Goal: Task Accomplishment & Management: Complete application form

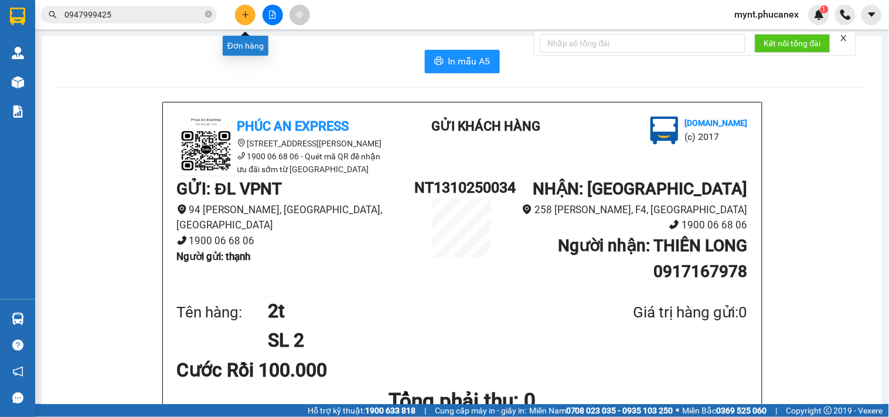
click at [242, 16] on icon "plus" at bounding box center [245, 15] width 8 height 8
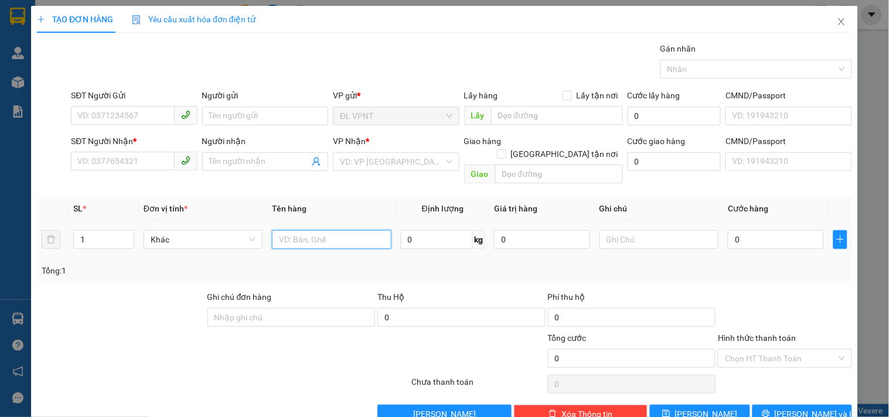
click at [303, 230] on input "text" at bounding box center [331, 239] width 119 height 19
type input "1k tx"
click at [767, 230] on input "0" at bounding box center [776, 239] width 96 height 19
type input "5"
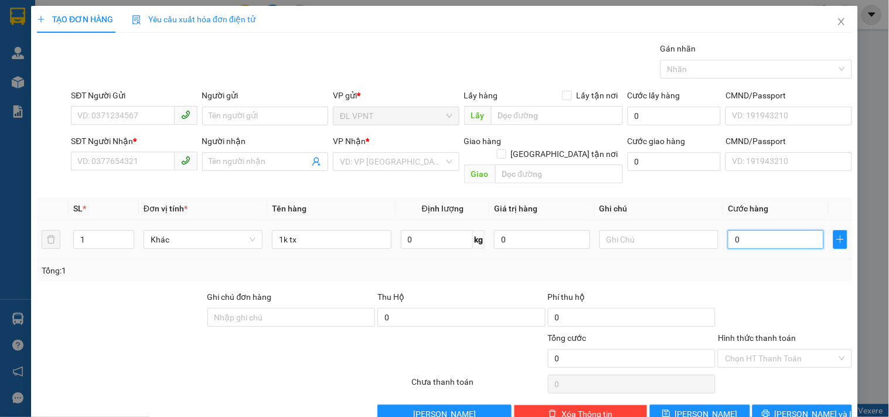
type input "5"
type input "50"
type input "50.000"
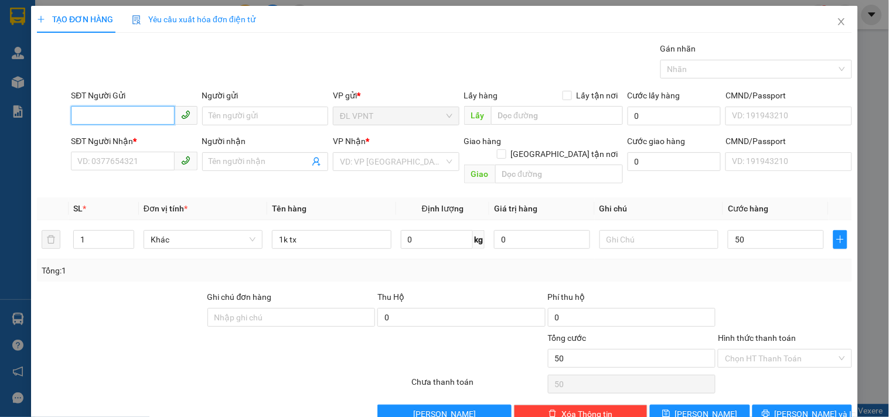
type input "50.000"
click at [107, 115] on input "SĐT Người Gửi" at bounding box center [122, 115] width 103 height 19
click at [104, 144] on div "0385751678 - TRANG" at bounding box center [132, 139] width 111 height 13
type input "0385751678"
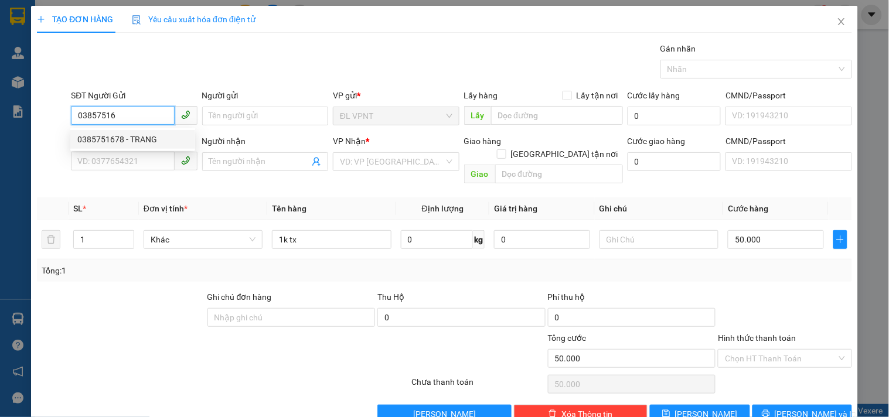
type input "TRANG"
type input "0909094525"
type input "QUÝ"
type input "0385751678"
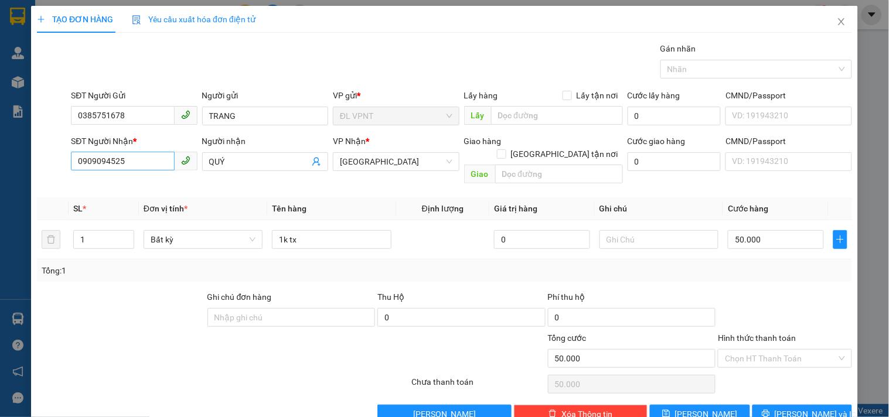
drag, startPoint x: 130, startPoint y: 171, endPoint x: 115, endPoint y: 165, distance: 16.3
click at [121, 168] on div "SĐT Người Nhận * 0909094525" at bounding box center [134, 155] width 126 height 41
click at [123, 165] on input "0909094525" at bounding box center [122, 161] width 103 height 19
click at [112, 205] on div "0377660694 - NHƯ" at bounding box center [132, 203] width 111 height 13
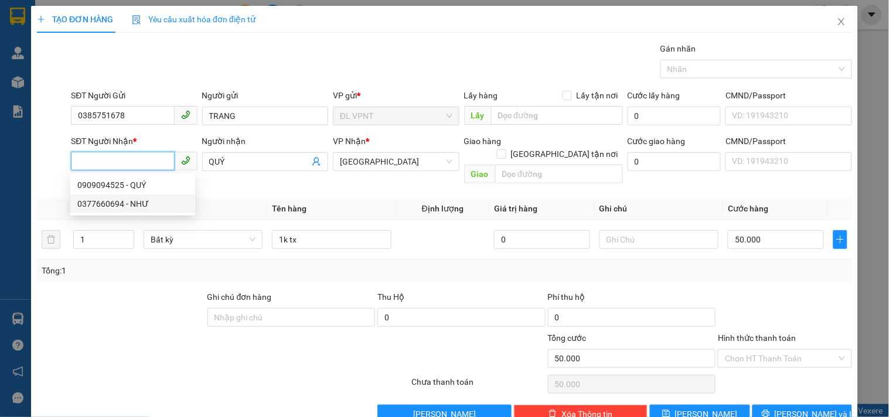
type input "0377660694"
type input "NHƯ"
type input "0377660694"
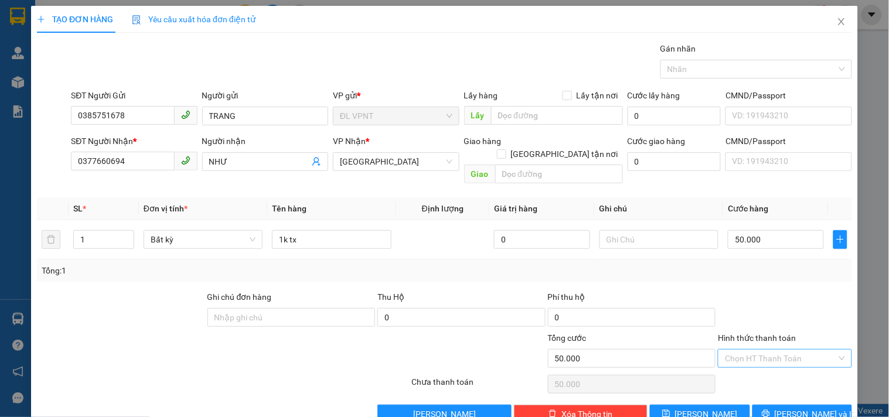
click at [735, 350] on input "Hình thức thanh toán" at bounding box center [780, 359] width 111 height 18
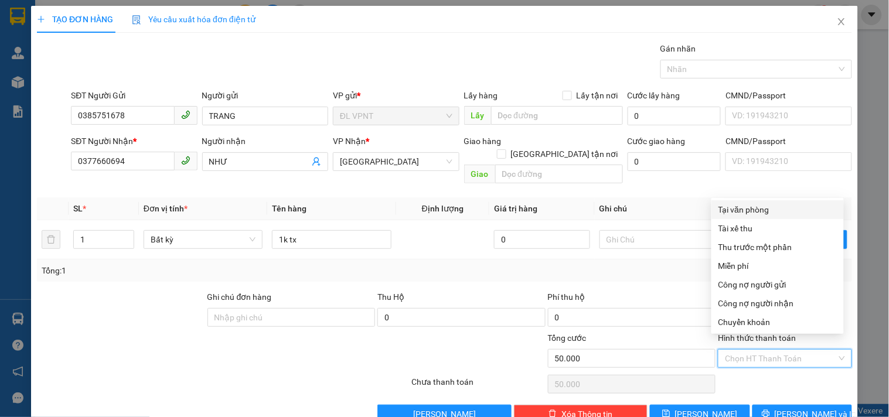
click at [729, 206] on div "Tại văn phòng" at bounding box center [777, 209] width 118 height 13
type input "0"
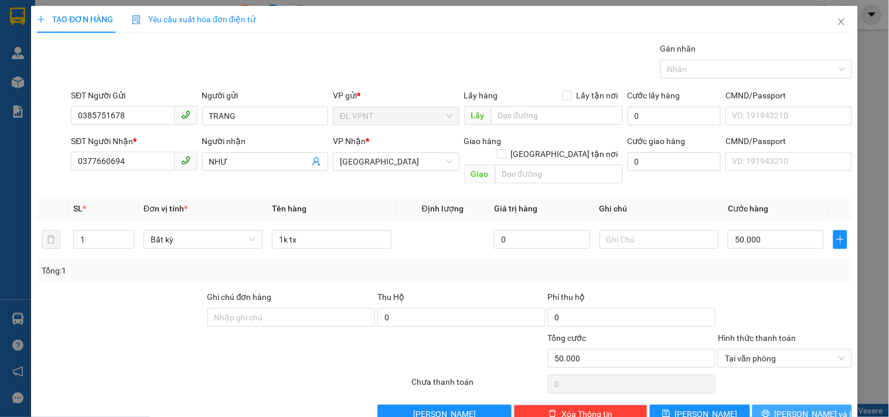
click at [797, 408] on span "[PERSON_NAME] và In" at bounding box center [815, 414] width 82 height 13
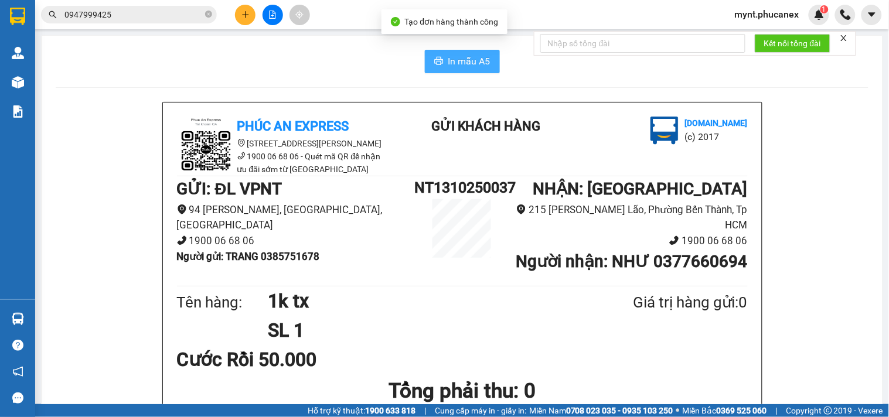
click at [459, 64] on span "In mẫu A5" at bounding box center [469, 61] width 42 height 15
click at [148, 13] on input "0947999425" at bounding box center [133, 14] width 138 height 13
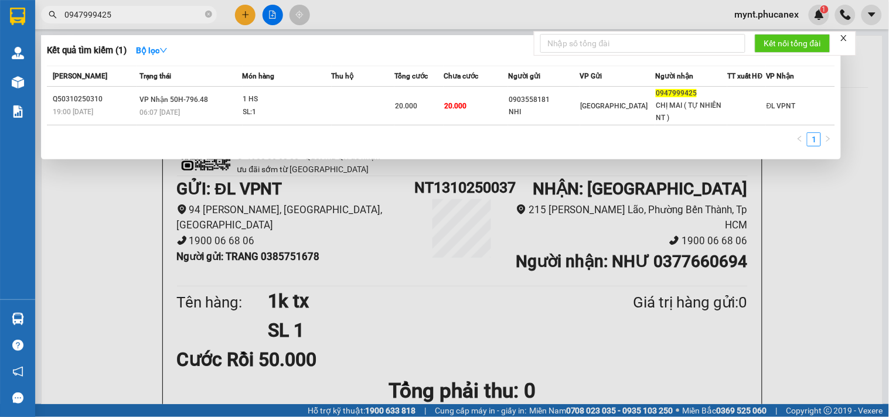
click at [148, 13] on input "0947999425" at bounding box center [133, 14] width 138 height 13
click at [247, 16] on div at bounding box center [444, 208] width 889 height 417
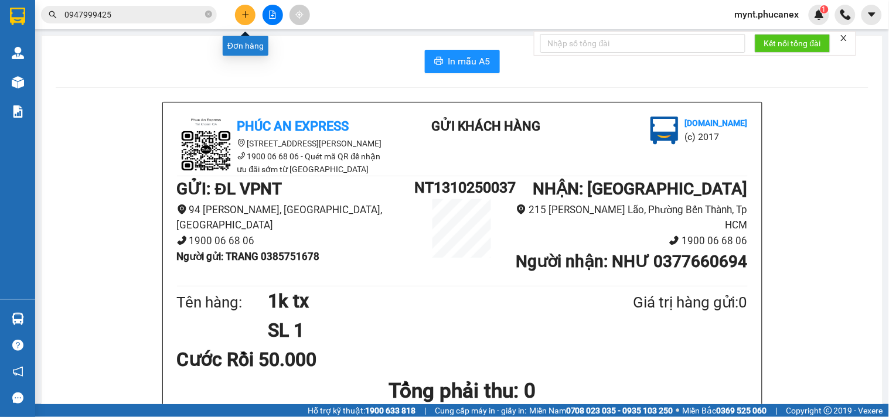
click at [247, 16] on icon "plus" at bounding box center [245, 15] width 8 height 8
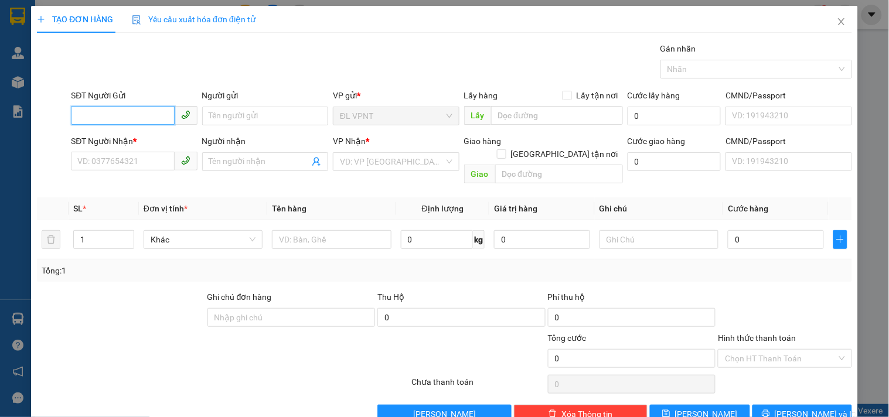
click at [137, 107] on input "SĐT Người Gửi" at bounding box center [122, 115] width 103 height 19
type input "0914199719"
click at [129, 135] on div "0914199719 - HẠNH" at bounding box center [132, 139] width 111 height 13
type input "HẠNH"
type input "0935724294"
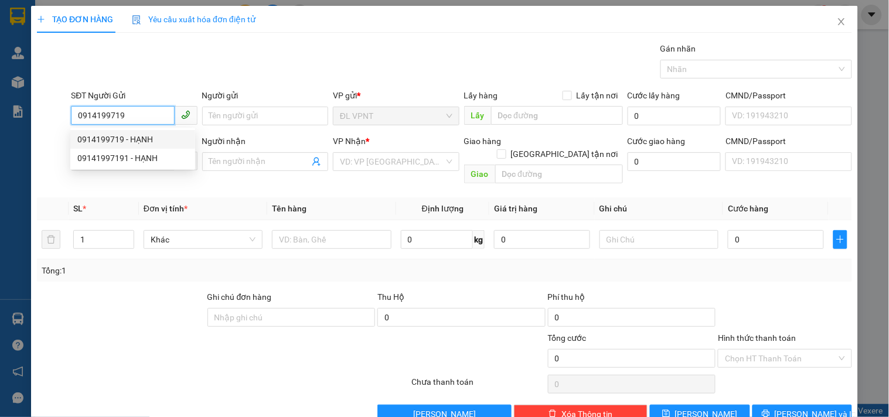
type input "[PERSON_NAME]"
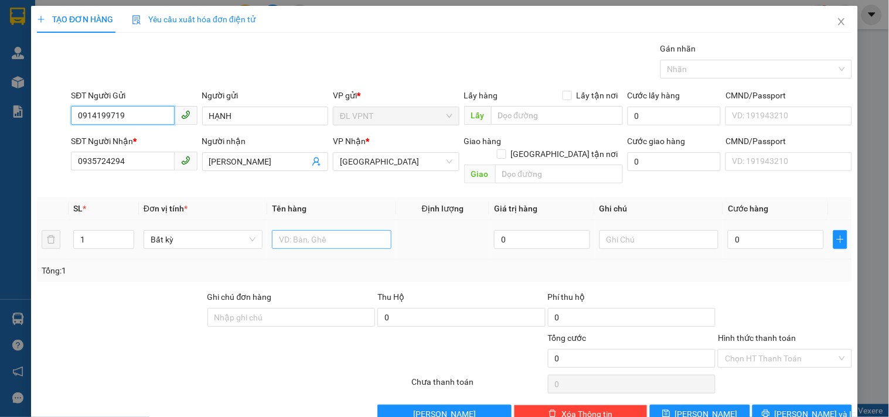
type input "0914199719"
click at [332, 230] on input "text" at bounding box center [331, 239] width 119 height 19
type input "1tx"
click at [747, 230] on input "0" at bounding box center [776, 239] width 96 height 19
type input "3"
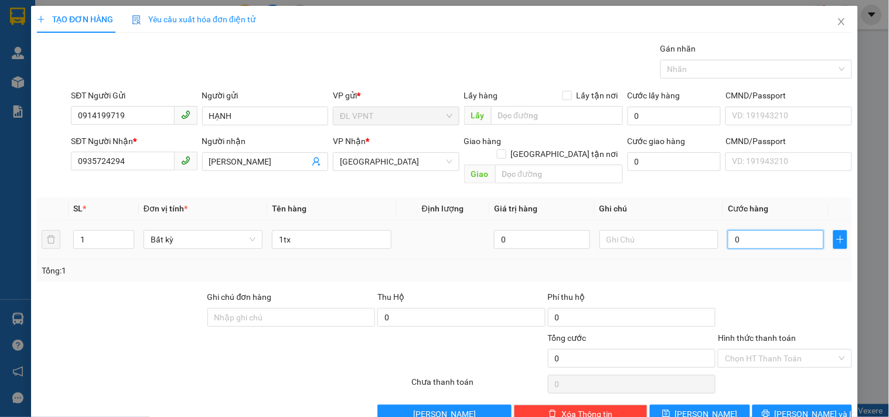
type input "3"
type input "30"
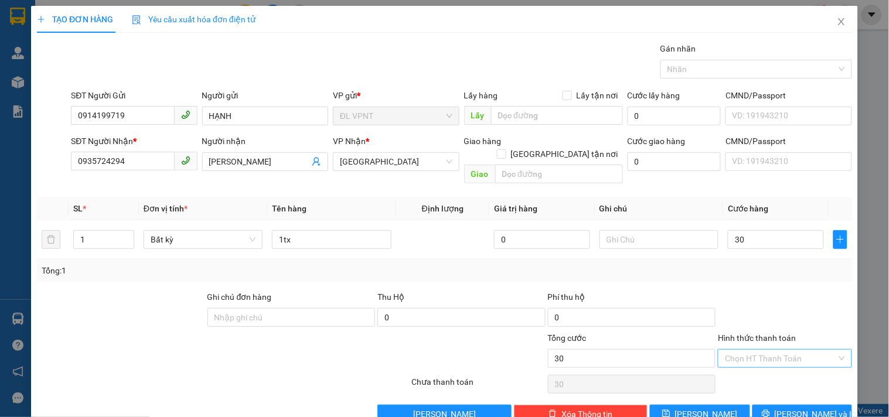
type input "30.000"
click at [747, 350] on input "Hình thức thanh toán" at bounding box center [780, 359] width 111 height 18
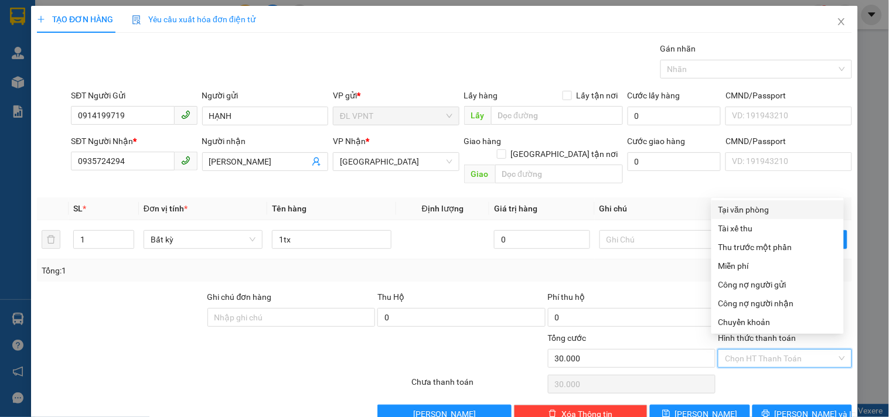
click at [762, 197] on th "Cước hàng" at bounding box center [775, 208] width 105 height 23
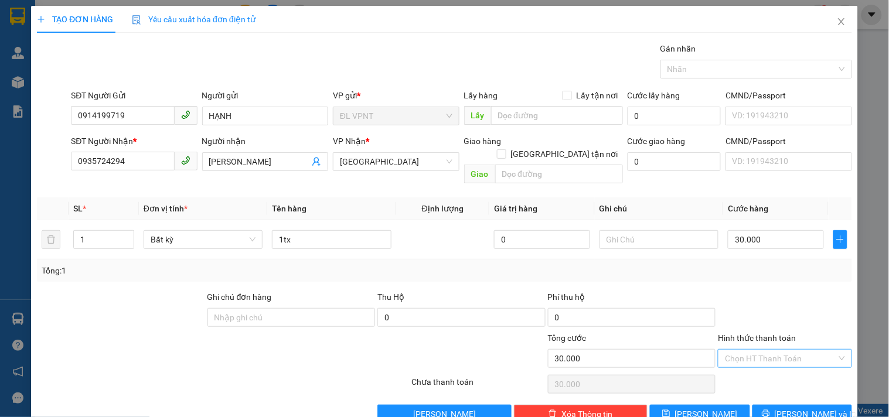
click at [766, 350] on input "Hình thức thanh toán" at bounding box center [780, 359] width 111 height 18
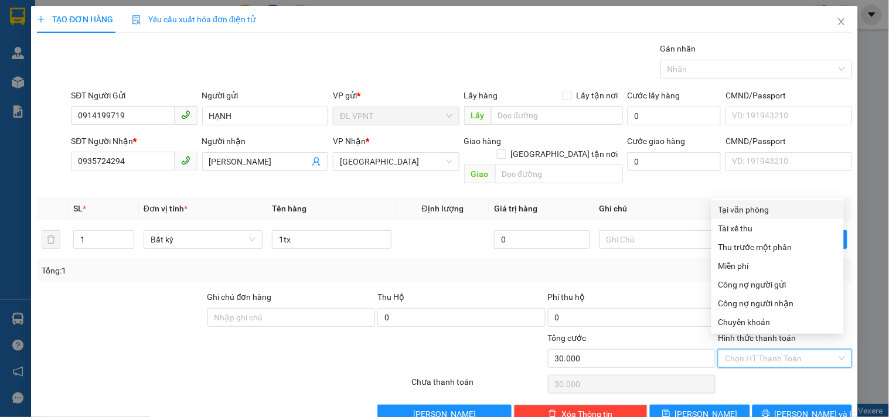
click at [762, 208] on div "Tại văn phòng" at bounding box center [777, 209] width 118 height 13
type input "0"
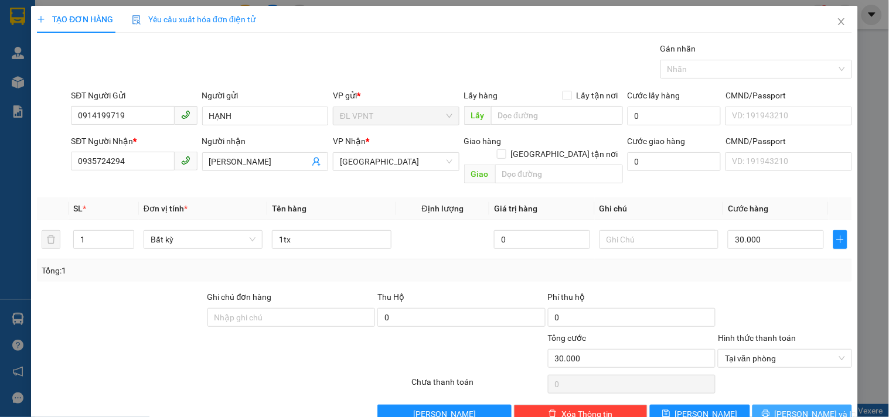
click at [796, 408] on span "[PERSON_NAME] và In" at bounding box center [815, 414] width 82 height 13
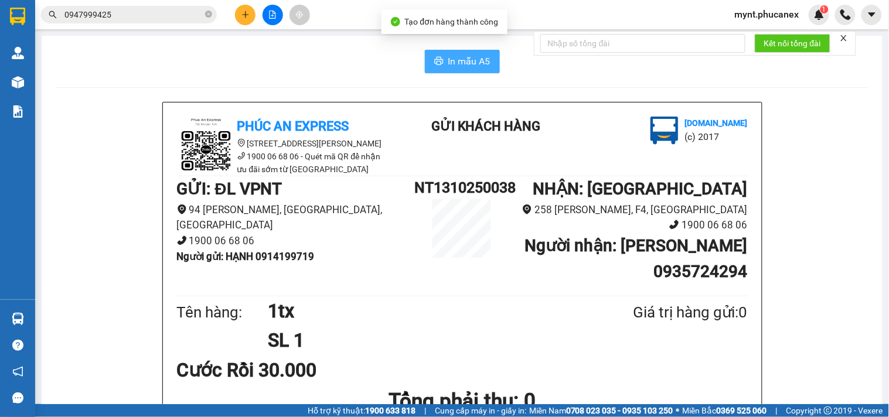
click at [477, 69] on button "In mẫu A5" at bounding box center [462, 61] width 75 height 23
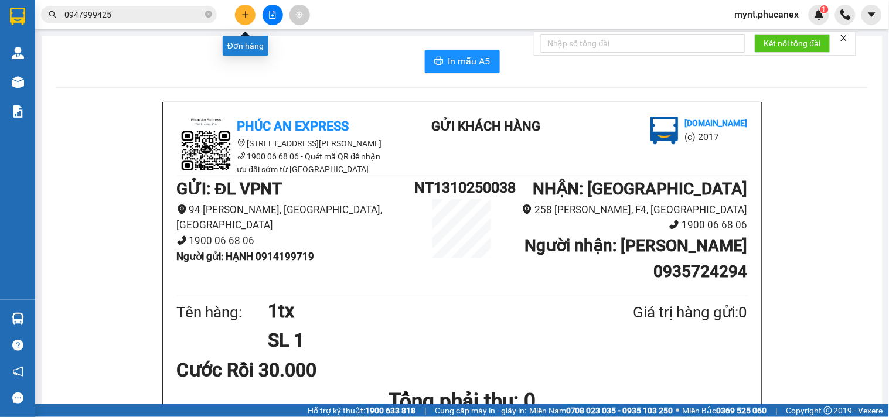
click at [246, 15] on icon "plus" at bounding box center [245, 14] width 6 height 1
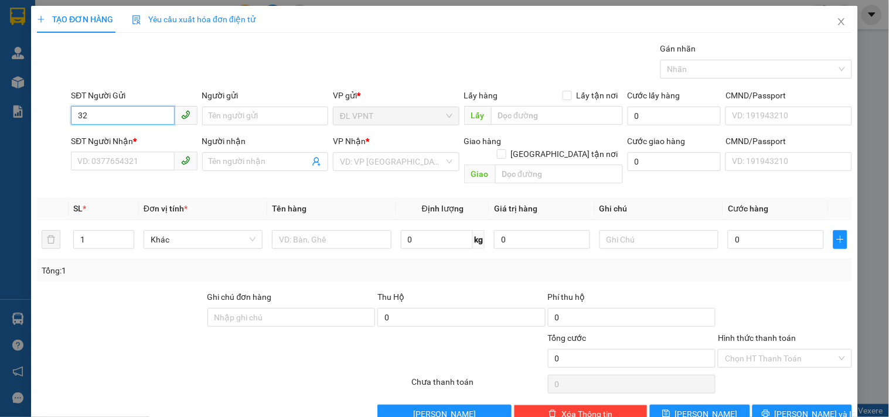
click at [77, 120] on input "32" at bounding box center [122, 115] width 103 height 19
click at [120, 137] on div "0583829532 - hưng phú" at bounding box center [143, 139] width 132 height 13
type input "0583829532"
type input "hưng phú"
type input "0838349593"
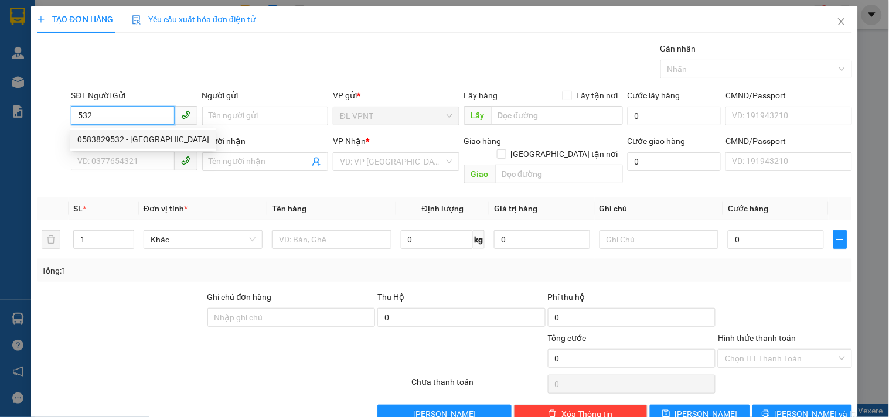
type input "thanh tòng"
type input "gtn"
type input "40.000"
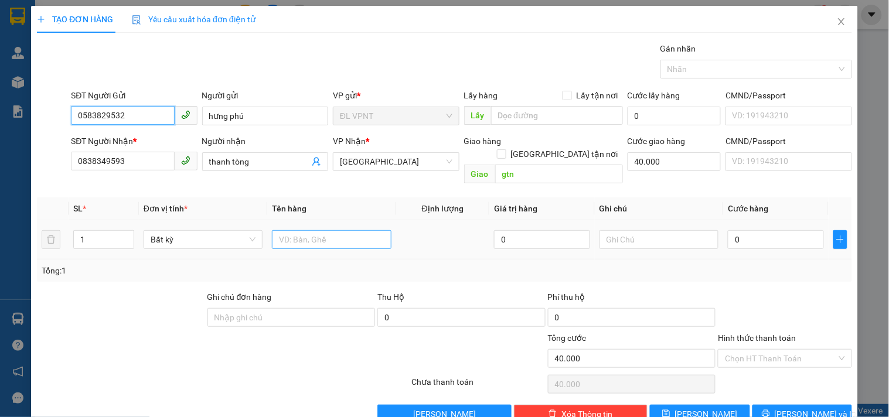
type input "0583829532"
click at [291, 233] on input "text" at bounding box center [331, 239] width 119 height 19
type input "1h"
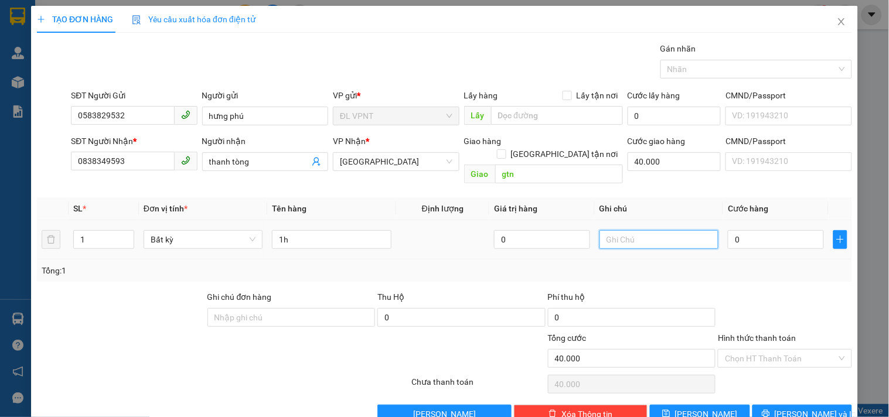
click at [674, 230] on input "text" at bounding box center [658, 239] width 119 height 19
type input "công nợ"
click at [739, 230] on input "0" at bounding box center [776, 239] width 96 height 19
type input "2"
type input "40.002"
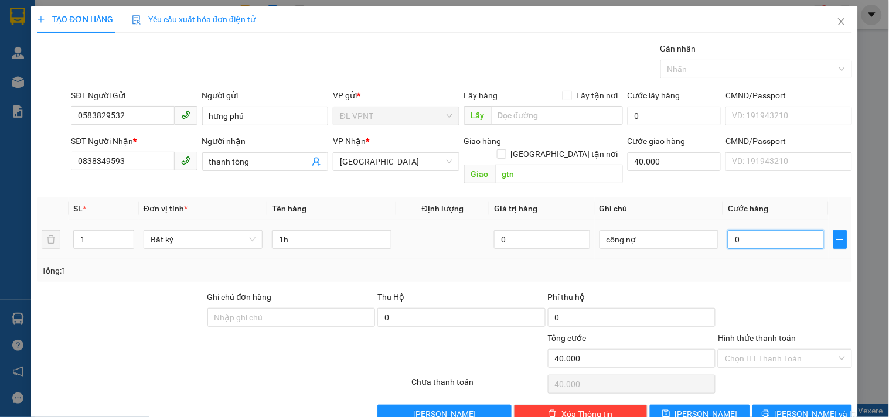
type input "40.002"
type input "20"
type input "40.020"
type input "20.000"
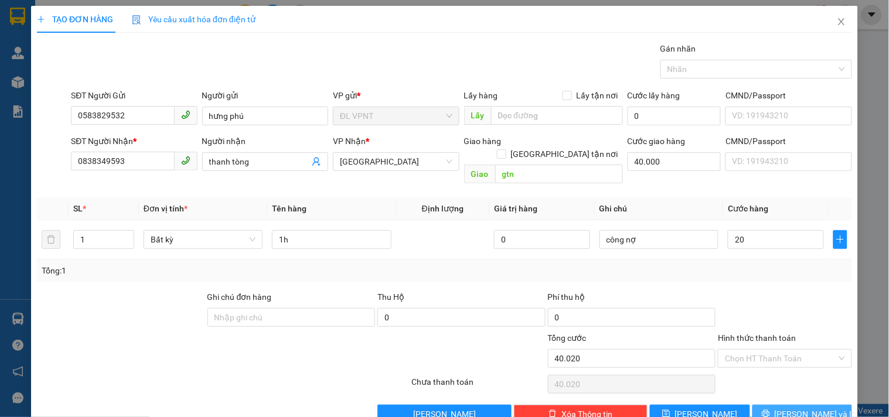
type input "60.000"
click at [759, 409] on button "Lưu và In" at bounding box center [802, 414] width 100 height 19
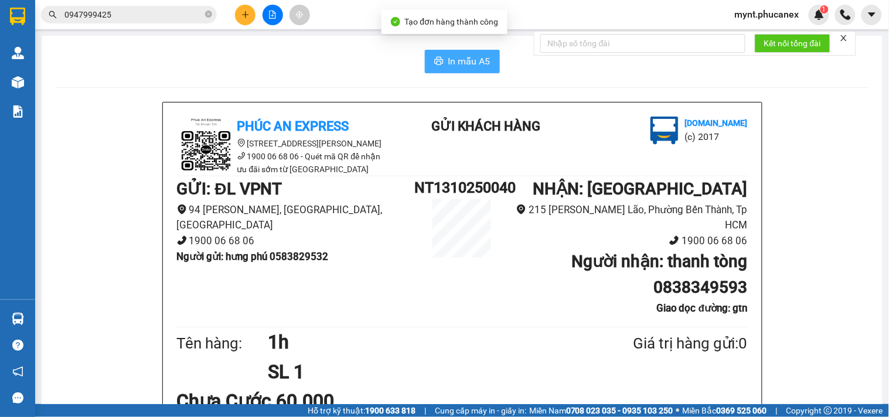
click at [457, 63] on span "In mẫu A5" at bounding box center [469, 61] width 42 height 15
click at [252, 13] on button at bounding box center [245, 15] width 21 height 21
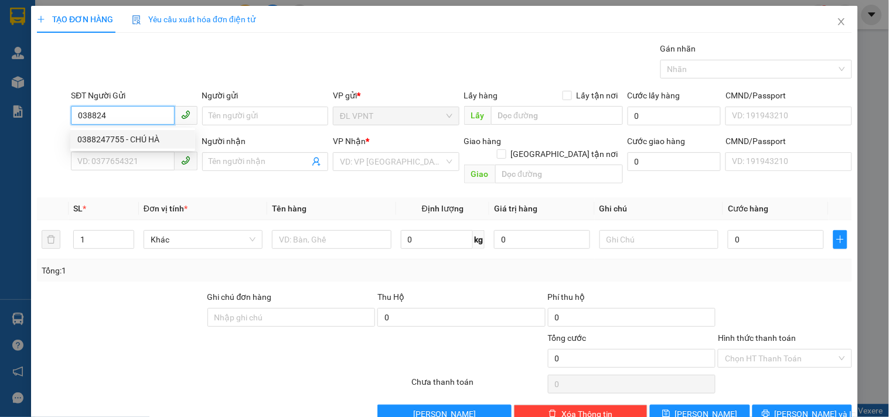
click at [115, 132] on div "0388247755 - CHÚ HÀ" at bounding box center [132, 139] width 125 height 19
type input "0388247755"
type input "CHÚ HÀ"
type input "0337880724"
type input "thanh bình"
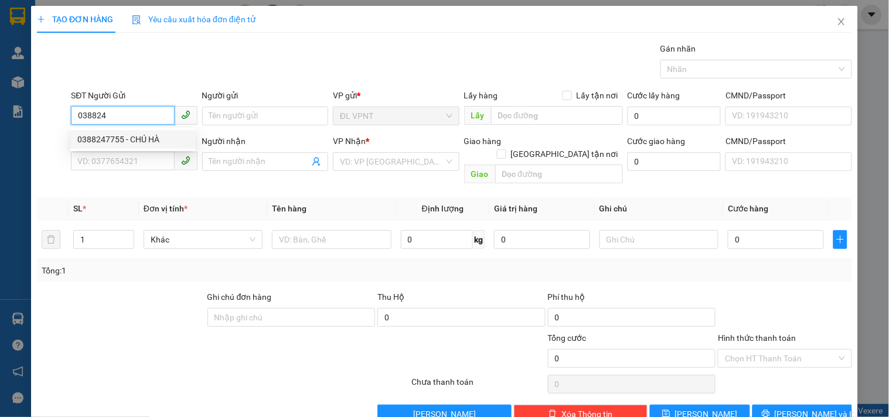
type input "235/3 xóm chiếu p15 q4"
type input "50.000"
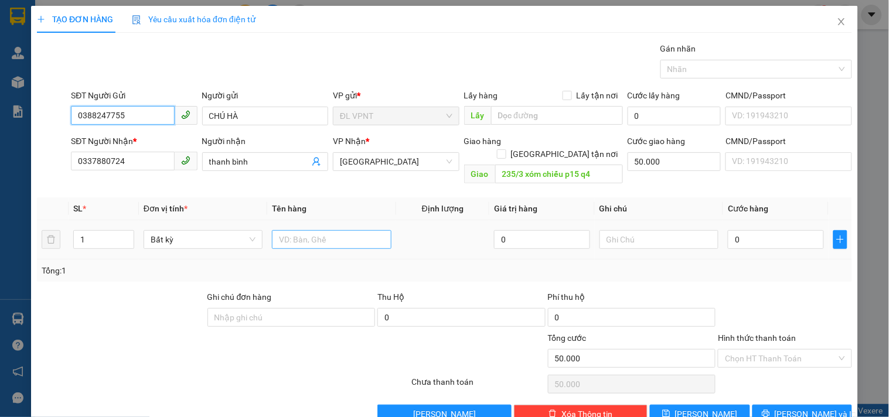
type input "0388247755"
click at [371, 233] on input "text" at bounding box center [331, 239] width 119 height 19
type input "1tx"
click at [774, 237] on div "0" at bounding box center [776, 239] width 96 height 23
click at [776, 230] on input "0" at bounding box center [776, 239] width 96 height 19
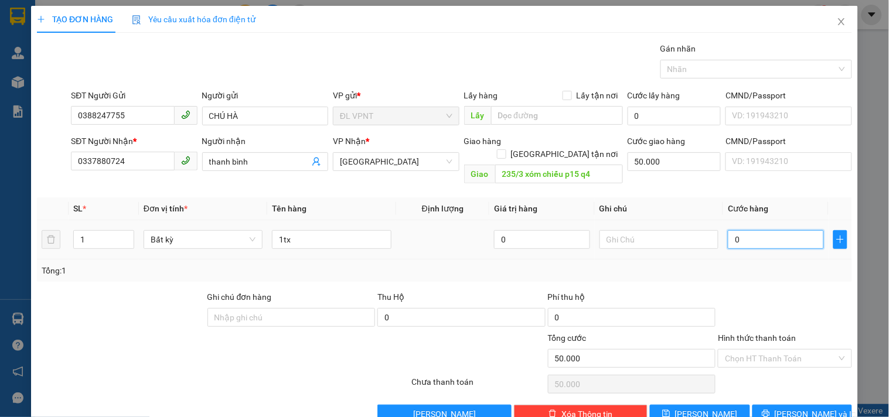
type input "4"
type input "50.004"
type input "40"
type input "50.040"
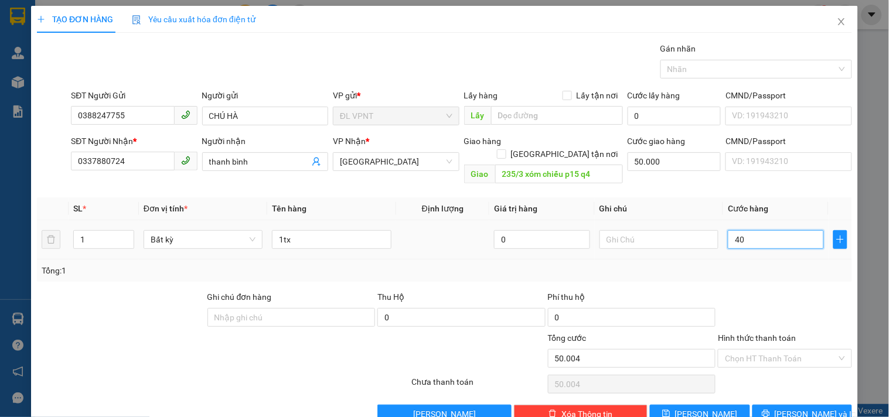
type input "50.040"
type input "40.000"
type input "90.000"
click at [739, 350] on input "Hình thức thanh toán" at bounding box center [780, 359] width 111 height 18
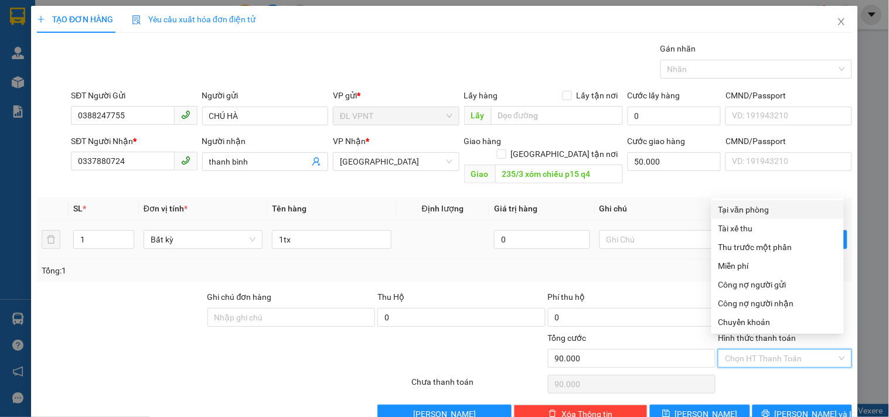
drag, startPoint x: 741, startPoint y: 205, endPoint x: 717, endPoint y: 214, distance: 25.8
click at [741, 204] on div "Tại văn phòng" at bounding box center [777, 209] width 118 height 13
type input "0"
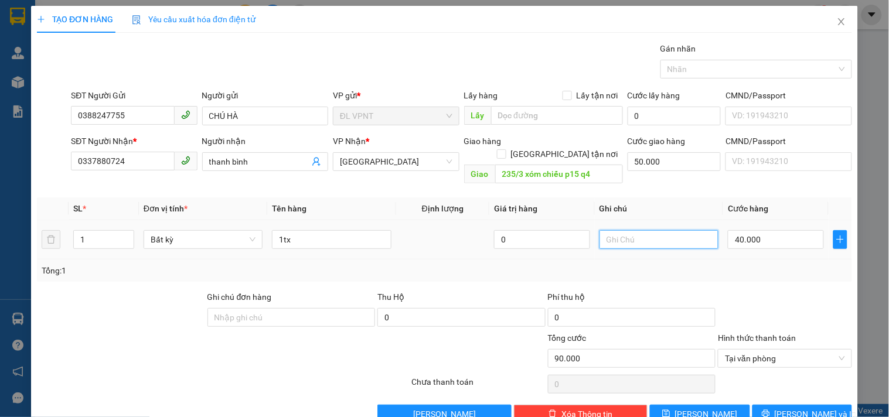
click at [630, 231] on input "text" at bounding box center [658, 239] width 119 height 19
type input "giao sớm"
click at [774, 405] on button "Lưu và In" at bounding box center [802, 414] width 100 height 19
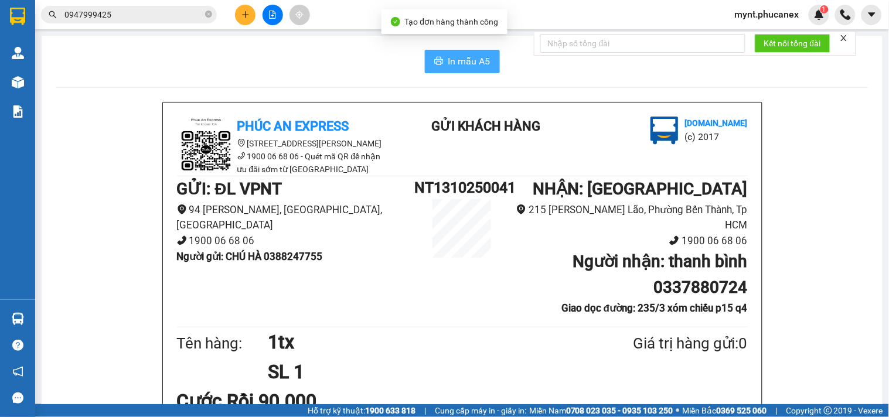
click at [448, 56] on span "In mẫu A5" at bounding box center [469, 61] width 42 height 15
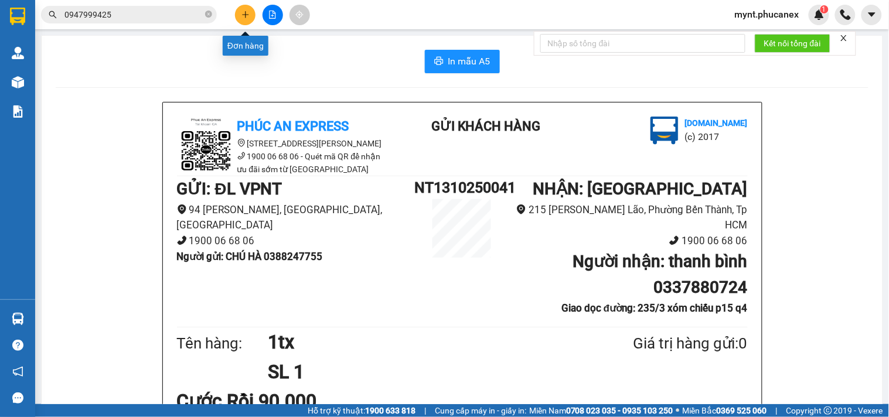
click at [243, 13] on icon "plus" at bounding box center [245, 15] width 8 height 8
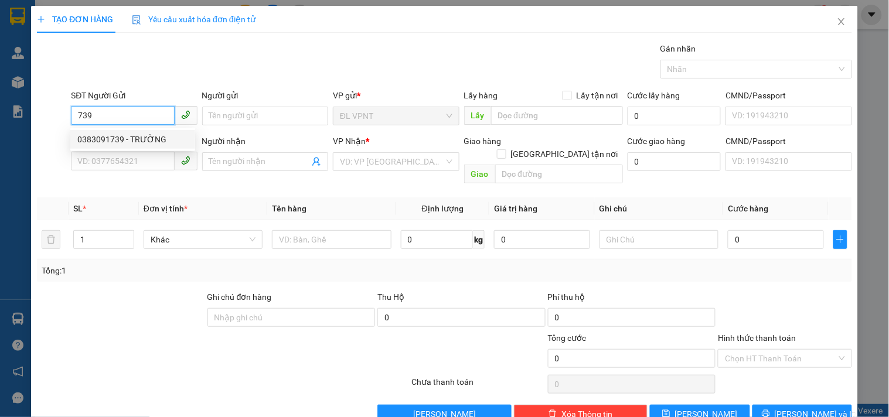
click at [156, 142] on div "0383091739 - TRƯỜNG" at bounding box center [132, 139] width 111 height 13
type input "0383091739"
type input "TRƯỜNG"
type input "0984841700"
type input "PHƯƠNG ANH"
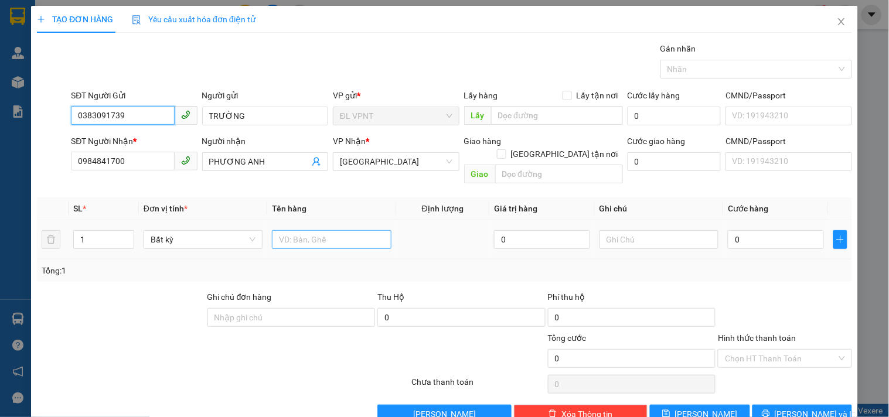
type input "0383091739"
click at [335, 231] on input "text" at bounding box center [331, 239] width 119 height 19
type input "1hs"
click at [785, 234] on input "0" at bounding box center [776, 239] width 96 height 19
type input "2"
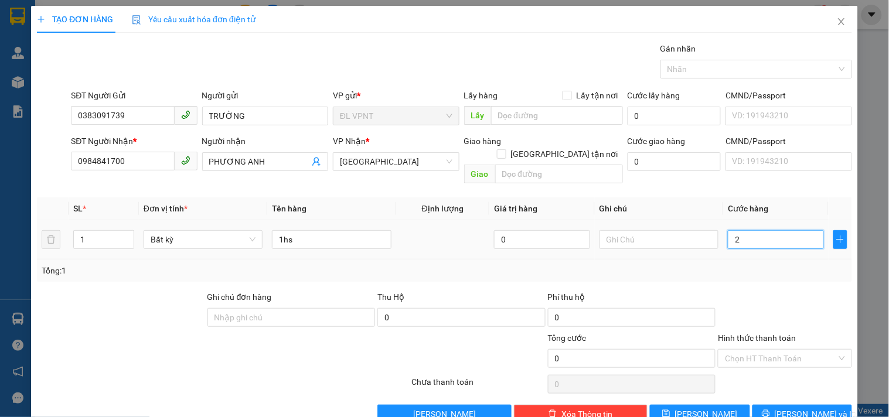
type input "2"
type input "20"
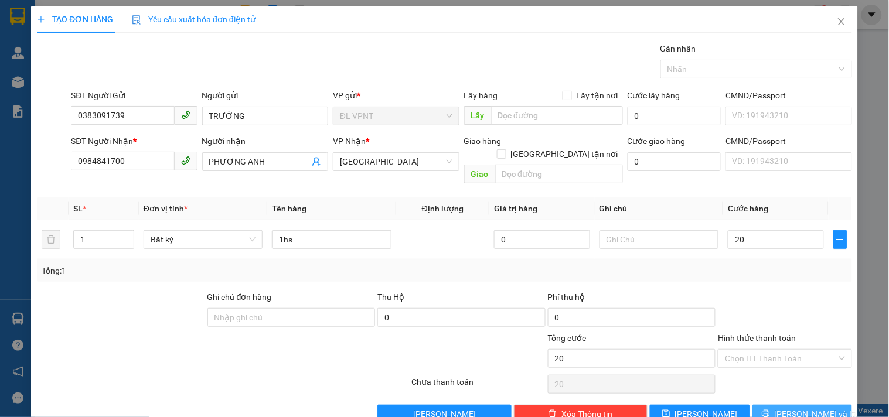
click at [775, 405] on button "Lưu và In" at bounding box center [802, 414] width 100 height 19
type input "20.000"
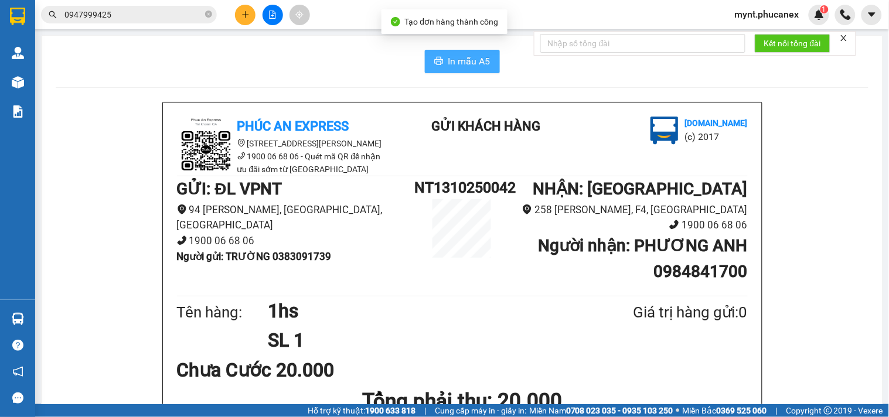
click at [436, 62] on icon "printer" at bounding box center [438, 60] width 9 height 9
click at [105, 16] on input "0947999425" at bounding box center [133, 14] width 138 height 13
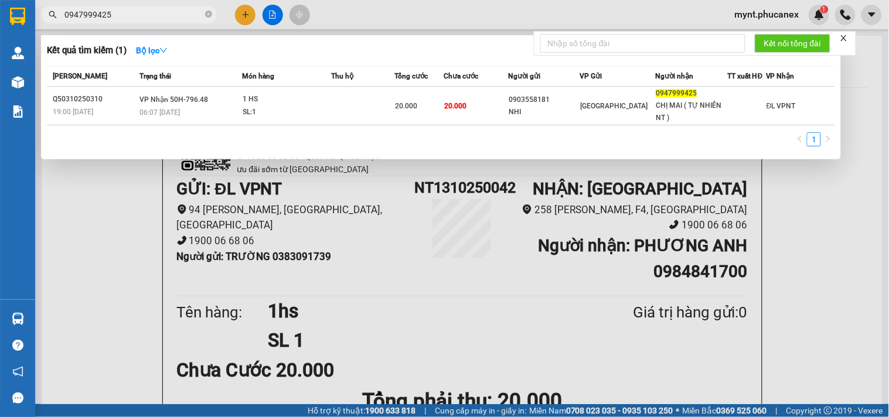
click at [105, 16] on input "0947999425" at bounding box center [133, 14] width 138 height 13
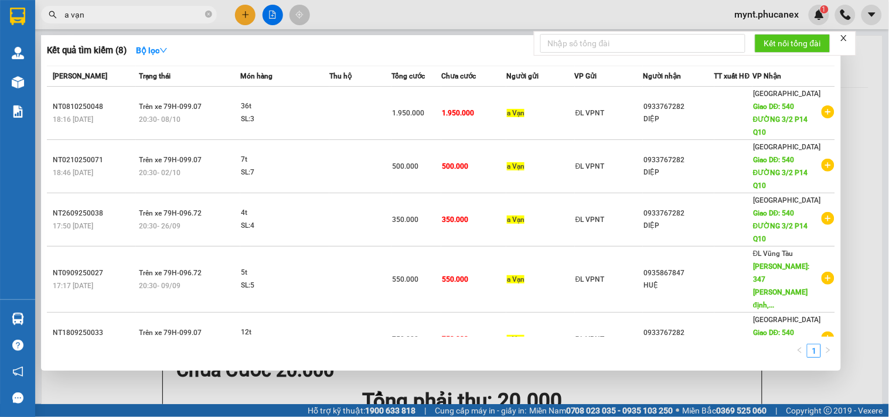
type input "a vạn"
click at [252, 19] on div at bounding box center [444, 208] width 889 height 417
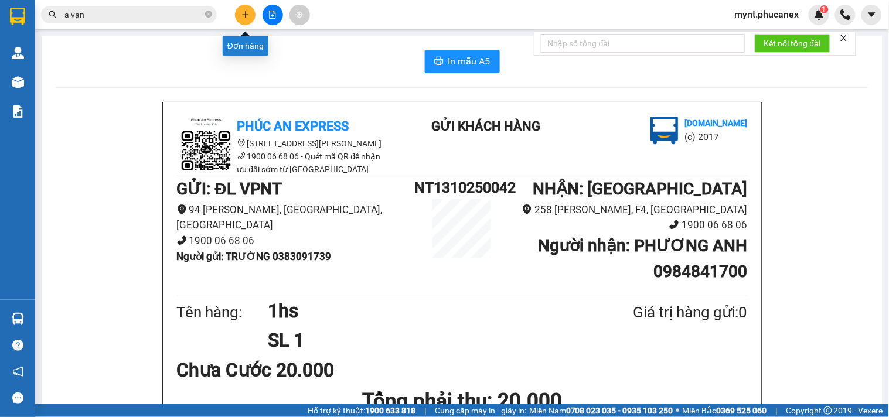
click at [251, 16] on button at bounding box center [245, 15] width 21 height 21
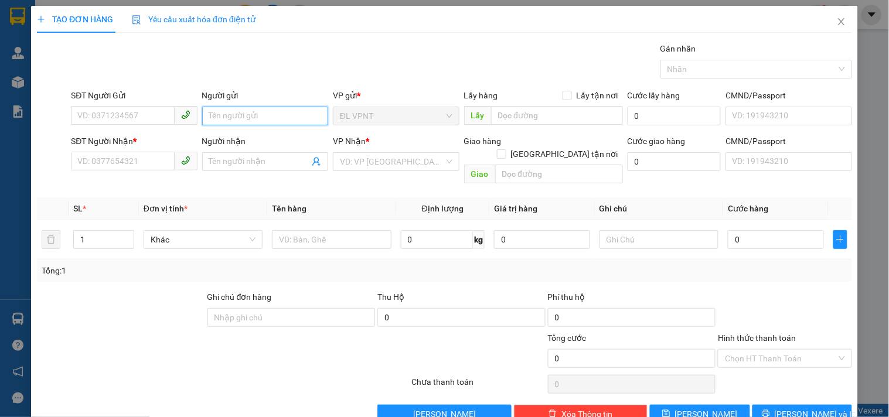
click at [231, 113] on input "Người gửi" at bounding box center [265, 116] width 126 height 19
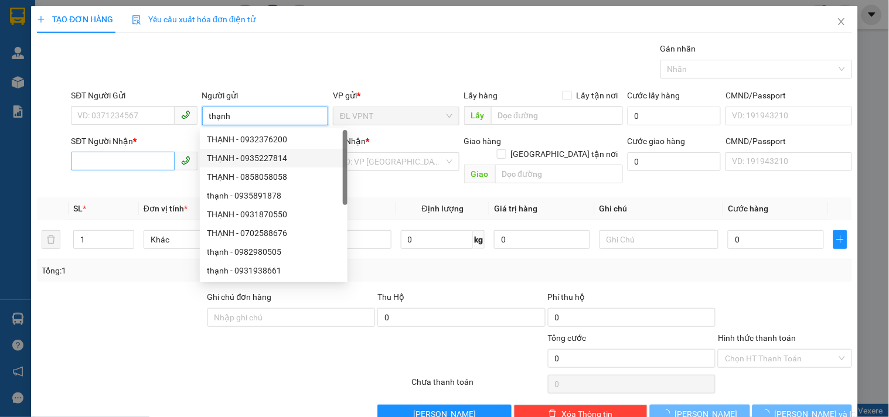
type input "thạnh"
click at [138, 155] on input "SĐT Người Nhận *" at bounding box center [122, 161] width 103 height 19
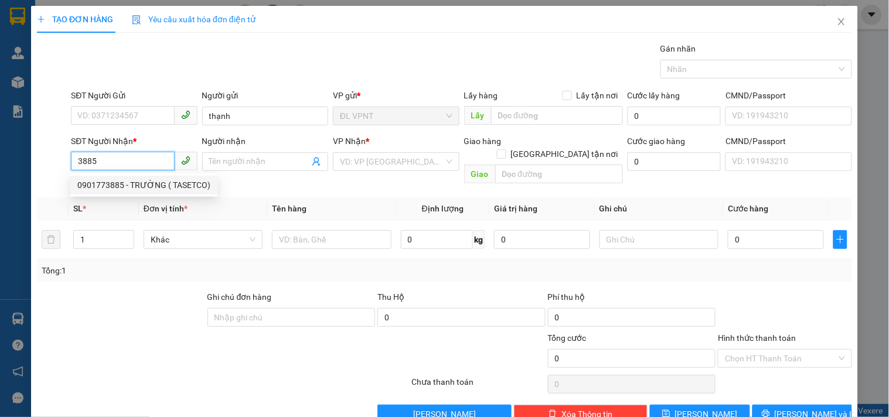
click at [139, 185] on div "0901773885 - TRƯỜNG ( TASETCO)" at bounding box center [143, 185] width 133 height 13
type input "0901773885"
type input "TRƯỜNG ( TASETCO)"
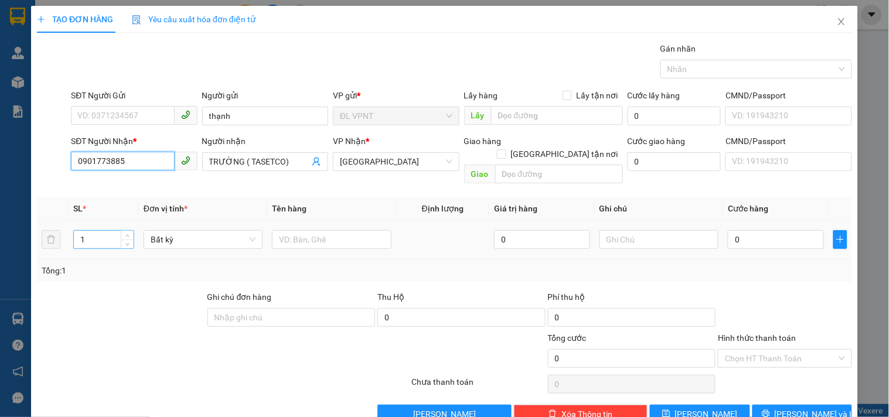
type input "0901773885"
drag, startPoint x: 100, startPoint y: 226, endPoint x: 0, endPoint y: 231, distance: 100.3
click at [0, 231] on div "TẠO ĐƠN HÀNG Yêu cầu xuất hóa đơn điện tử Transit Pickup Surcharge Ids Transit …" at bounding box center [444, 208] width 889 height 417
type input "2"
click at [330, 230] on input "text" at bounding box center [331, 239] width 119 height 19
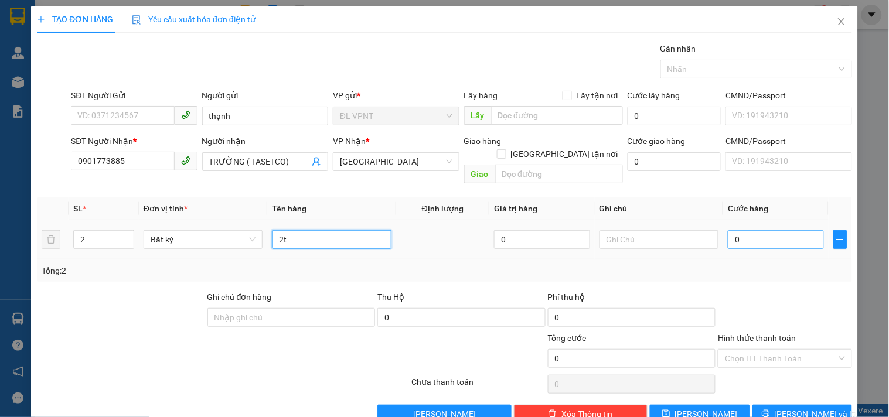
type input "2t"
click at [755, 230] on input "0" at bounding box center [776, 239] width 96 height 19
type input "1"
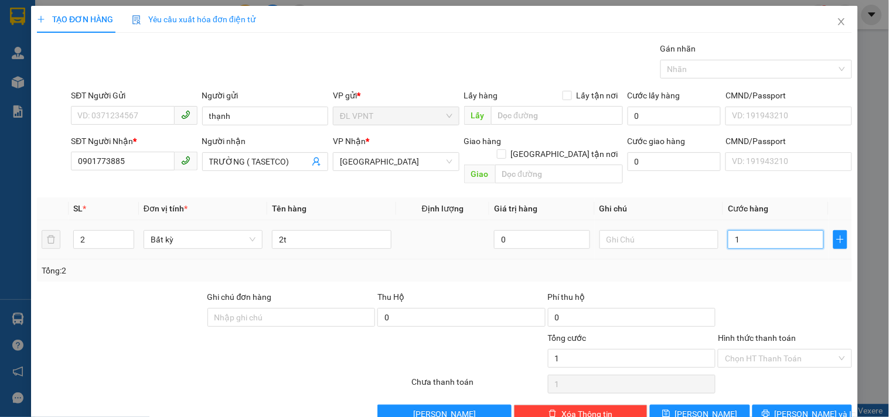
type input "10"
type input "100"
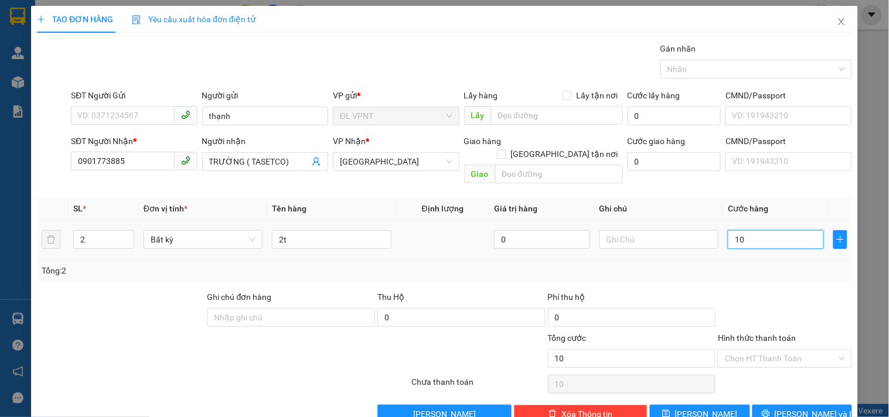
type input "100"
type input "100.000"
click at [770, 409] on icon "printer" at bounding box center [766, 413] width 8 height 8
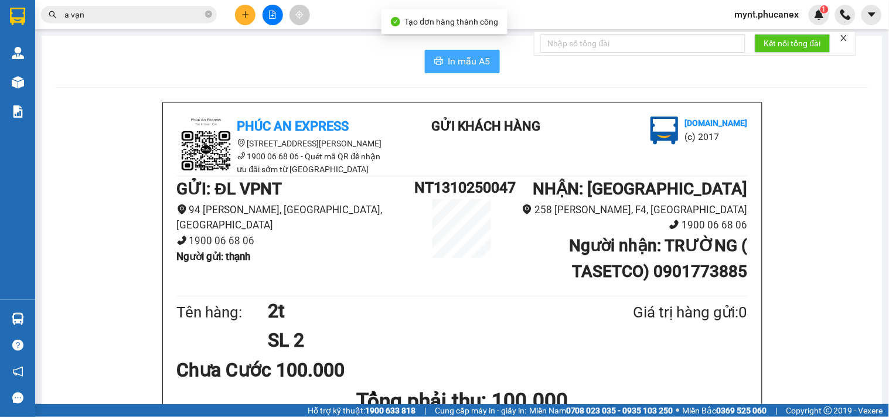
click at [432, 56] on button "In mẫu A5" at bounding box center [462, 61] width 75 height 23
click at [240, 22] on button at bounding box center [245, 15] width 21 height 21
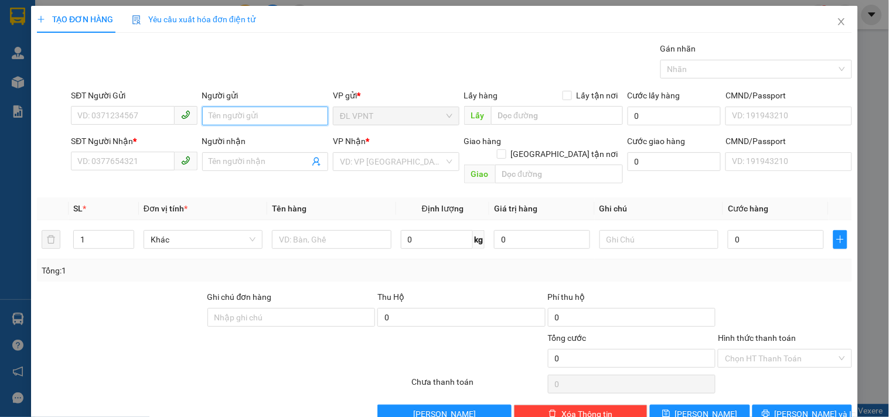
click at [238, 112] on input "Người gửi" at bounding box center [265, 116] width 126 height 19
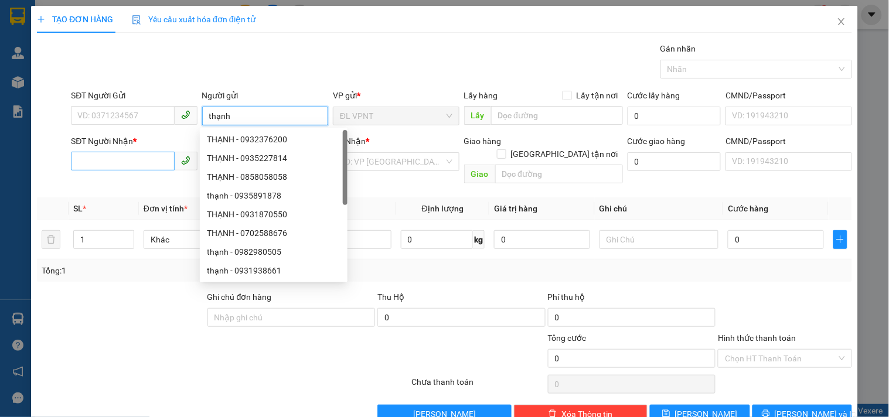
type input "thạnh"
click at [81, 161] on input "SĐT Người Nhận *" at bounding box center [122, 161] width 103 height 19
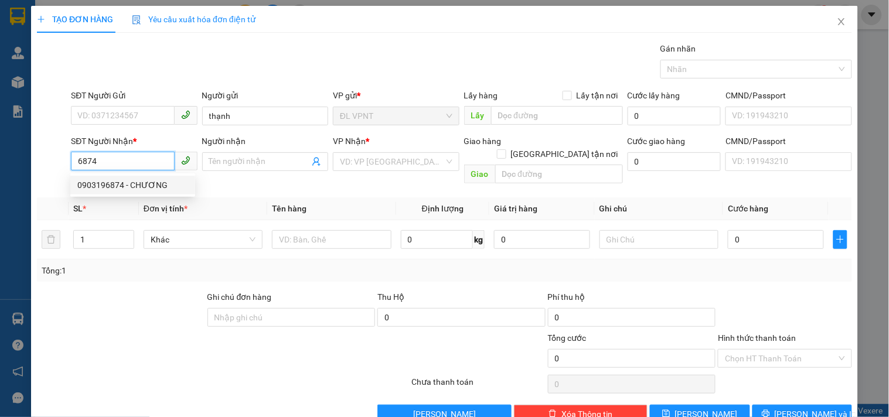
click at [110, 186] on div "0903196874 - CHƯƠNG" at bounding box center [132, 185] width 111 height 13
type input "0903196874"
type input "CHƯƠNG"
type input "0903196874"
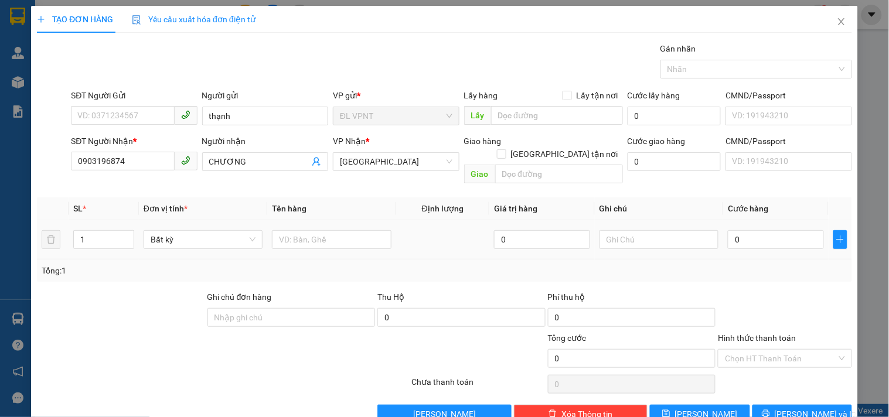
click at [330, 228] on div at bounding box center [331, 239] width 119 height 23
click at [326, 230] on input "text" at bounding box center [331, 239] width 119 height 19
type input "1tx"
click at [740, 230] on input "0" at bounding box center [776, 239] width 96 height 19
type input "3"
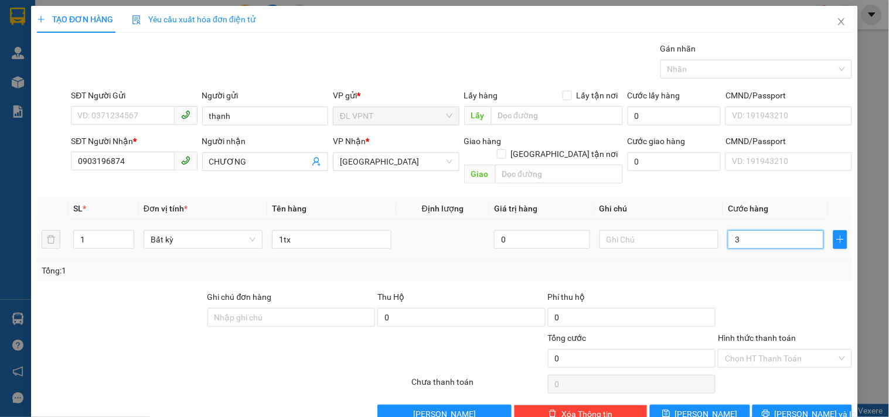
type input "3"
type input "30"
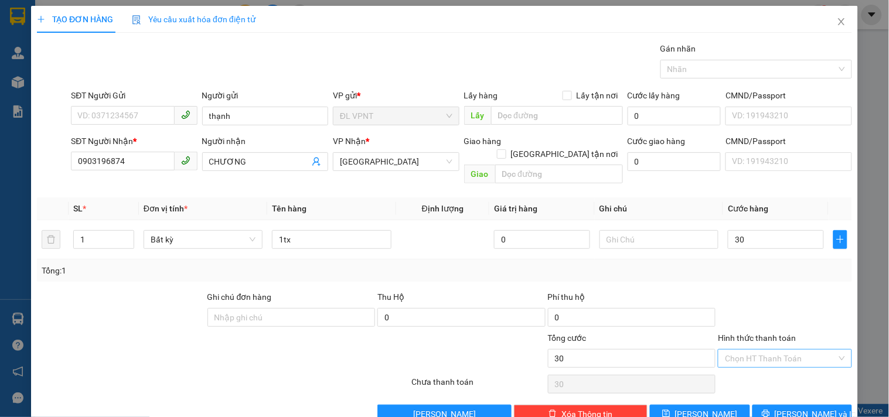
type input "30.000"
click at [791, 350] on input "Hình thức thanh toán" at bounding box center [780, 359] width 111 height 18
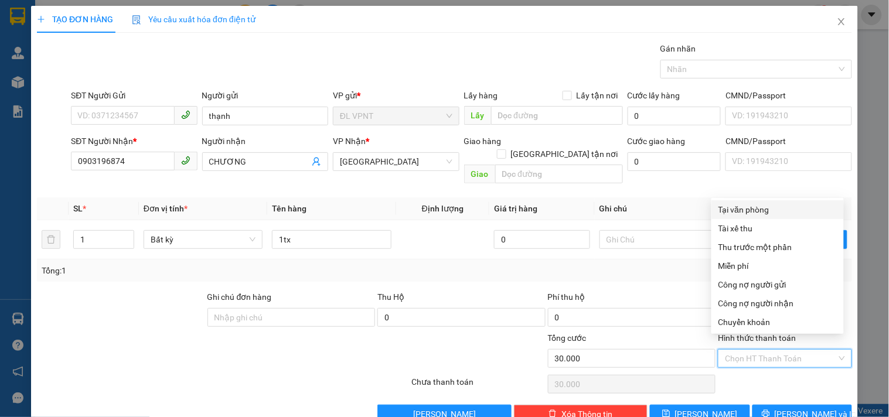
click at [733, 207] on div "Tại văn phòng" at bounding box center [777, 209] width 118 height 13
type input "0"
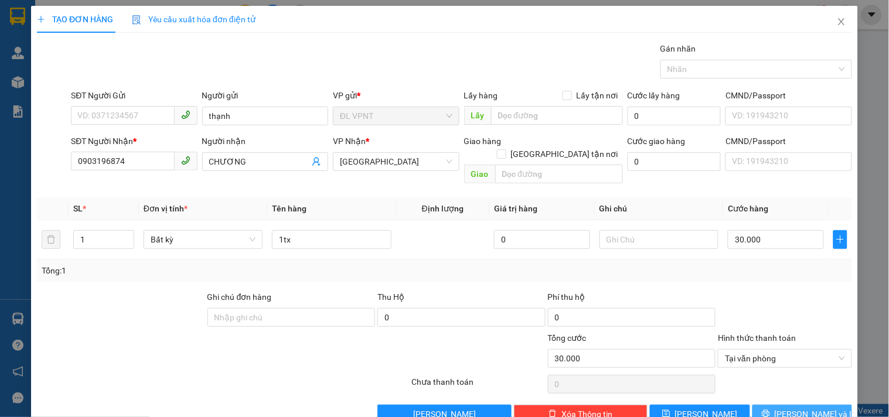
click at [759, 405] on button "Lưu và In" at bounding box center [802, 414] width 100 height 19
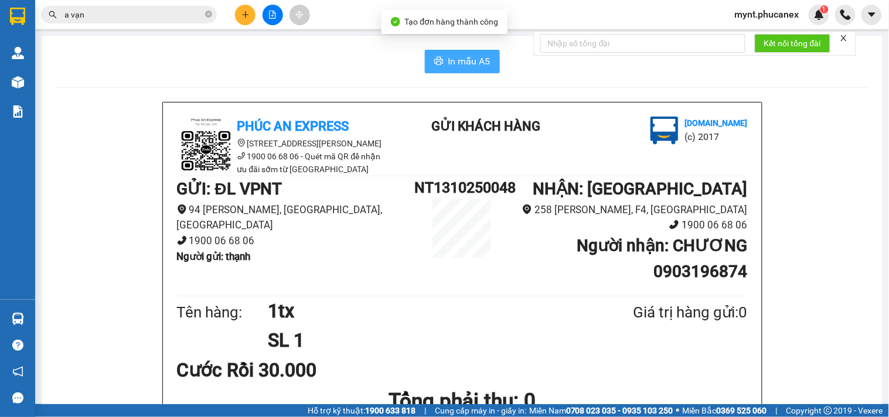
click at [466, 57] on span "In mẫu A5" at bounding box center [469, 61] width 42 height 15
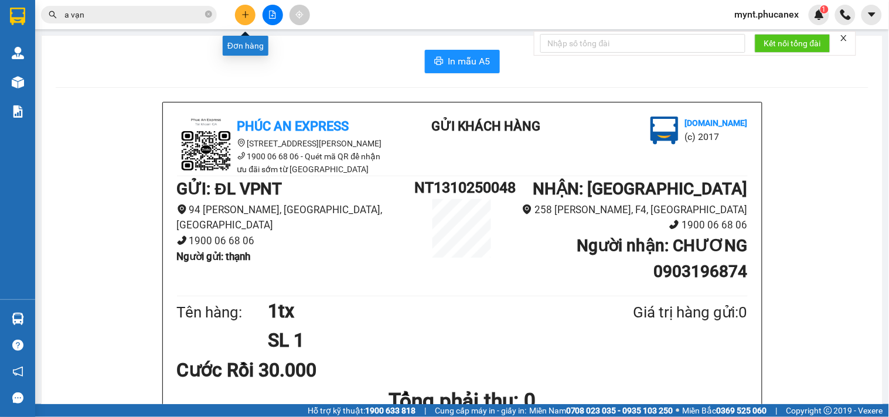
click at [253, 18] on button at bounding box center [245, 15] width 21 height 21
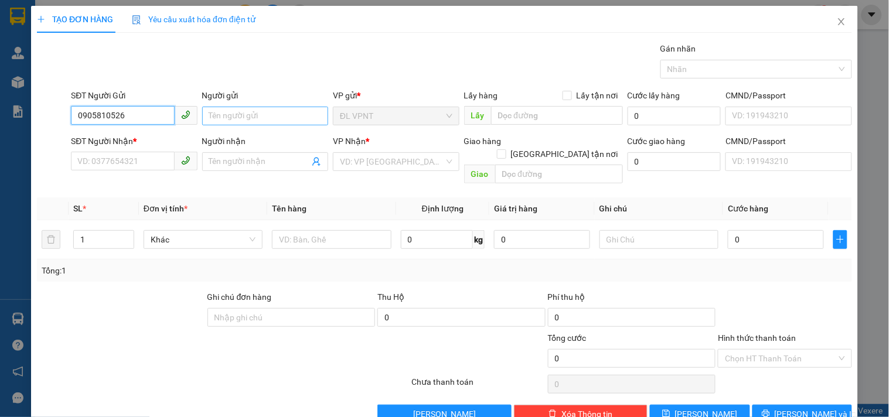
type input "0905810526"
click at [236, 112] on input "Người gửi" at bounding box center [265, 116] width 126 height 19
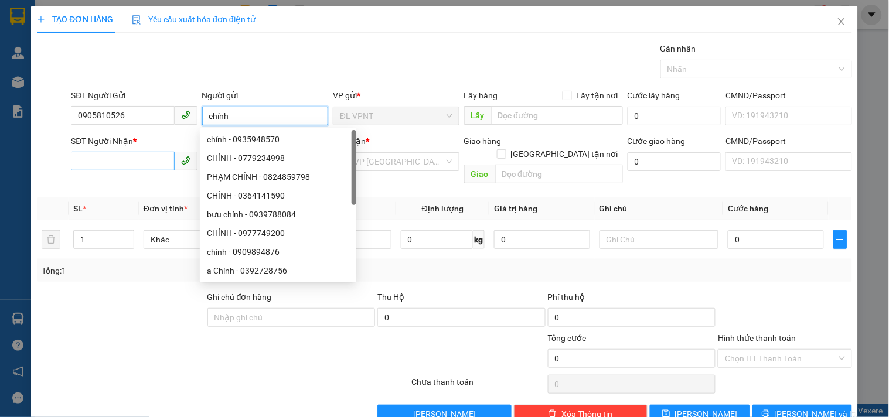
type input "chính"
click at [101, 165] on input "SĐT Người Nhận *" at bounding box center [122, 161] width 103 height 19
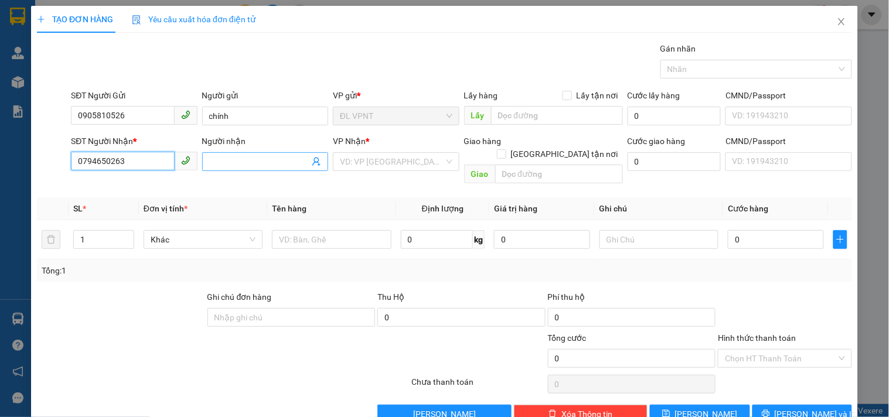
type input "0794650263"
click at [209, 161] on input "Người nhận" at bounding box center [259, 161] width 100 height 13
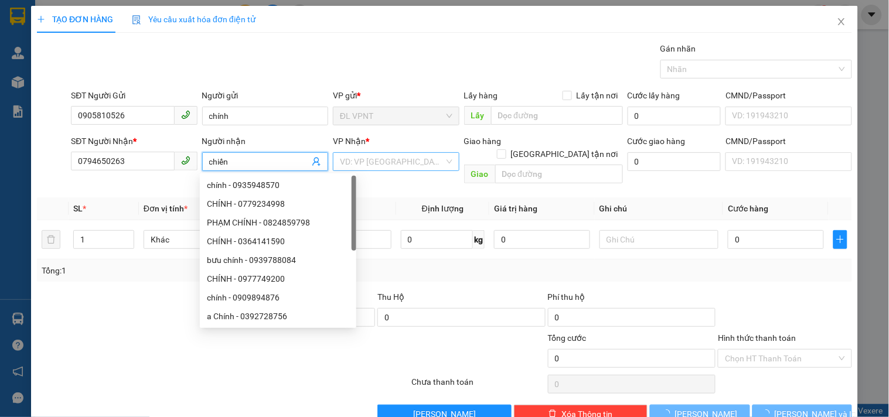
type input "chiến"
click at [405, 155] on input "search" at bounding box center [392, 162] width 104 height 18
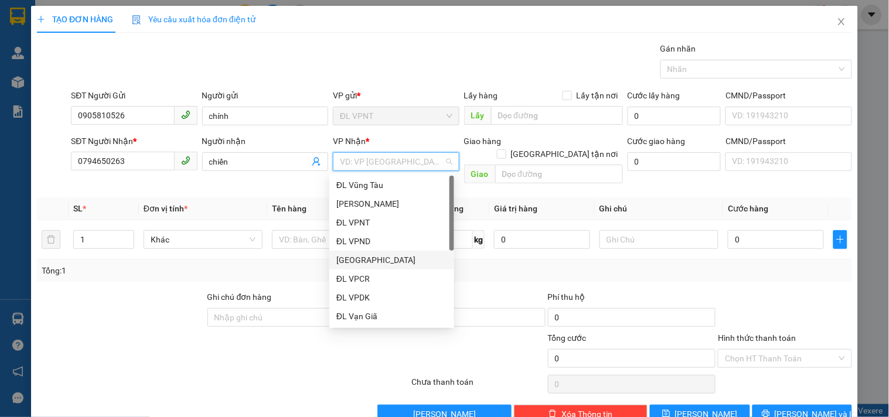
click at [355, 262] on div "[GEOGRAPHIC_DATA]" at bounding box center [391, 260] width 111 height 13
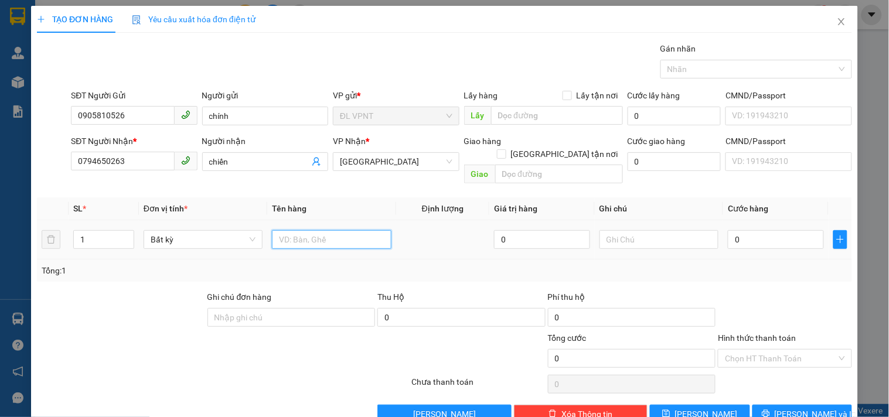
click at [303, 230] on input "text" at bounding box center [331, 239] width 119 height 19
click at [284, 220] on td at bounding box center [331, 239] width 128 height 39
click at [303, 230] on input "text" at bounding box center [331, 239] width 119 height 19
type input "1tx"
click at [764, 228] on div "0" at bounding box center [776, 239] width 96 height 23
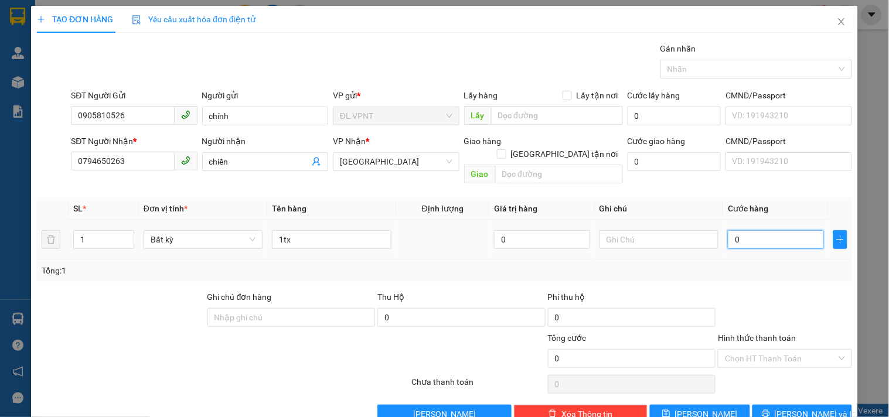
click at [763, 230] on input "0" at bounding box center [776, 239] width 96 height 19
type input "3"
type input "30"
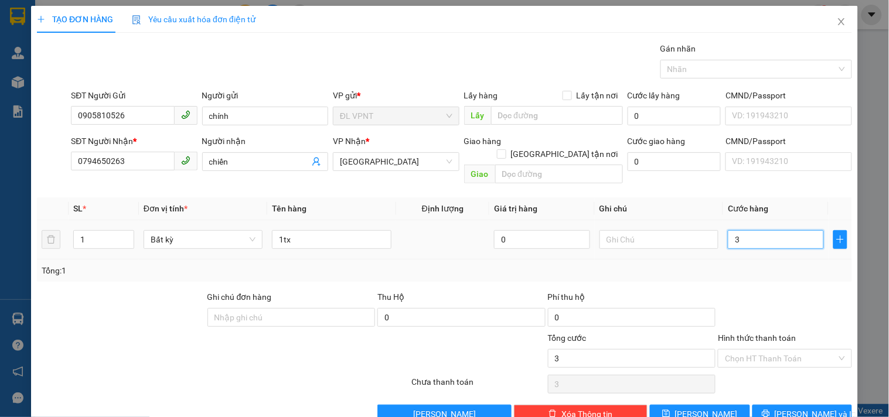
type input "30"
type input "30.000"
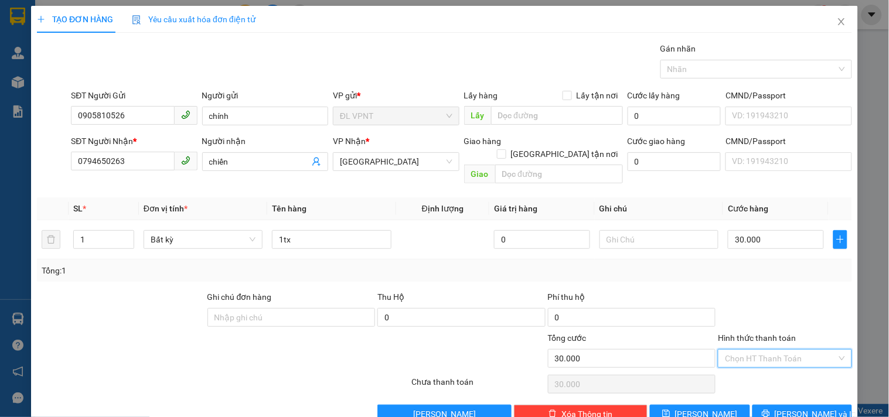
click at [760, 350] on input "Hình thức thanh toán" at bounding box center [780, 359] width 111 height 18
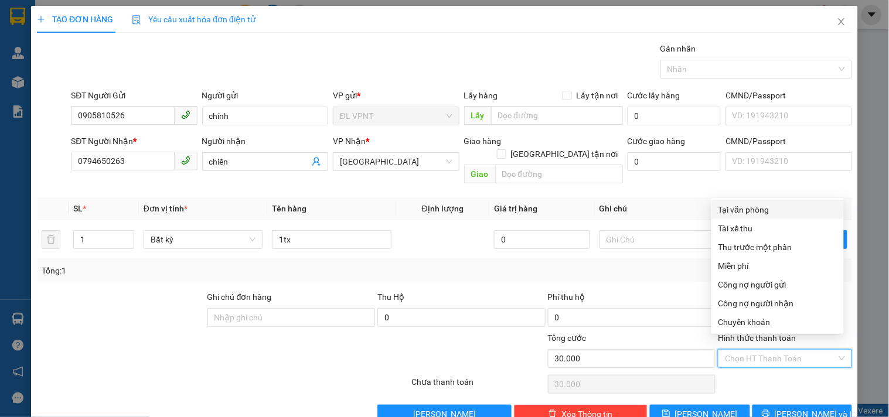
click at [767, 205] on div "Tại văn phòng" at bounding box center [777, 209] width 118 height 13
type input "0"
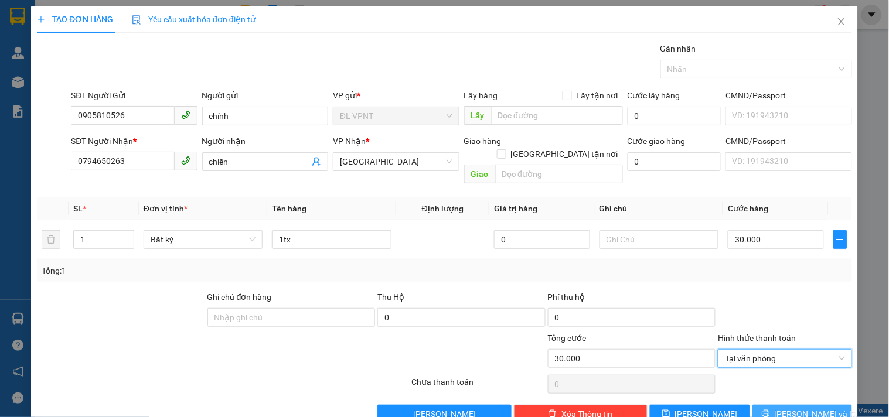
click at [787, 408] on span "Lưu và In" at bounding box center [815, 414] width 82 height 13
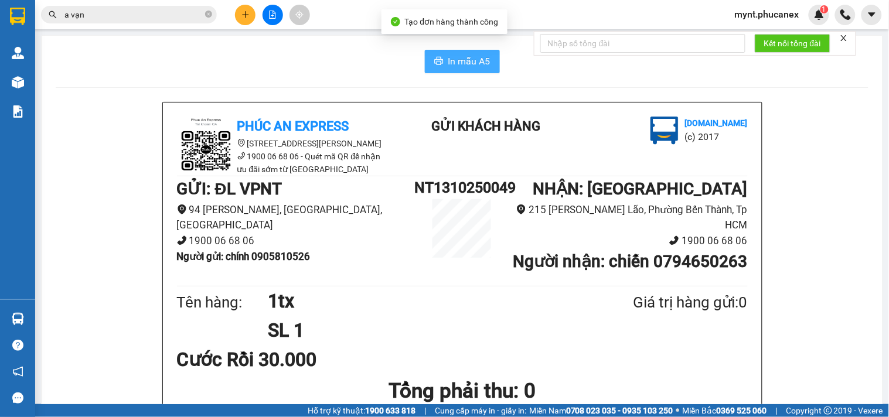
click at [434, 63] on icon "printer" at bounding box center [438, 61] width 9 height 8
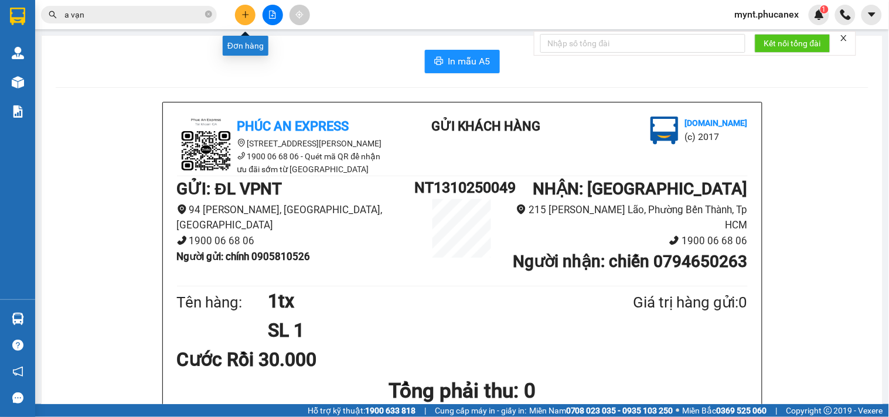
click at [243, 13] on icon "plus" at bounding box center [245, 15] width 8 height 8
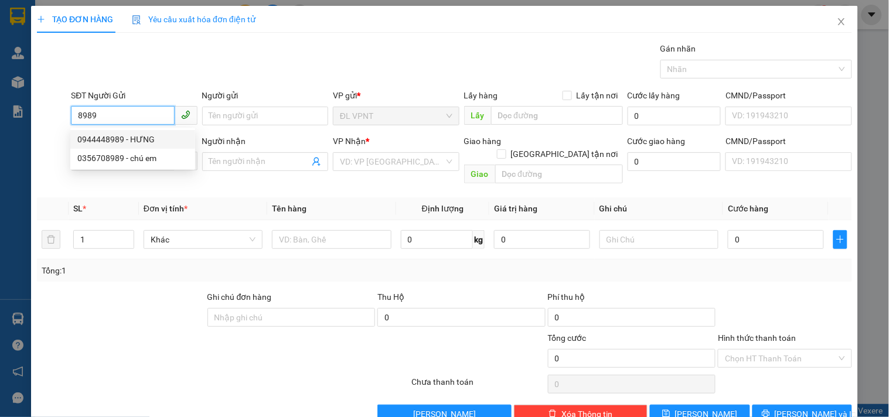
click at [121, 136] on div "0944448989 - HƯNG" at bounding box center [132, 139] width 111 height 13
type input "0944448989"
type input "HƯNG"
type input "0989600714"
type input "TÂM"
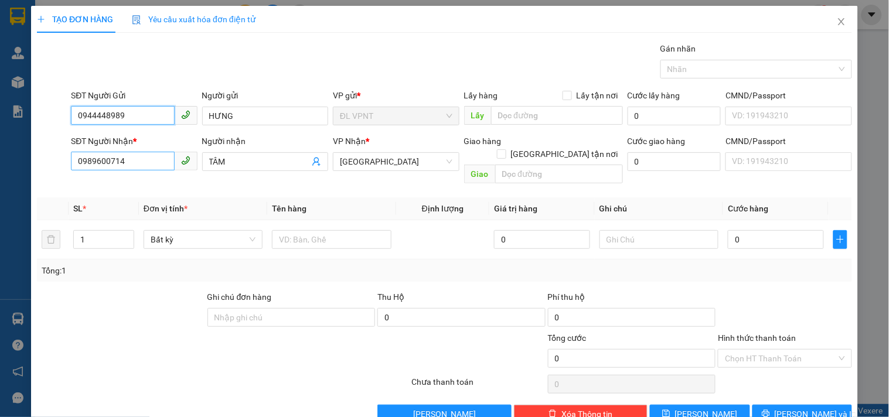
type input "0944448989"
click at [138, 163] on input "0989600714" at bounding box center [122, 161] width 103 height 19
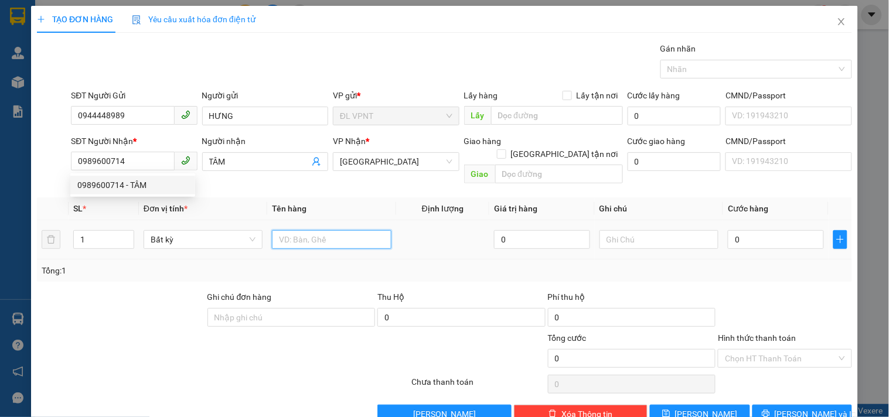
click at [335, 230] on input "text" at bounding box center [331, 239] width 119 height 19
type input "1tx"
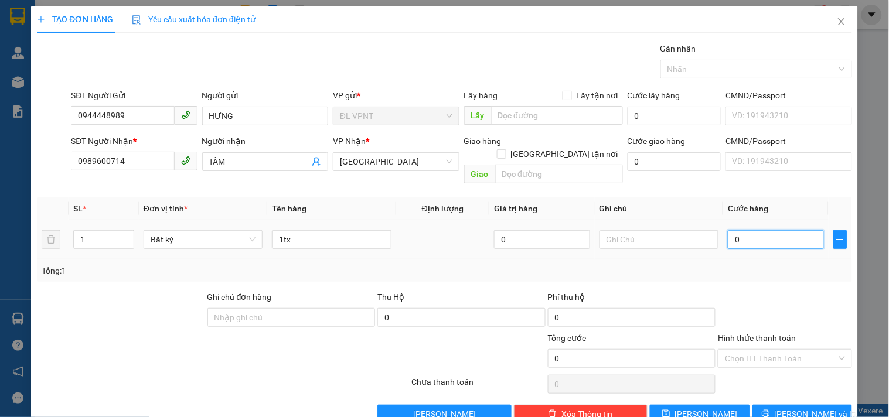
click at [733, 230] on input "0" at bounding box center [776, 239] width 96 height 19
type input "3"
type input "30"
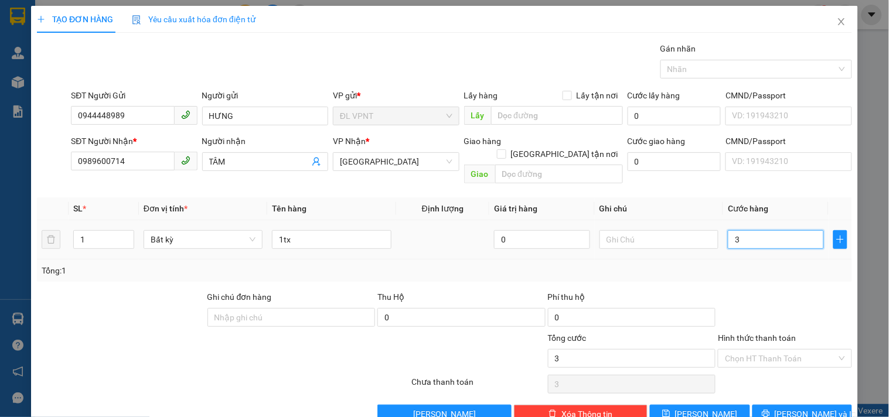
type input "30"
type input "30.000"
click at [755, 350] on input "Hình thức thanh toán" at bounding box center [780, 359] width 111 height 18
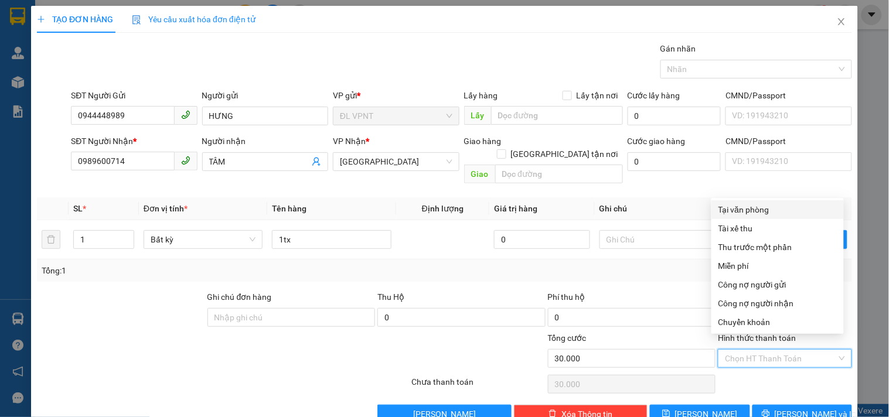
click at [740, 207] on div "Tại văn phòng" at bounding box center [777, 209] width 118 height 13
type input "0"
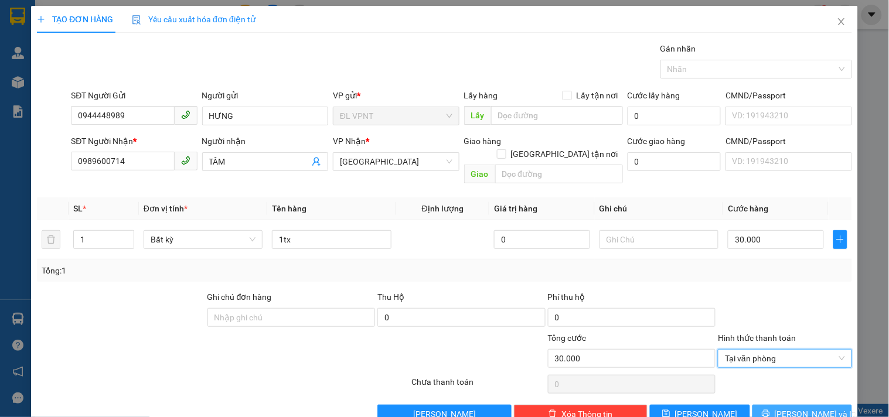
click at [766, 405] on button "Lưu và In" at bounding box center [802, 414] width 100 height 19
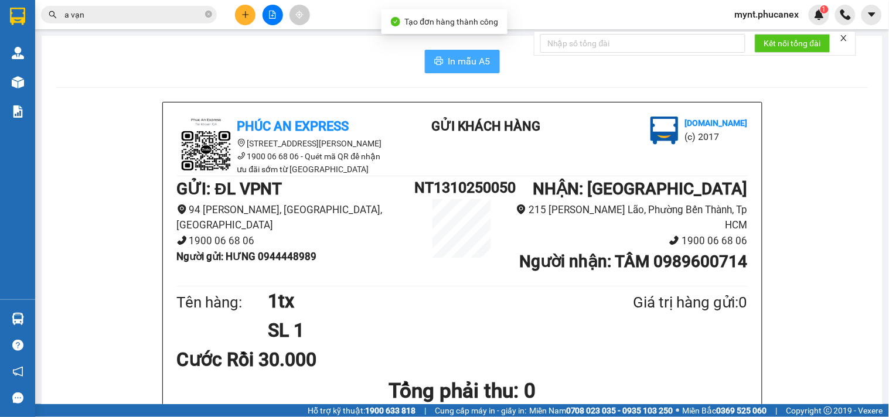
drag, startPoint x: 452, startPoint y: 59, endPoint x: 482, endPoint y: 93, distance: 45.2
click at [452, 59] on span "In mẫu A5" at bounding box center [469, 61] width 42 height 15
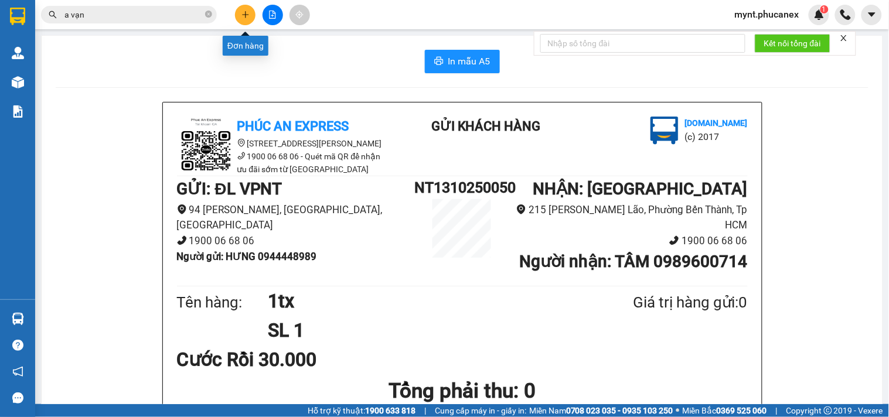
click at [241, 12] on icon "plus" at bounding box center [245, 15] width 8 height 8
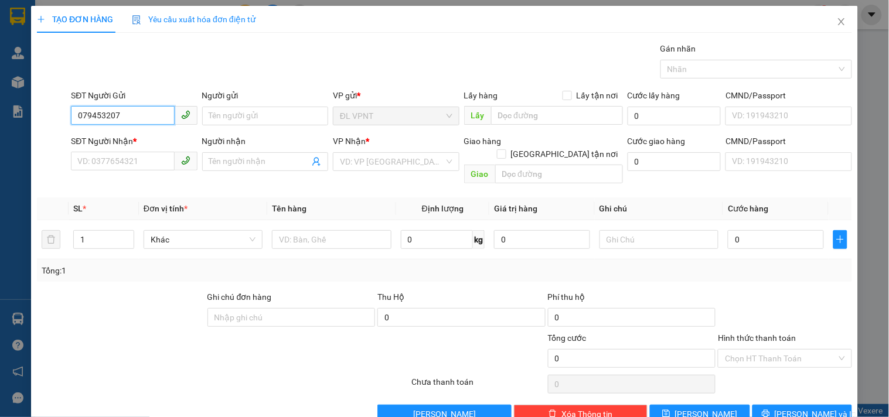
type input "0794532070"
click at [149, 143] on div "0794532070 - TOÀN" at bounding box center [132, 139] width 111 height 13
type input "TOÀN"
type input "0878167432"
type input "TEO"
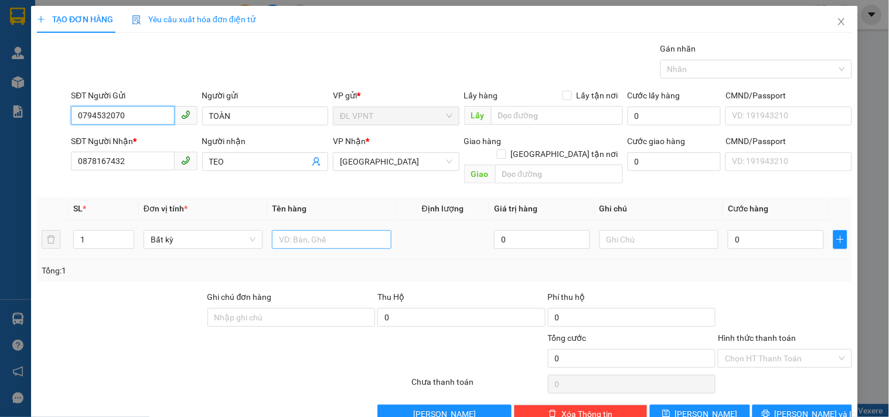
type input "0794532070"
click at [350, 231] on input "text" at bounding box center [331, 239] width 119 height 19
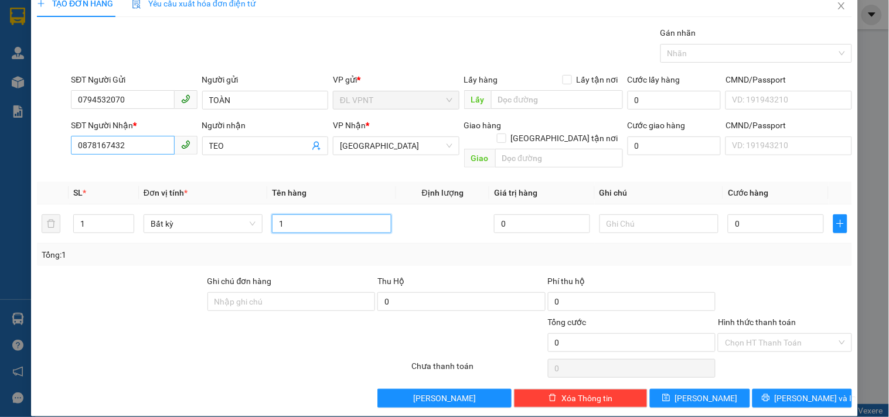
type input "1"
drag, startPoint x: 142, startPoint y: 149, endPoint x: 0, endPoint y: 93, distance: 153.1
click at [0, 93] on div "TẠO ĐƠN HÀNG Yêu cầu xuất hóa đơn điện tử Transit Pickup Surcharge Ids Transit …" at bounding box center [444, 208] width 889 height 417
type input "0773723662"
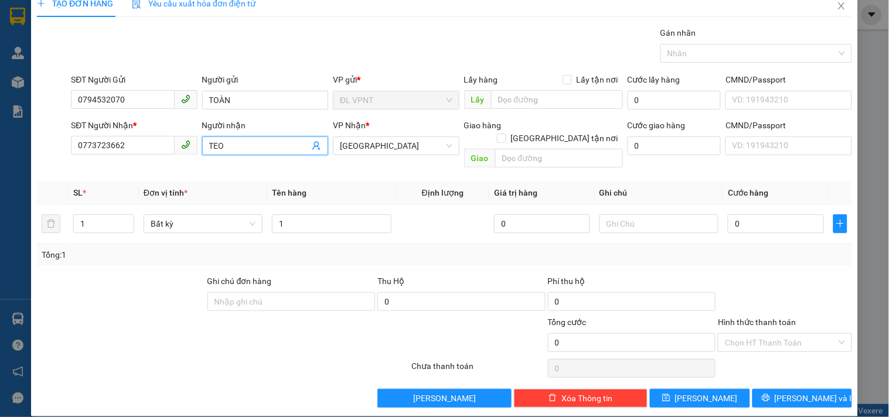
drag, startPoint x: 231, startPoint y: 149, endPoint x: 0, endPoint y: 141, distance: 230.9
click at [0, 141] on div "TẠO ĐƠN HÀNG Yêu cầu xuất hóa đơn điện tử Transit Pickup Surcharge Ids Transit …" at bounding box center [444, 208] width 889 height 417
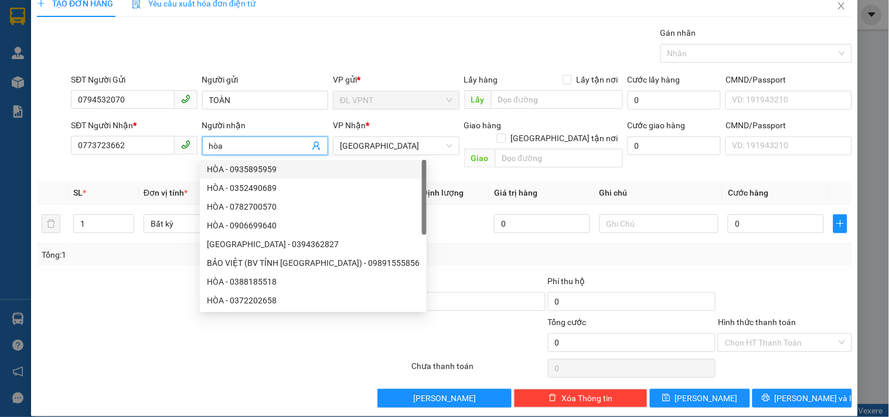
type input "hòa"
click at [397, 26] on div "Gói vận chuyển * Tiêu chuẩn Gán nhãn Nhãn" at bounding box center [462, 46] width 786 height 41
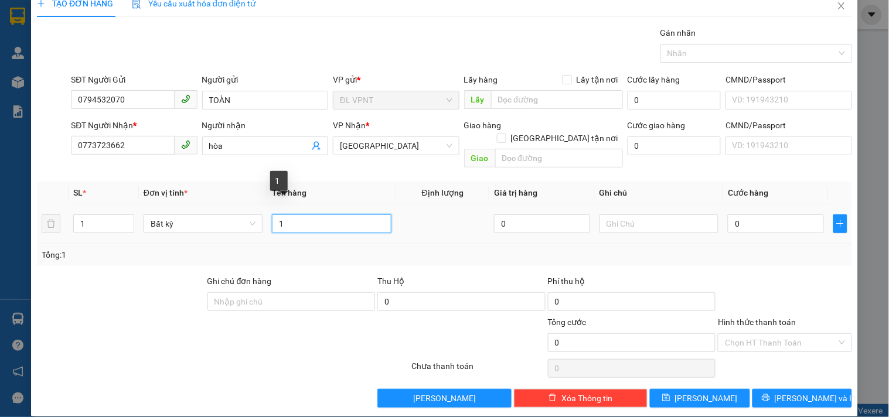
click at [352, 214] on input "1" at bounding box center [331, 223] width 119 height 19
type input "1"
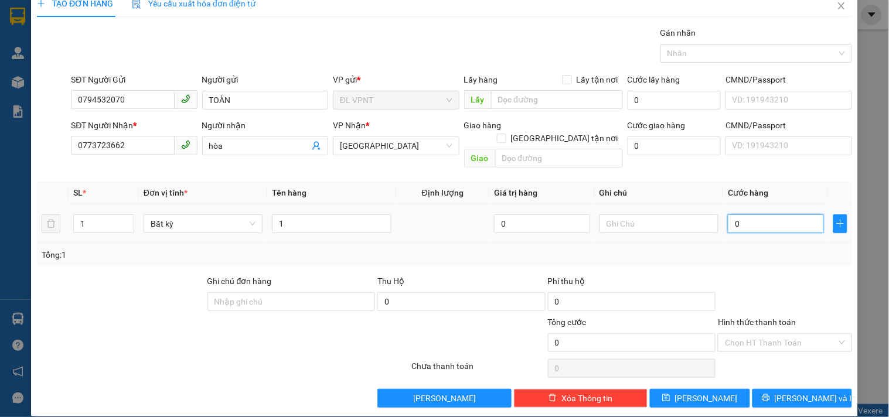
click at [748, 214] on input "0" at bounding box center [776, 223] width 96 height 19
type input "5"
type input "50"
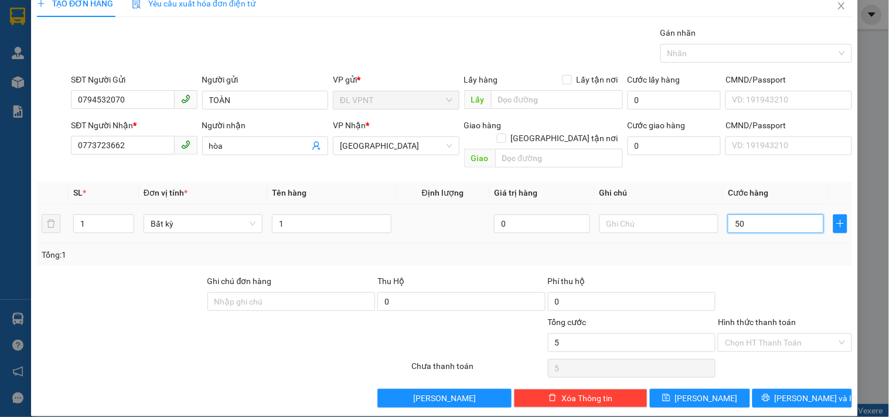
type input "50"
type input "50.000"
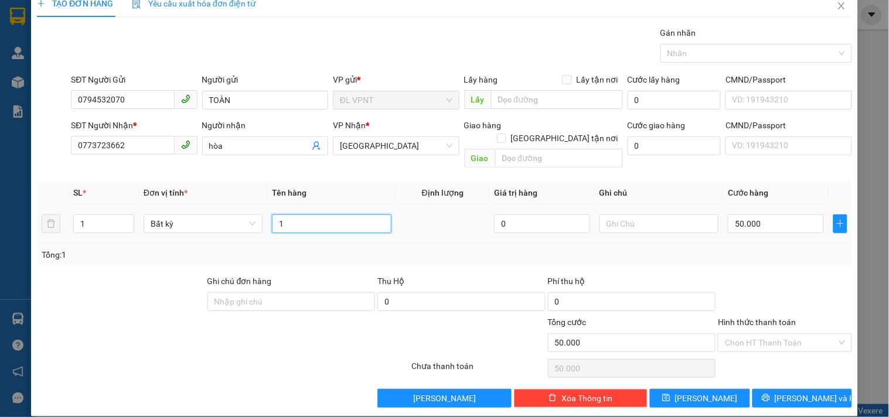
click at [295, 214] on input "1" at bounding box center [331, 223] width 119 height 19
type input "1 gói đảm bảo"
click at [789, 334] on input "Hình thức thanh toán" at bounding box center [780, 343] width 111 height 18
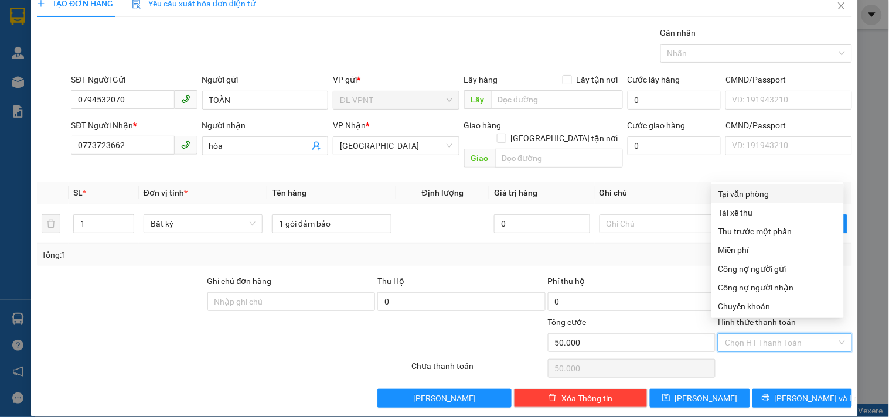
click at [740, 194] on div "Tại văn phòng" at bounding box center [777, 193] width 118 height 13
type input "0"
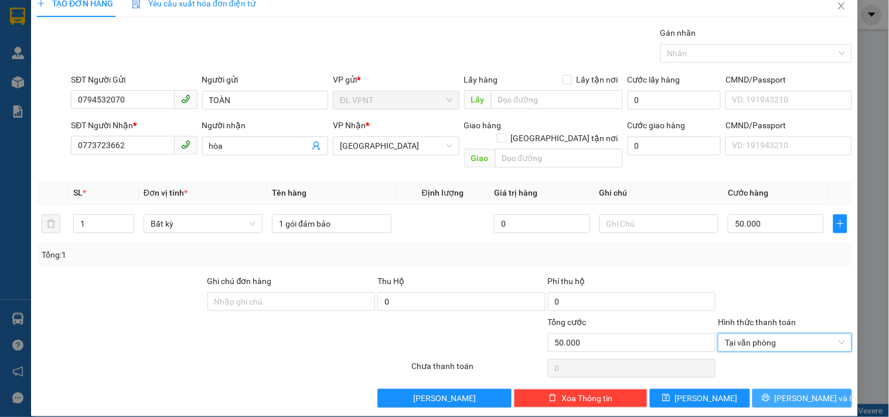
click at [770, 394] on icon "printer" at bounding box center [766, 398] width 8 height 8
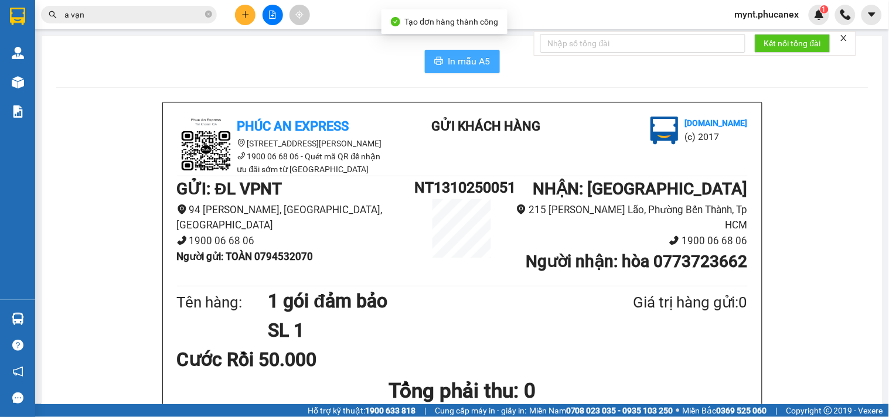
click at [426, 55] on button "In mẫu A5" at bounding box center [462, 61] width 75 height 23
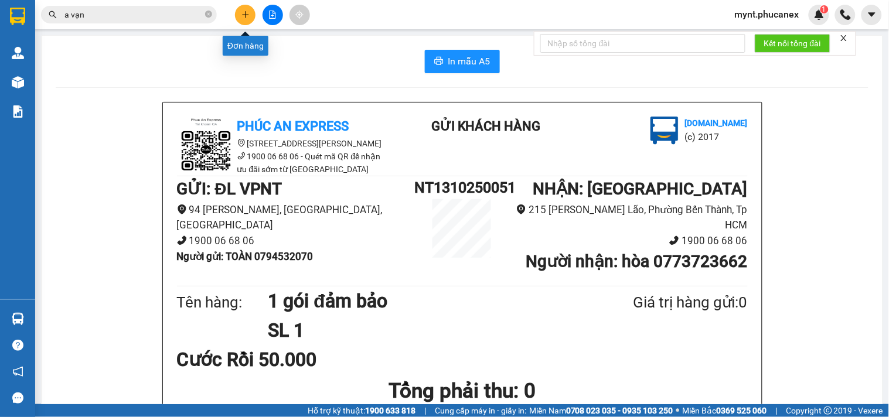
click at [250, 9] on button at bounding box center [245, 15] width 21 height 21
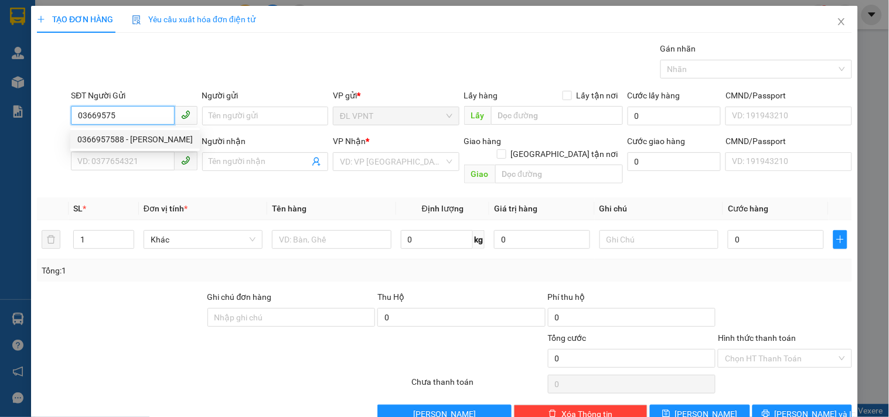
click at [123, 142] on div "0366957588 - KIM VÂN" at bounding box center [134, 139] width 115 height 13
type input "0366957588"
type input "KIM VÂN"
type input "0905014775"
type input "anh vinh"
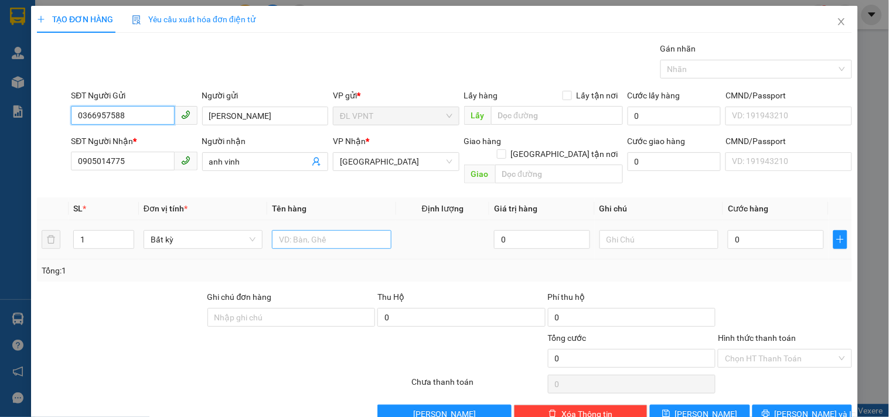
type input "0366957588"
click at [324, 230] on input "text" at bounding box center [331, 239] width 119 height 19
type input "1k tx"
click at [752, 230] on input "0" at bounding box center [776, 239] width 96 height 19
type input "5"
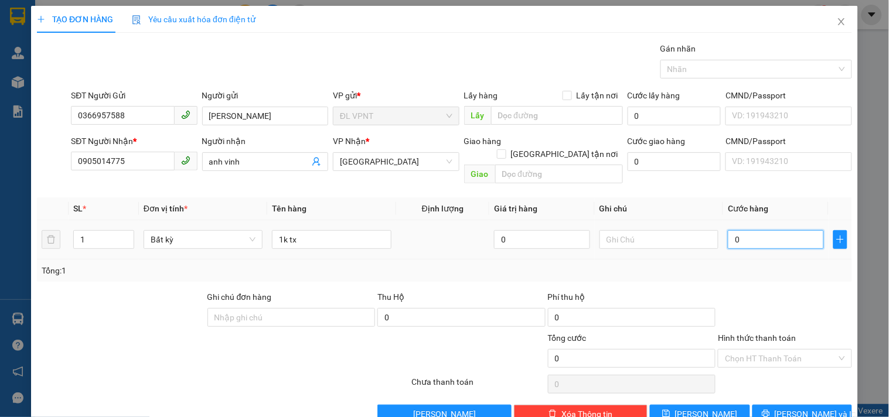
type input "5"
type input "50"
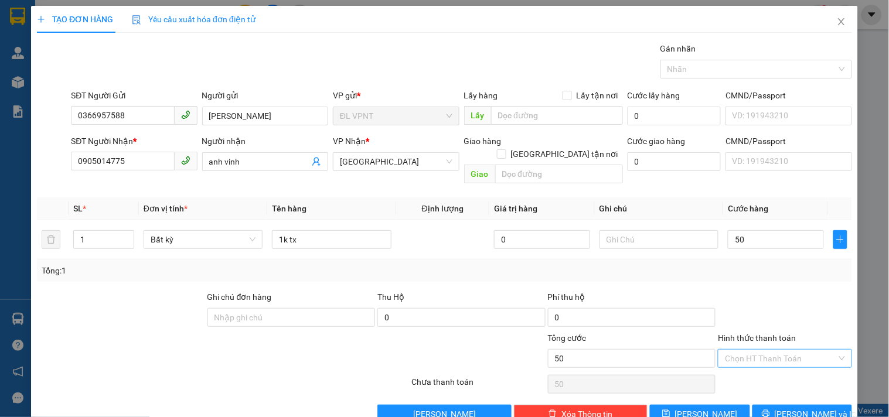
type input "50.000"
click at [778, 350] on input "Hình thức thanh toán" at bounding box center [780, 359] width 111 height 18
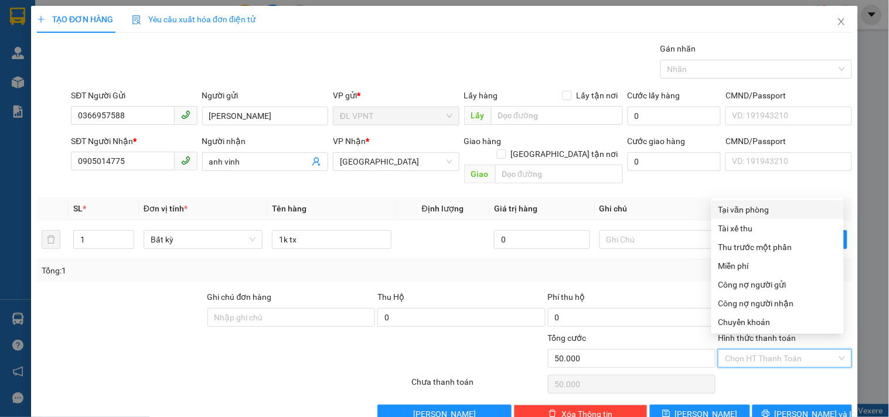
click at [736, 217] on div "Tại văn phòng" at bounding box center [777, 209] width 132 height 19
type input "0"
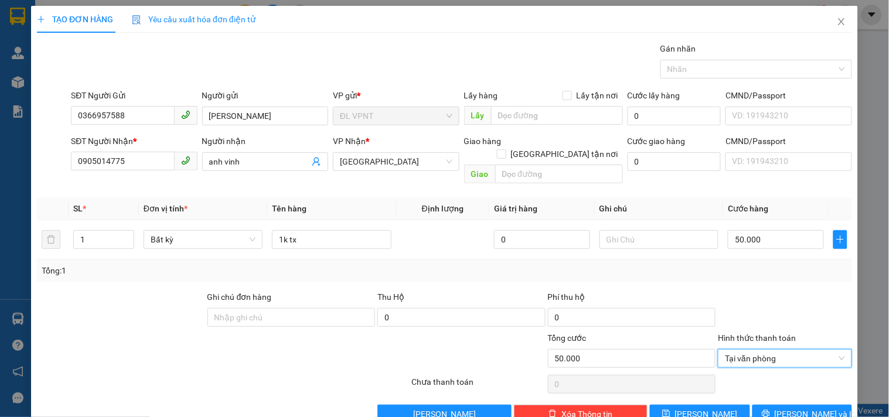
click at [803, 391] on div "Transit Pickup Surcharge Ids Transit Deliver Surcharge Ids Transit Deliver Surc…" at bounding box center [444, 232] width 815 height 381
click at [800, 408] on span "Lưu và In" at bounding box center [815, 414] width 82 height 13
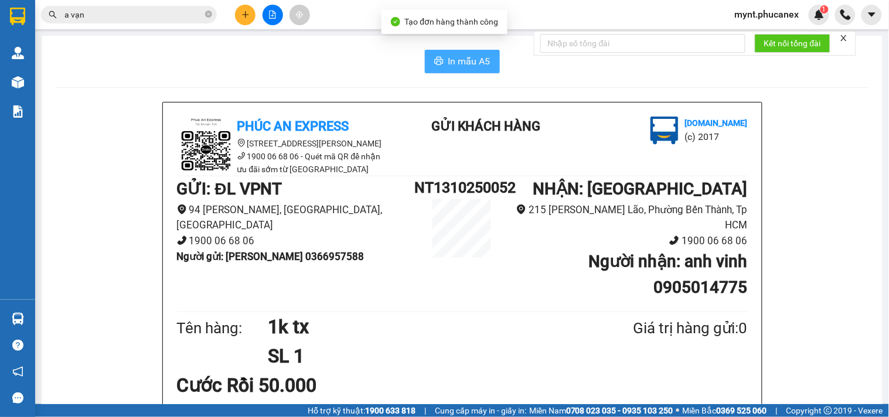
click at [477, 67] on span "In mẫu A5" at bounding box center [469, 61] width 42 height 15
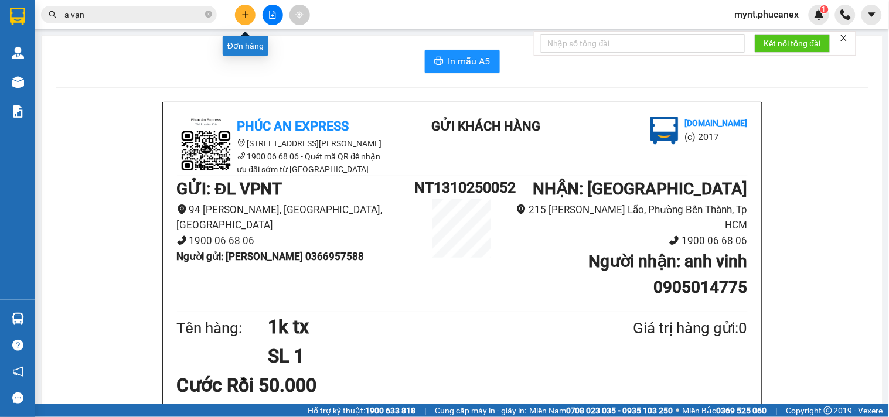
click at [245, 13] on icon "plus" at bounding box center [245, 14] width 1 height 6
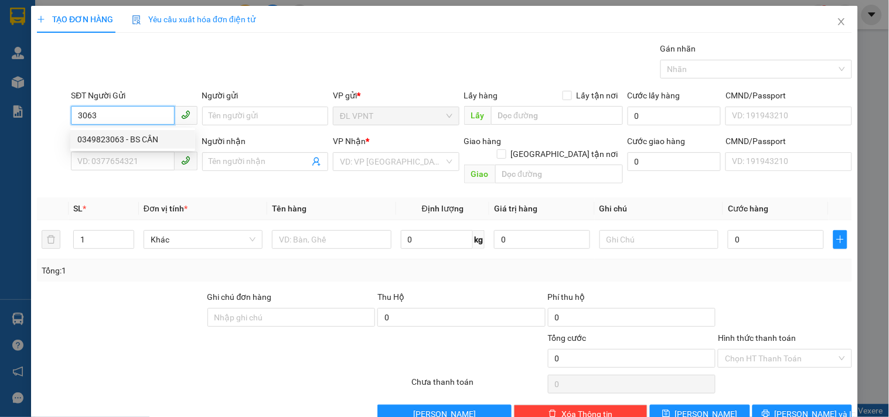
click at [118, 133] on div "0349823063 - BS CẦN" at bounding box center [132, 139] width 111 height 13
type input "0349823063"
type input "BS CẦN"
type input "0915204849"
type input "lành"
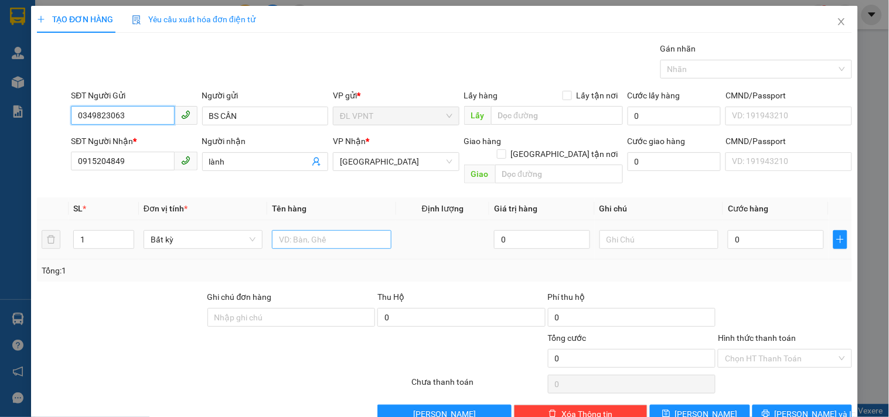
type input "0349823063"
click at [293, 230] on input "text" at bounding box center [331, 239] width 119 height 19
type input "1tx"
click at [756, 230] on input "0" at bounding box center [776, 239] width 96 height 19
type input "3"
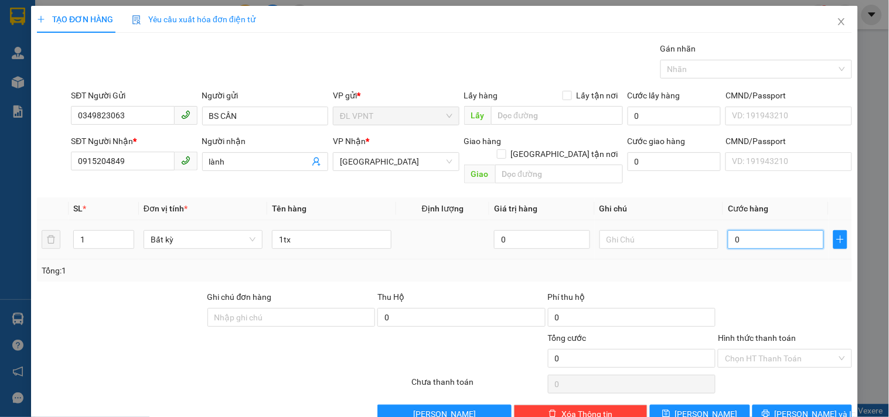
type input "3"
type input "30"
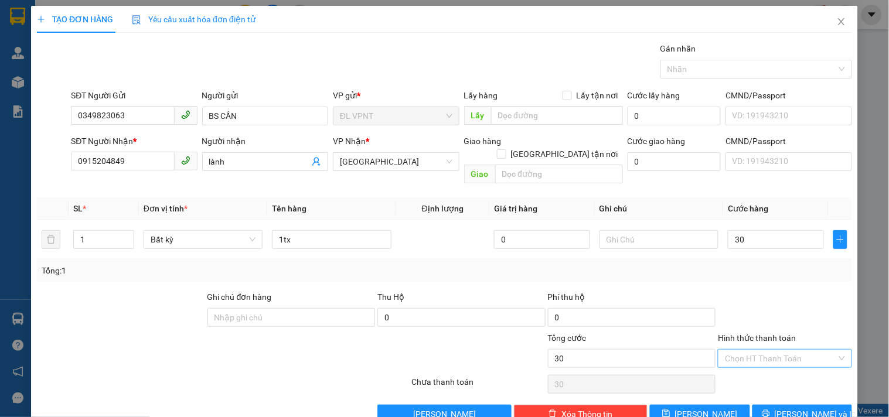
type input "30.000"
click at [745, 354] on input "Hình thức thanh toán" at bounding box center [780, 359] width 111 height 18
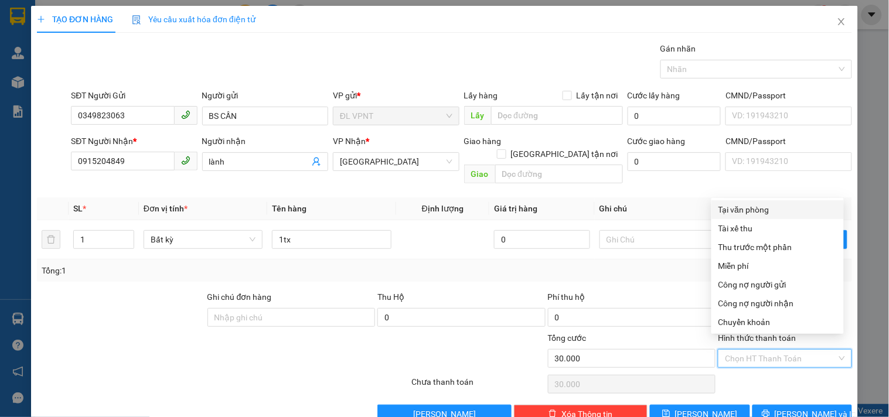
click at [732, 209] on div "Tại văn phòng" at bounding box center [777, 209] width 118 height 13
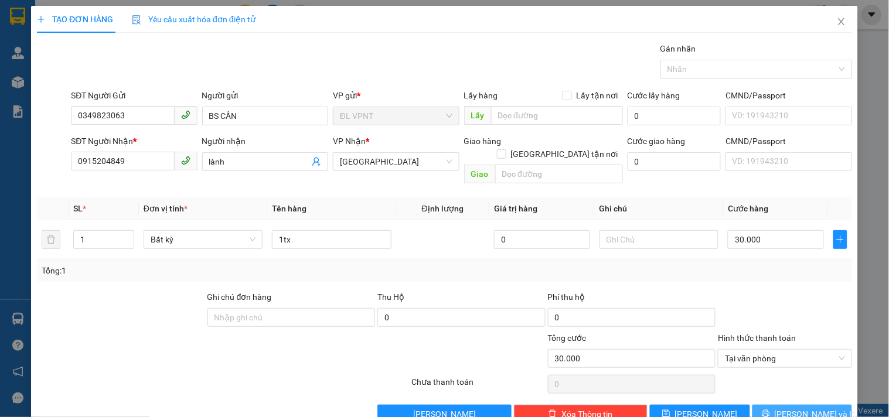
click at [769, 410] on icon "printer" at bounding box center [766, 414] width 8 height 8
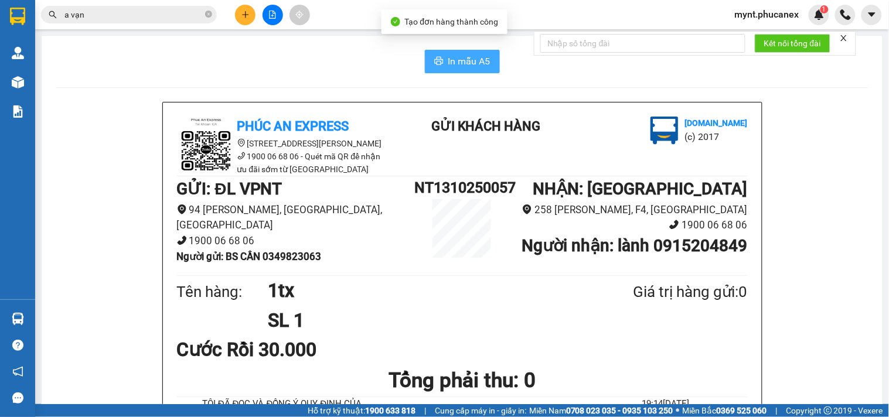
click at [451, 62] on span "In mẫu A5" at bounding box center [469, 61] width 42 height 15
click at [242, 13] on icon "plus" at bounding box center [245, 15] width 8 height 8
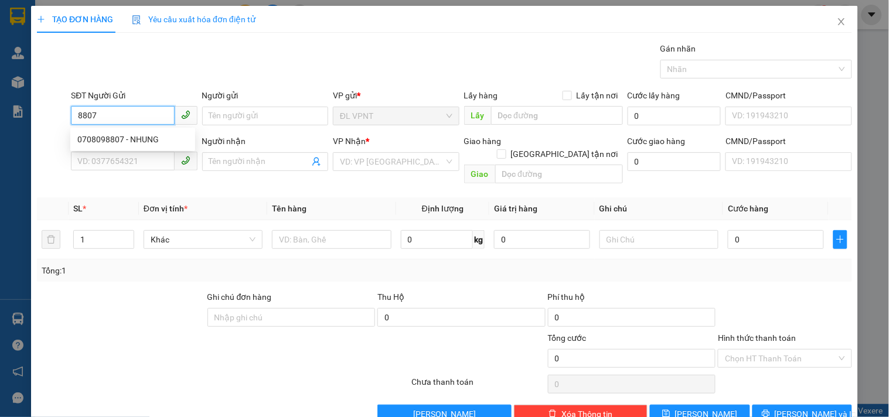
drag, startPoint x: 147, startPoint y: 138, endPoint x: 219, endPoint y: 189, distance: 87.9
click at [147, 138] on div "0708098807 - NHUNG" at bounding box center [132, 139] width 111 height 13
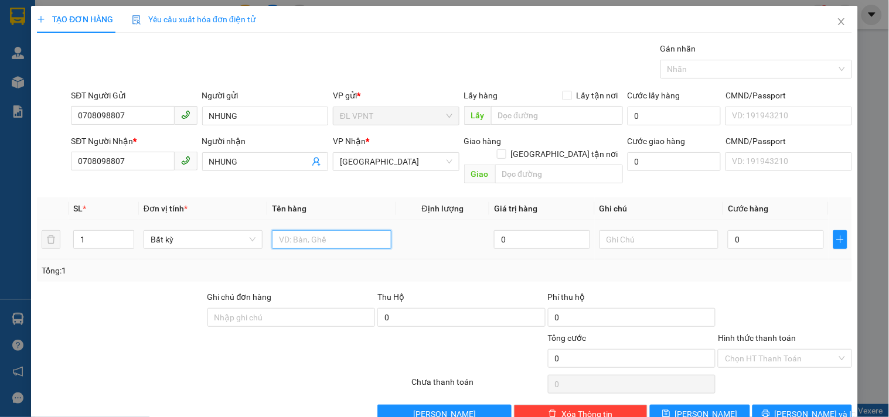
click at [293, 230] on input "text" at bounding box center [331, 239] width 119 height 19
drag, startPoint x: 88, startPoint y: 219, endPoint x: 71, endPoint y: 225, distance: 18.7
click at [71, 225] on td "1" at bounding box center [104, 239] width 70 height 39
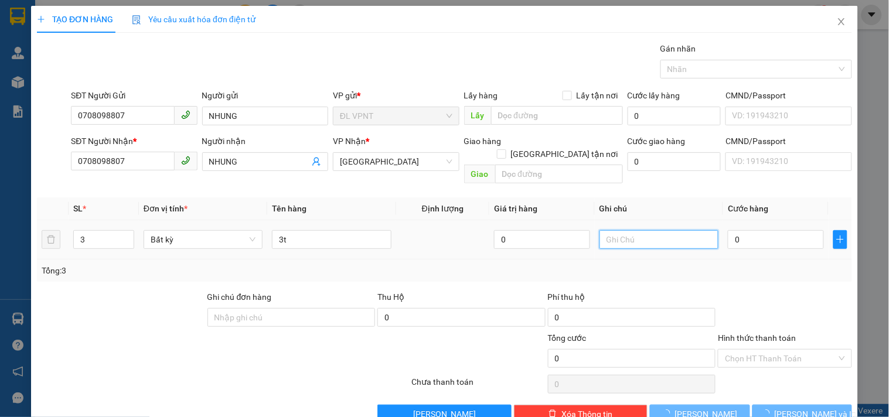
click at [631, 230] on input "text" at bounding box center [658, 239] width 119 height 19
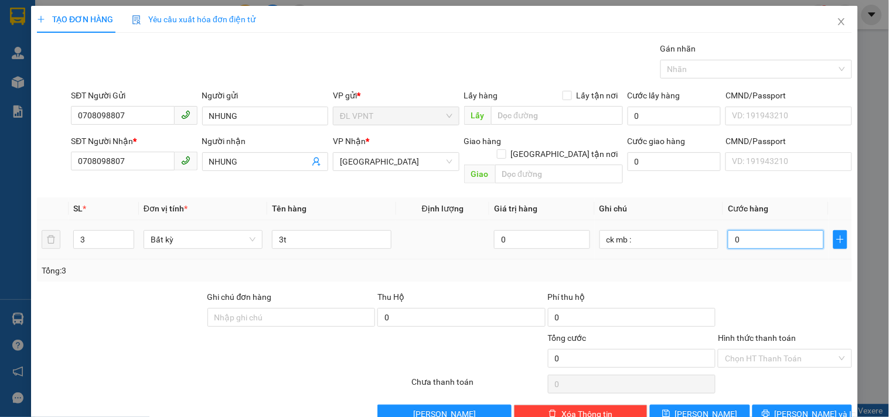
click at [743, 230] on input "0" at bounding box center [776, 239] width 96 height 19
click at [141, 347] on div at bounding box center [155, 352] width 238 height 41
click at [654, 230] on input "ck mb :" at bounding box center [658, 239] width 119 height 19
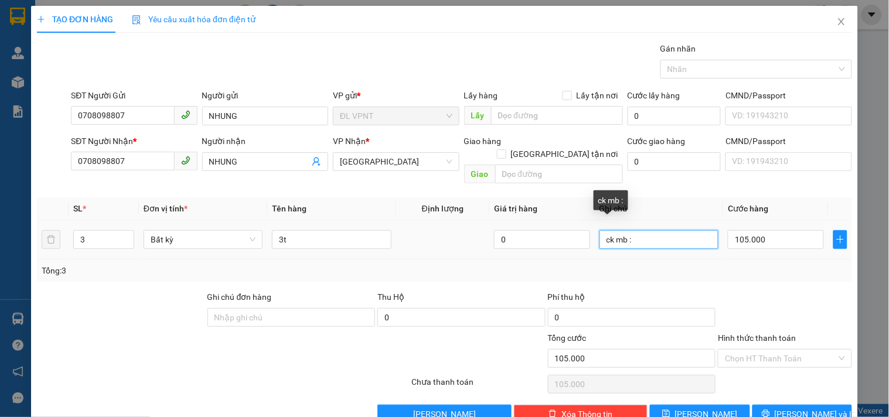
paste input "13/10/25 19:20"
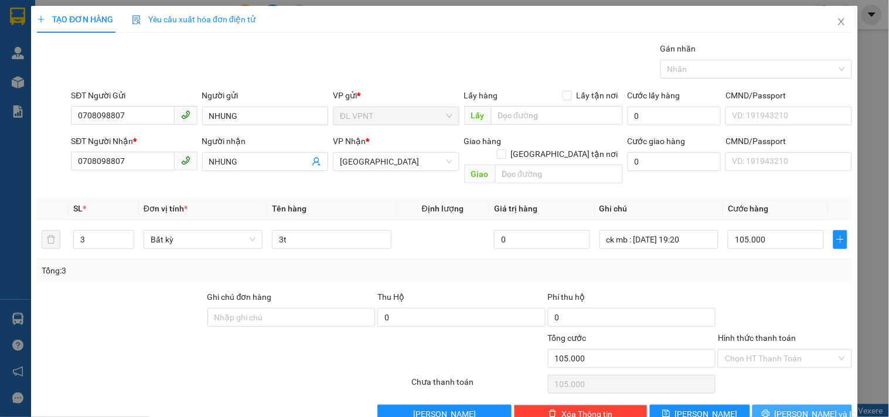
click at [787, 408] on span "Lưu và In" at bounding box center [815, 414] width 82 height 13
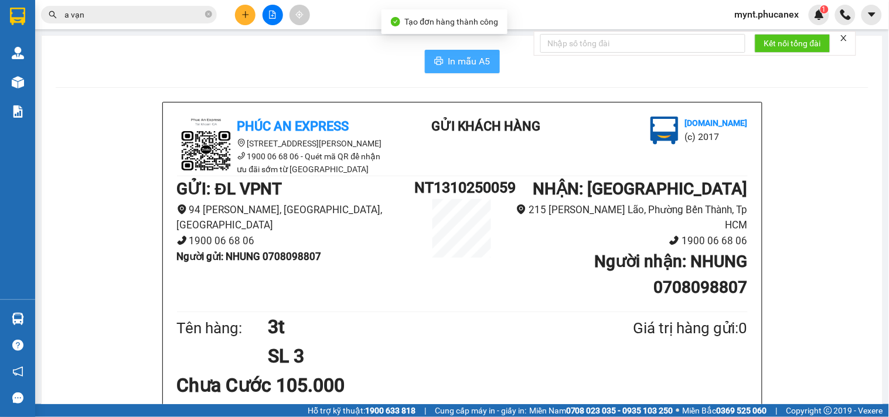
click at [425, 62] on button "In mẫu A5" at bounding box center [462, 61] width 75 height 23
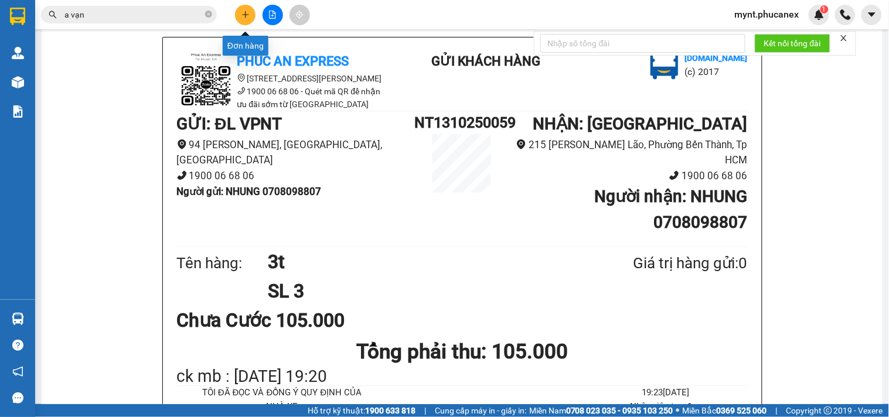
click at [247, 13] on icon "plus" at bounding box center [245, 15] width 8 height 8
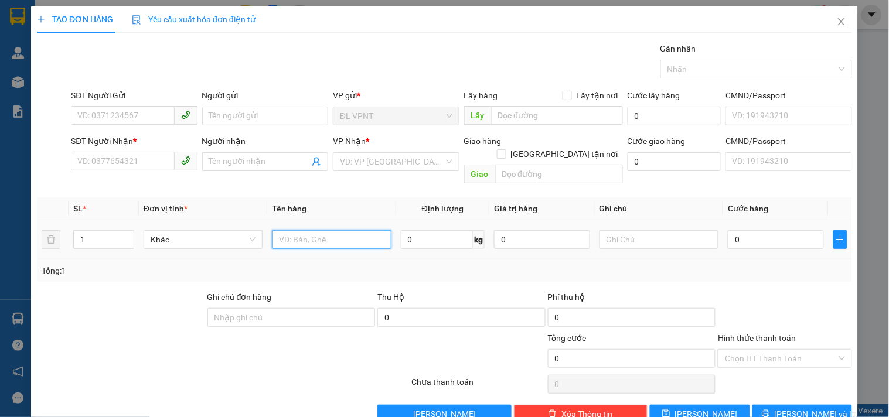
click at [303, 234] on input "text" at bounding box center [331, 239] width 119 height 19
click at [757, 230] on input "0" at bounding box center [776, 239] width 96 height 19
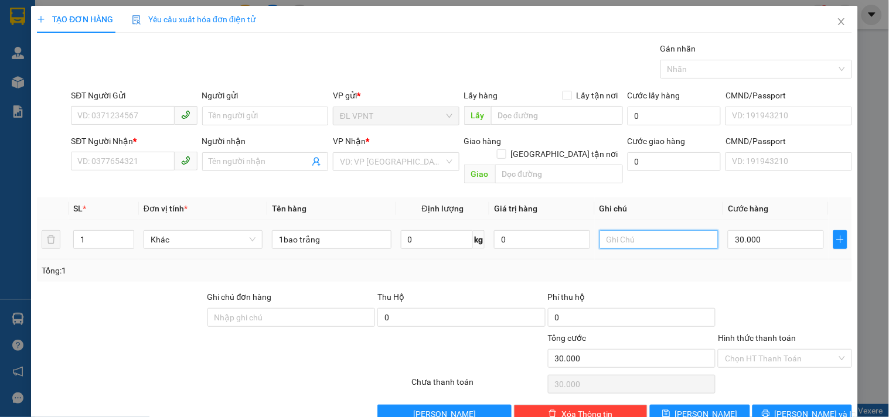
click at [645, 230] on input "text" at bounding box center [658, 239] width 119 height 19
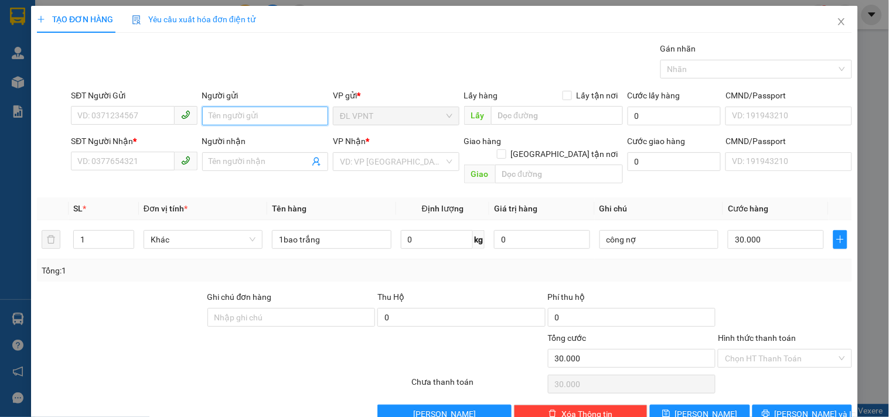
click at [224, 119] on input "Người gửi" at bounding box center [265, 116] width 126 height 19
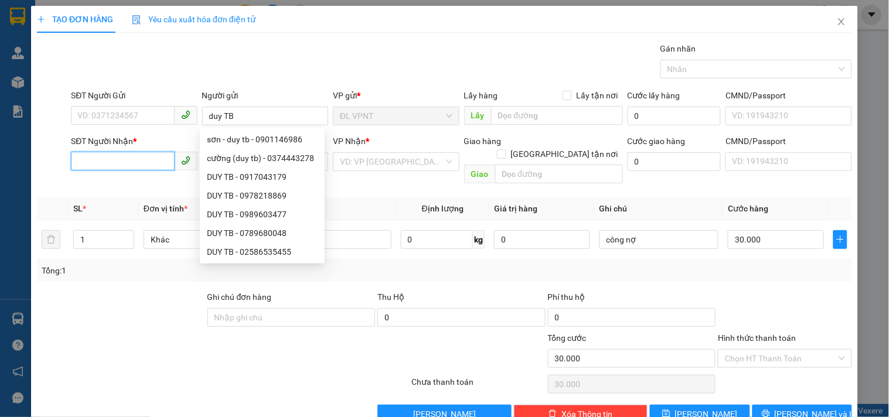
click at [150, 163] on input "SĐT Người Nhận *" at bounding box center [122, 161] width 103 height 19
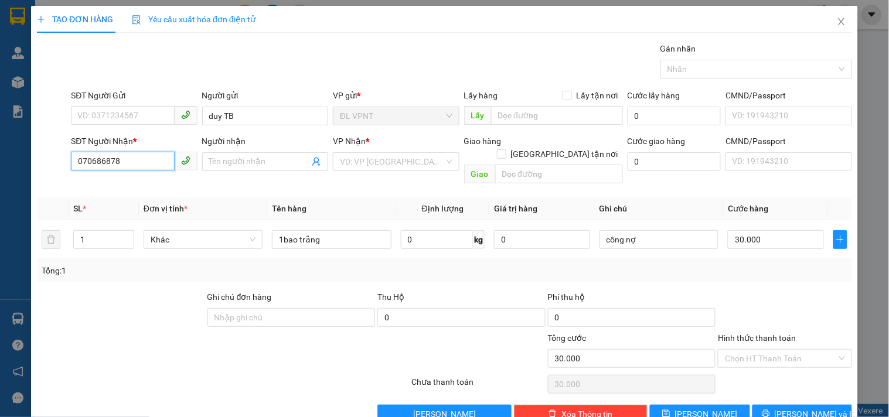
click at [95, 162] on input "070686878" at bounding box center [122, 161] width 103 height 19
click at [113, 164] on input "0706086878" at bounding box center [122, 161] width 103 height 19
click at [117, 179] on div "0706086978 - HÀ" at bounding box center [134, 185] width 115 height 13
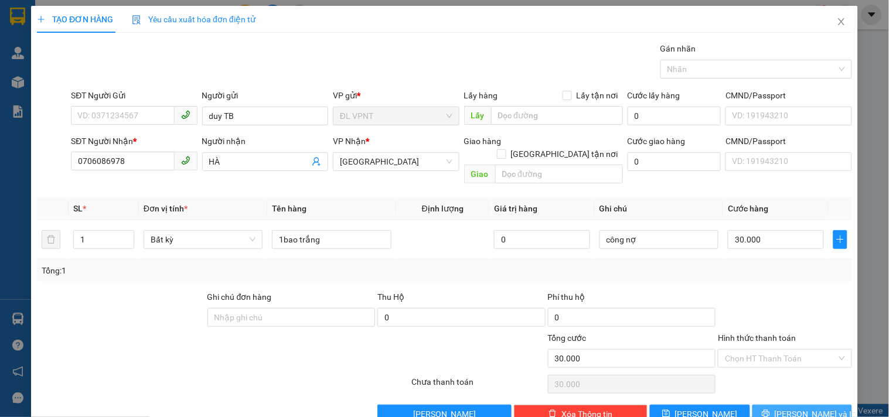
click at [762, 405] on button "Lưu và In" at bounding box center [802, 414] width 100 height 19
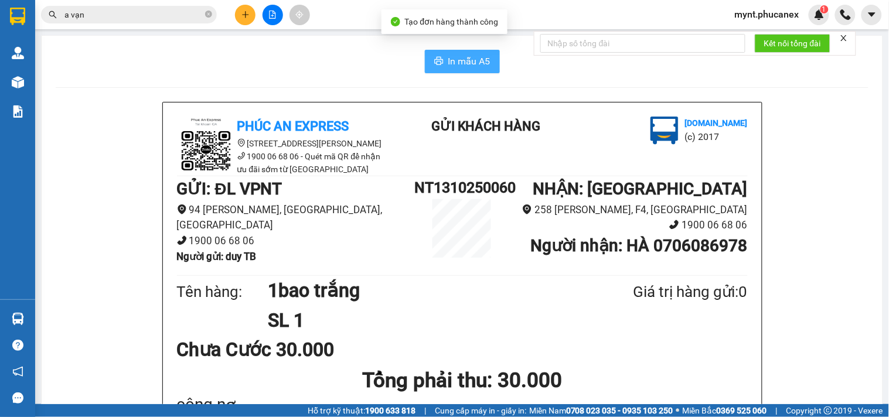
click at [465, 66] on span "In mẫu A5" at bounding box center [469, 61] width 42 height 15
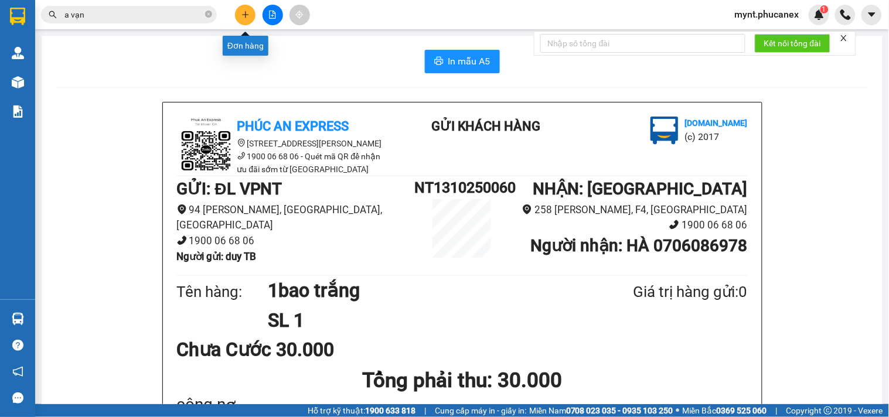
click at [241, 19] on button at bounding box center [245, 15] width 21 height 21
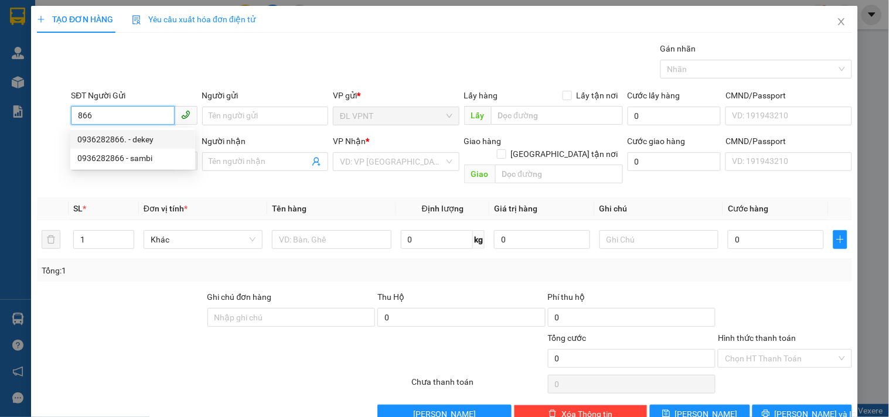
click at [78, 119] on input "866" at bounding box center [122, 115] width 103 height 19
click at [237, 63] on div "Gói vận chuyển * Tiêu chuẩn Gán nhãn Nhãn" at bounding box center [462, 62] width 786 height 41
drag, startPoint x: 110, startPoint y: 118, endPoint x: 0, endPoint y: 112, distance: 109.7
click at [0, 112] on div "TẠO ĐƠN HÀNG Yêu cầu xuất hóa đơn điện tử Transit Pickup Surcharge Ids Transit …" at bounding box center [444, 208] width 889 height 417
paste input "097636"
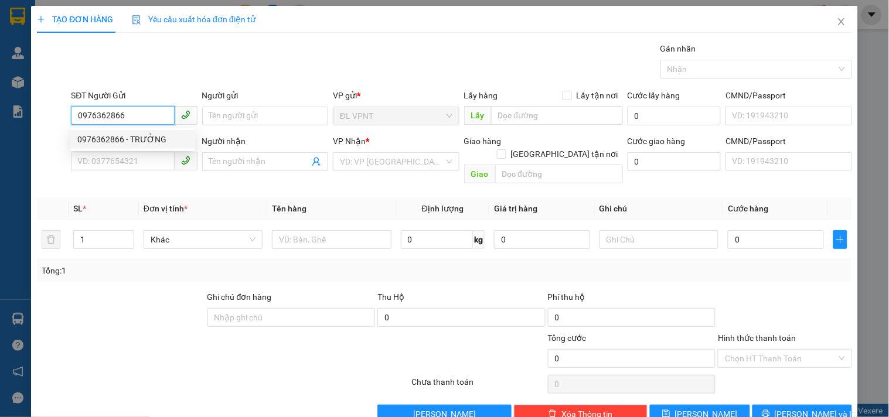
click at [144, 141] on div "0976362866 - TRƯỞNG" at bounding box center [132, 139] width 111 height 13
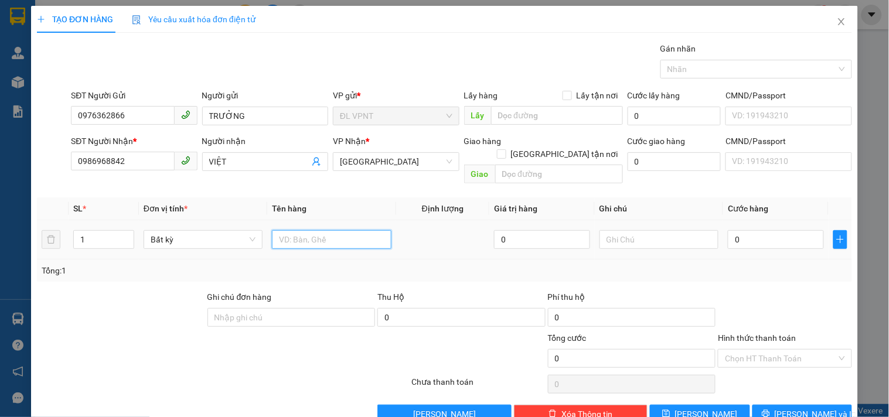
click at [294, 230] on input "text" at bounding box center [331, 239] width 119 height 19
click at [691, 230] on input "text" at bounding box center [658, 239] width 119 height 19
click at [791, 230] on input "0" at bounding box center [776, 239] width 96 height 19
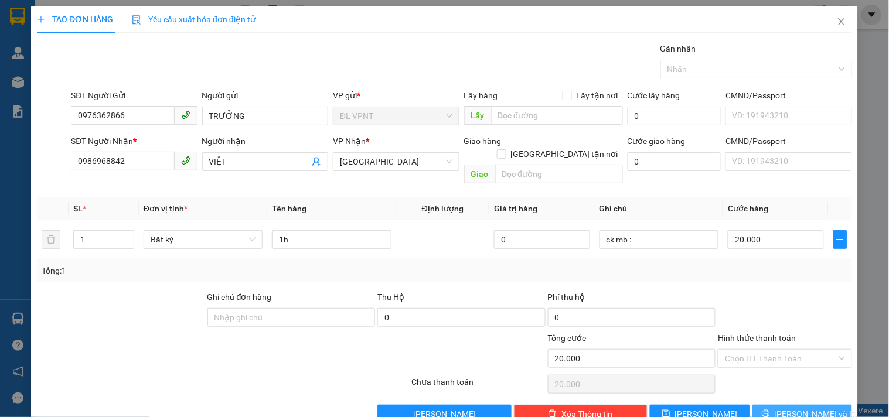
click at [797, 408] on span "Lưu và In" at bounding box center [815, 414] width 82 height 13
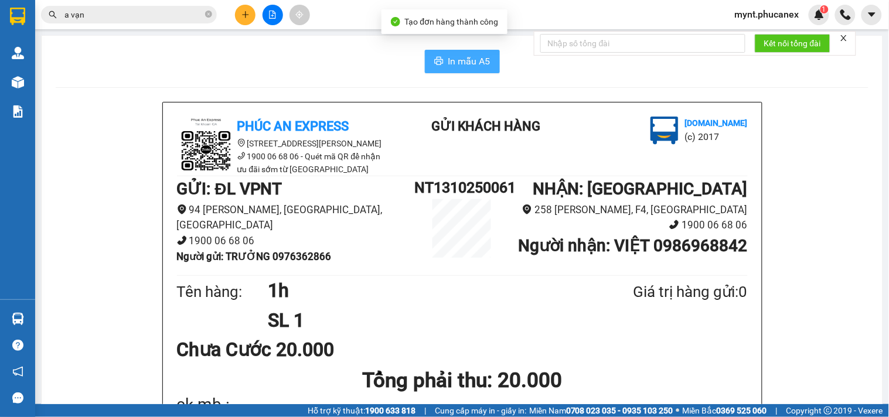
click at [448, 54] on span "In mẫu A5" at bounding box center [469, 61] width 42 height 15
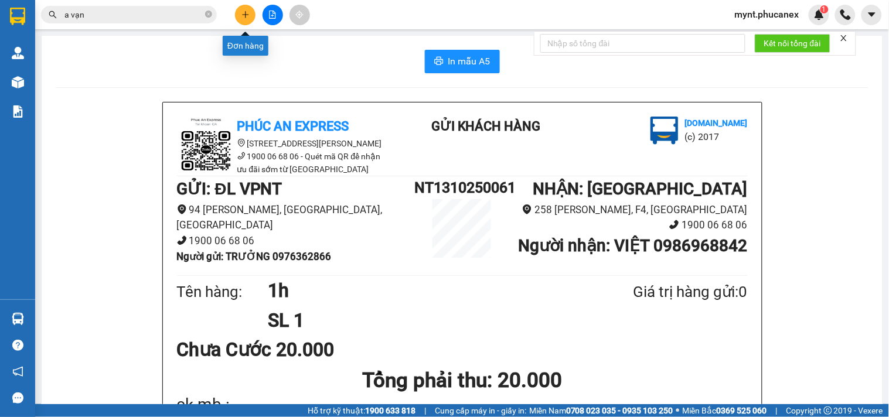
click at [250, 15] on button at bounding box center [245, 15] width 21 height 21
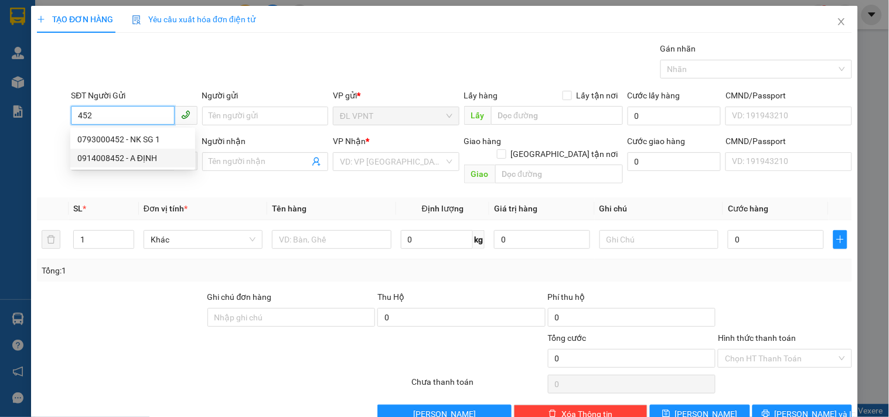
click at [138, 159] on div "0914008452 - A ĐỊNH" at bounding box center [132, 158] width 111 height 13
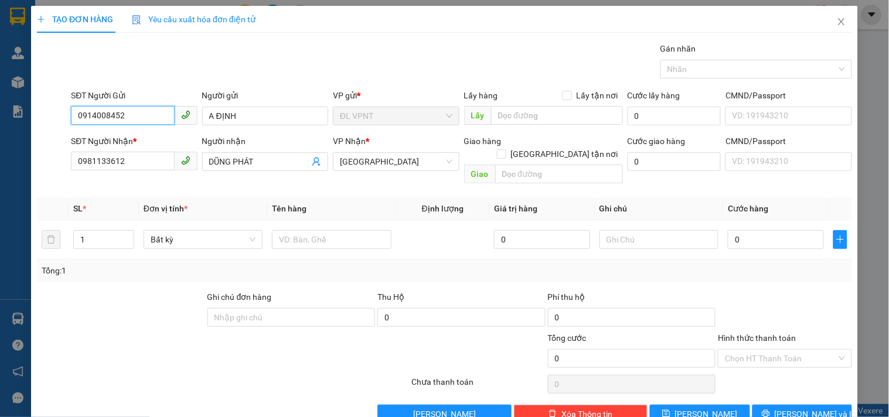
drag, startPoint x: 144, startPoint y: 116, endPoint x: 0, endPoint y: 78, distance: 148.9
click at [0, 80] on div "TẠO ĐƠN HÀNG Yêu cầu xuất hóa đơn điện tử Transit Pickup Surcharge Ids Transit …" at bounding box center [444, 208] width 889 height 417
click at [139, 141] on div "0793000452 - NK SG 1" at bounding box center [132, 139] width 111 height 13
drag, startPoint x: 142, startPoint y: 164, endPoint x: 0, endPoint y: 87, distance: 162.0
click at [0, 122] on div "TẠO ĐƠN HÀNG Yêu cầu xuất hóa đơn điện tử Transit Pickup Surcharge Ids Transit …" at bounding box center [444, 208] width 889 height 417
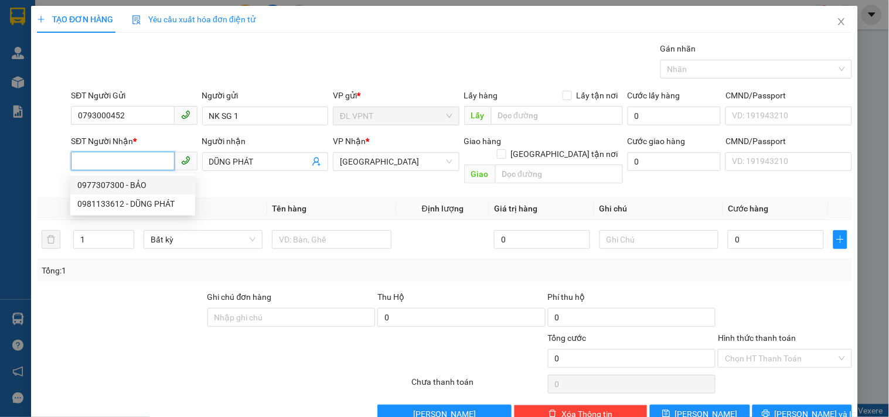
click at [173, 183] on div "0977307300 - BẢO" at bounding box center [132, 185] width 111 height 13
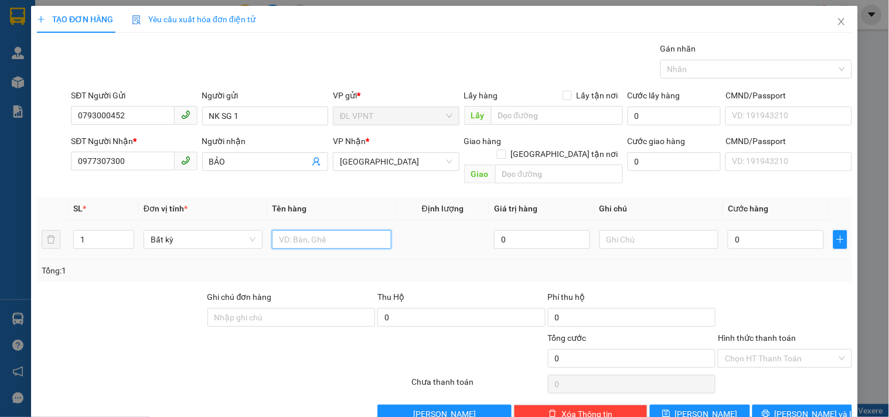
click at [282, 230] on input "text" at bounding box center [331, 239] width 119 height 19
click at [746, 230] on input "0" at bounding box center [776, 239] width 96 height 19
click at [797, 354] on div "Hình thức thanh toán Chọn HT Thanh Toán" at bounding box center [785, 352] width 134 height 41
click at [796, 350] on input "Hình thức thanh toán" at bounding box center [780, 359] width 111 height 18
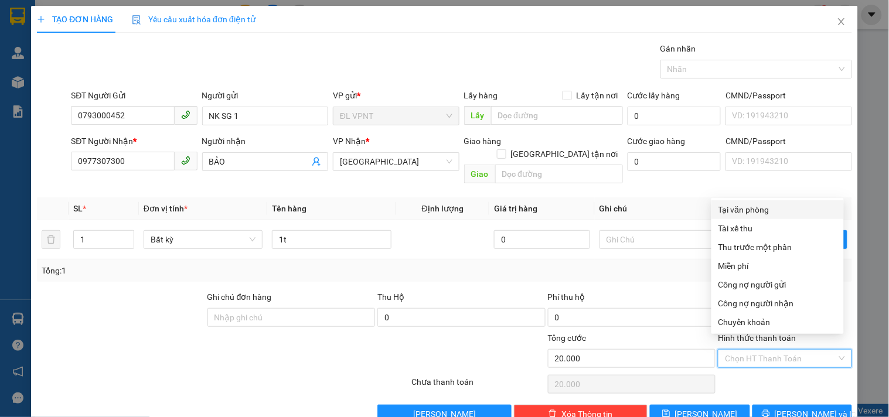
drag, startPoint x: 752, startPoint y: 212, endPoint x: 764, endPoint y: 301, distance: 89.3
click at [752, 211] on div "Tại văn phòng" at bounding box center [777, 209] width 118 height 13
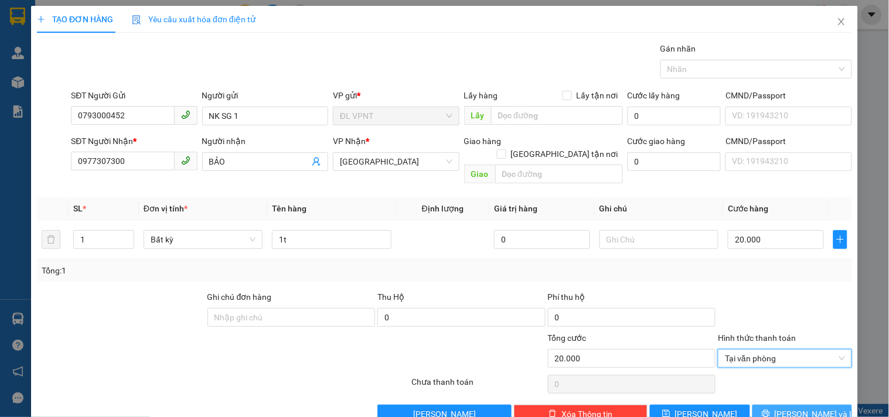
click at [770, 409] on icon "printer" at bounding box center [766, 413] width 8 height 8
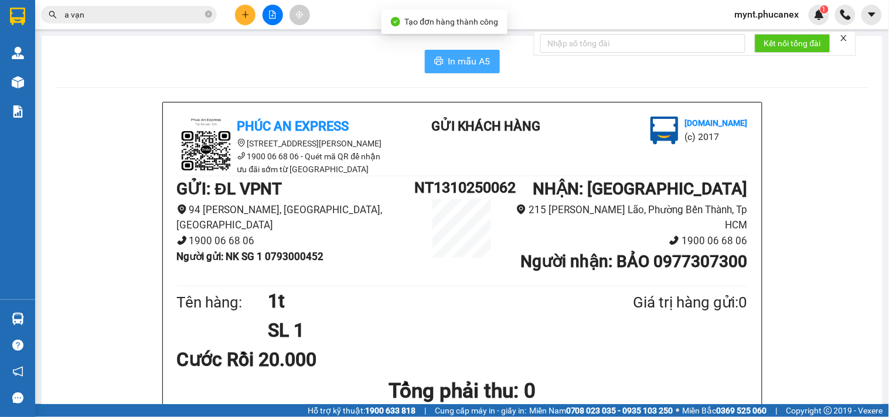
click at [441, 65] on button "In mẫu A5" at bounding box center [462, 61] width 75 height 23
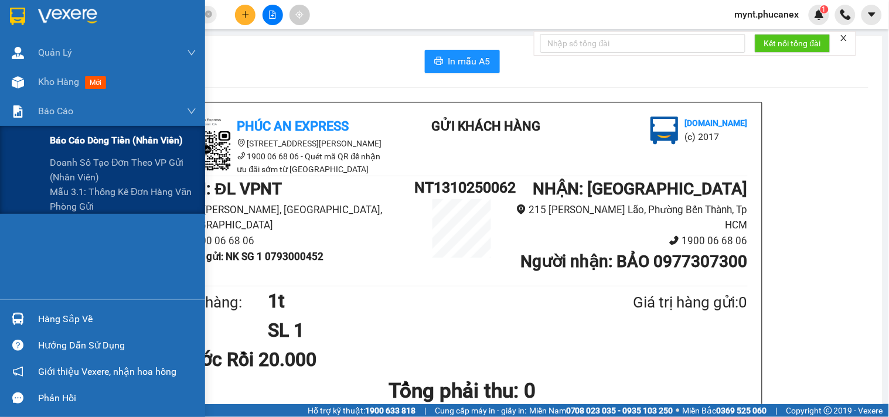
click at [54, 138] on span "Báo cáo dòng tiền (nhân viên)" at bounding box center [116, 140] width 133 height 15
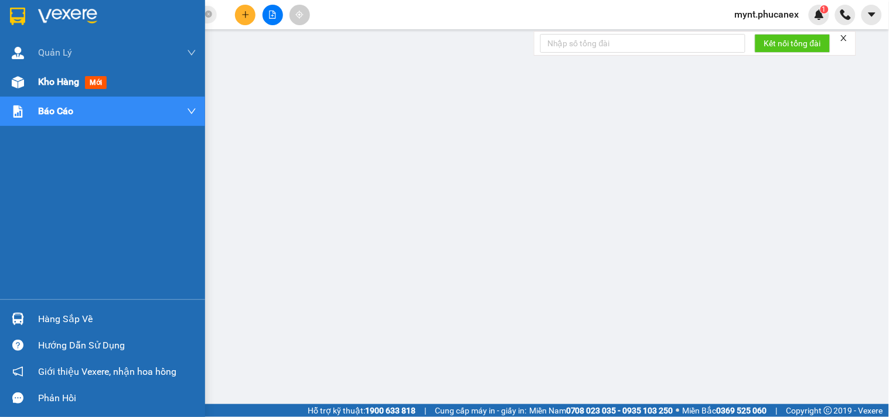
click at [97, 91] on div "Kho hàng mới" at bounding box center [117, 81] width 158 height 29
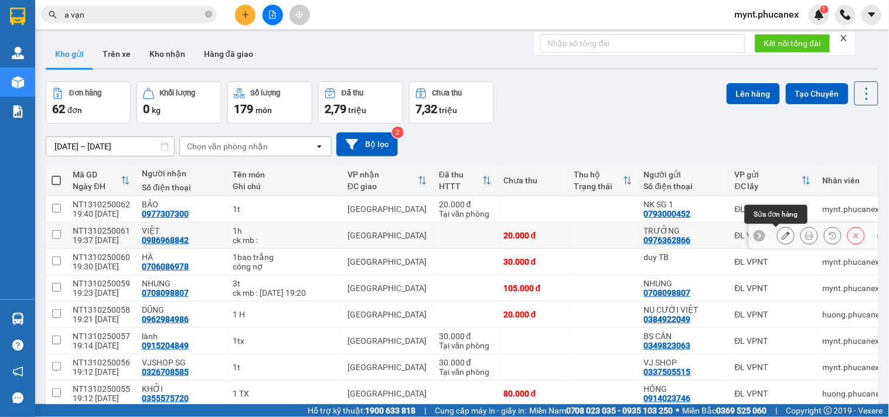
click at [781, 235] on icon at bounding box center [785, 235] width 8 height 8
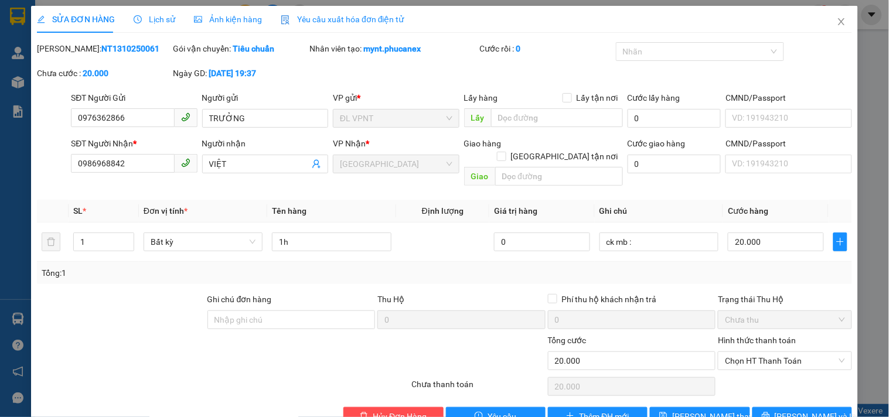
drag, startPoint x: 144, startPoint y: 323, endPoint x: 155, endPoint y: 323, distance: 11.1
click at [148, 334] on div at bounding box center [155, 354] width 238 height 41
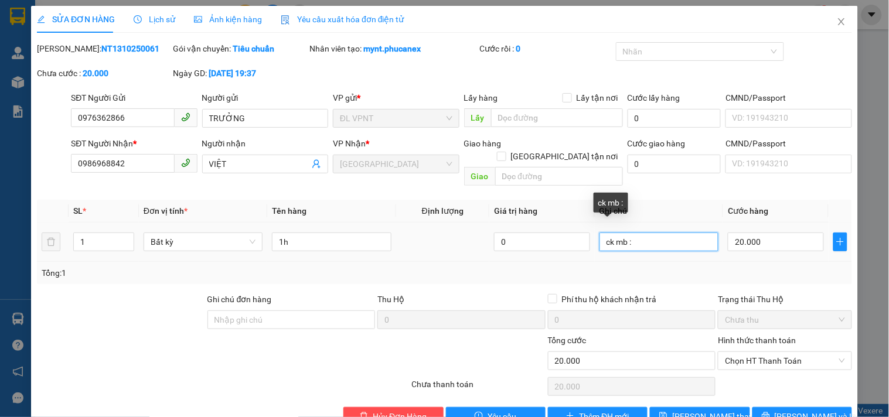
click at [647, 233] on input "ck mb :" at bounding box center [658, 242] width 119 height 19
paste input "13/10/25 19:38"
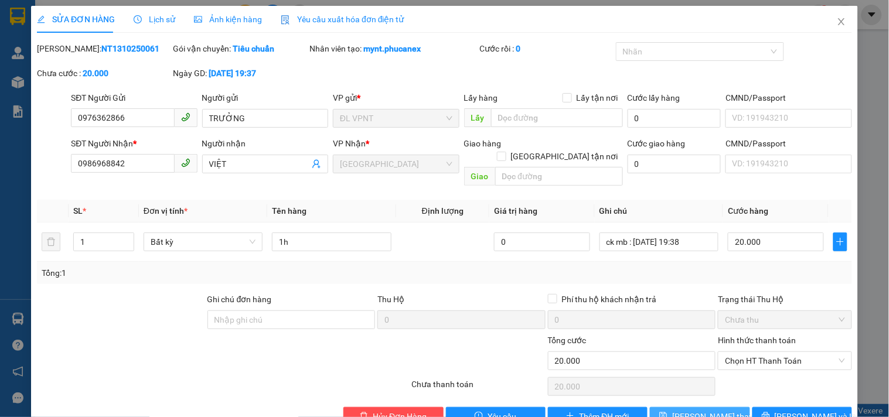
click at [691, 410] on span "Lưu thay đổi" at bounding box center [719, 416] width 94 height 13
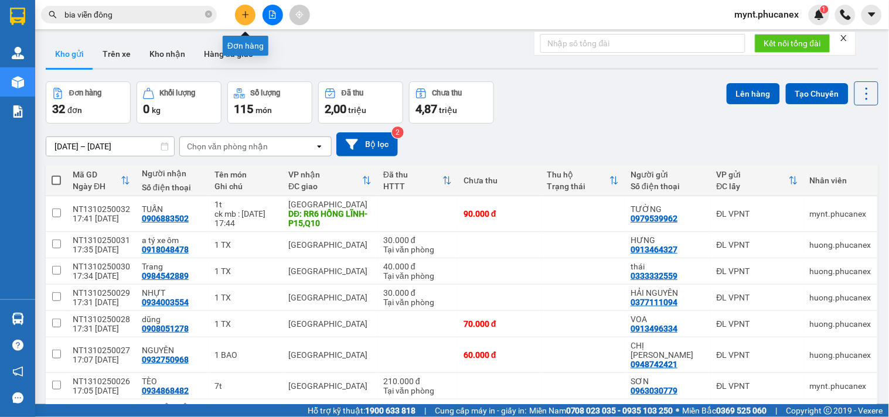
click at [248, 15] on icon "plus" at bounding box center [245, 14] width 6 height 1
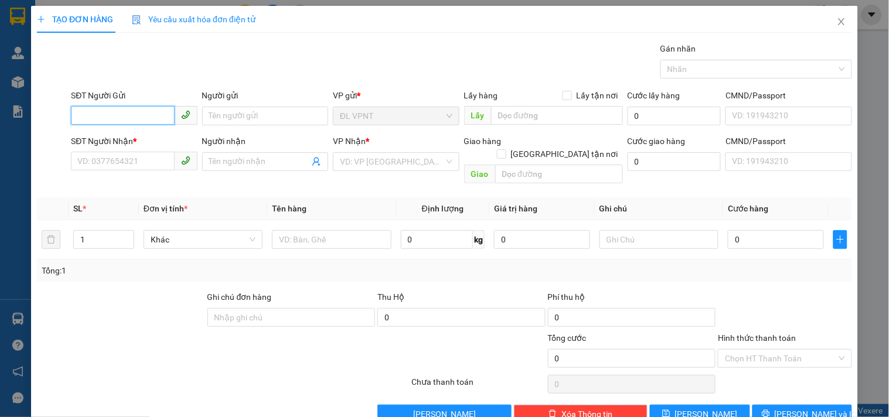
click at [157, 115] on input "SĐT Người Gửi" at bounding box center [122, 115] width 103 height 19
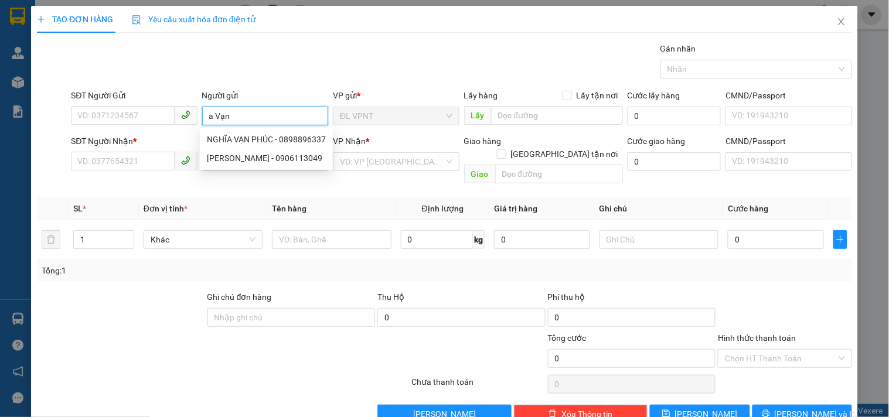
type input "a Vạn"
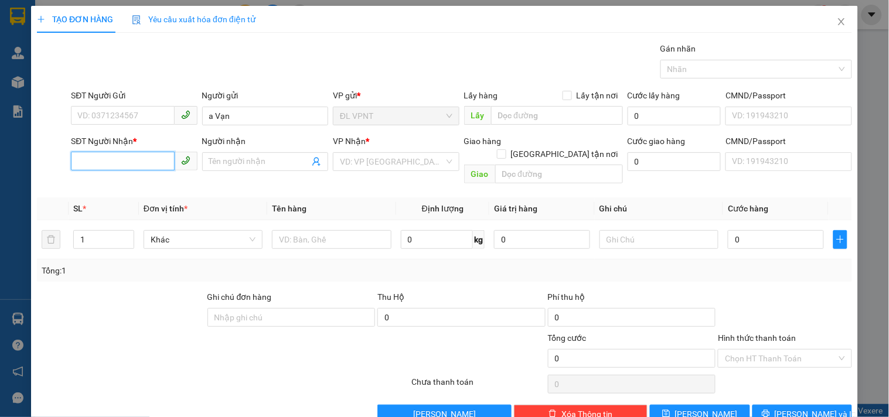
click at [94, 153] on input "SĐT Người Nhận *" at bounding box center [122, 161] width 103 height 19
click at [107, 180] on div "0935867847 - HUỆ" at bounding box center [134, 185] width 115 height 13
type input "0935867847"
type input "HUỆ"
type input "347 [PERSON_NAME] định, tp [PERSON_NAME]"
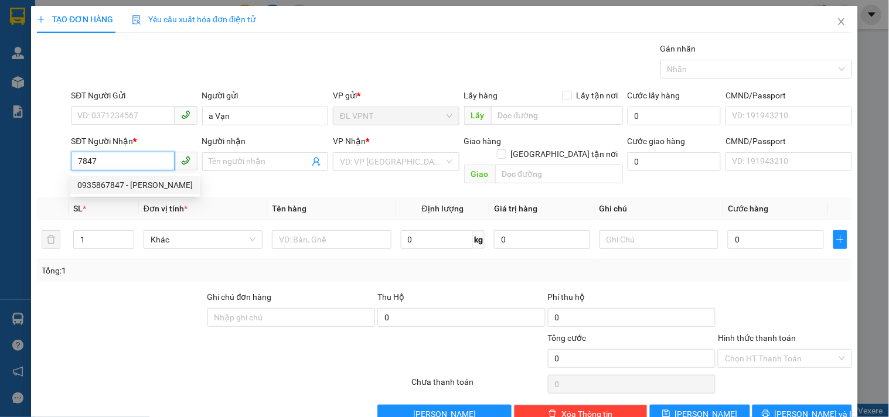
type input "250.000"
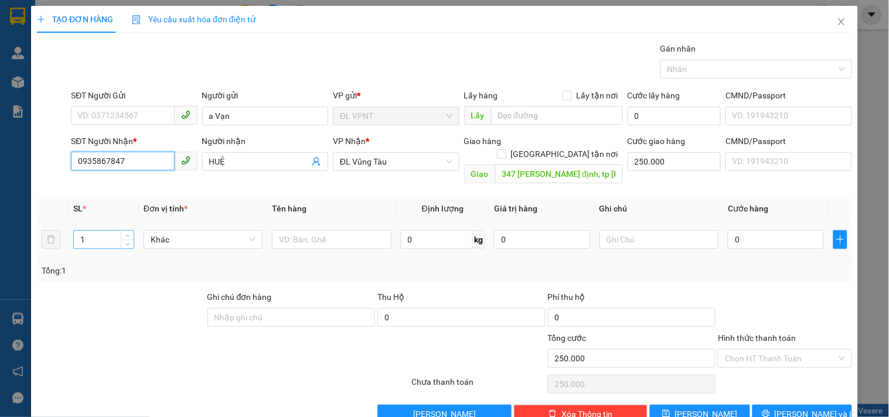
type input "0935867847"
click at [45, 230] on tr "1 Khác 0 kg 0 0" at bounding box center [444, 239] width 815 height 39
type input "5"
click at [326, 230] on input "text" at bounding box center [331, 239] width 119 height 19
type input "5t"
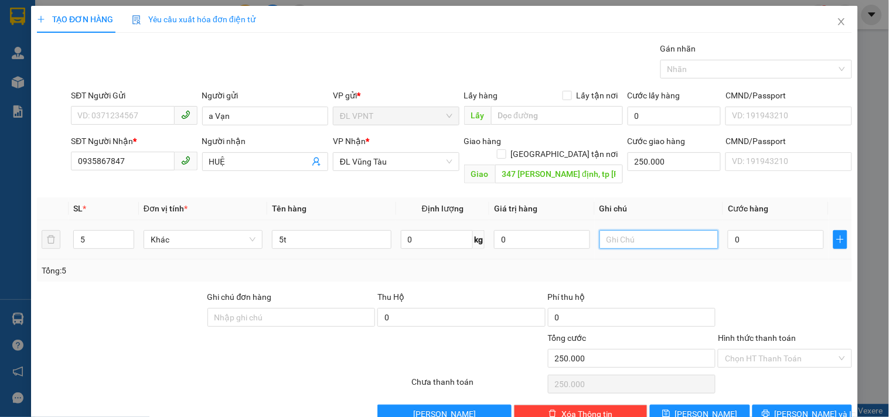
click at [624, 231] on input "text" at bounding box center [658, 239] width 119 height 19
type input "công nợ"
click at [730, 230] on input "0" at bounding box center [776, 239] width 96 height 19
type input "6"
type input "250.006"
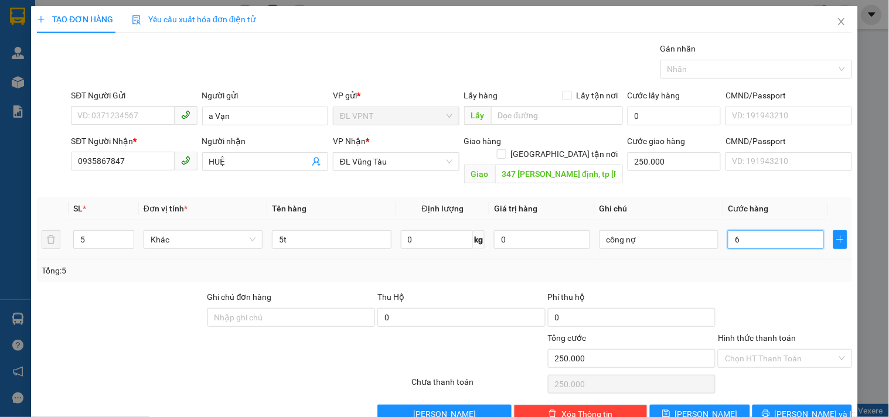
type input "250.006"
type input "60"
type input "250.060"
type input "60.000"
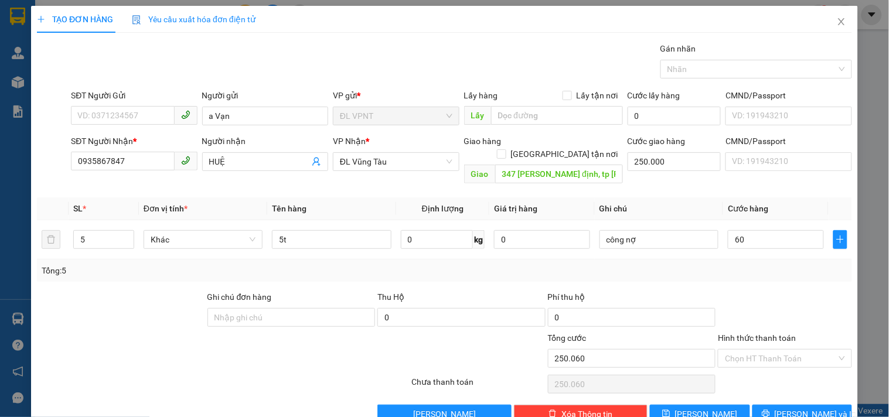
type input "310.000"
click at [757, 391] on div "Transit Pickup Surcharge Ids Transit Deliver Surcharge Ids Transit Deliver Surc…" at bounding box center [444, 232] width 815 height 381
click at [753, 233] on input "60.000" at bounding box center [776, 239] width 96 height 19
type input "3"
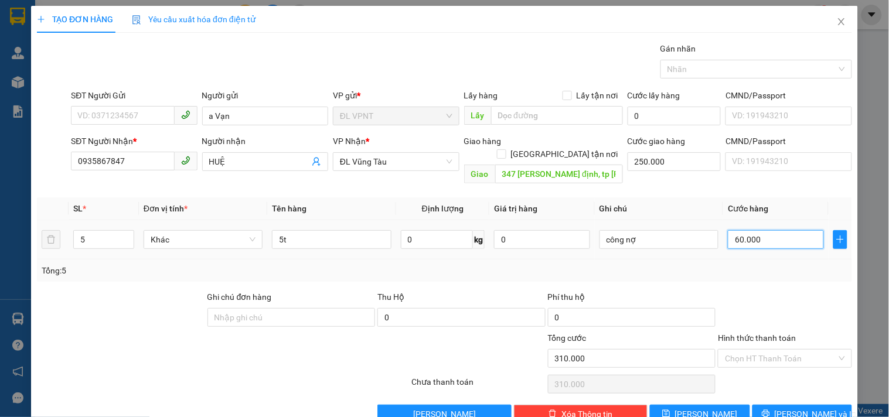
type input "250.003"
type input "30"
type input "250.030"
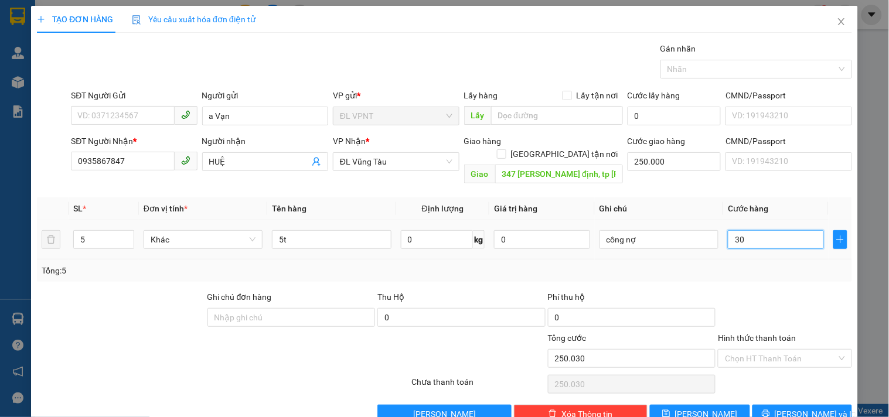
type input "300"
type input "250.300"
type input "300.000"
type input "550.000"
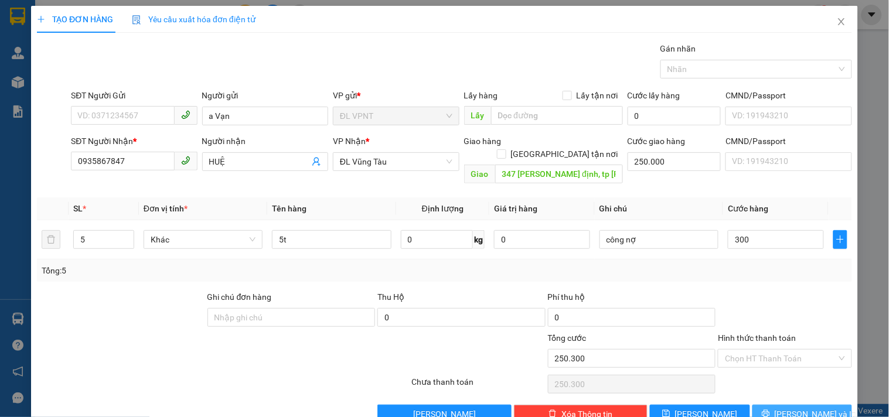
type input "550.000"
click at [824, 405] on button "[PERSON_NAME] và In" at bounding box center [802, 414] width 100 height 19
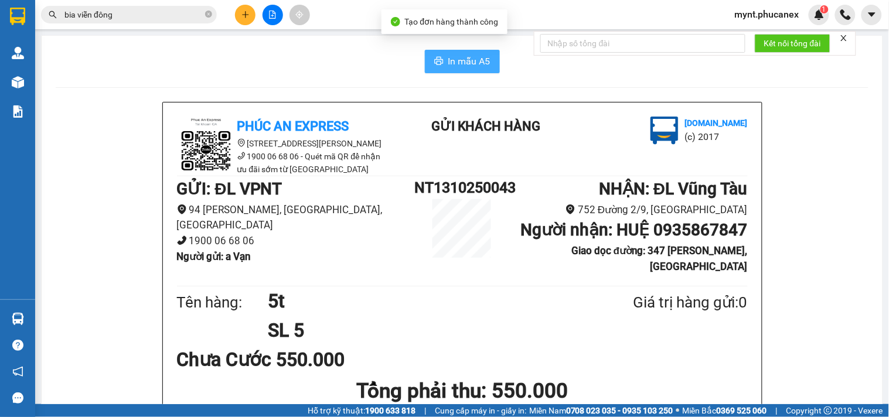
click at [467, 65] on span "In mẫu A5" at bounding box center [469, 61] width 42 height 15
click at [143, 12] on input "bia viễn đông" at bounding box center [133, 14] width 138 height 13
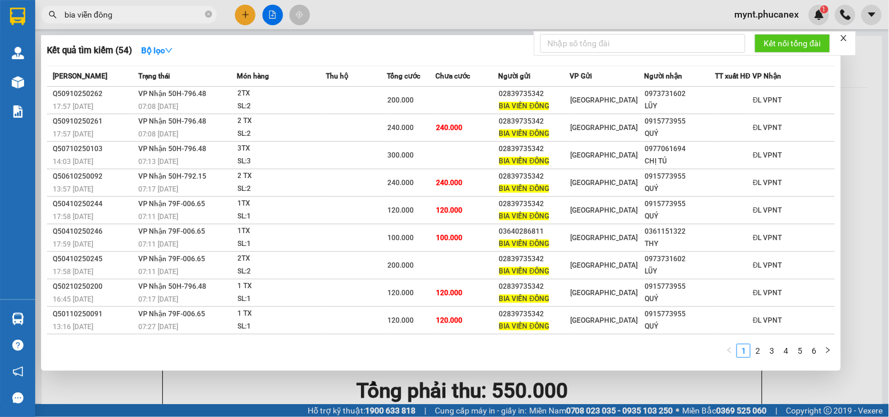
click at [143, 12] on input "bia viễn đông" at bounding box center [133, 14] width 138 height 13
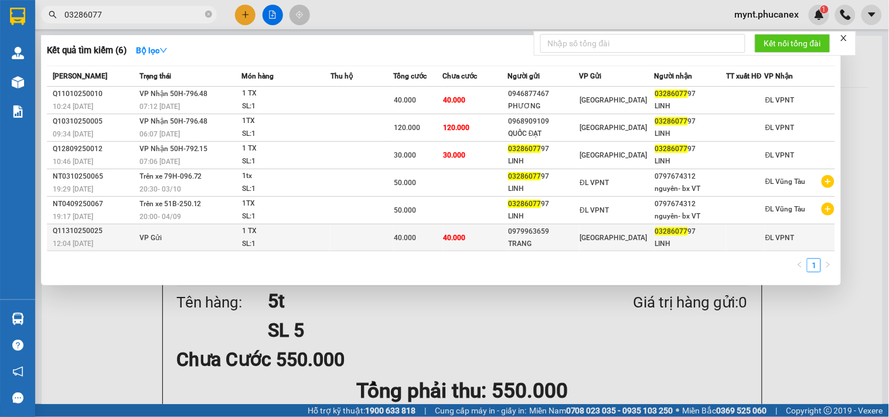
type input "03286077"
click at [187, 227] on td "VP Gửi" at bounding box center [188, 237] width 105 height 27
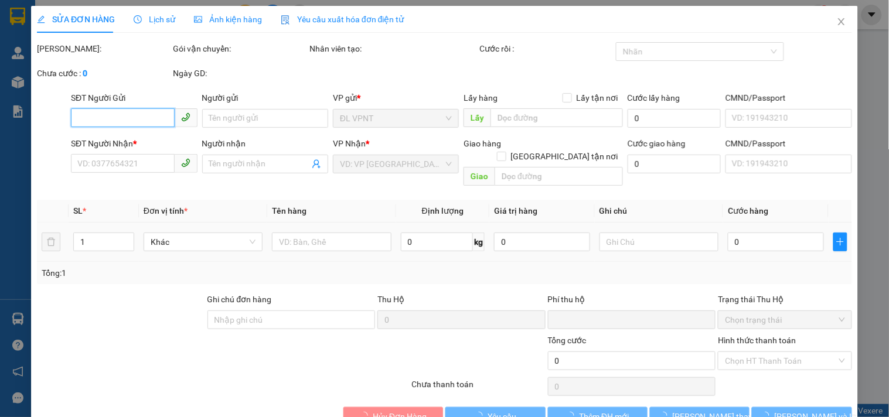
type input "0979963659"
type input "TRANG"
type input "0328607797"
type input "LINH"
type input "0"
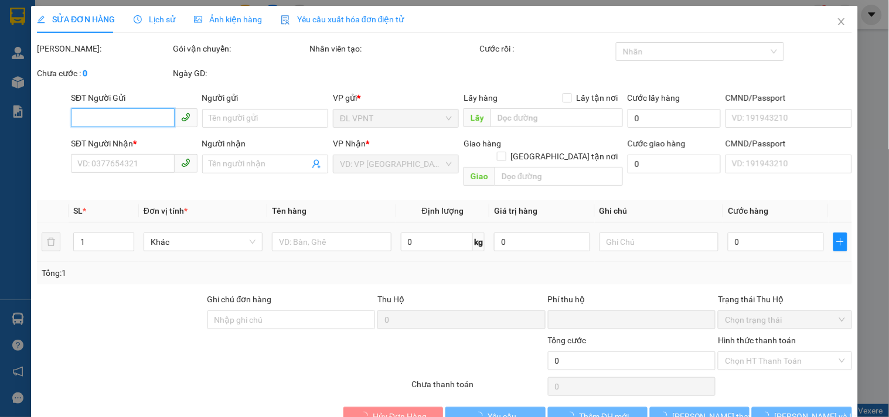
type input "40.000"
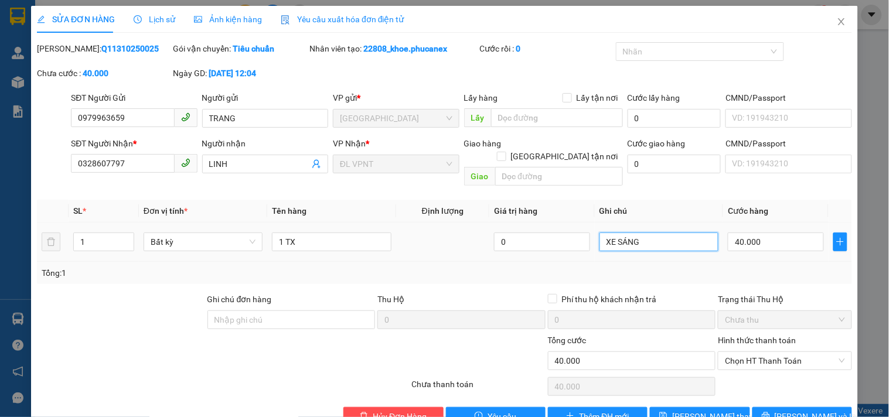
click at [655, 233] on input "XE SÁNG" at bounding box center [658, 242] width 119 height 19
type input "XE SÁNG, đã nhận 13.10"
click at [681, 410] on span "[PERSON_NAME] đổi" at bounding box center [719, 416] width 94 height 13
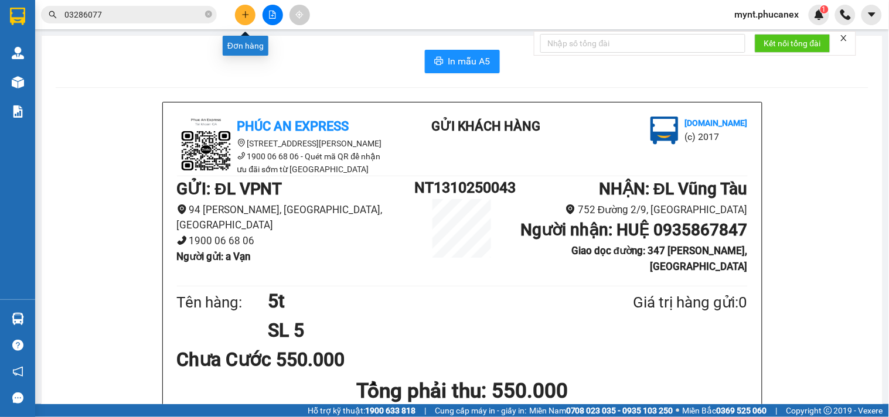
click at [250, 16] on button at bounding box center [245, 15] width 21 height 21
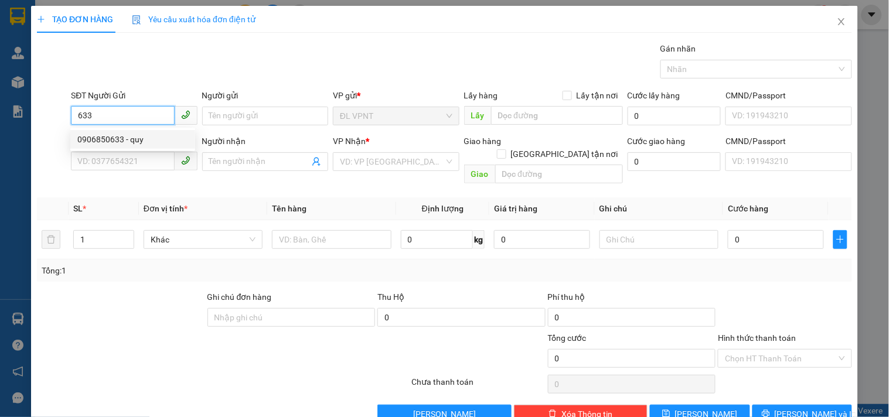
click at [143, 134] on div "0906850633 - quy" at bounding box center [132, 139] width 111 height 13
type input "0906850633"
type input "quy"
type input "0382134724"
type input "NHƯ Ý"
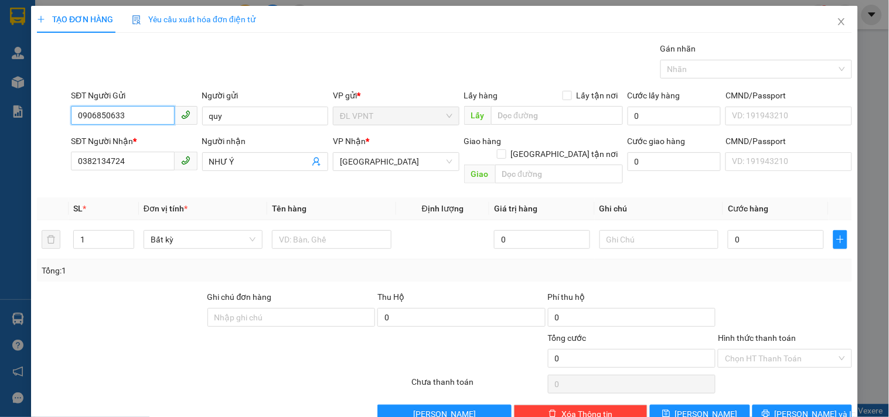
drag, startPoint x: 144, startPoint y: 116, endPoint x: 0, endPoint y: 50, distance: 157.8
click at [0, 50] on div "TẠO ĐƠN HÀNG Yêu cầu xuất hóa đơn điện tử Transit Pickup Surcharge Ids Transit …" at bounding box center [444, 208] width 889 height 417
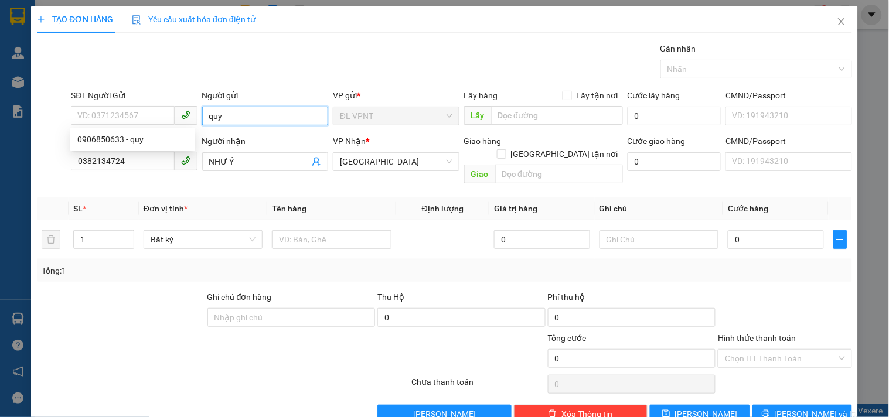
drag, startPoint x: 162, startPoint y: 100, endPoint x: 86, endPoint y: 92, distance: 76.5
click at [86, 92] on div "SĐT Người Gửi VD: 0371234567 Người gửi quy quy VP gửi * ĐL VPNT Lấy hàng Lấy tậ…" at bounding box center [462, 109] width 786 height 41
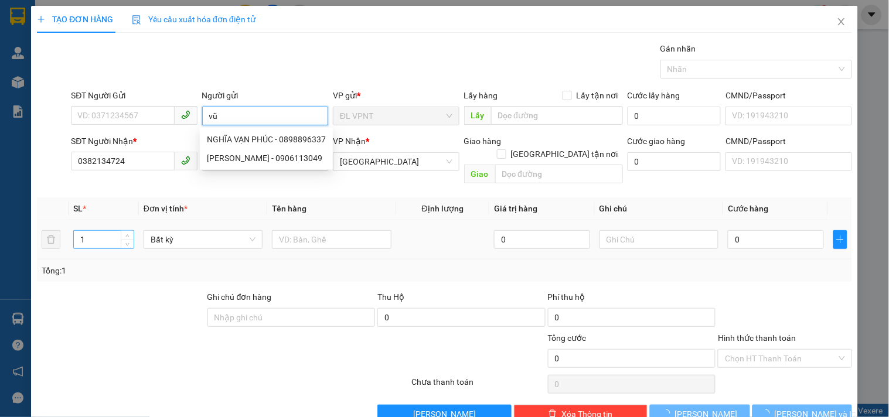
type input "vũ"
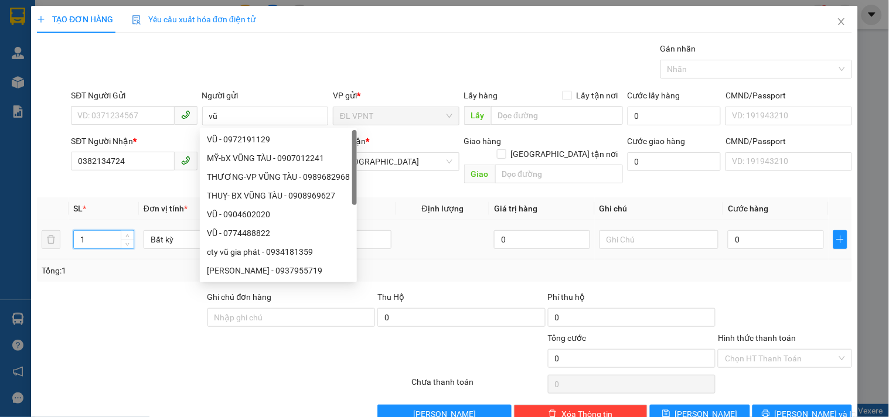
drag, startPoint x: 84, startPoint y: 227, endPoint x: 33, endPoint y: 235, distance: 51.0
click at [33, 235] on div "TẠO ĐƠN HÀNG Yêu cầu xuất hóa đơn điện tử Transit Pickup Surcharge Ids Transit …" at bounding box center [444, 219] width 827 height 426
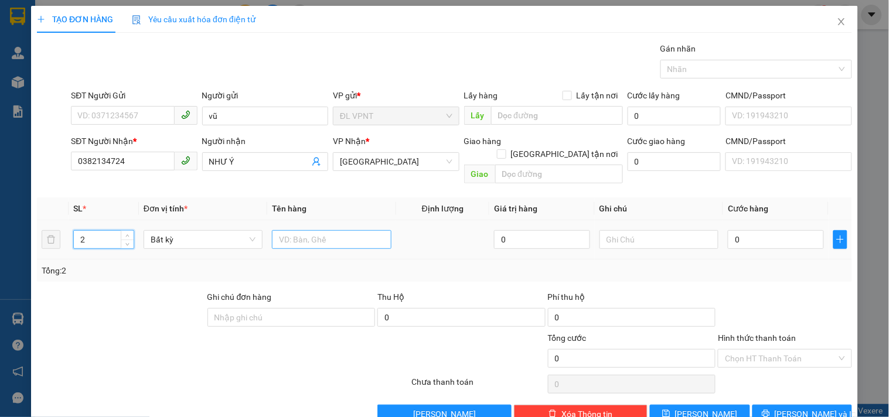
type input "2"
click at [302, 230] on input "text" at bounding box center [331, 239] width 119 height 19
type input "2k"
click at [765, 230] on input "0" at bounding box center [776, 239] width 96 height 19
type input "9"
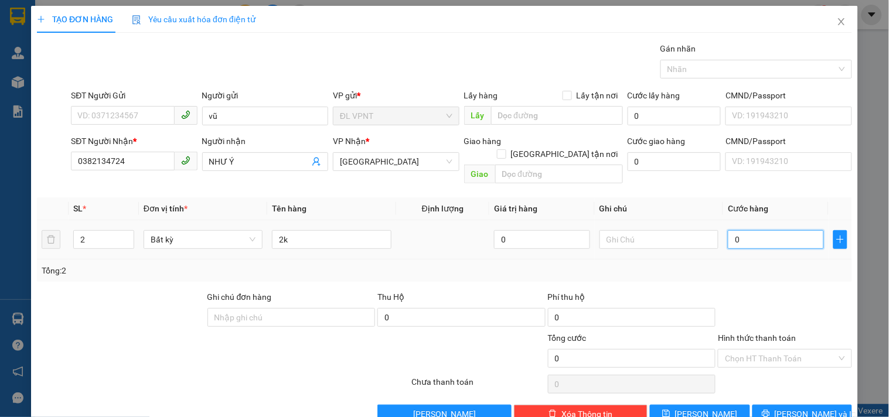
type input "9"
type input "90"
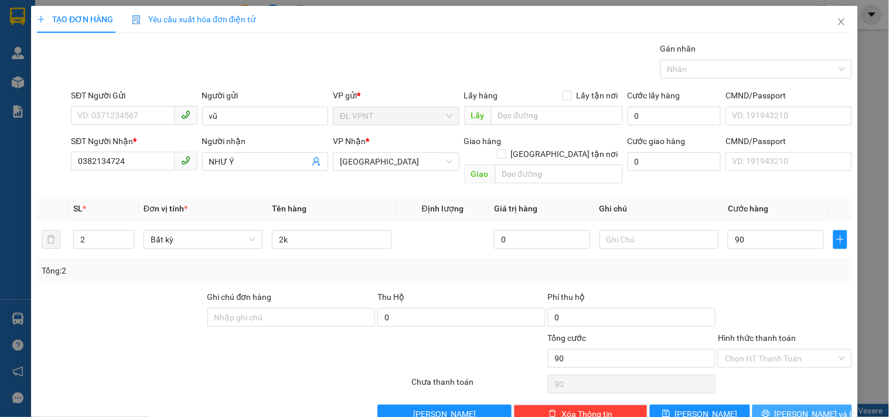
type input "90.000"
click at [793, 408] on span "[PERSON_NAME] và In" at bounding box center [815, 414] width 82 height 13
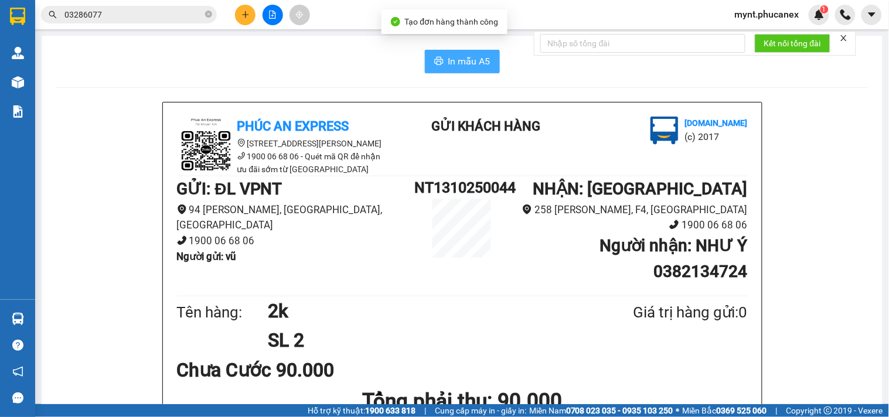
click at [436, 67] on button "In mẫu A5" at bounding box center [462, 61] width 75 height 23
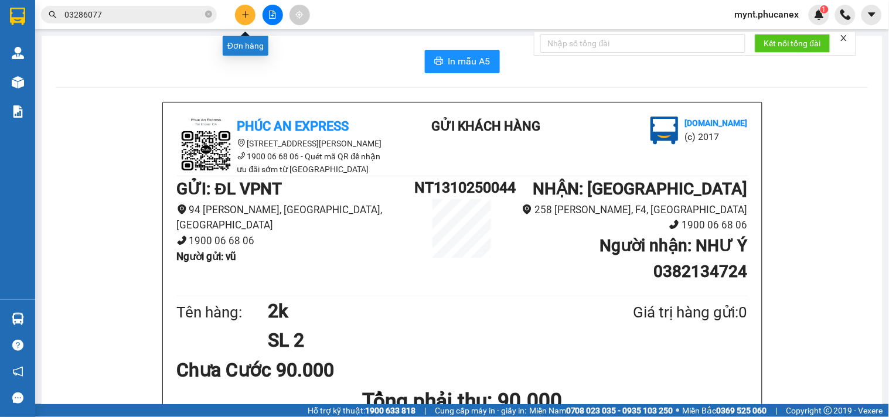
click at [248, 13] on icon "plus" at bounding box center [245, 15] width 8 height 8
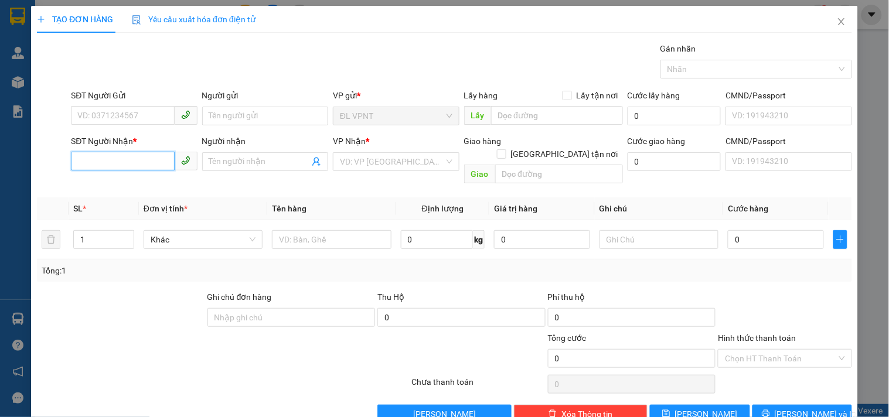
click at [104, 166] on input "SĐT Người Nhận *" at bounding box center [122, 161] width 103 height 19
type input "0396704692"
click at [151, 110] on input "SĐT Người Gửi" at bounding box center [122, 115] width 103 height 19
paste input "0396704692"
type input "0396704692"
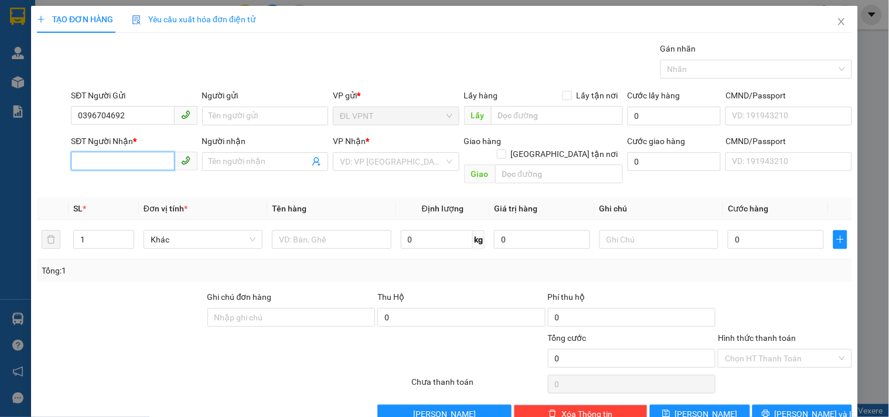
click at [127, 167] on input "SĐT Người Nhận *" at bounding box center [122, 161] width 103 height 19
paste input "0396704692"
type input "0396704692"
click at [141, 113] on input "0396704692" at bounding box center [122, 115] width 103 height 19
click at [141, 112] on input "0396704692" at bounding box center [122, 115] width 103 height 19
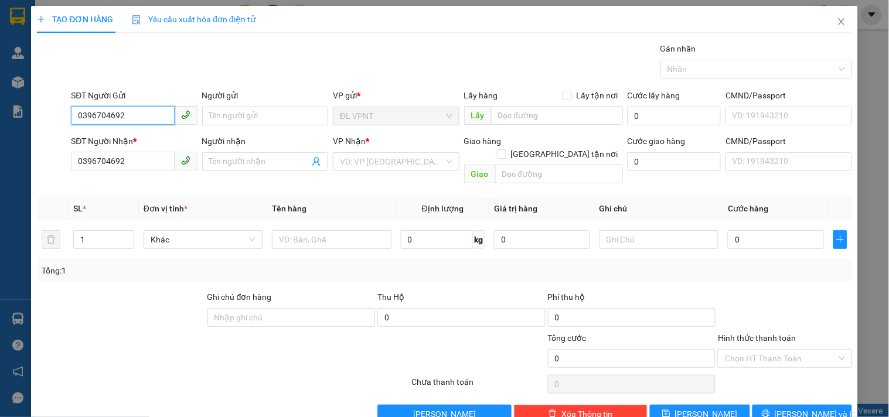
click at [141, 112] on input "0396704692" at bounding box center [122, 115] width 103 height 19
click at [141, 133] on div "0383091739 - TRƯỜNG" at bounding box center [132, 139] width 111 height 13
type input "0383091739"
type input "TRƯỜNG"
type input "0383091739"
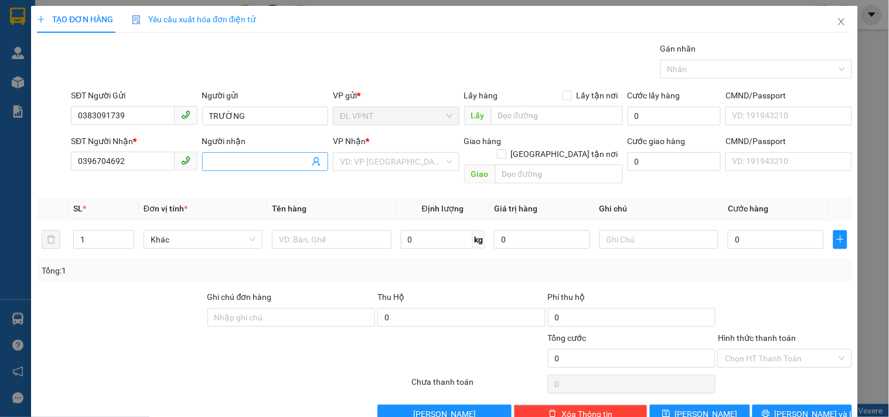
click at [260, 156] on input "Người nhận" at bounding box center [259, 161] width 100 height 13
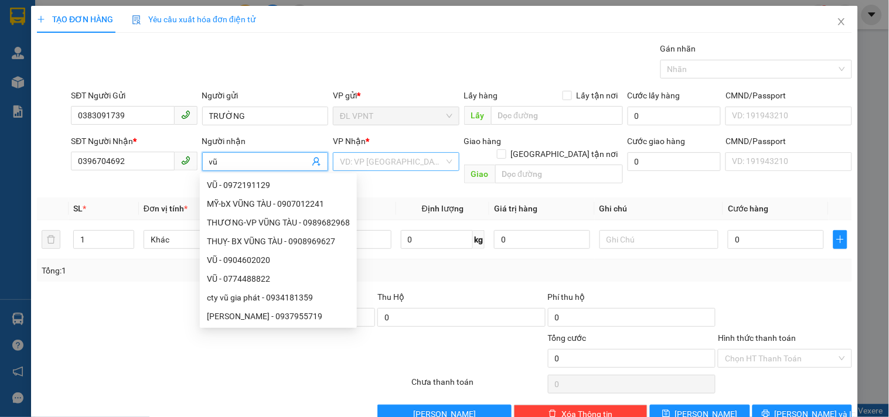
type input "vũ"
click at [425, 163] on input "search" at bounding box center [392, 162] width 104 height 18
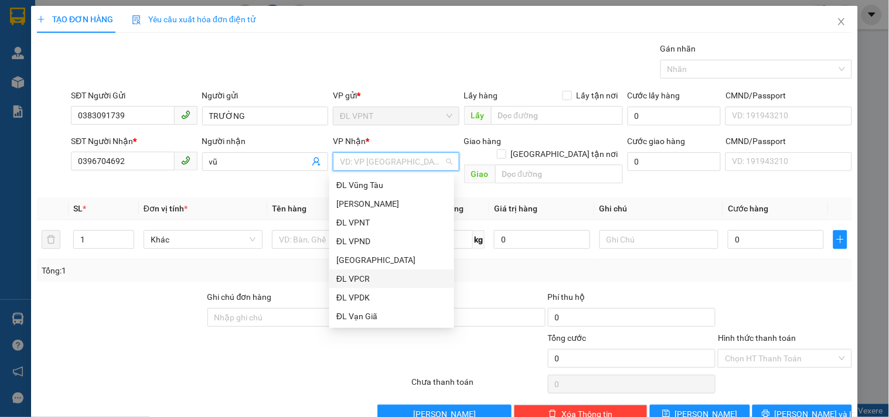
click at [370, 282] on div "ĐL VPCR" at bounding box center [391, 278] width 111 height 13
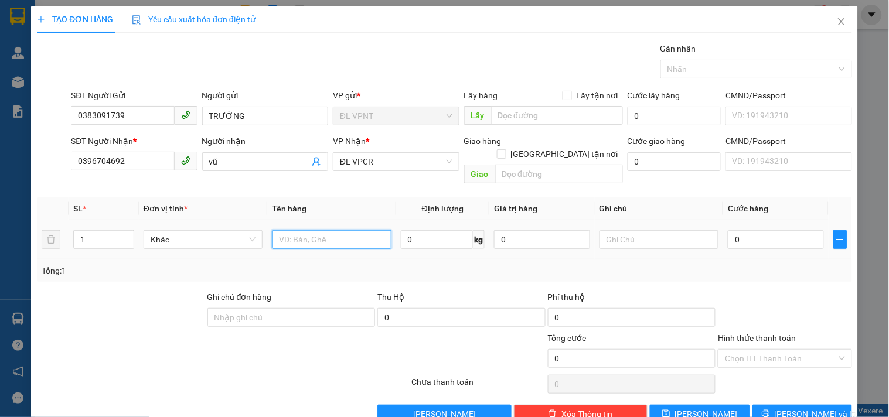
click at [296, 230] on input "text" at bounding box center [331, 239] width 119 height 19
type input "1k"
click at [741, 230] on input "0" at bounding box center [776, 239] width 96 height 19
type input "4"
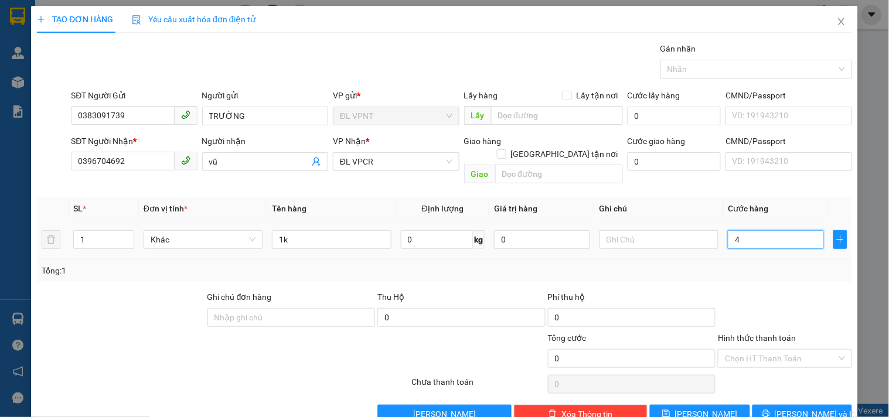
type input "4"
type input "40"
type input "40.000"
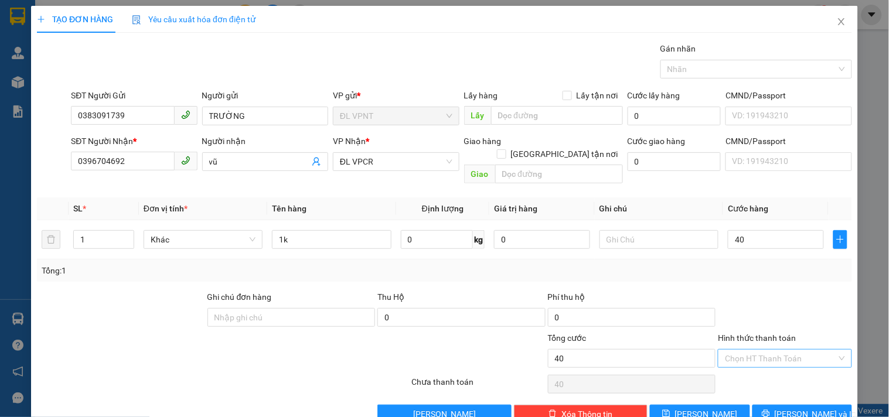
type input "40.000"
click at [762, 350] on input "Hình thức thanh toán" at bounding box center [780, 359] width 111 height 18
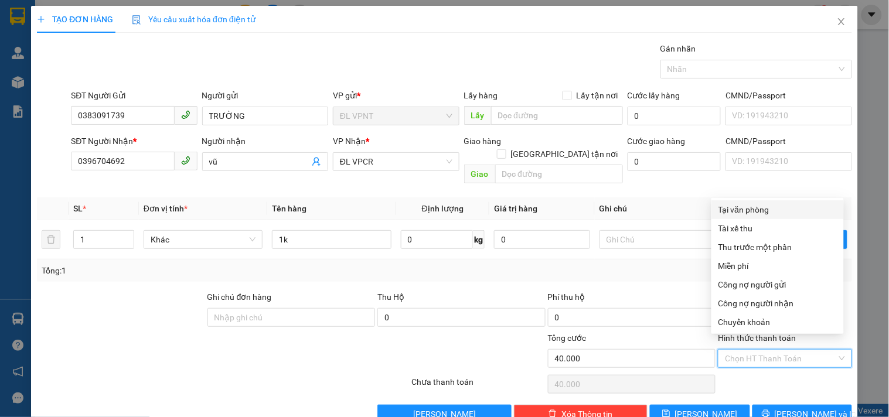
click at [750, 206] on div "Tại văn phòng" at bounding box center [777, 209] width 118 height 13
type input "0"
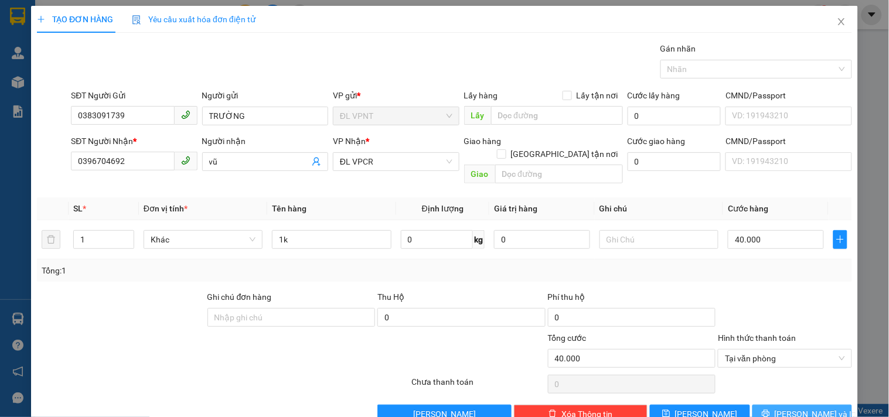
click at [762, 405] on button "[PERSON_NAME] và In" at bounding box center [802, 414] width 100 height 19
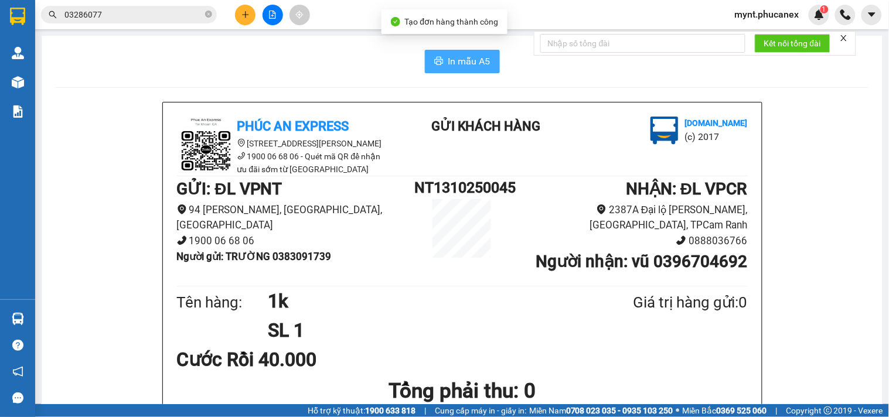
click at [470, 64] on span "In mẫu A5" at bounding box center [469, 61] width 42 height 15
drag, startPoint x: 745, startPoint y: 248, endPoint x: 647, endPoint y: 248, distance: 97.8
click at [647, 248] on div "Phúc An Express 215 Phạm Ngũ Lão, Quận 1 1900 06 68 06 - Quét mã QR để nhận ưu …" at bounding box center [462, 367] width 599 height 528
click at [83, 18] on input "03286077" at bounding box center [133, 14] width 138 height 13
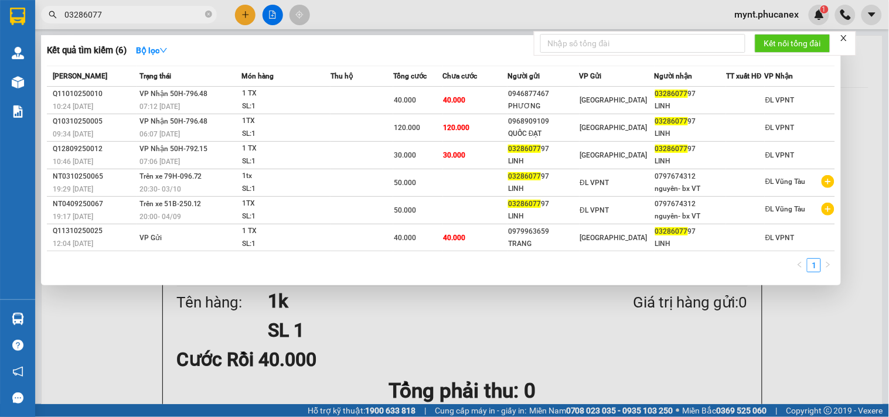
click at [83, 18] on input "03286077" at bounding box center [133, 14] width 138 height 13
paste input "96704692"
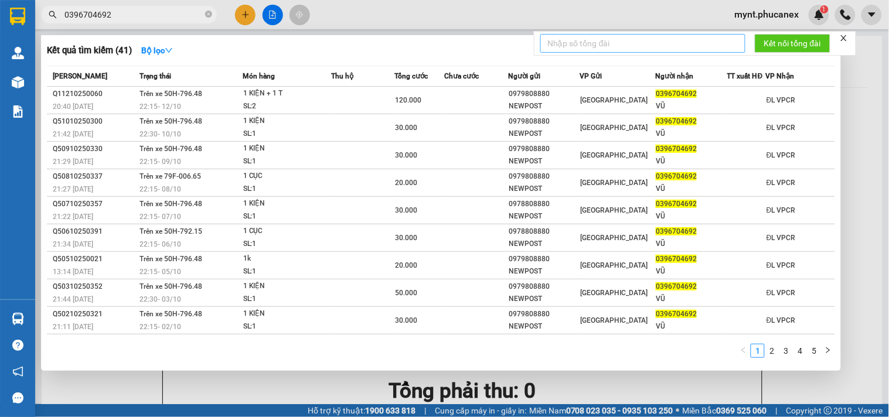
type input "0396704692"
click at [251, 18] on div at bounding box center [444, 208] width 889 height 417
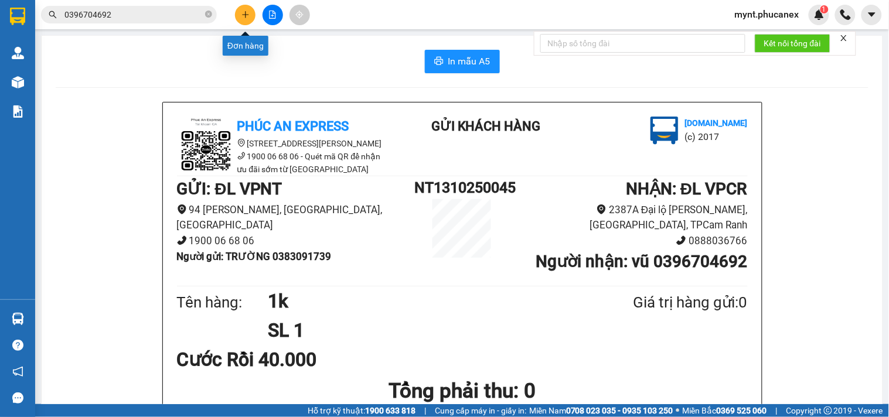
click at [251, 18] on button at bounding box center [245, 15] width 21 height 21
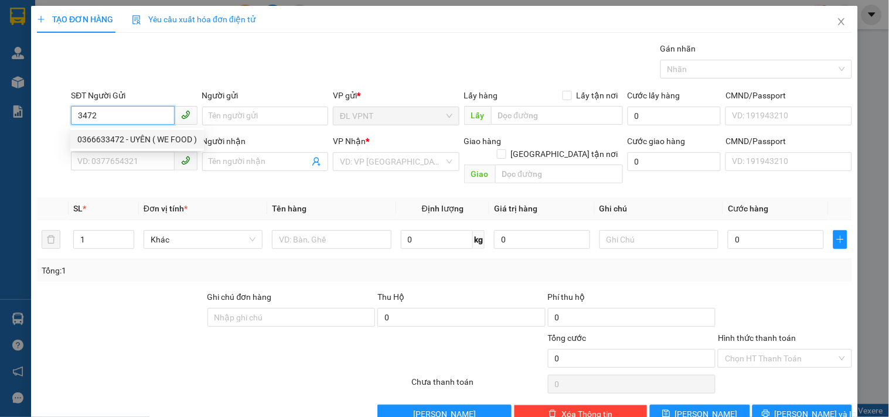
click at [129, 136] on div "0366633472 - UYÊN ( WE FOOD )" at bounding box center [137, 139] width 120 height 13
type input "0366633472"
type input "UYÊN ( WE FOOD )"
type input "0966699101"
type input "HUYỀN TRÂN"
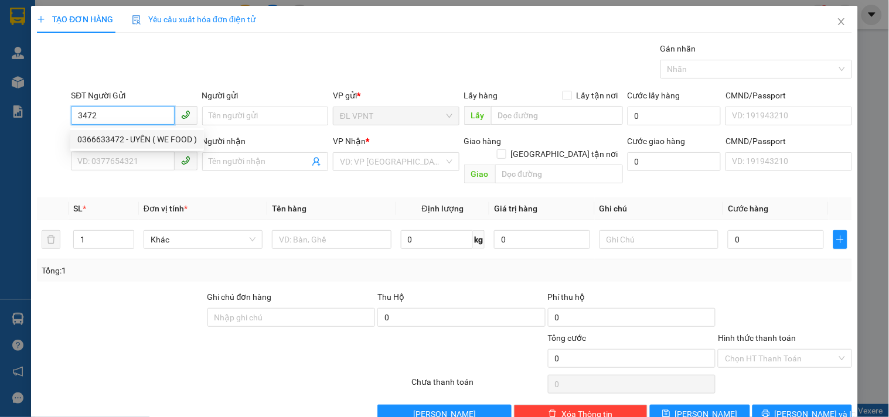
type input "nhà xe Trần Quyên 378 Lê Hồng Phong Quận 10"
type input "250.000"
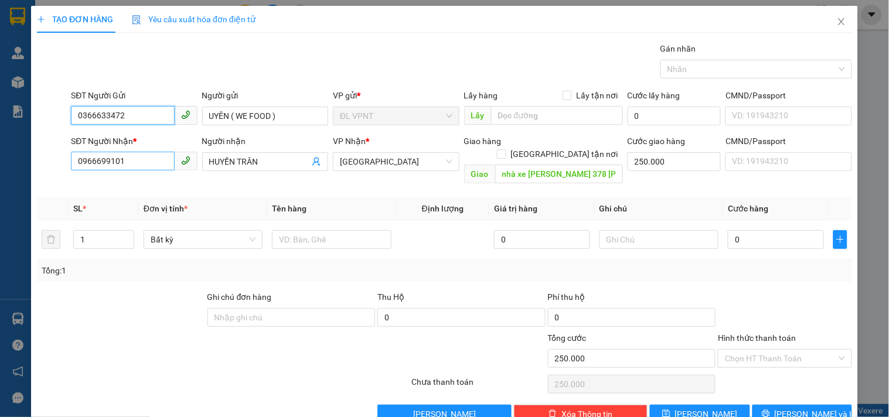
type input "0366633472"
drag, startPoint x: 135, startPoint y: 156, endPoint x: 0, endPoint y: 42, distance: 176.7
click at [0, 42] on div "TẠO ĐƠN HÀNG Yêu cầu xuất hóa đơn điện tử Transit Pickup Surcharge Ids Transit …" at bounding box center [444, 208] width 889 height 417
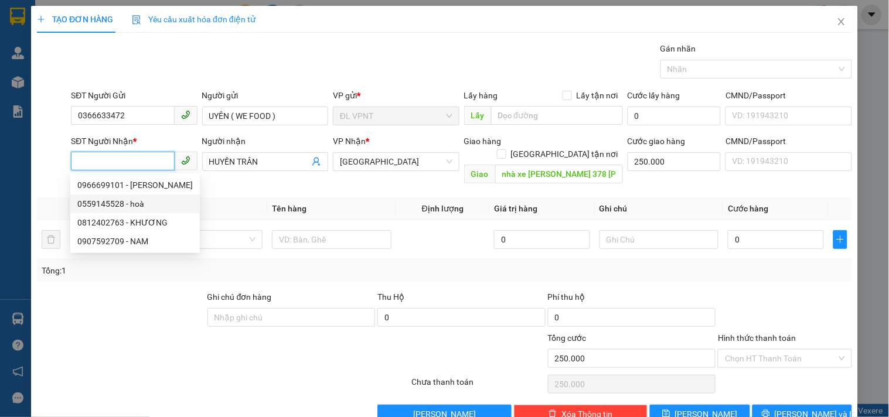
click at [114, 202] on div "0559145528 - hoà" at bounding box center [134, 203] width 115 height 13
type input "0559145528"
type input "hoà"
type input "WAREHOUSE SEC 121 HOÀNG QUỐC VIỆT Q.7 [GEOGRAPHIC_DATA]"
type input "300.000"
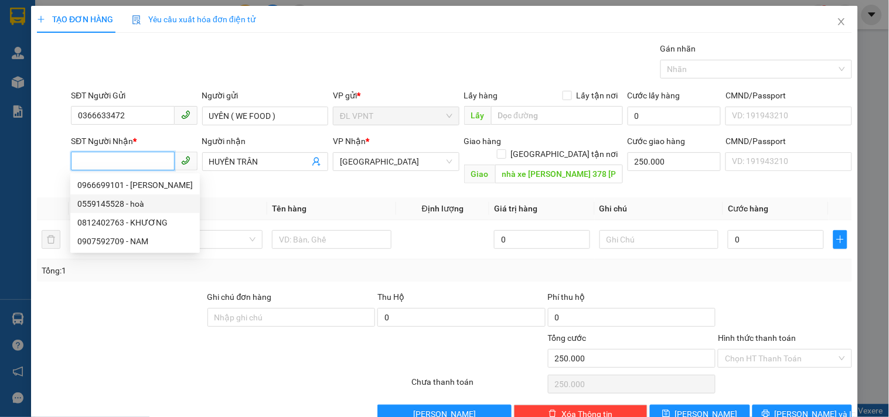
type input "300.000"
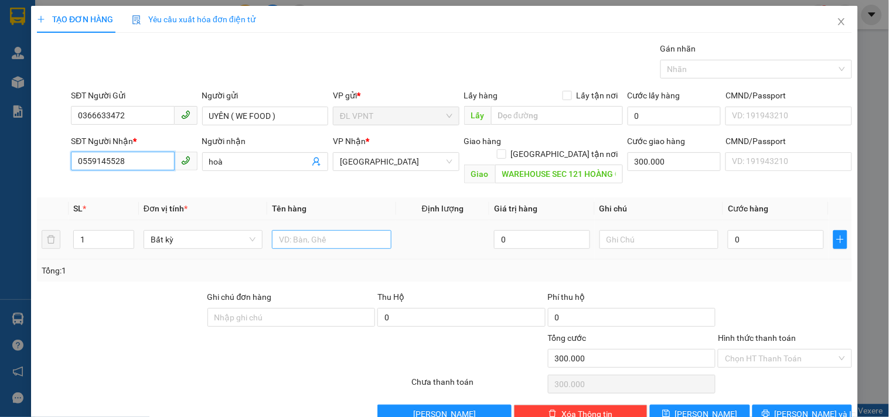
type input "0559145528"
click at [329, 230] on input "text" at bounding box center [331, 239] width 119 height 19
type input "25t"
drag, startPoint x: 112, startPoint y: 221, endPoint x: 0, endPoint y: 226, distance: 112.0
click at [0, 226] on div "TẠO ĐƠN HÀNG Yêu cầu xuất hóa đơn điện tử Transit Pickup Surcharge Ids Transit …" at bounding box center [444, 208] width 889 height 417
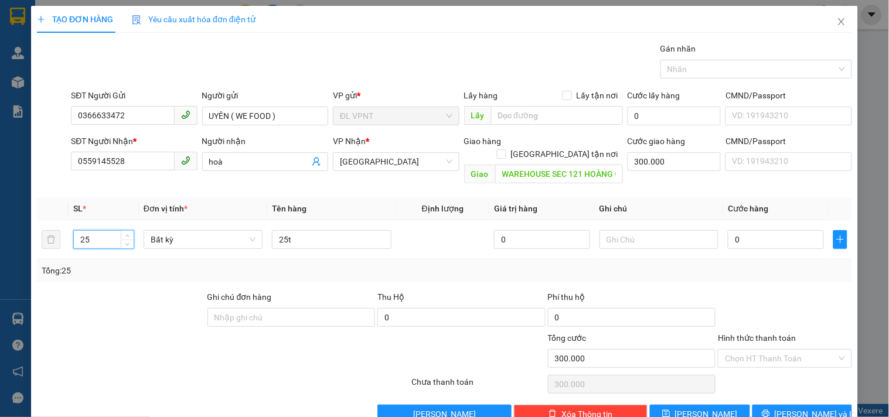
type input "25"
click at [680, 230] on input "text" at bounding box center [658, 239] width 119 height 19
type input "công nợ"
click at [759, 230] on input "0" at bounding box center [776, 239] width 96 height 19
type input "1"
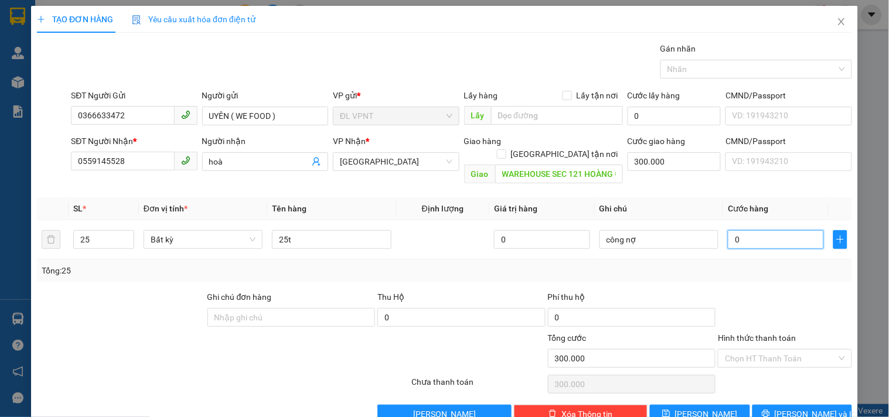
type input "300.001"
type input "10"
type input "300.010"
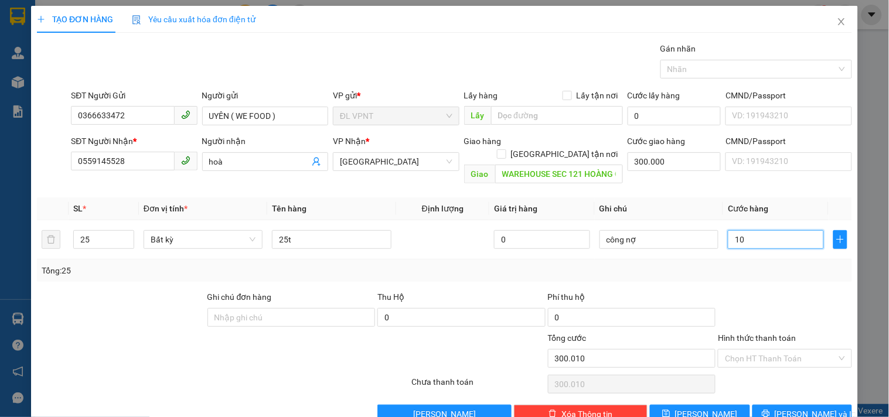
type input "100"
type input "300.100"
type input "1.000"
type input "301.000"
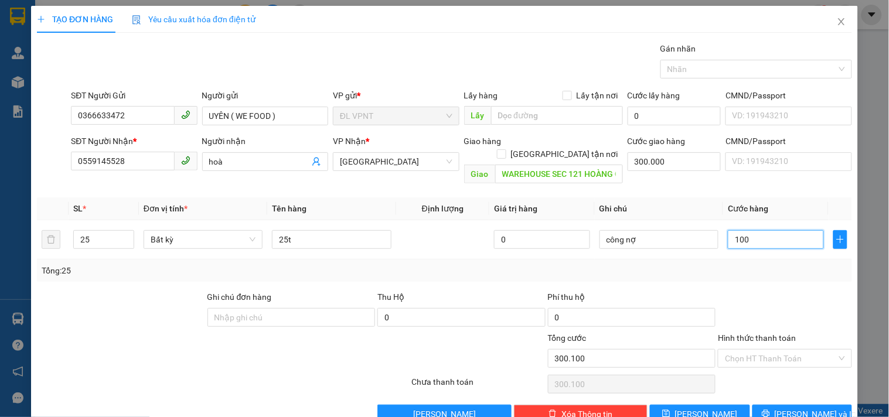
type input "301.000"
type input "1.000.000"
type input "1.300.000"
click at [786, 408] on span "Lưu và In" at bounding box center [815, 414] width 82 height 13
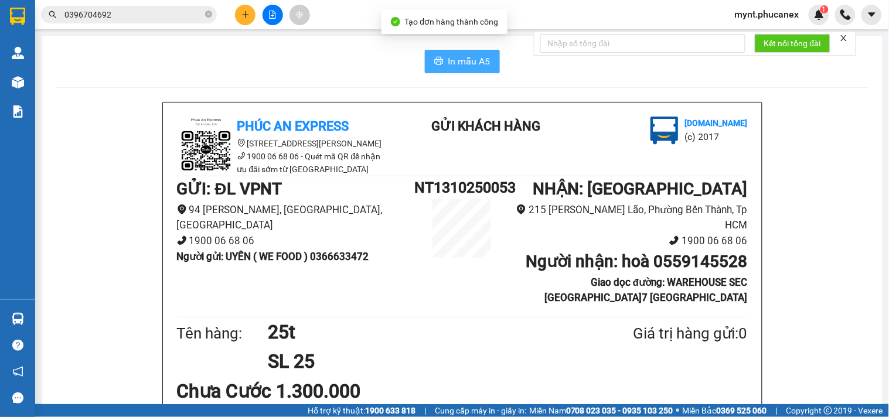
click at [440, 60] on button "In mẫu A5" at bounding box center [462, 61] width 75 height 23
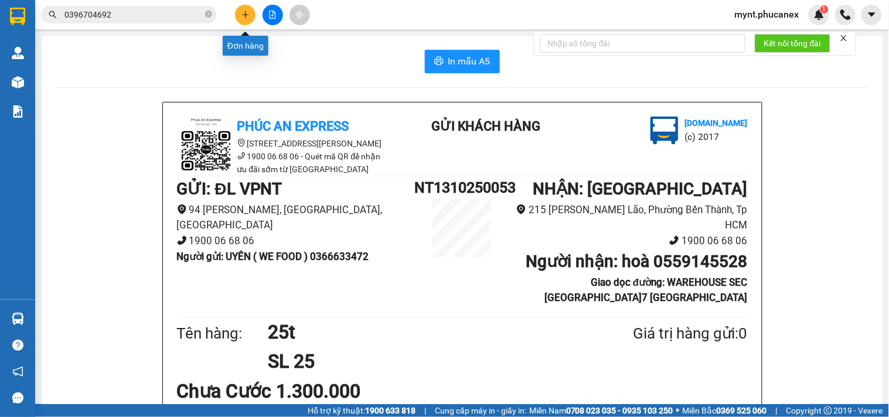
click at [247, 15] on icon "plus" at bounding box center [245, 15] width 8 height 8
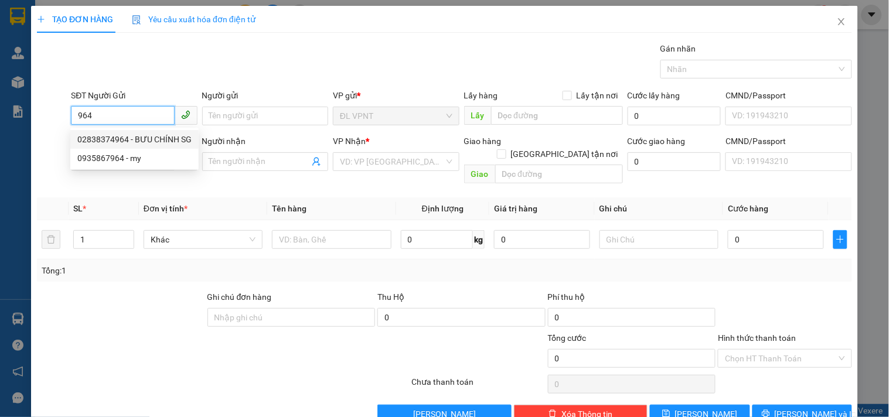
click at [135, 136] on div "02838374964 - BƯU CHÍNH SG" at bounding box center [134, 139] width 114 height 13
type input "02838374964"
type input "BƯU CHÍNH SG"
type input "02838374964"
type input "BƯU CHÍNH SG"
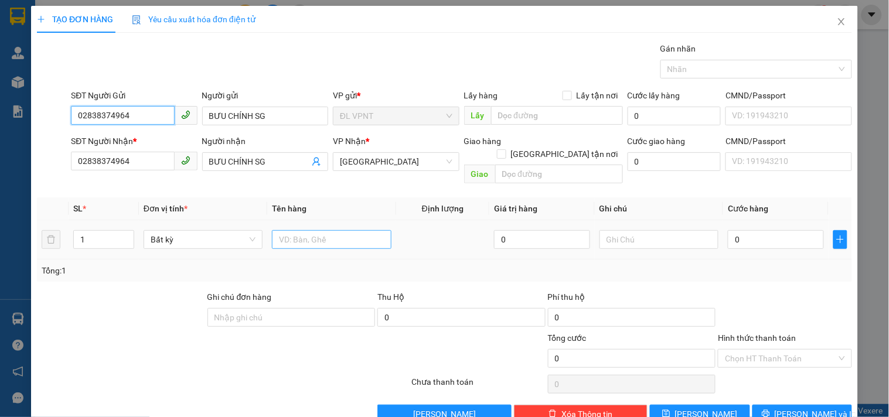
type input "02838374964"
click at [333, 230] on input "text" at bounding box center [331, 239] width 119 height 19
type input "1hs"
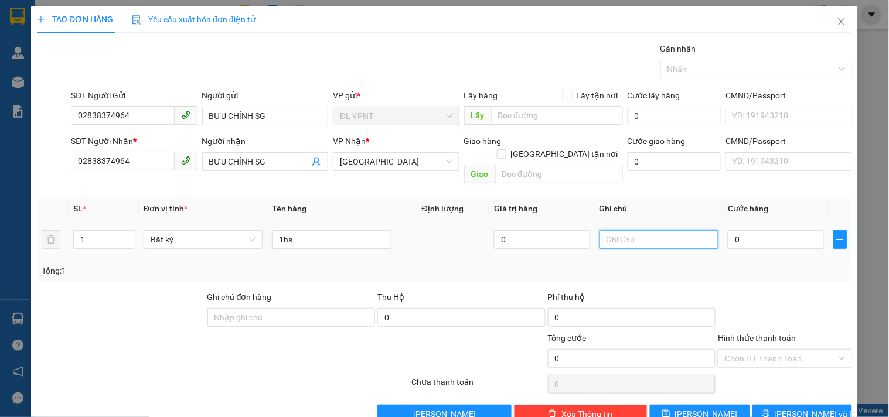
click at [652, 230] on input "text" at bounding box center [658, 239] width 119 height 19
type input "công nợ"
click at [791, 233] on input "0" at bounding box center [776, 239] width 96 height 19
type input "2"
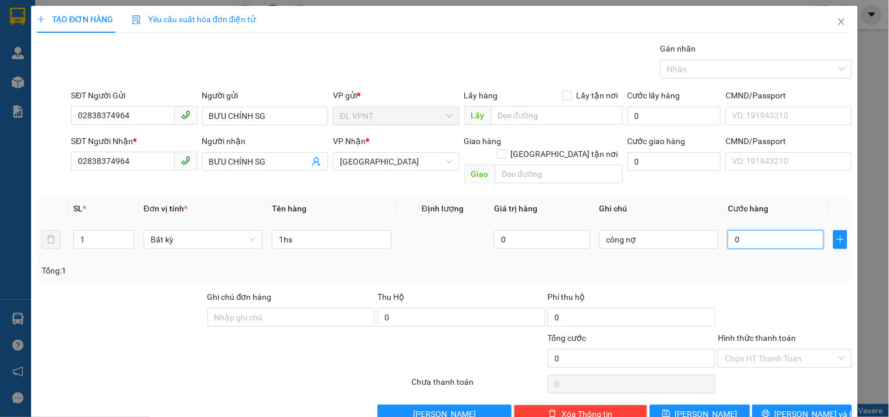
type input "2"
type input "20"
click at [796, 408] on span "Lưu và In" at bounding box center [815, 414] width 82 height 13
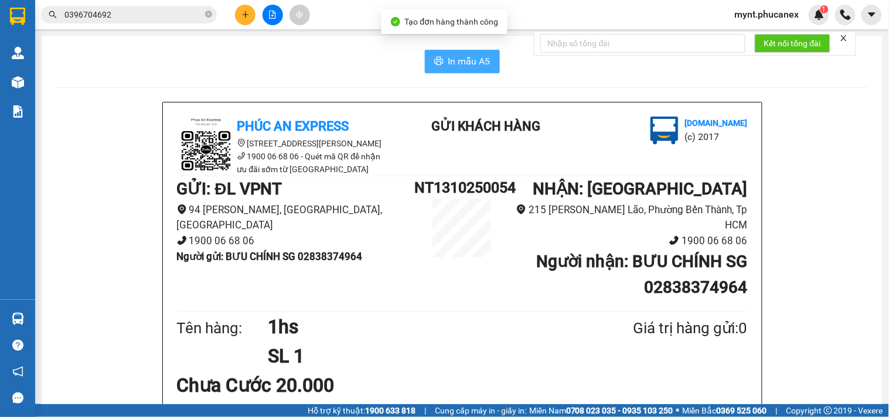
click at [450, 61] on span "In mẫu A5" at bounding box center [469, 61] width 42 height 15
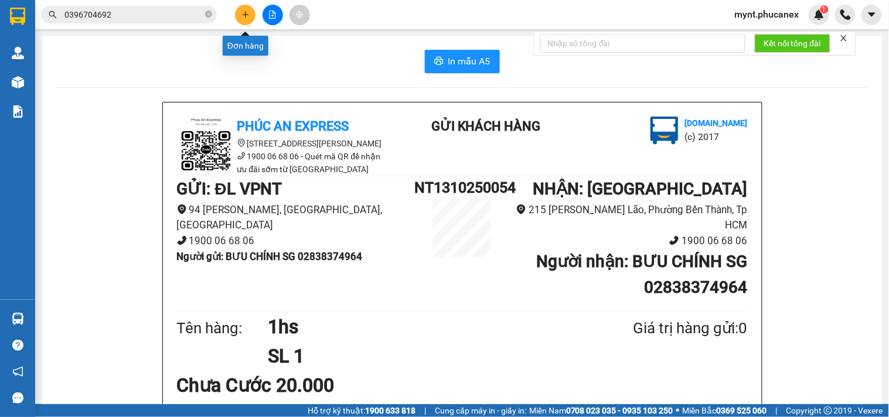
click at [246, 18] on icon "plus" at bounding box center [245, 15] width 8 height 8
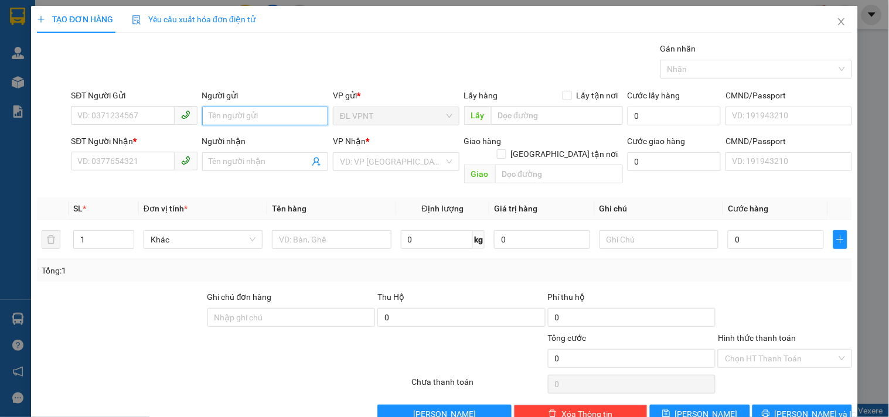
click at [238, 110] on input "Người gửi" at bounding box center [265, 116] width 126 height 19
click at [149, 129] on div "SĐT Người Gửi VD: 0371234567" at bounding box center [134, 109] width 126 height 41
click at [148, 120] on input "SĐT Người Gửi" at bounding box center [122, 115] width 103 height 19
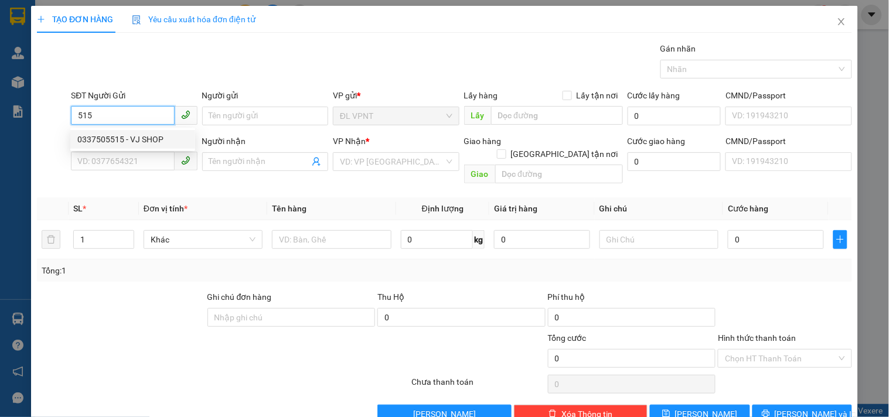
click at [151, 136] on div "0337505515 - VJ SHOP" at bounding box center [132, 139] width 111 height 13
type input "0337505515"
type input "VJ SHOP"
type input "0326708585"
type input "VJSHOP SG"
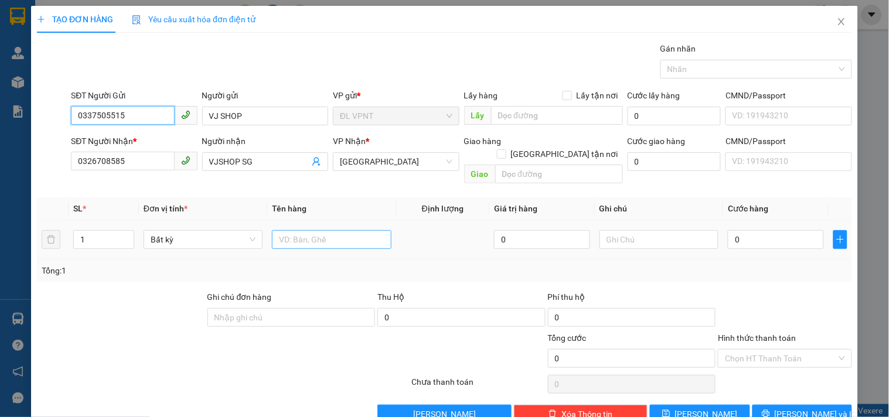
type input "0337505515"
click at [355, 230] on input "text" at bounding box center [331, 239] width 119 height 19
type input "1t"
click at [766, 230] on input "0" at bounding box center [776, 239] width 96 height 19
type input "3"
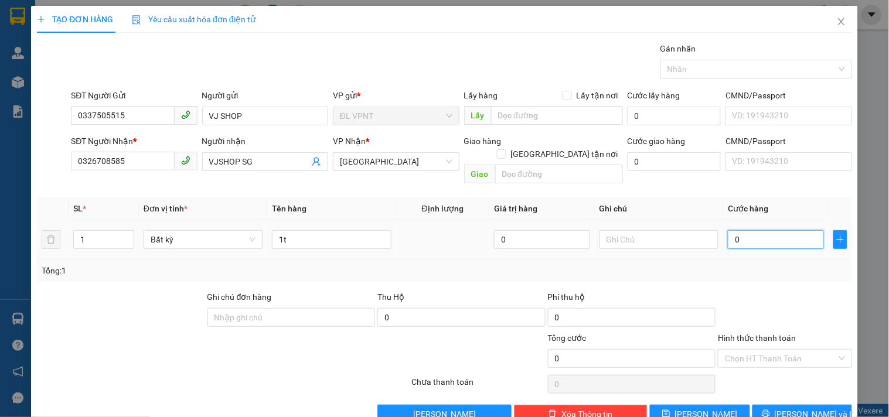
type input "3"
type input "30"
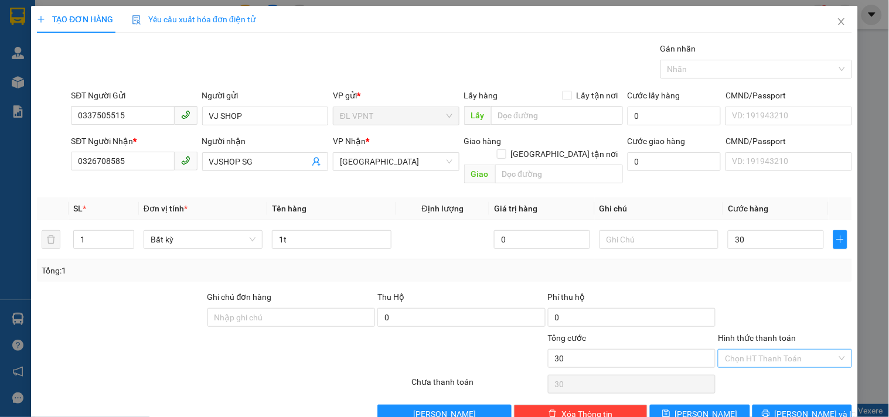
type input "30.000"
click at [746, 350] on input "Hình thức thanh toán" at bounding box center [780, 359] width 111 height 18
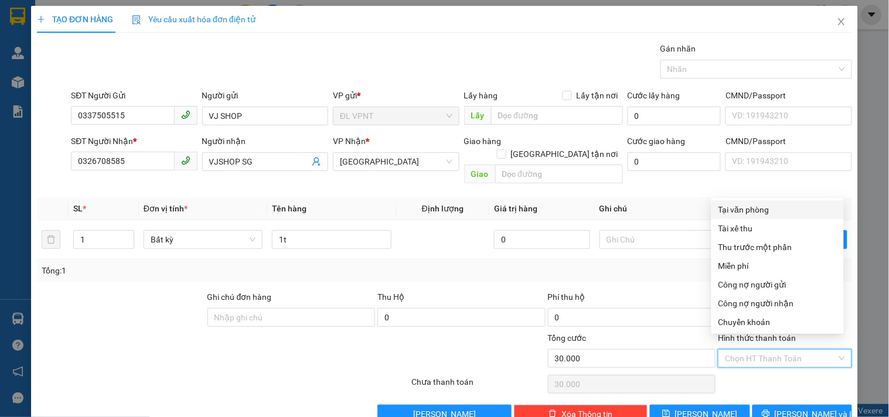
click at [752, 208] on div "Tại văn phòng" at bounding box center [777, 209] width 118 height 13
type input "0"
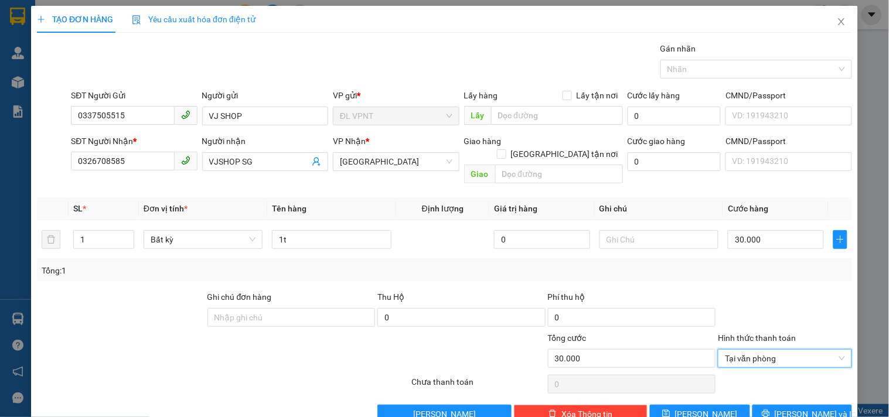
click at [762, 391] on div "Transit Pickup Surcharge Ids Transit Deliver Surcharge Ids Transit Deliver Surc…" at bounding box center [444, 232] width 815 height 381
click at [763, 405] on button "Lưu và In" at bounding box center [802, 414] width 100 height 19
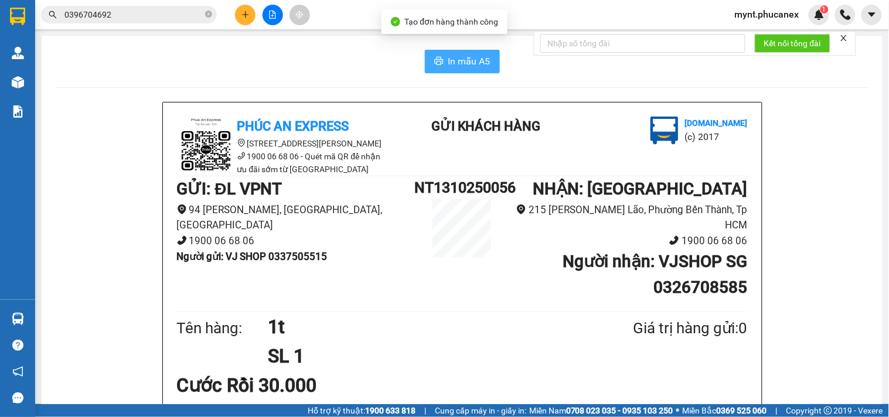
click at [441, 60] on button "In mẫu A5" at bounding box center [462, 61] width 75 height 23
click at [148, 18] on input "0396704692" at bounding box center [133, 14] width 138 height 13
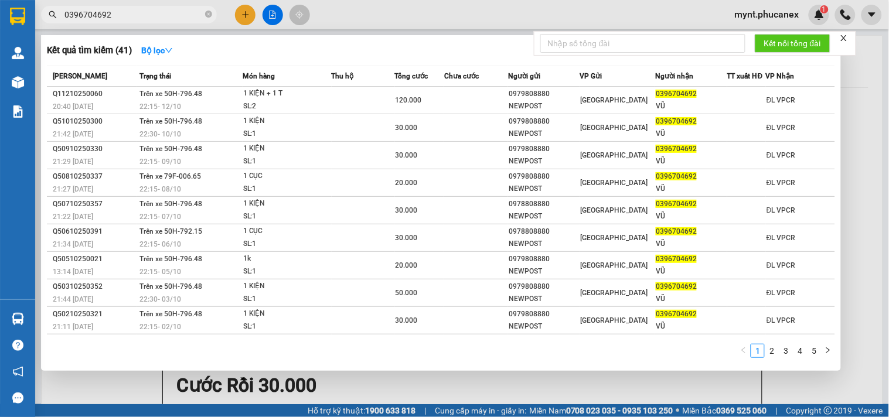
click at [127, 13] on input "0396704692" at bounding box center [133, 14] width 138 height 13
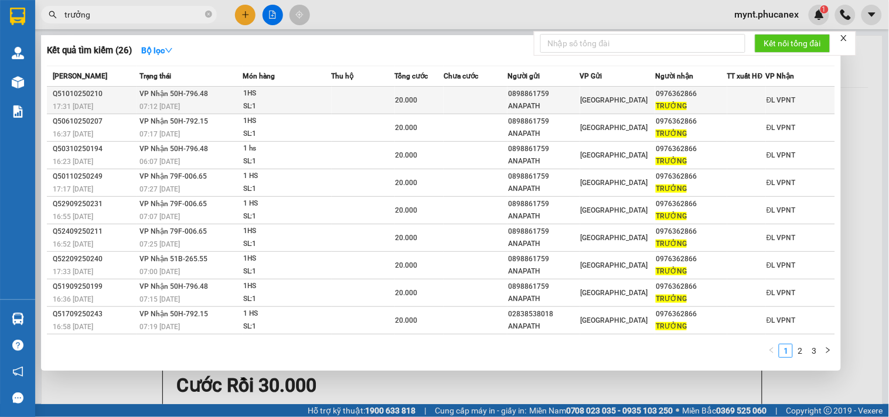
type input "trưởng"
drag, startPoint x: 694, startPoint y: 91, endPoint x: 651, endPoint y: 97, distance: 43.7
click at [656, 97] on div "0976362866" at bounding box center [691, 94] width 71 height 12
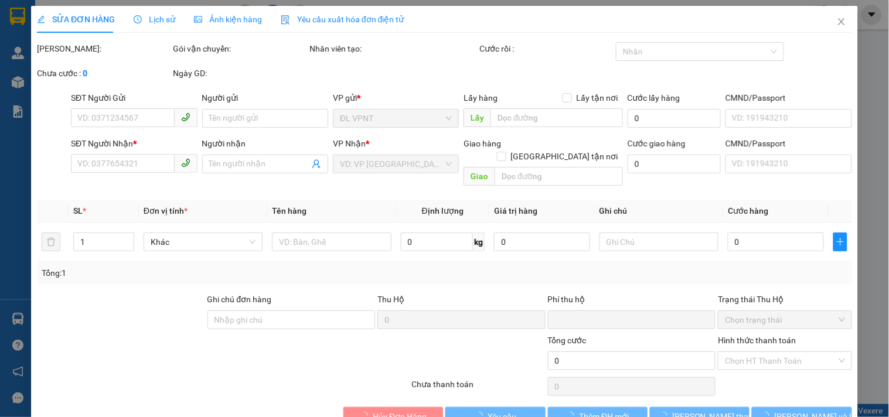
type input "0898861759"
type input "ANAPATH"
type input "0976362866"
type input "TRƯỞNG"
type input "0"
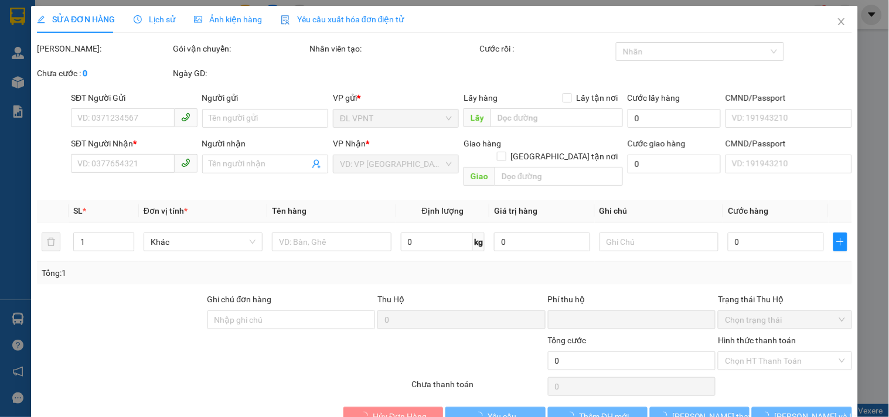
type input "20.000"
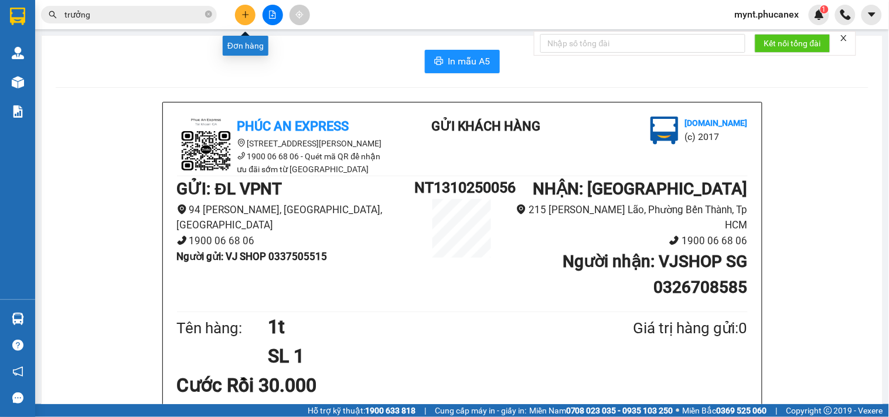
click at [242, 20] on button at bounding box center [245, 15] width 21 height 21
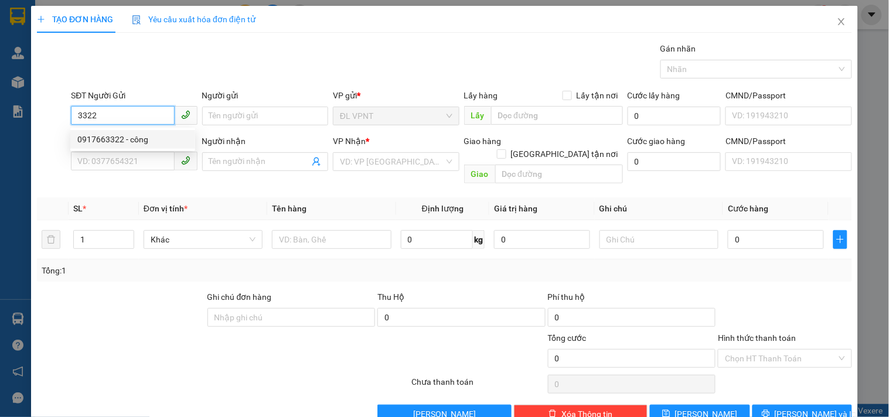
click at [133, 138] on div "0917663322 - công" at bounding box center [132, 139] width 111 height 13
type input "0917663322"
type input "công"
type input "02866536522"
type input "trung tâm chẩn đoán và xét nghiệm thú y trung ương 2"
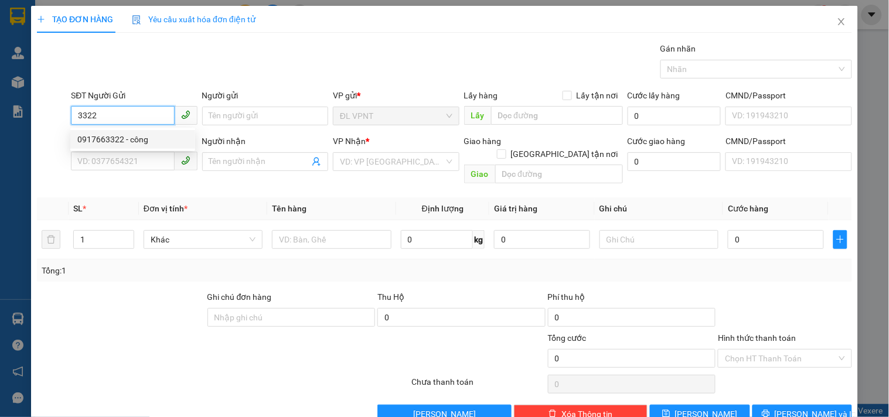
type input "521/1 [PERSON_NAME] p4 q.tân bình"
type input "100.000"
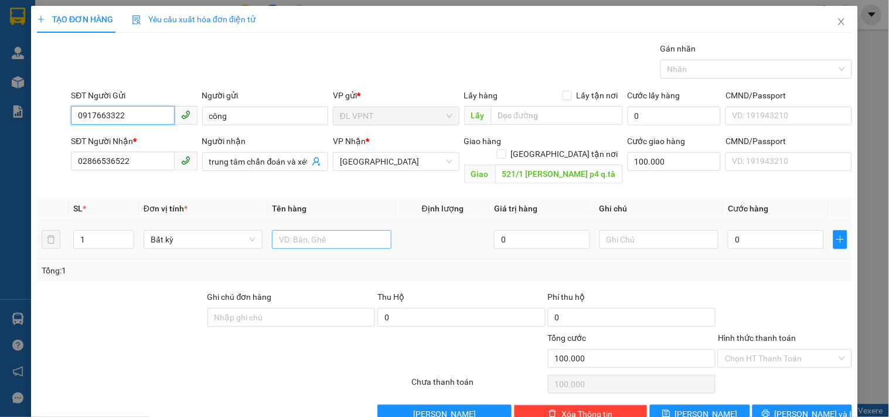
type input "0917663322"
click at [301, 230] on input "text" at bounding box center [331, 239] width 119 height 19
type input "1tx"
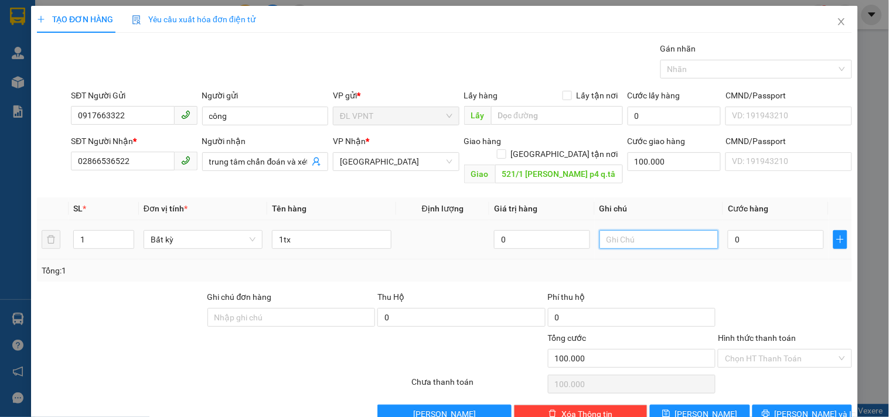
click at [615, 230] on input "text" at bounding box center [658, 239] width 119 height 19
type input "bao gồm VAT"
click at [733, 230] on input "0" at bounding box center [776, 239] width 96 height 19
type input "4"
type input "100.004"
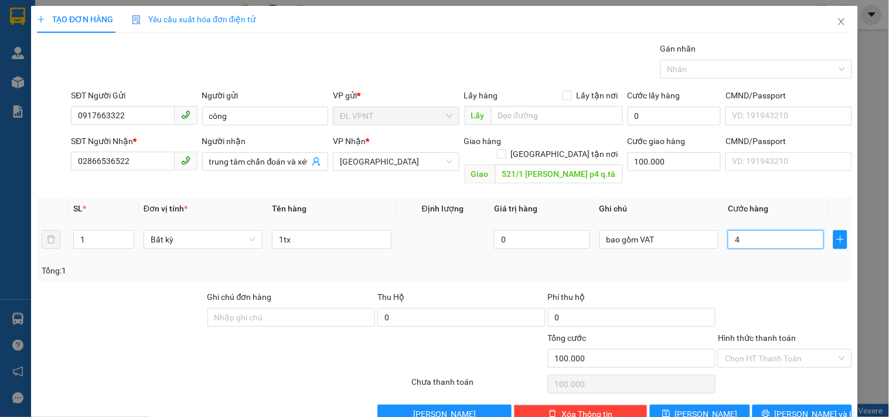
type input "100.004"
type input "40"
type input "100.040"
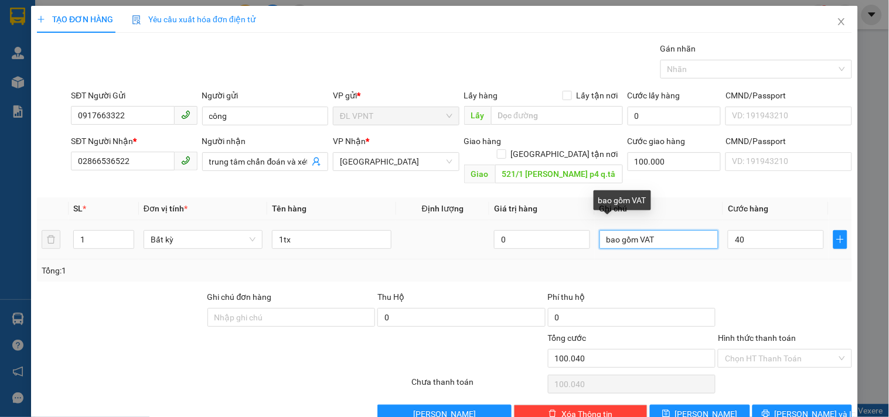
type input "40.000"
type input "140.000"
click at [599, 230] on input "bao gồm VAT" at bounding box center [658, 239] width 119 height 19
type input "ck mb : - bao gồm VAT"
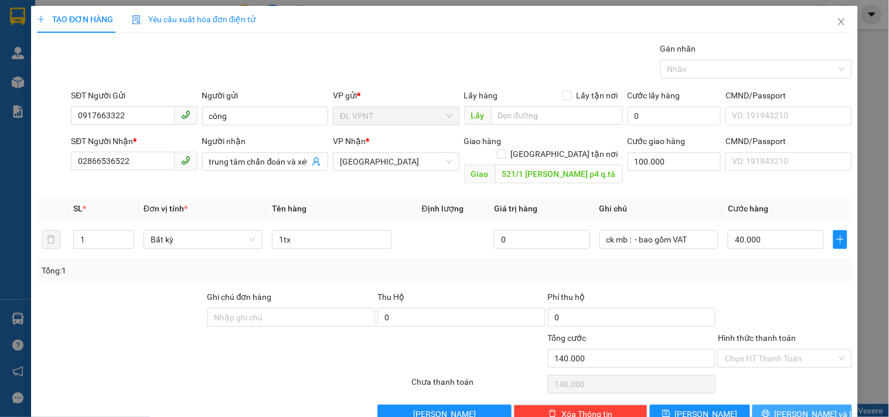
click at [814, 408] on span "Lưu và In" at bounding box center [815, 414] width 82 height 13
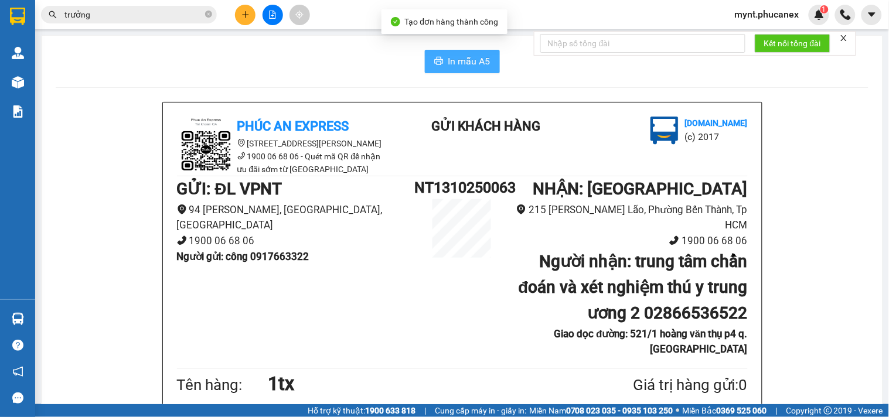
click at [448, 54] on span "In mẫu A5" at bounding box center [469, 61] width 42 height 15
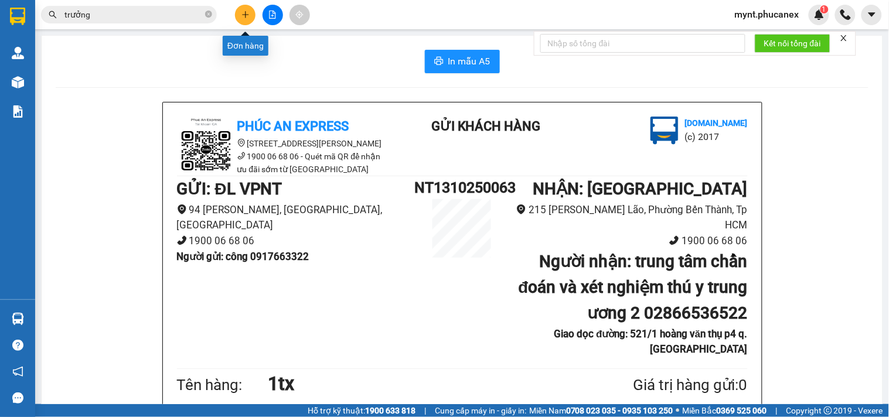
click at [247, 16] on icon "plus" at bounding box center [245, 15] width 8 height 8
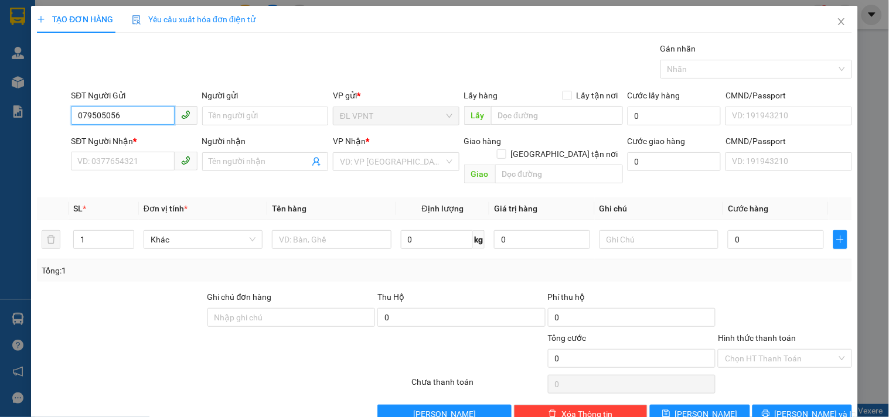
type input "0795050560"
click at [135, 142] on div "0795050560 - CHỊ HẰNG" at bounding box center [132, 139] width 111 height 13
type input "CHỊ HẰNG"
type input "0918047602"
type input "ÚT"
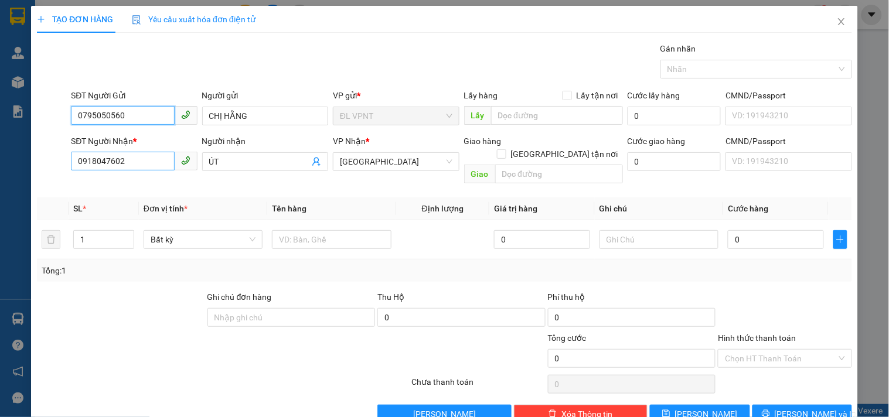
type input "0795050560"
drag, startPoint x: 150, startPoint y: 163, endPoint x: 0, endPoint y: 1, distance: 221.0
click at [0, 8] on div "TẠO ĐƠN HÀNG Yêu cầu xuất hóa đơn điện tử Transit Pickup Surcharge Ids Transit …" at bounding box center [444, 208] width 889 height 417
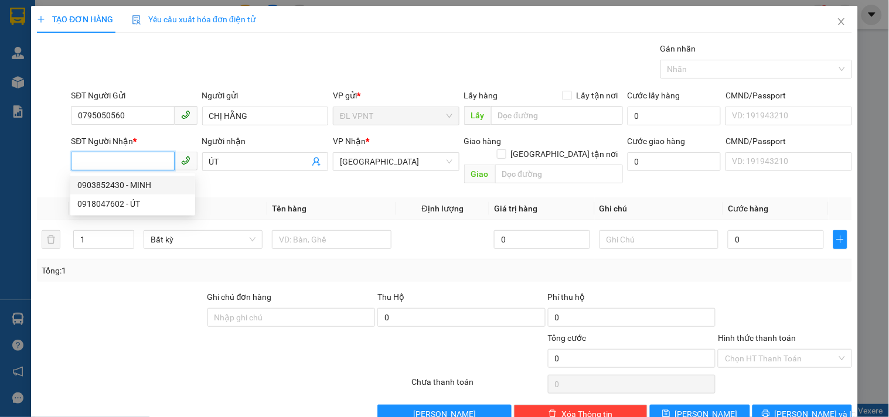
click at [155, 185] on div "0903852430 - MINH" at bounding box center [132, 185] width 111 height 13
type input "0903852430"
type input "MINH"
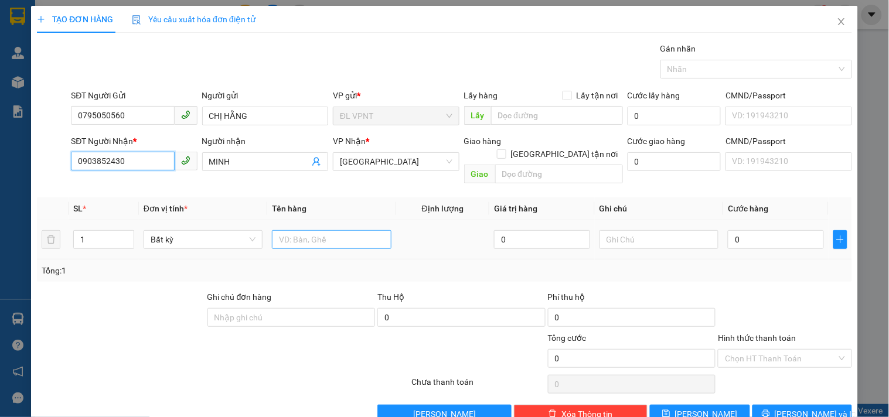
type input "0903852430"
click at [337, 230] on input "text" at bounding box center [331, 239] width 119 height 19
type input "1t đen"
click at [741, 231] on input "0" at bounding box center [776, 239] width 96 height 19
type input "3"
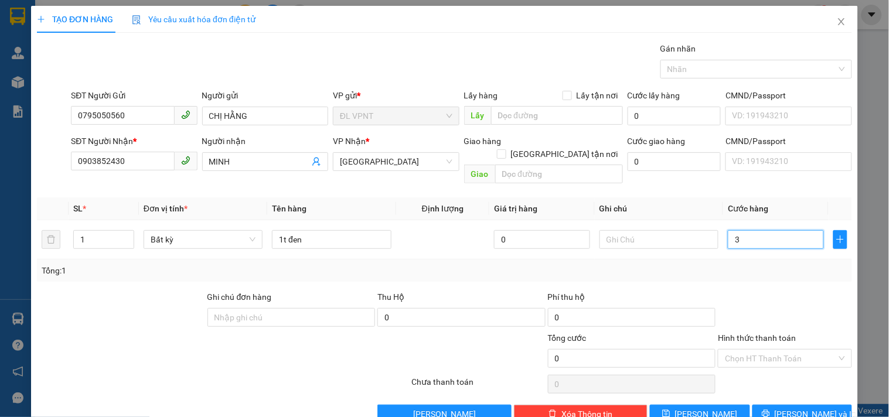
type input "3"
type input "30"
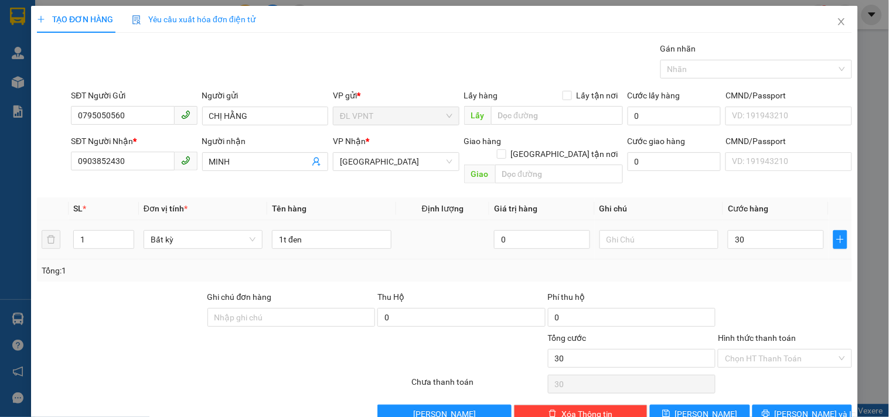
type input "30.000"
click at [329, 246] on td "1t đen" at bounding box center [331, 239] width 128 height 39
click at [767, 352] on input "Hình thức thanh toán" at bounding box center [780, 359] width 111 height 18
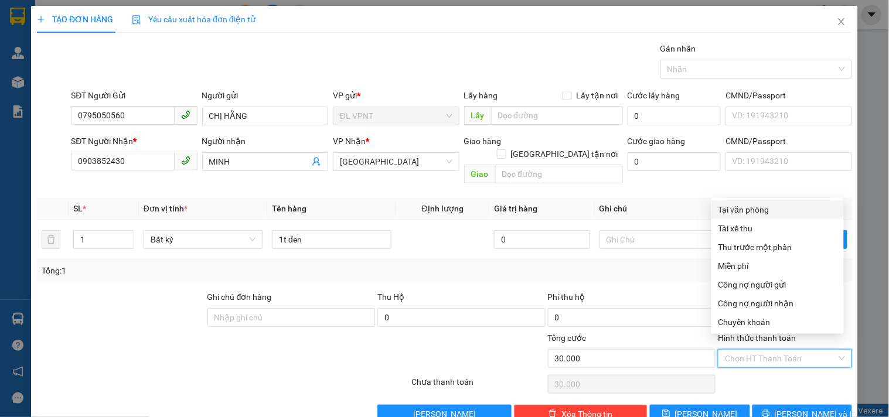
click at [756, 212] on div "Tại văn phòng" at bounding box center [777, 209] width 118 height 13
type input "0"
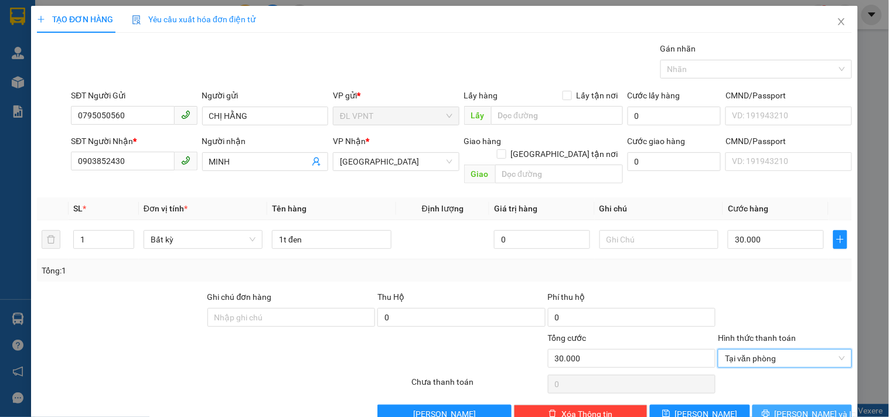
click at [783, 408] on span "Lưu và In" at bounding box center [815, 414] width 82 height 13
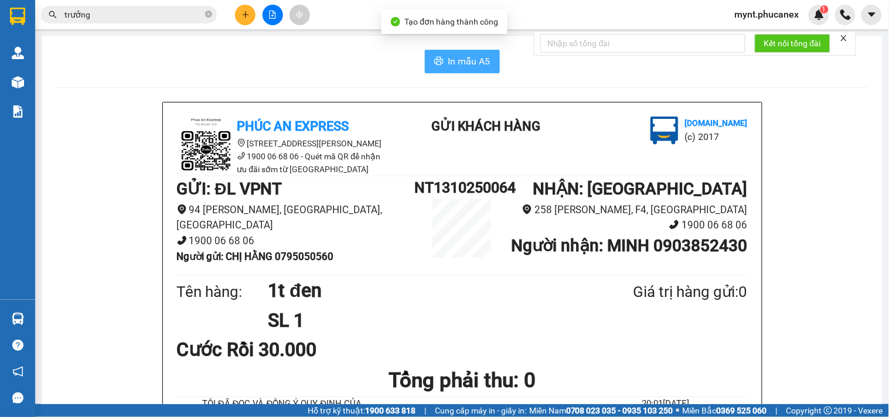
click at [442, 63] on button "In mẫu A5" at bounding box center [462, 61] width 75 height 23
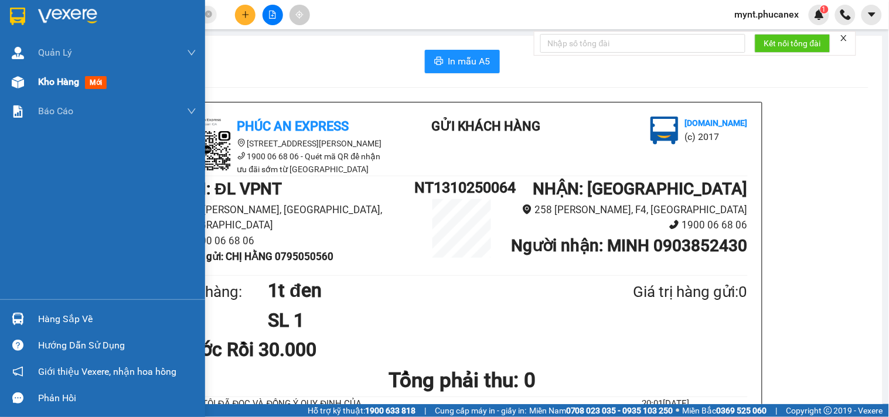
click at [19, 81] on img at bounding box center [18, 82] width 12 height 12
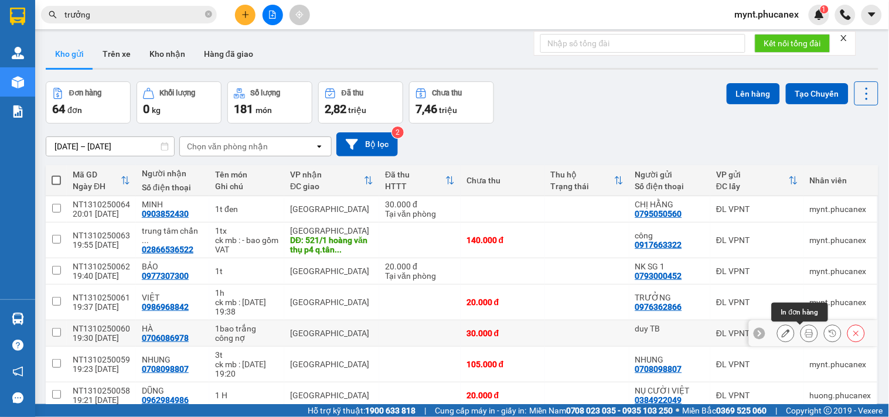
click at [805, 329] on icon at bounding box center [809, 333] width 8 height 8
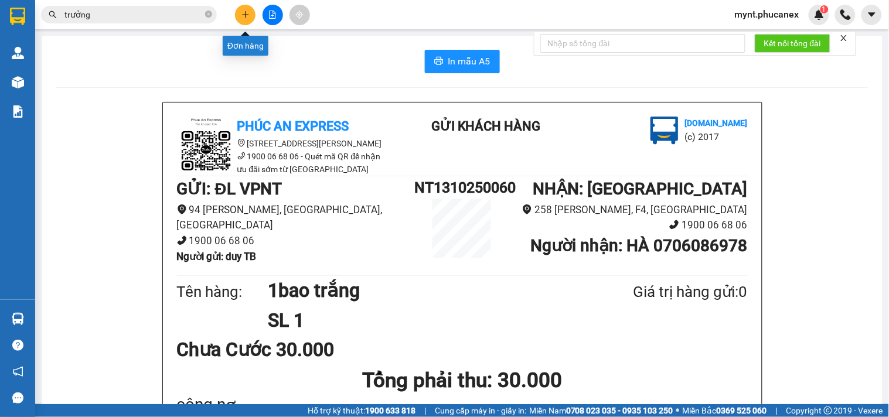
click at [248, 16] on icon "plus" at bounding box center [245, 15] width 8 height 8
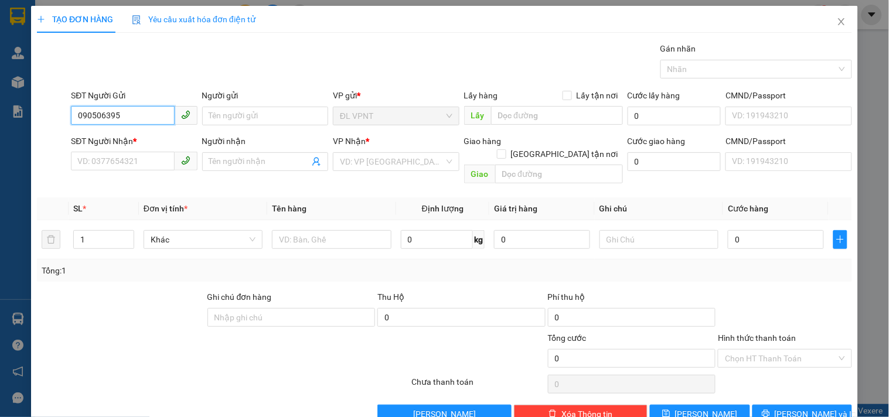
type input "0905063953"
click at [169, 138] on div "0905063953 - LOAN" at bounding box center [132, 139] width 111 height 13
type input "LOAN"
type input "0919684697"
type input "TRÂN"
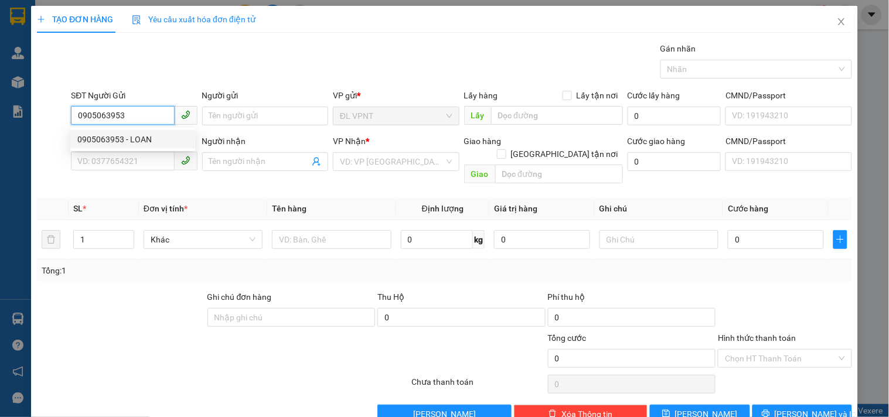
type input "86/30 thích quảng đức p5 q.phú nhuận"
type input "80.000"
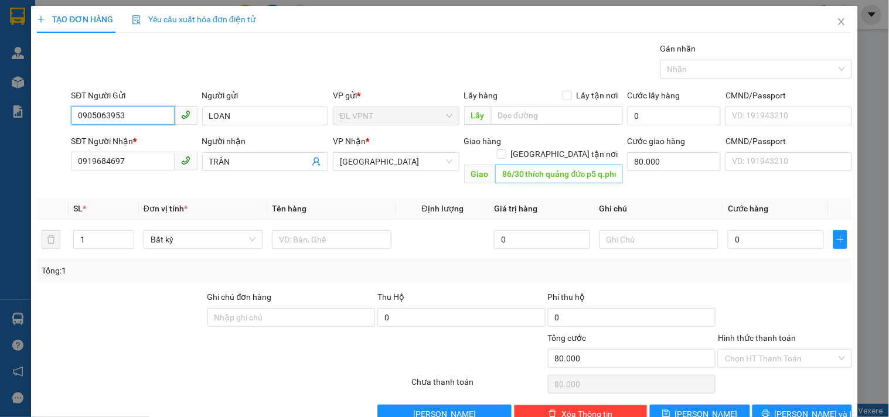
type input "0905063953"
click at [592, 165] on input "86/30 thích quảng đức p5 q.phú nhuận" at bounding box center [559, 174] width 128 height 19
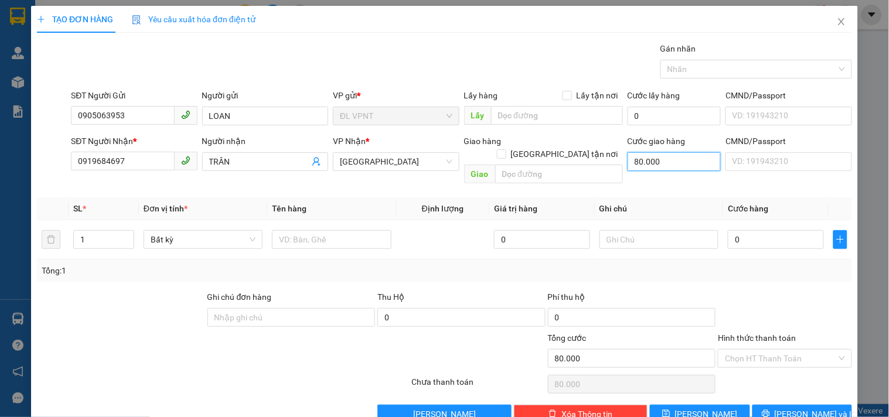
type input "0"
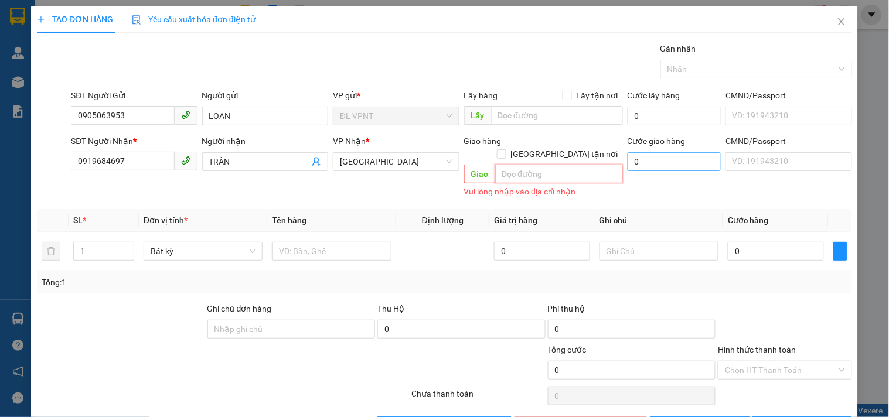
type input "0"
drag, startPoint x: 145, startPoint y: 166, endPoint x: 0, endPoint y: 170, distance: 145.4
click at [0, 170] on div "TẠO ĐƠN HÀNG Yêu cầu xuất hóa đơn điện tử Transit Pickup Surcharge Ids Transit …" at bounding box center [444, 208] width 889 height 417
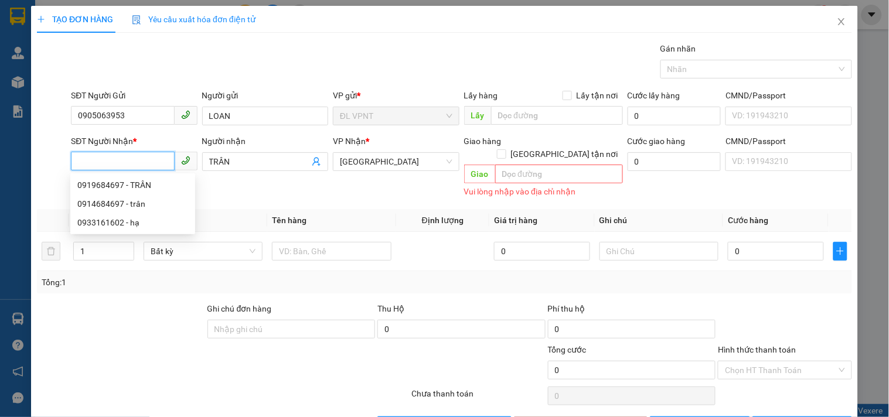
paste input "0919684697"
type input "0919684697"
click at [100, 184] on div "0919684697 - TRÂN" at bounding box center [132, 185] width 111 height 13
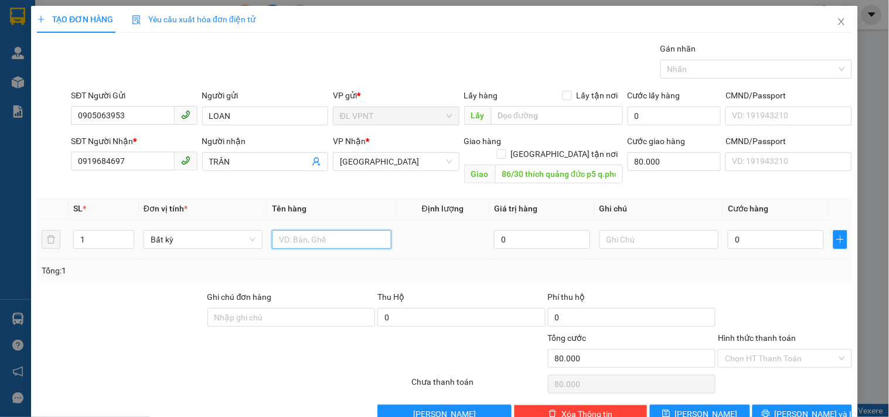
click at [339, 230] on input "text" at bounding box center [331, 239] width 119 height 19
click at [804, 234] on input "0" at bounding box center [776, 239] width 96 height 19
click at [757, 357] on div "Hình thức thanh toán Chọn HT Thanh Toán" at bounding box center [785, 352] width 134 height 41
click at [758, 350] on input "Hình thức thanh toán" at bounding box center [780, 359] width 111 height 18
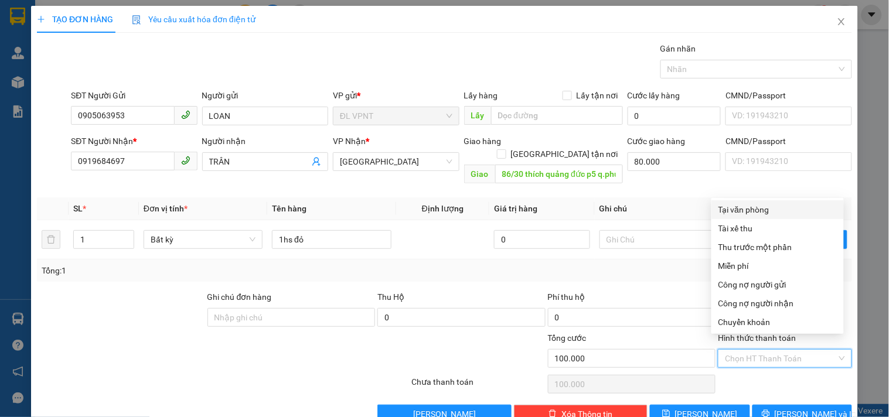
click at [740, 213] on div "Tại văn phòng" at bounding box center [777, 209] width 118 height 13
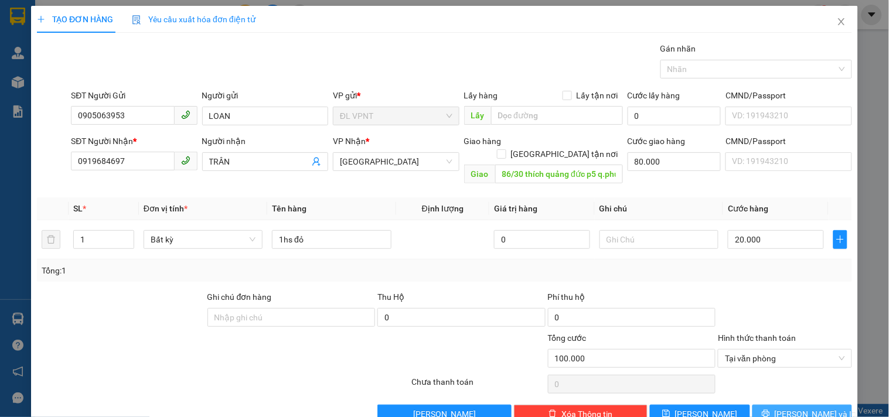
drag, startPoint x: 766, startPoint y: 397, endPoint x: 758, endPoint y: 395, distance: 8.4
click at [766, 405] on button "Lưu và In" at bounding box center [802, 414] width 100 height 19
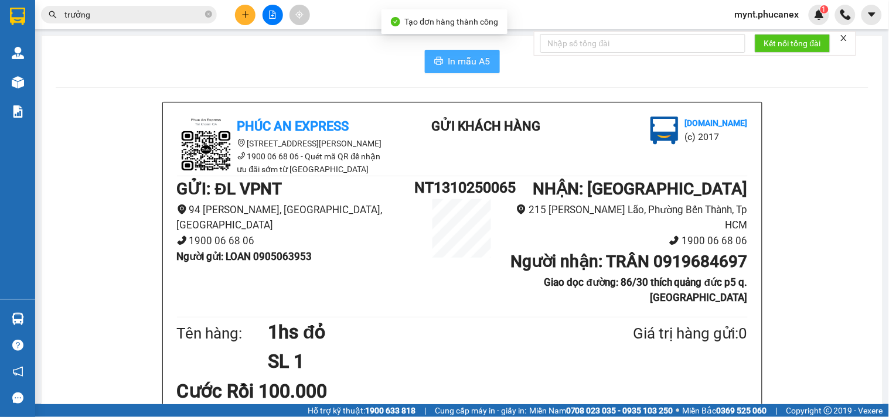
click at [448, 56] on span "In mẫu A5" at bounding box center [469, 61] width 42 height 15
click at [73, 9] on input "trưởng" at bounding box center [133, 14] width 138 height 13
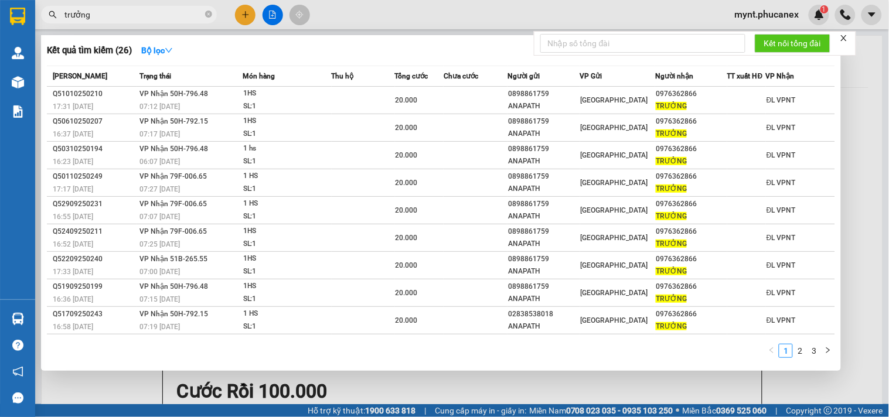
click at [73, 9] on input "trưởng" at bounding box center [133, 14] width 138 height 13
paste input "0914188718"
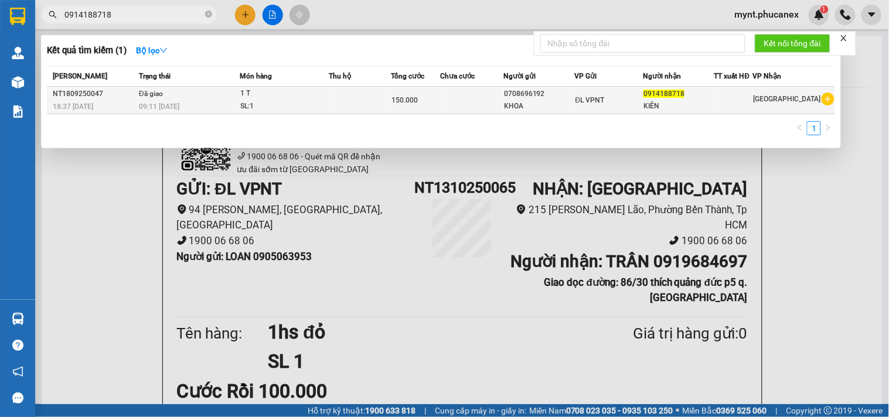
click at [589, 100] on span "ĐL VPNT" at bounding box center [589, 100] width 29 height 8
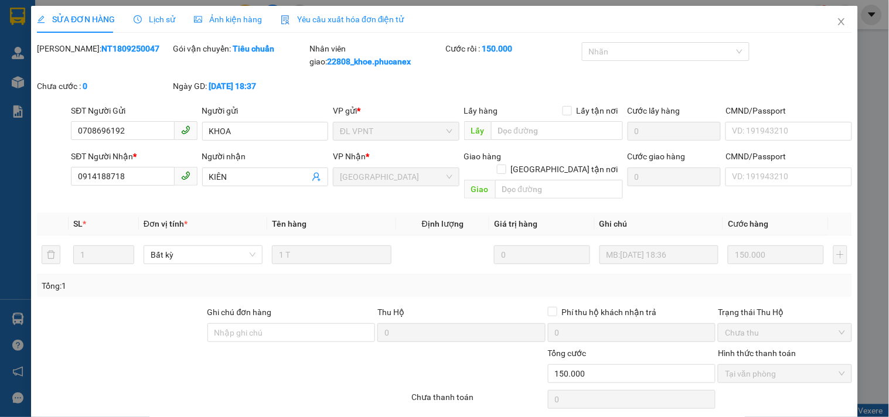
click at [164, 27] on div "Lịch sử" at bounding box center [155, 19] width 42 height 27
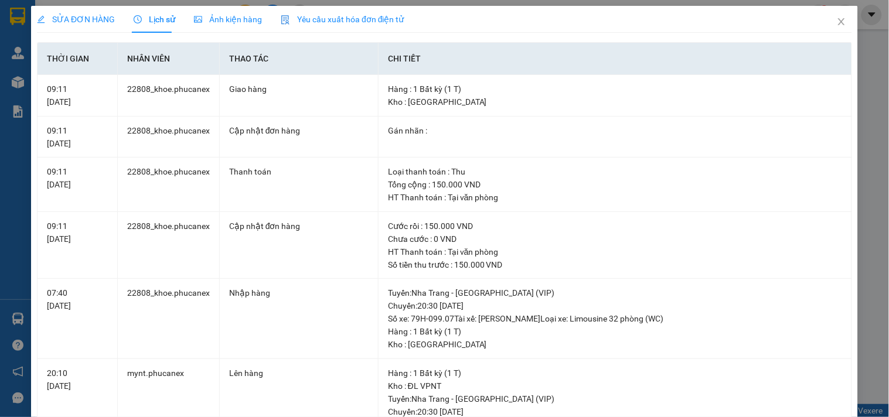
click at [57, 16] on span "SỬA ĐƠN HÀNG" at bounding box center [76, 19] width 78 height 9
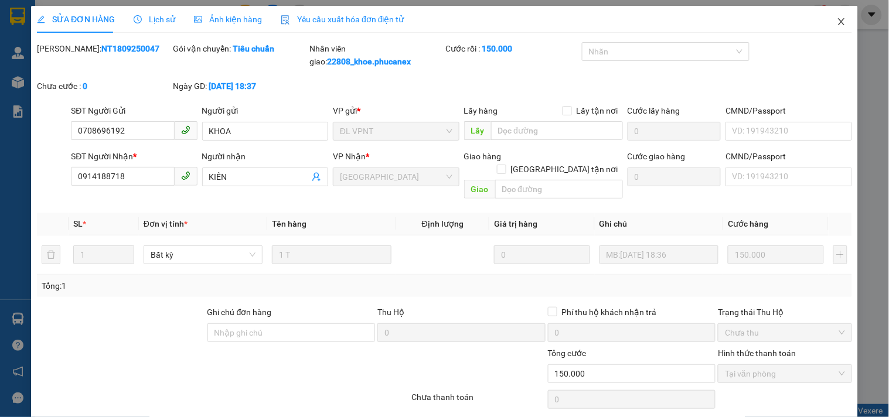
click at [838, 22] on icon "close" at bounding box center [841, 21] width 6 height 7
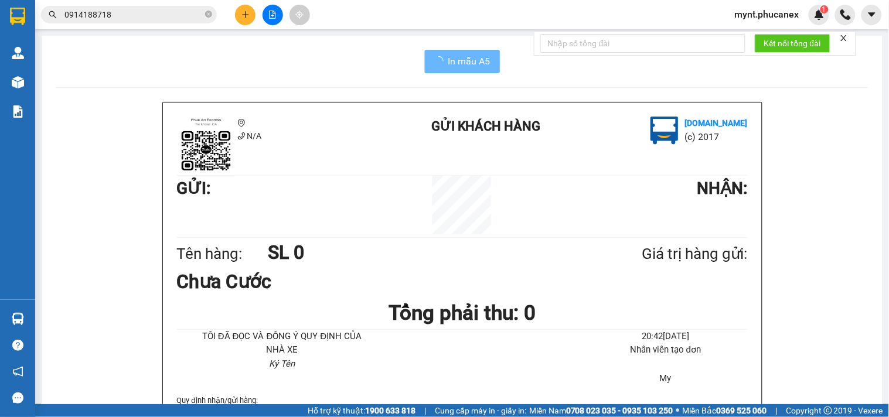
click at [139, 18] on input "0914188718" at bounding box center [133, 14] width 138 height 13
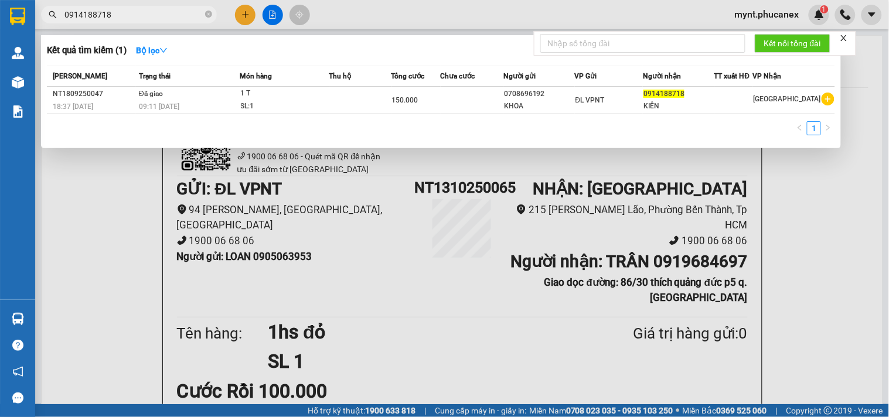
click at [139, 18] on input "0914188718" at bounding box center [133, 14] width 138 height 13
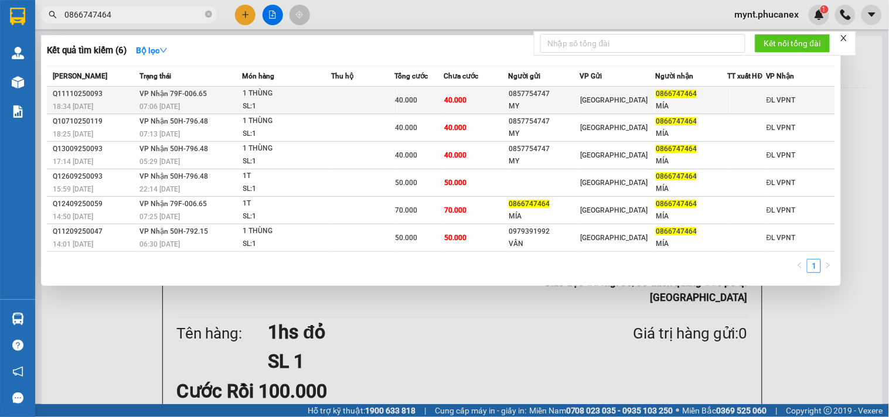
click at [300, 101] on div "SL: 1" at bounding box center [287, 106] width 88 height 13
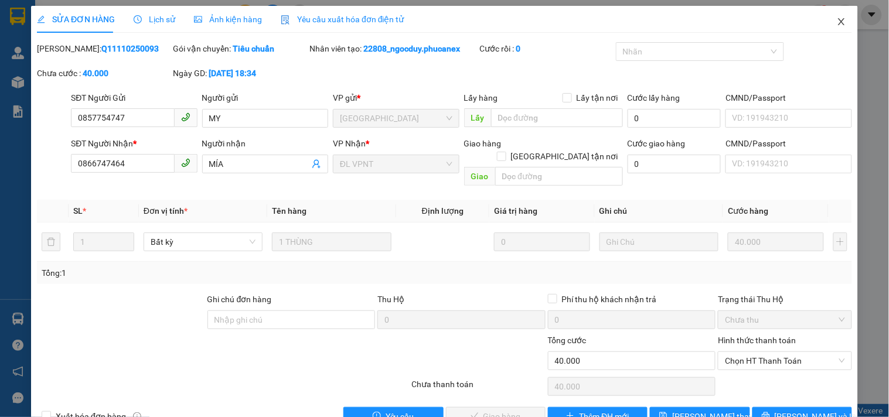
click at [837, 24] on icon "close" at bounding box center [841, 21] width 9 height 9
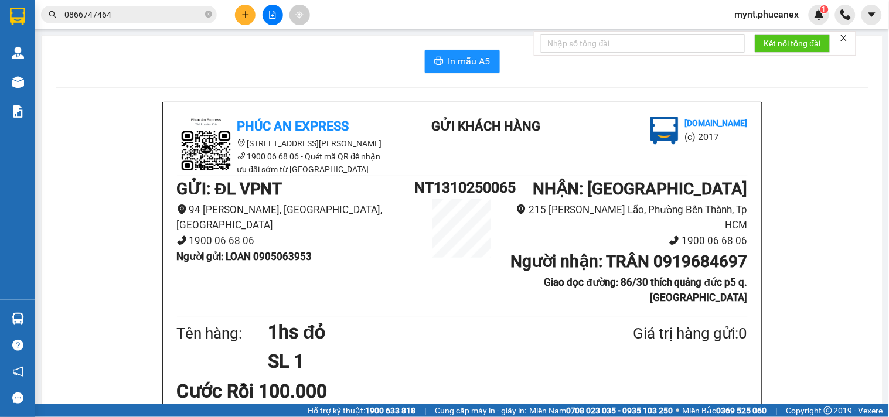
click at [243, 16] on icon "plus" at bounding box center [245, 15] width 8 height 8
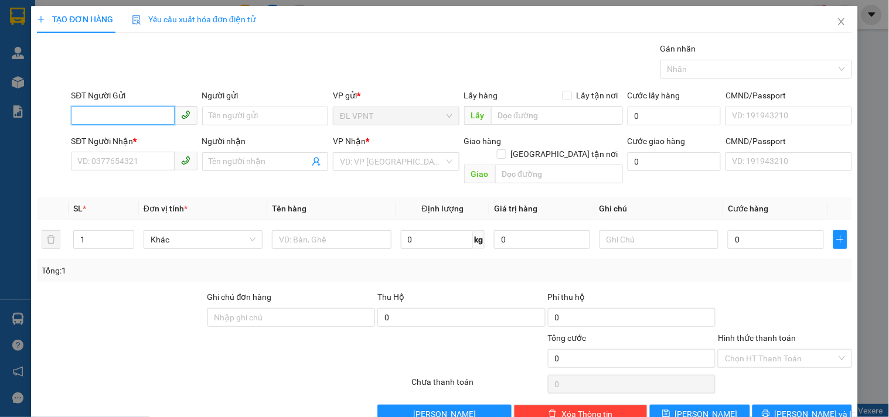
paste input "0901901017"
click at [227, 112] on input "Người gửi" at bounding box center [265, 116] width 126 height 19
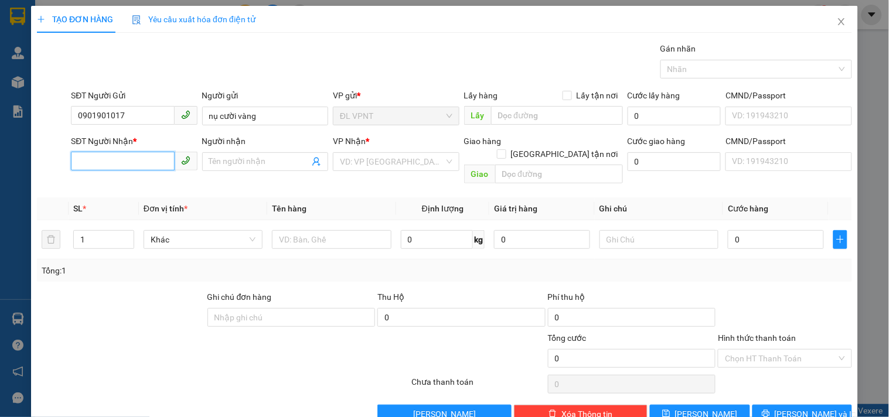
click at [142, 160] on input "SĐT Người Nhận *" at bounding box center [122, 161] width 103 height 19
paste input "0933455298"
click at [130, 182] on div "0933455298 - DŨNG" at bounding box center [132, 185] width 111 height 13
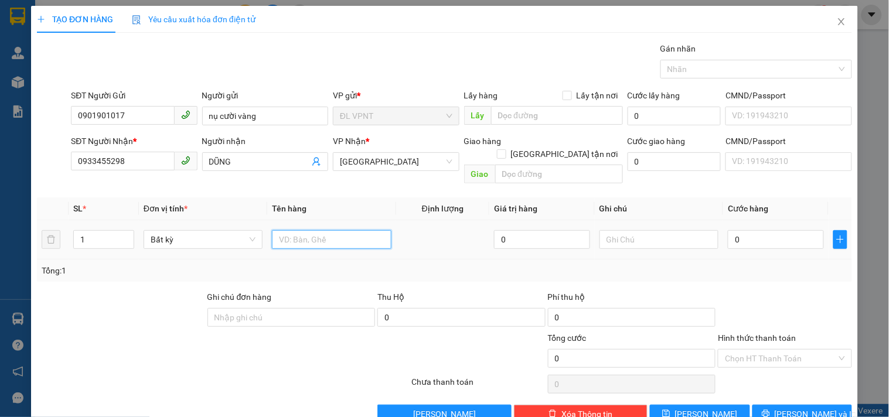
click at [371, 230] on input "text" at bounding box center [331, 239] width 119 height 19
click at [780, 230] on input "0" at bounding box center [776, 239] width 96 height 19
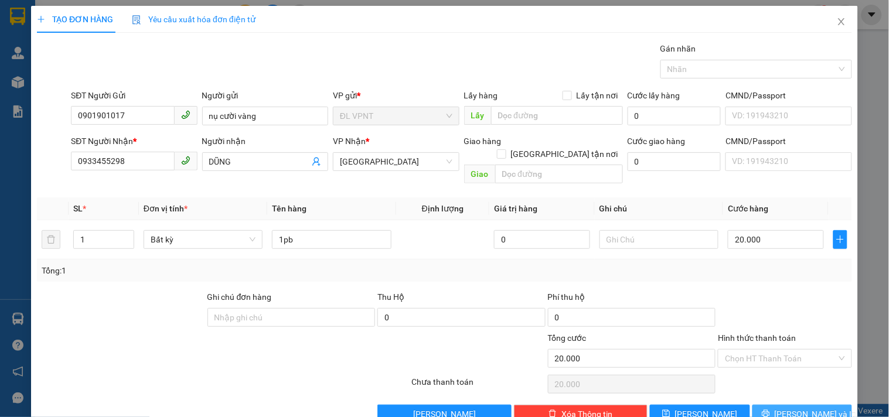
click at [770, 409] on icon "printer" at bounding box center [766, 413] width 8 height 8
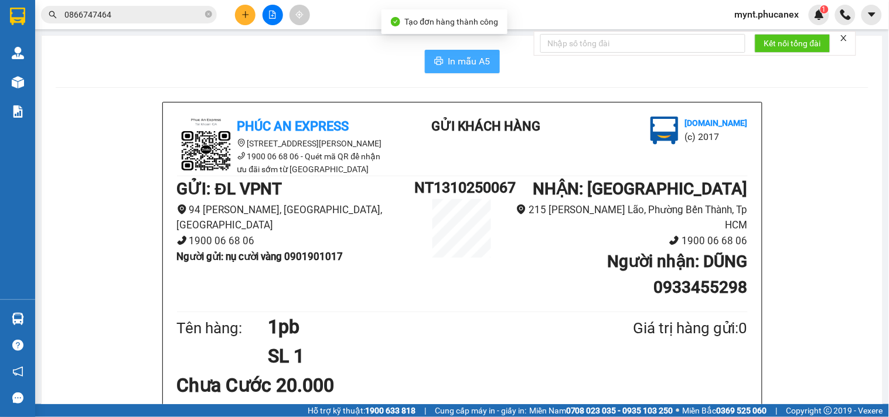
click at [448, 67] on span "In mẫu A5" at bounding box center [469, 61] width 42 height 15
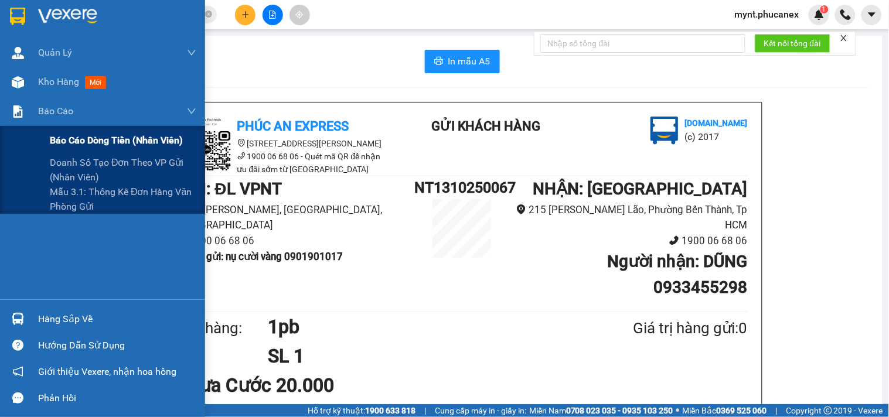
click at [73, 142] on span "Báo cáo dòng tiền (nhân viên)" at bounding box center [116, 140] width 133 height 15
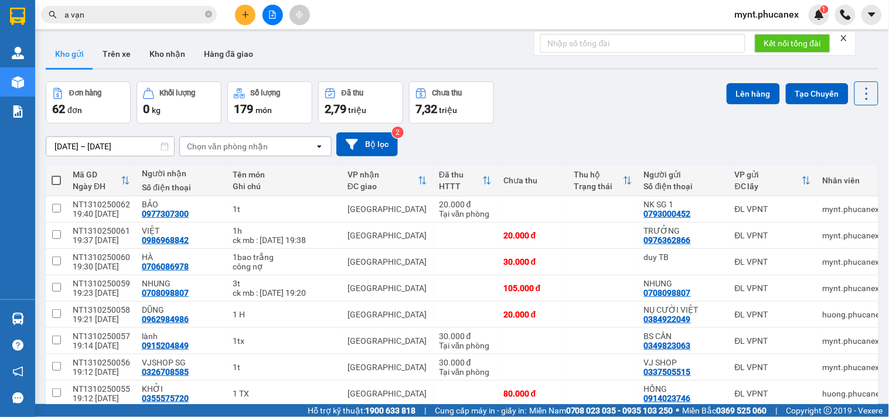
click at [528, 103] on div "Đơn hàng 62 đơn Khối lượng 0 kg Số lượng 179 món Đã thu 2,79 triệu Chưa thu 7,3…" at bounding box center [462, 102] width 832 height 42
click at [551, 123] on div "Đơn hàng 62 đơn Khối lượng 0 kg Số lượng 179 món Đã thu 2,79 triệu Chưa thu 7,3…" at bounding box center [462, 102] width 832 height 42
click at [565, 124] on div "11/10/2025 – 13/10/2025 Press the down arrow key to interact with the calendar …" at bounding box center [462, 145] width 832 height 42
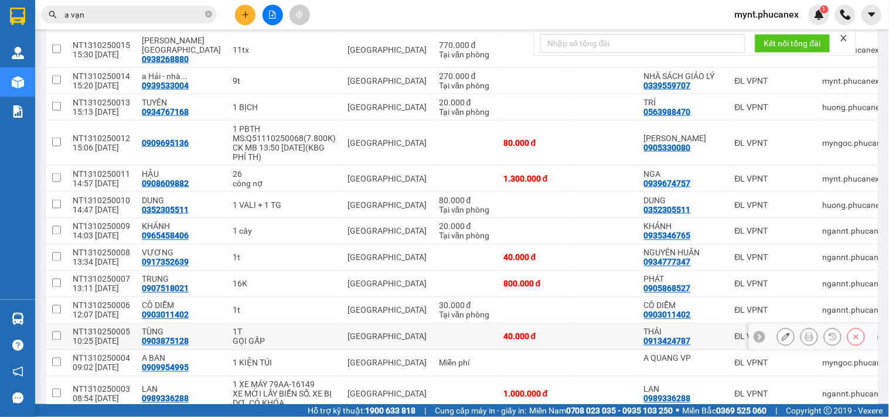
scroll to position [1562, 0]
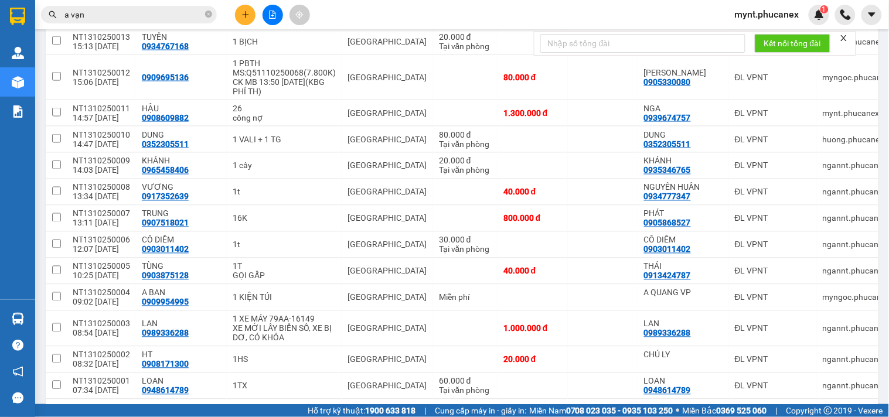
click at [812, 412] on div "100 / trang" at bounding box center [831, 418] width 41 height 12
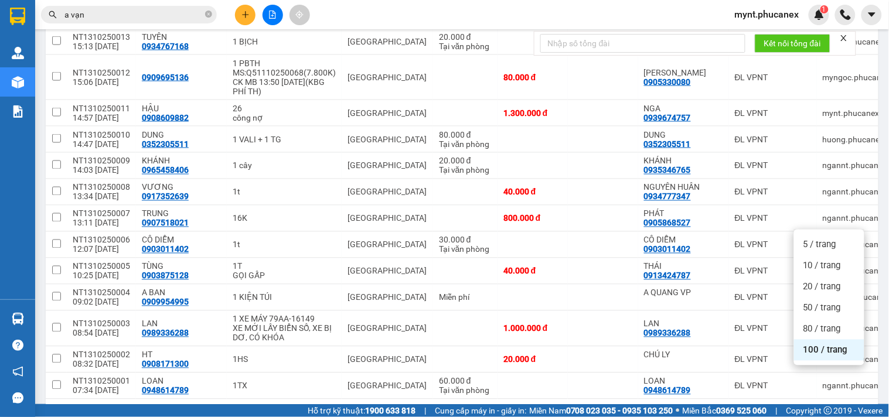
click at [818, 354] on span "100 / trang" at bounding box center [825, 350] width 45 height 12
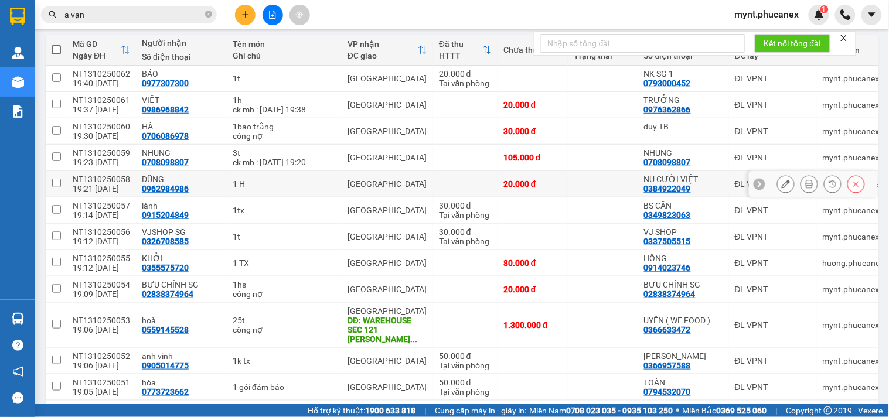
scroll to position [1, 0]
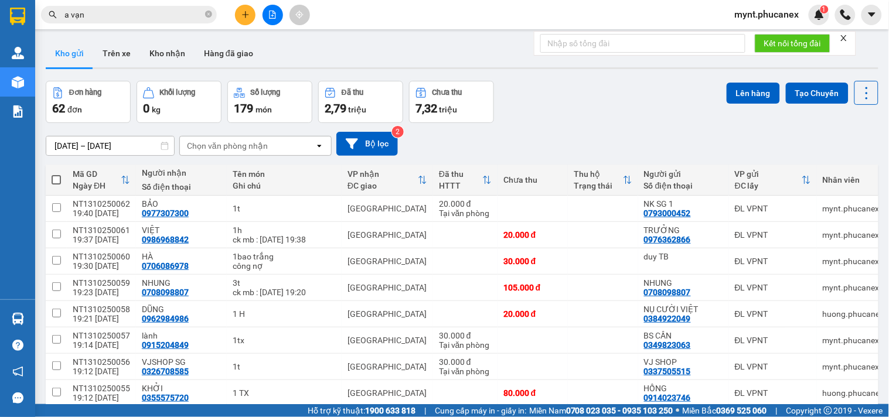
click at [54, 177] on span at bounding box center [56, 179] width 9 height 9
click at [56, 174] on input "checkbox" at bounding box center [56, 174] width 0 height 0
checkbox input "true"
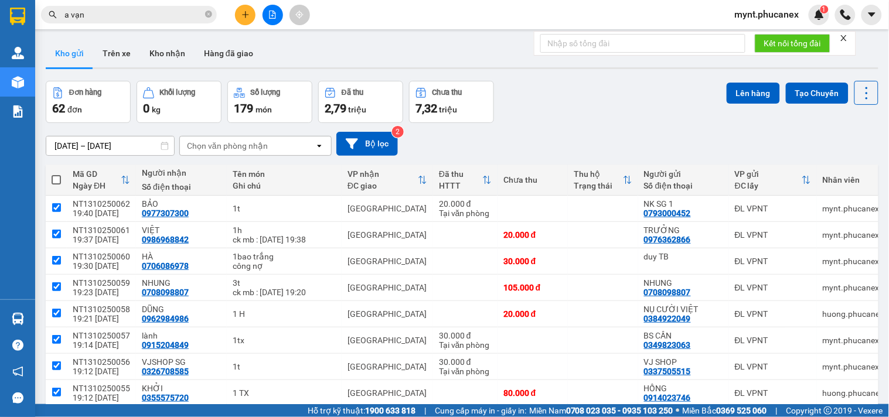
checkbox input "true"
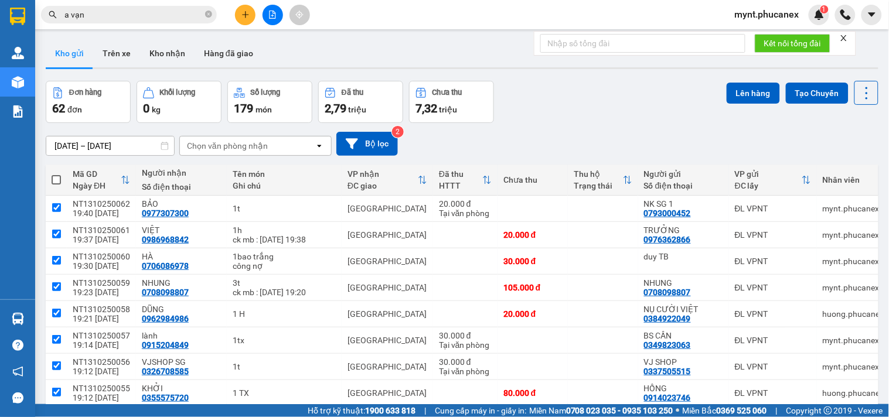
checkbox input "true"
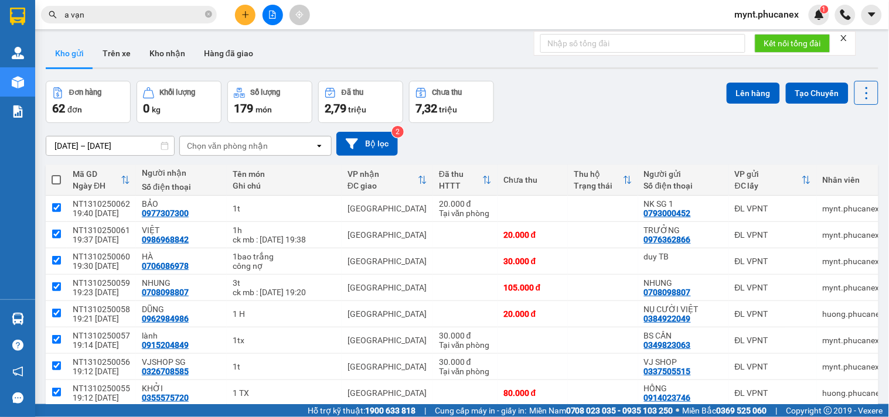
checkbox input "true"
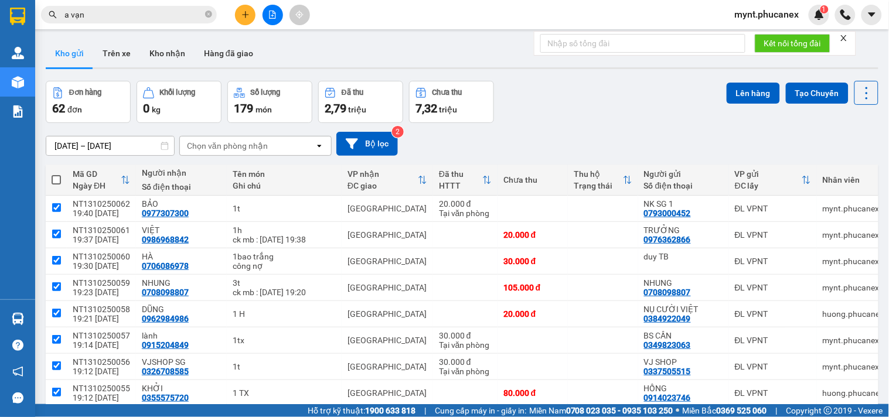
checkbox input "true"
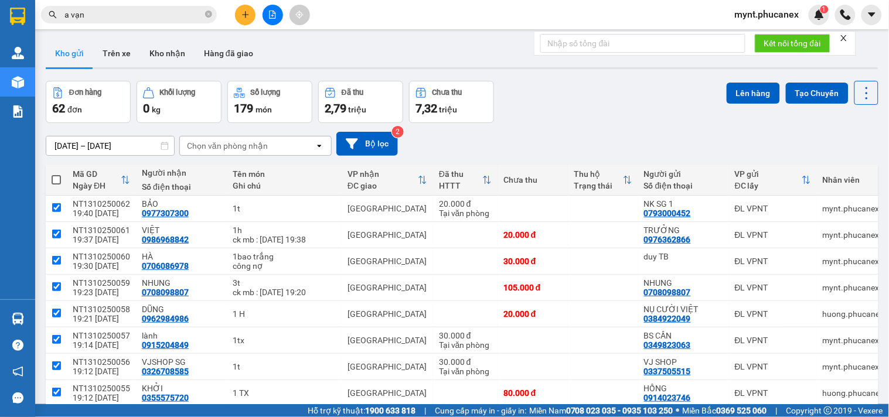
checkbox input "true"
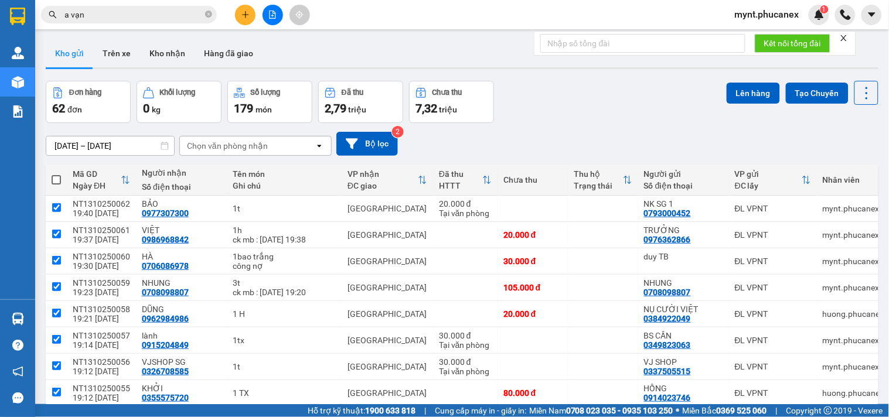
checkbox input "true"
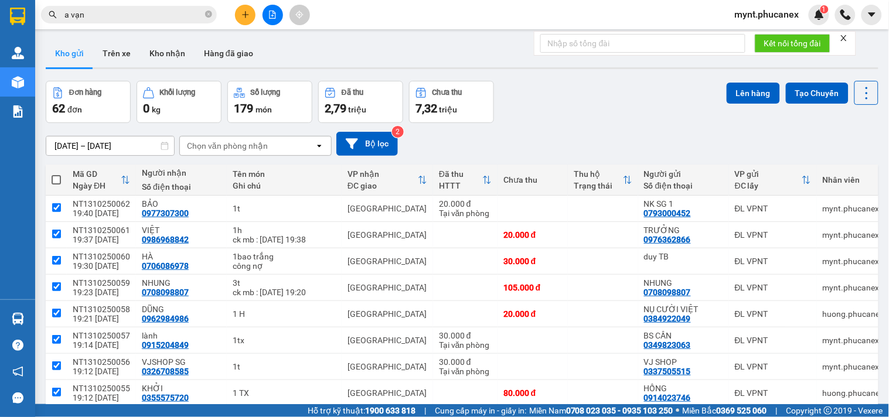
checkbox input "true"
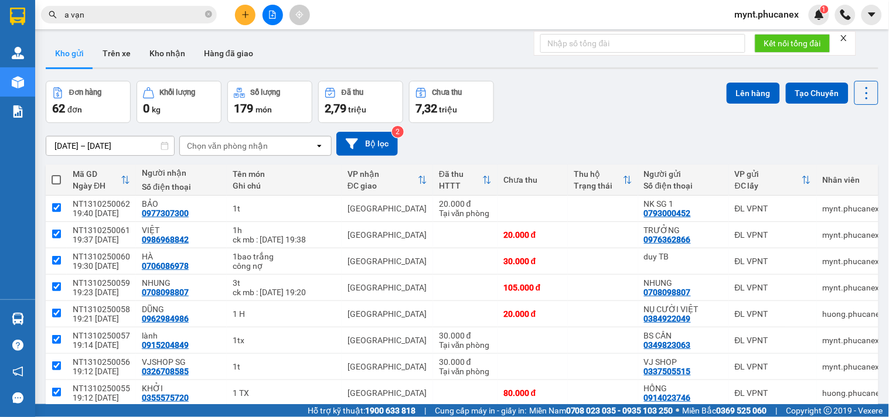
checkbox input "true"
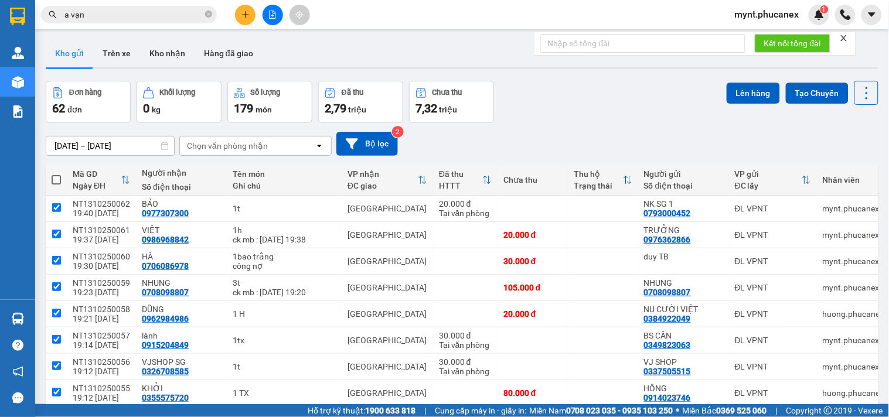
checkbox input "true"
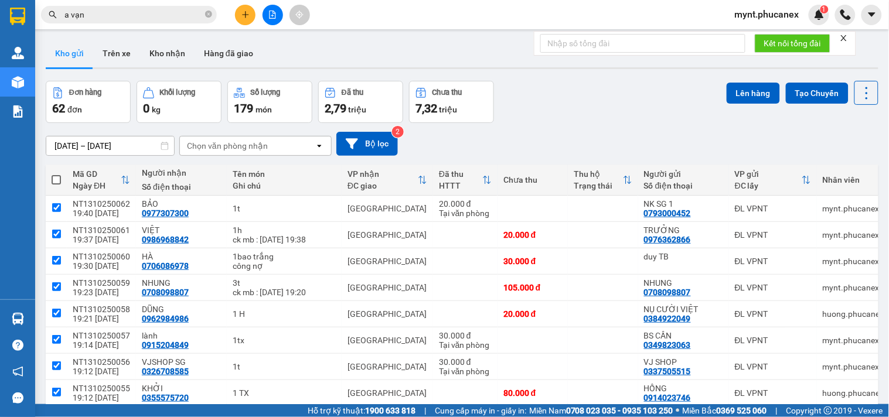
checkbox input "true"
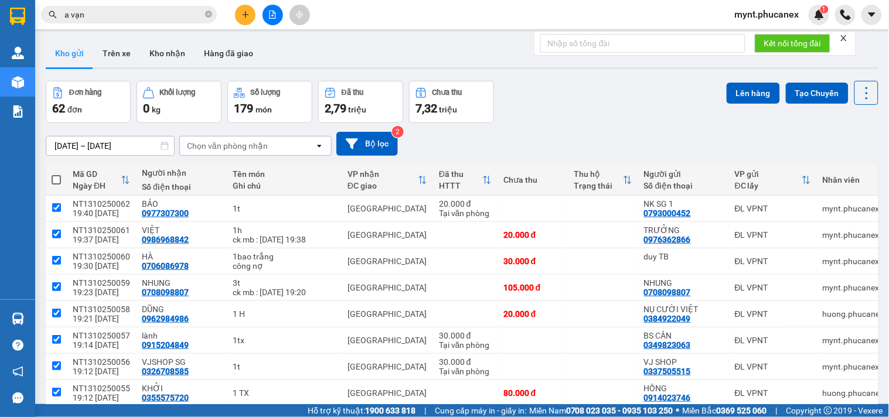
checkbox input "true"
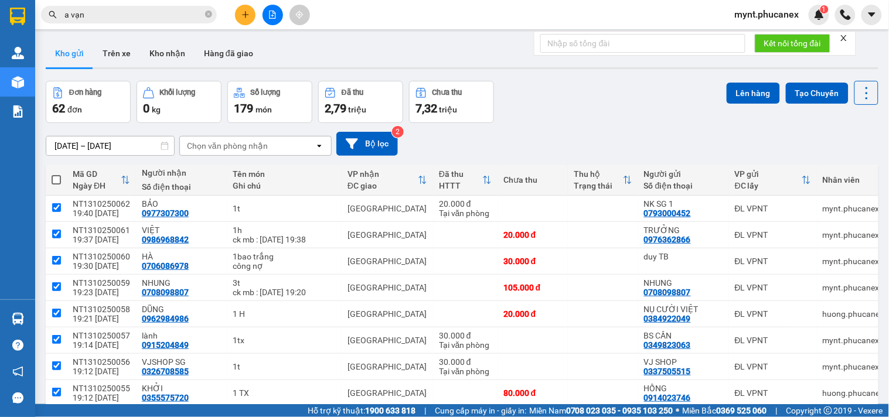
checkbox input "true"
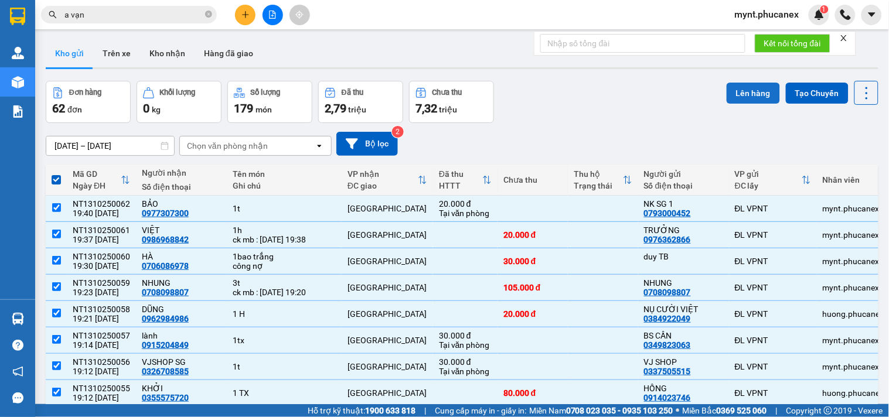
click at [735, 88] on button "Lên hàng" at bounding box center [752, 93] width 53 height 21
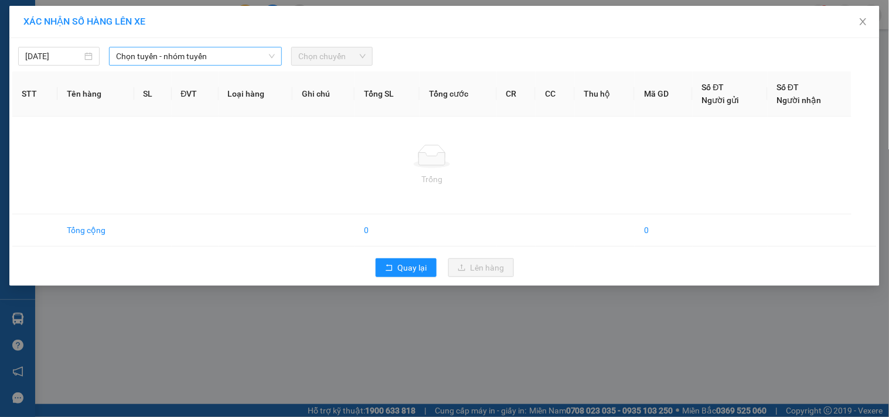
click at [172, 51] on span "Chọn tuyến - nhóm tuyến" at bounding box center [195, 56] width 159 height 18
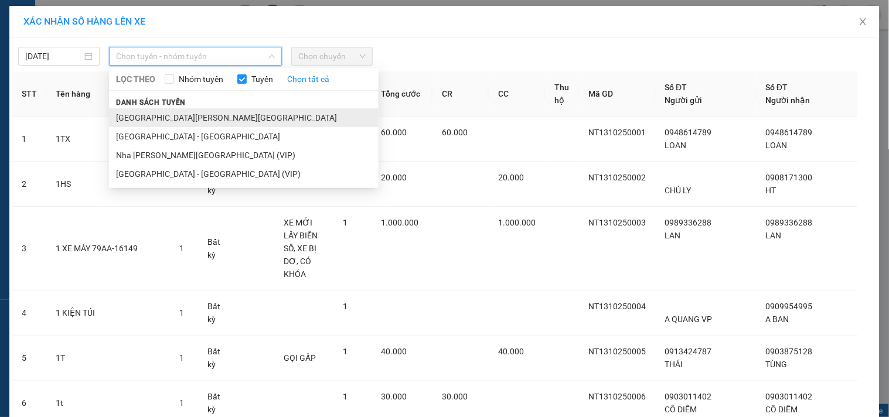
click at [145, 113] on li "[GEOGRAPHIC_DATA][PERSON_NAME][GEOGRAPHIC_DATA]" at bounding box center [243, 117] width 269 height 19
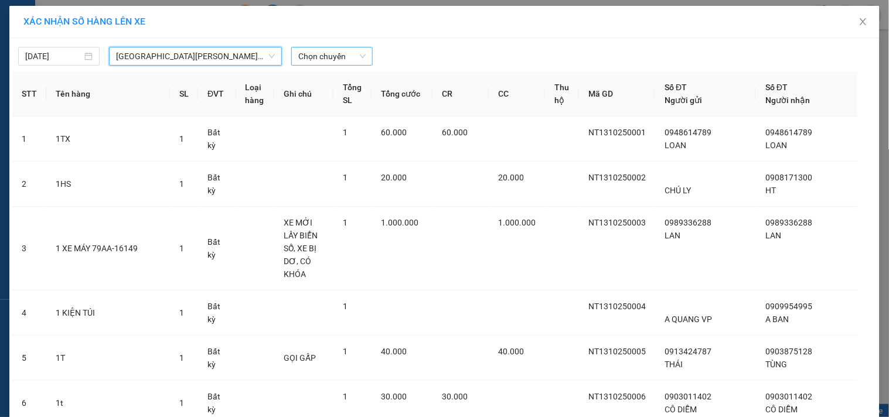
click at [336, 62] on span "Chọn chuyến" at bounding box center [331, 56] width 67 height 18
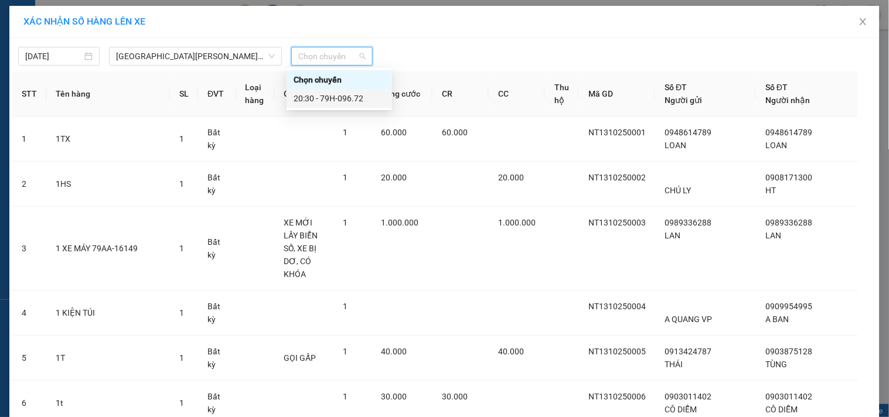
click at [337, 100] on div "20:30 - 79H-096.72" at bounding box center [338, 98] width 91 height 13
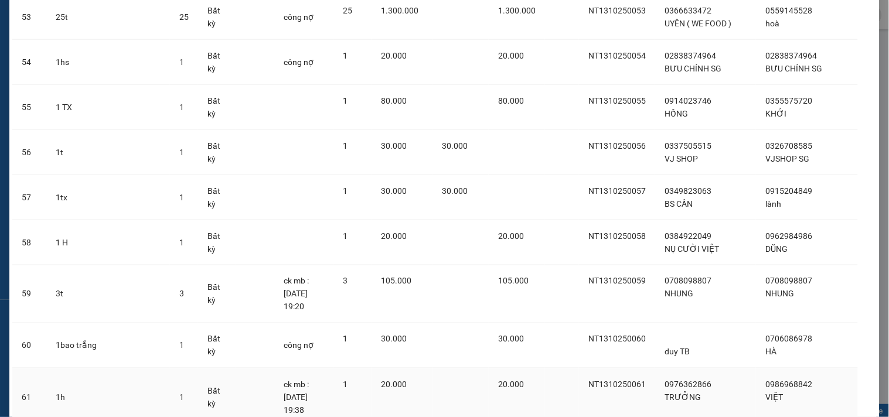
scroll to position [2655, 0]
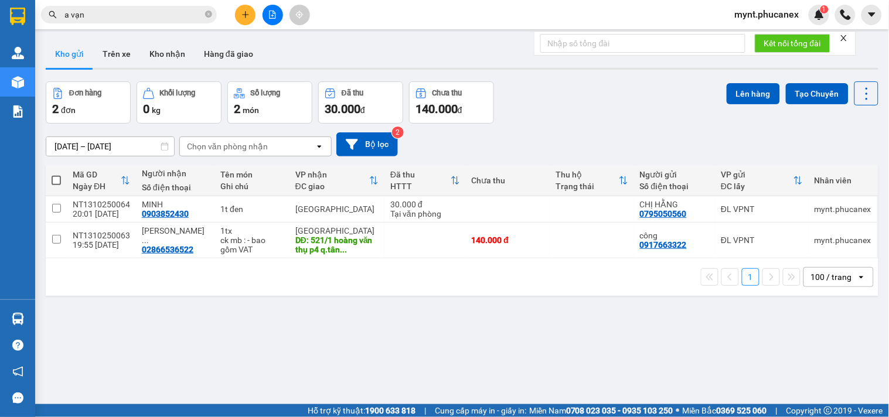
click at [54, 180] on span at bounding box center [56, 180] width 9 height 9
click at [56, 175] on input "checkbox" at bounding box center [56, 175] width 0 height 0
checkbox input "true"
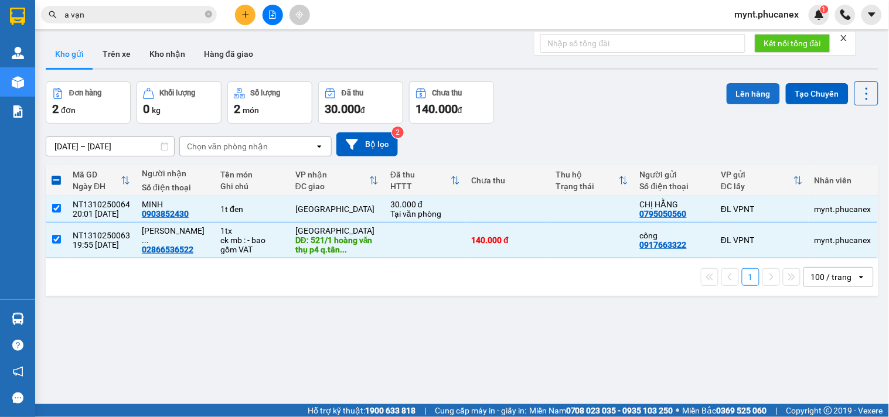
click at [737, 97] on button "Lên hàng" at bounding box center [752, 93] width 53 height 21
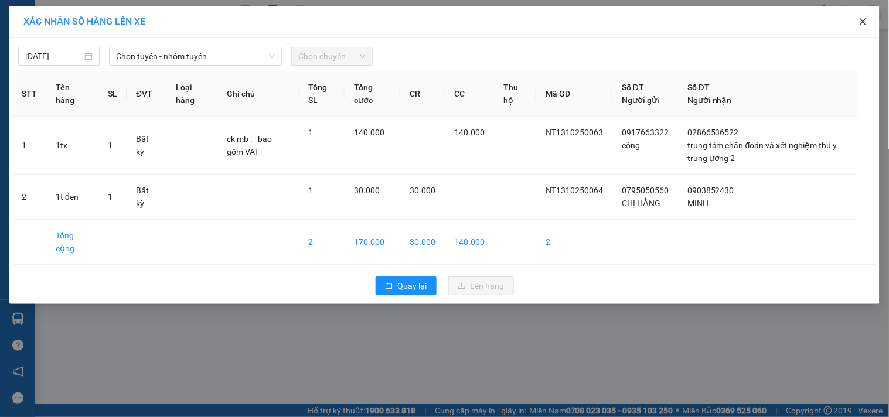
click at [864, 22] on icon "close" at bounding box center [862, 21] width 9 height 9
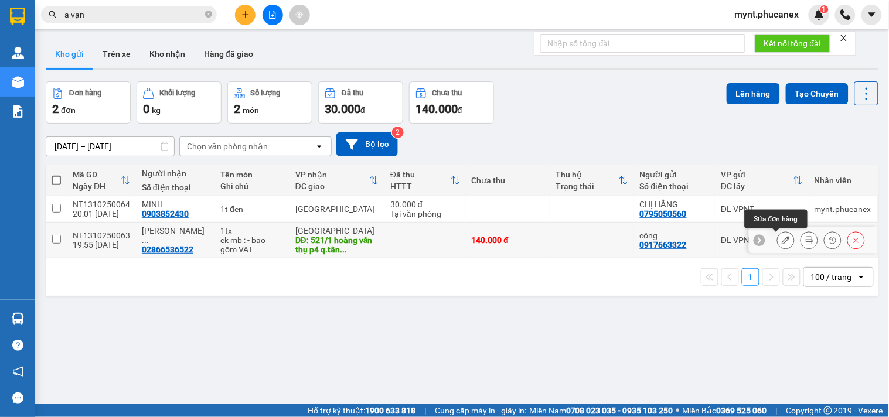
click at [777, 235] on button at bounding box center [785, 240] width 16 height 21
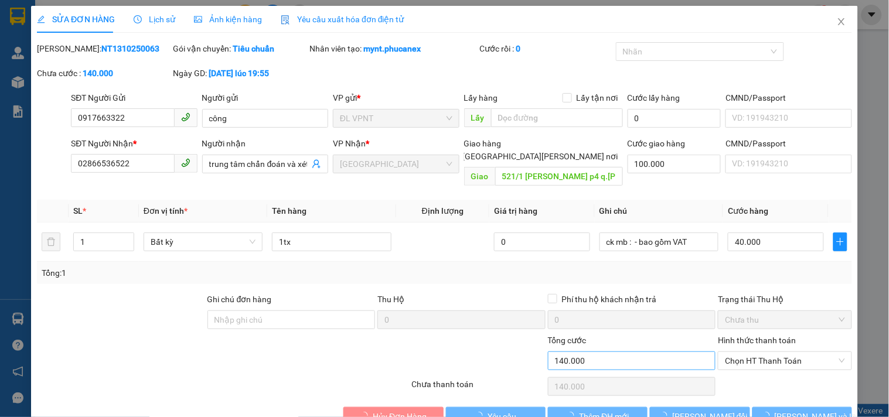
type input "0917663322"
type input "công"
type input "02866536522"
type input "trung tâm chẩn đoán và xét nghiệm thú y trung ương 2"
type input "521/1 [PERSON_NAME] p4 q.[PERSON_NAME]"
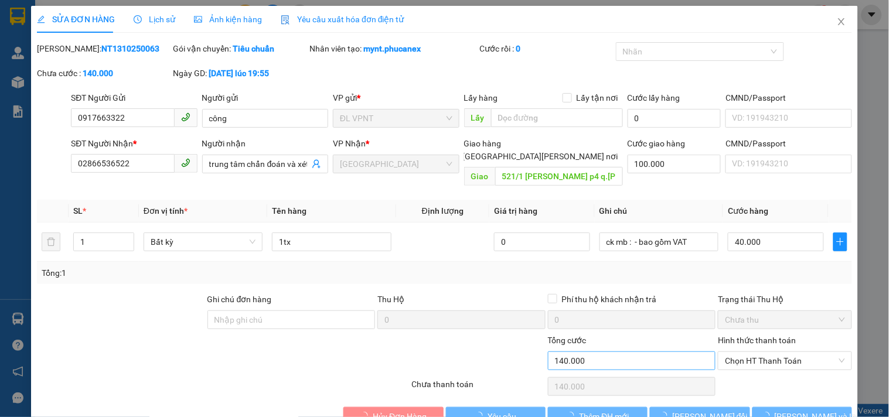
type input "100.000"
type input "0"
type input "140.000"
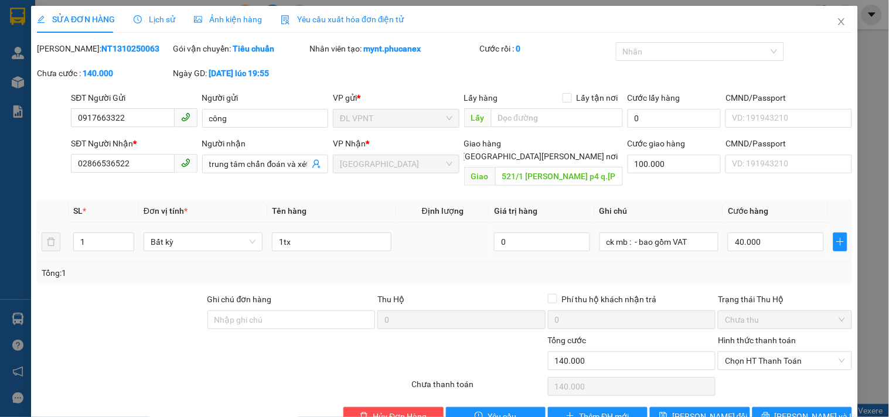
drag, startPoint x: 187, startPoint y: 366, endPoint x: 562, endPoint y: 214, distance: 404.4
click at [190, 375] on div at bounding box center [223, 386] width 374 height 23
click at [697, 233] on input "ck mb : - bao gồm VAT" at bounding box center [658, 242] width 119 height 19
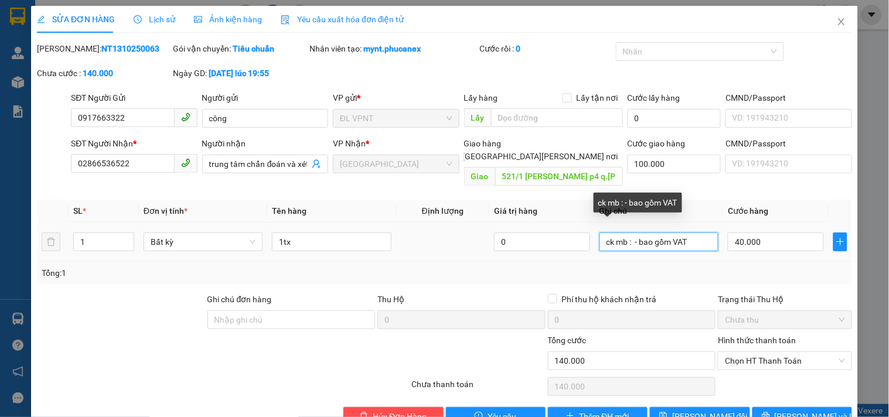
click at [627, 233] on input "ck mb : - bao gồm VAT" at bounding box center [658, 242] width 119 height 19
paste input "13/10/25 19:55"
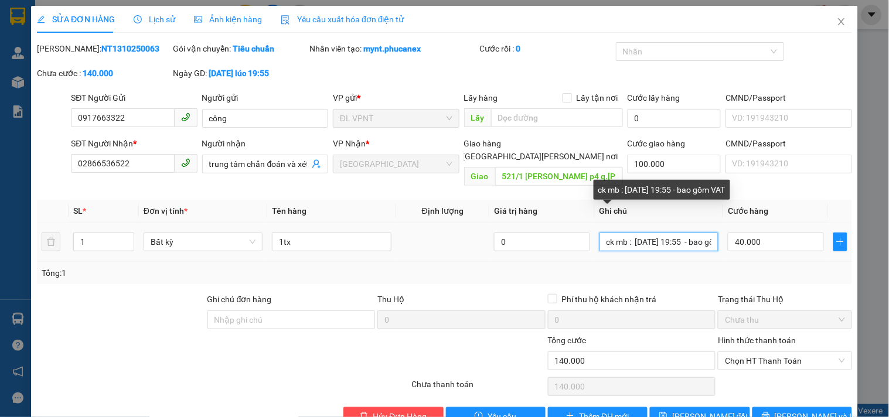
click at [628, 233] on input "ck mb : 13/10/25 19:55 - bao gồm VAT" at bounding box center [658, 242] width 119 height 19
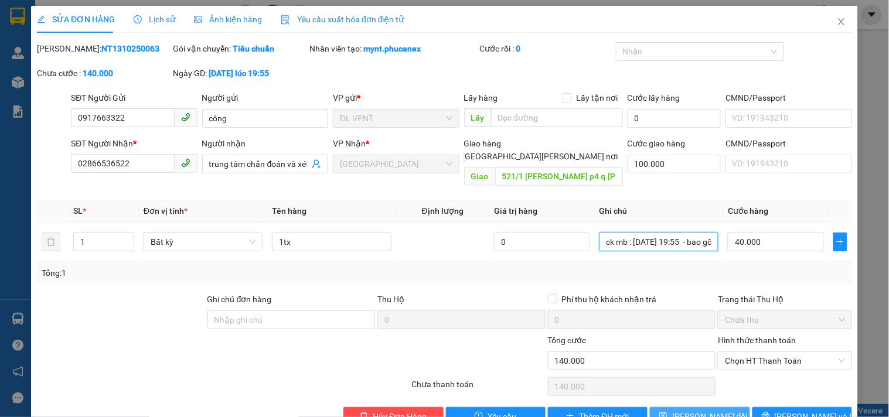
type input "ck mb : [DATE] 19:55 - bao gồm VAT"
click at [712, 410] on span "[PERSON_NAME] đổi" at bounding box center [710, 416] width 76 height 13
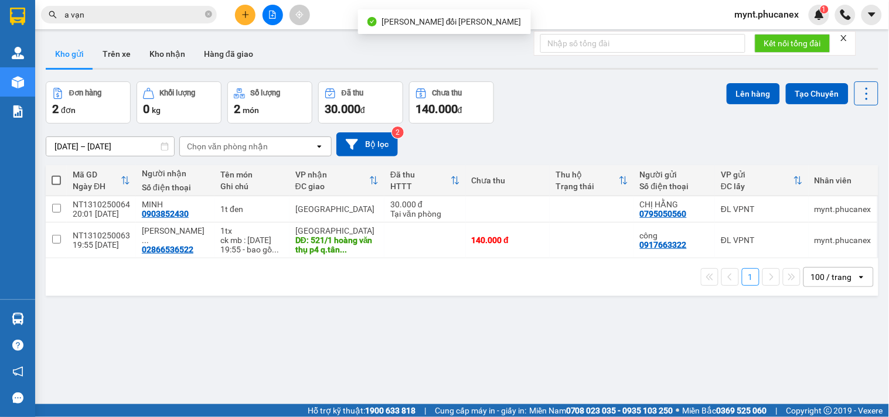
click at [56, 180] on span at bounding box center [56, 180] width 9 height 9
click at [56, 175] on input "checkbox" at bounding box center [56, 175] width 0 height 0
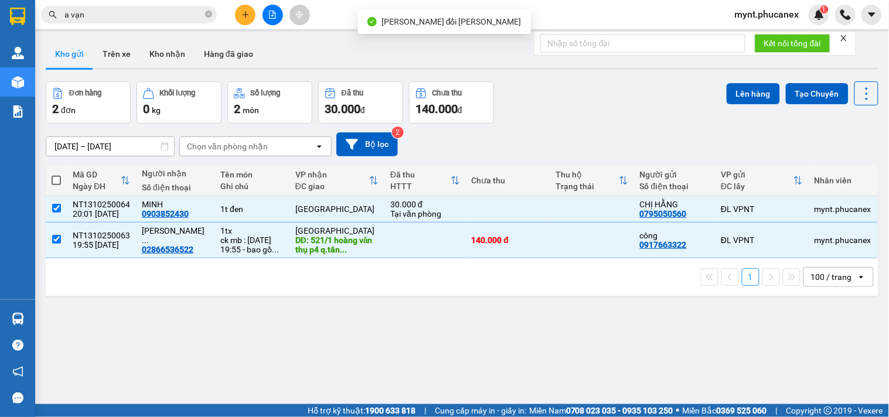
checkbox input "true"
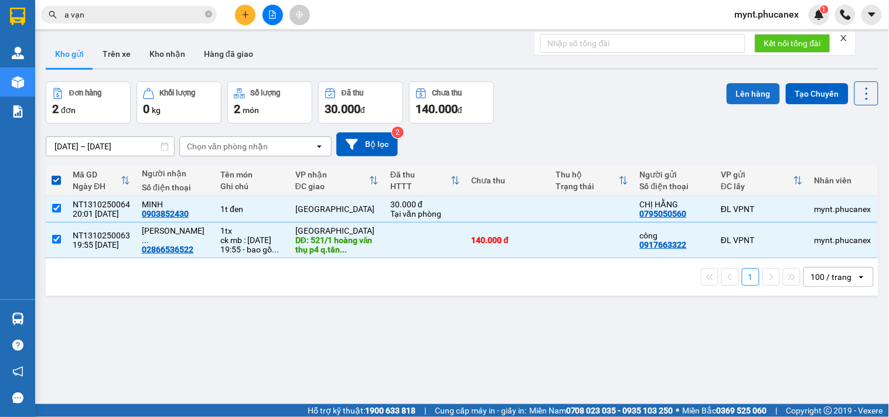
click at [729, 86] on button "Lên hàng" at bounding box center [752, 93] width 53 height 21
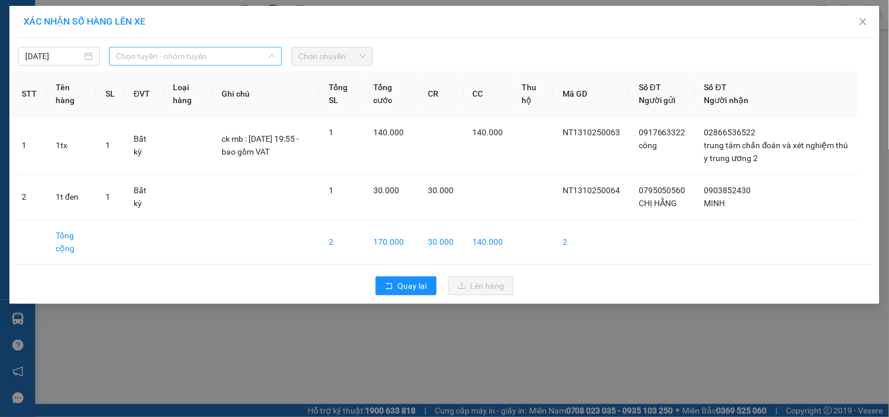
click at [177, 59] on span "Chọn tuyến - nhóm tuyến" at bounding box center [195, 56] width 159 height 18
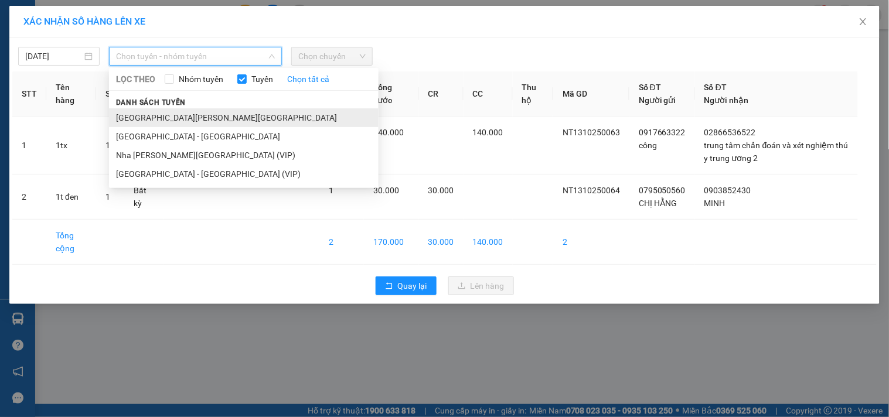
click at [153, 116] on li "[GEOGRAPHIC_DATA][PERSON_NAME][GEOGRAPHIC_DATA]" at bounding box center [243, 117] width 269 height 19
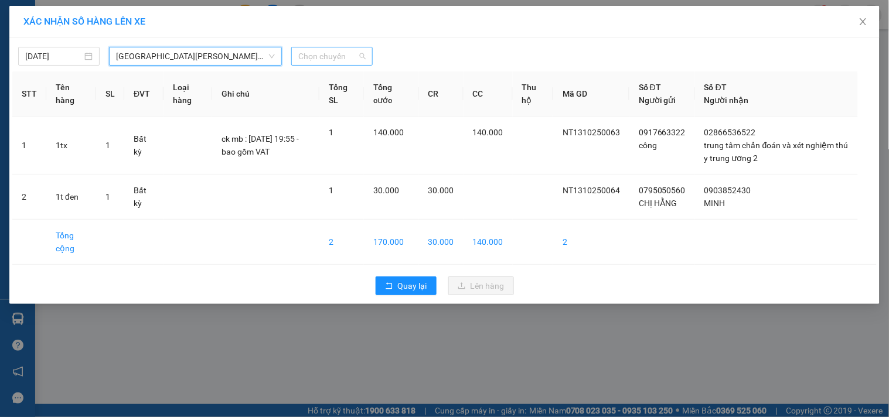
click at [327, 57] on span "Chọn chuyến" at bounding box center [331, 56] width 67 height 18
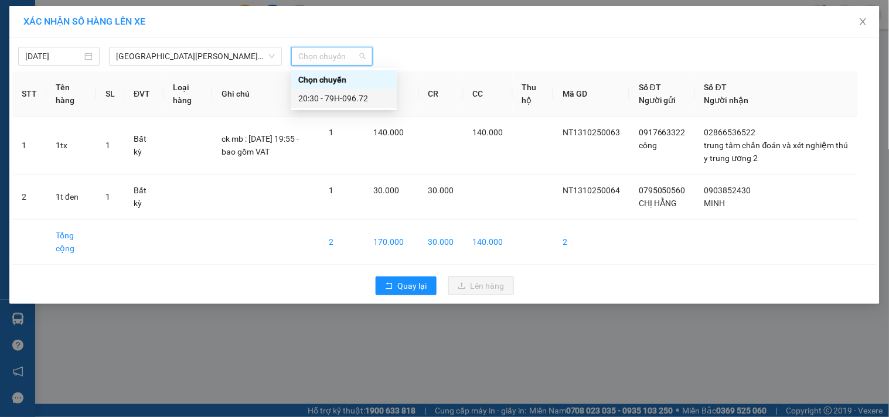
click at [318, 97] on div "20:30 - 79H-096.72" at bounding box center [343, 98] width 91 height 13
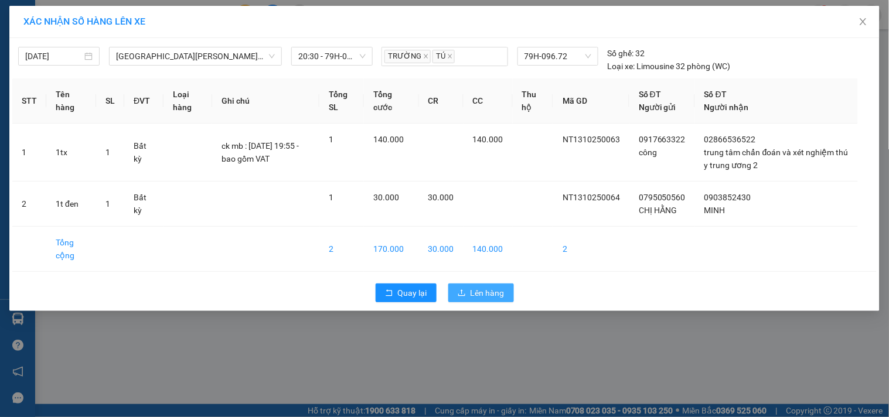
click at [479, 289] on span "Lên hàng" at bounding box center [487, 292] width 34 height 13
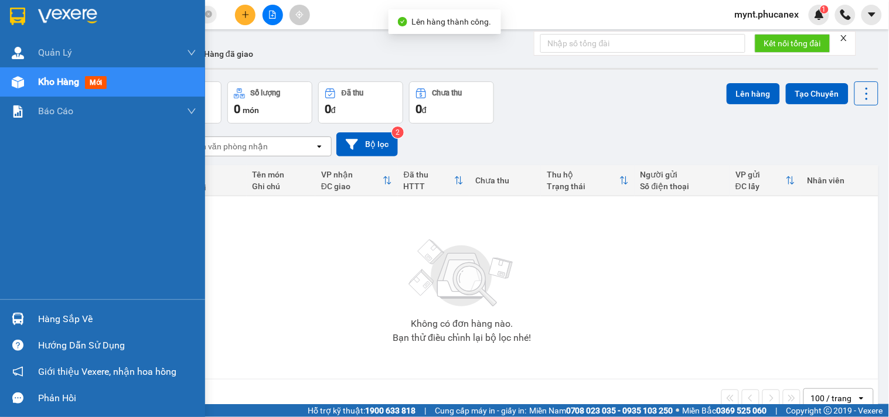
click at [12, 77] on img at bounding box center [18, 82] width 12 height 12
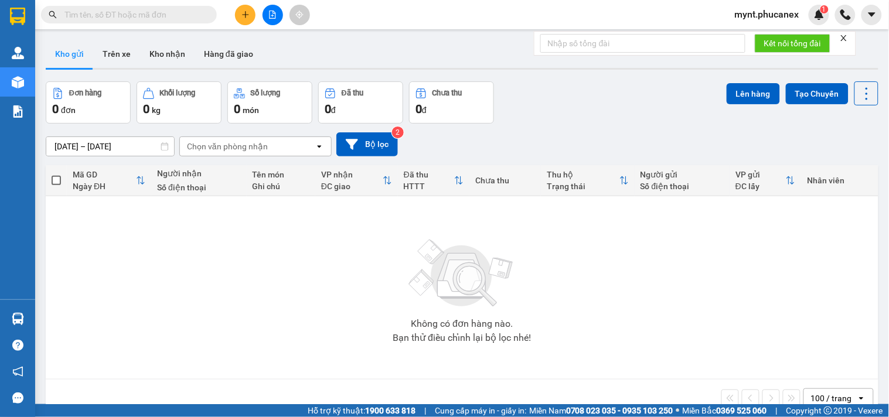
click at [273, 15] on icon "file-add" at bounding box center [272, 15] width 8 height 8
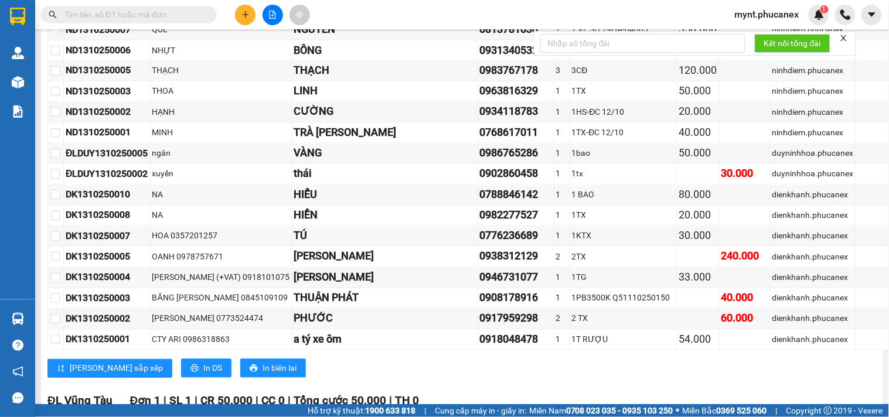
scroll to position [2789, 98]
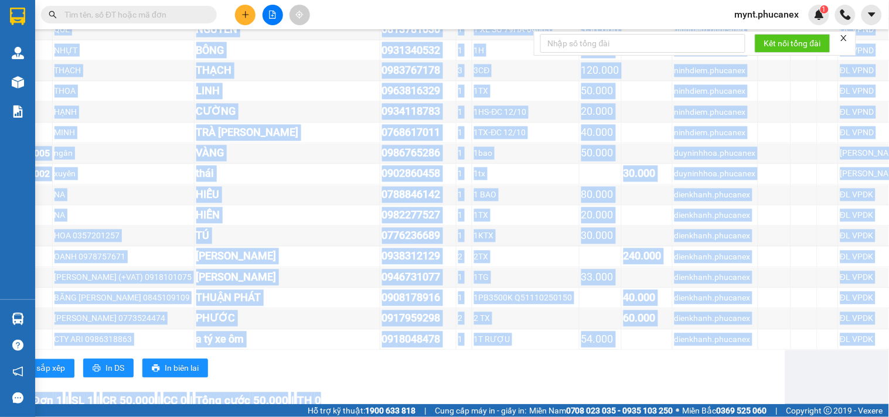
drag, startPoint x: 100, startPoint y: 214, endPoint x: 875, endPoint y: 329, distance: 783.5
copy div "Lor 361 | IP 942 | DO 1.673.061 | SI 3.749.218 | Amet cons 19.758.061 | AD 3 El…"
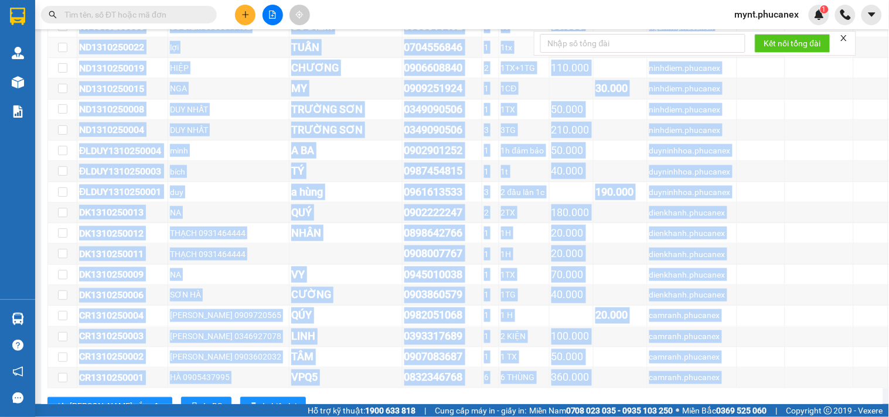
scroll to position [1162, 0]
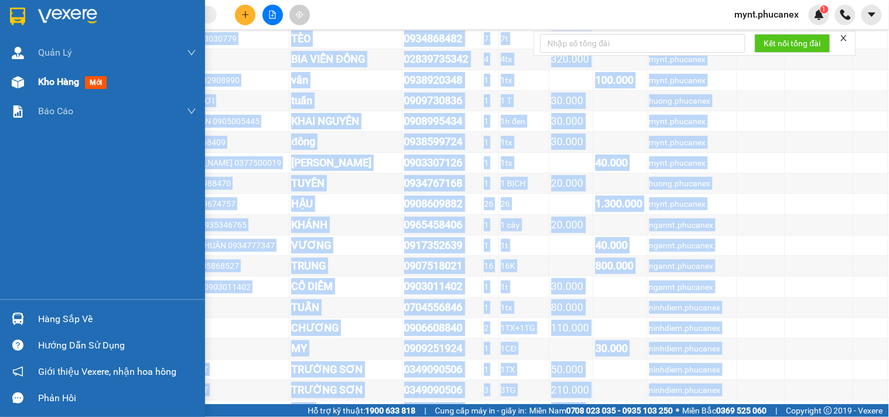
click at [56, 86] on span "Kho hàng" at bounding box center [58, 81] width 41 height 11
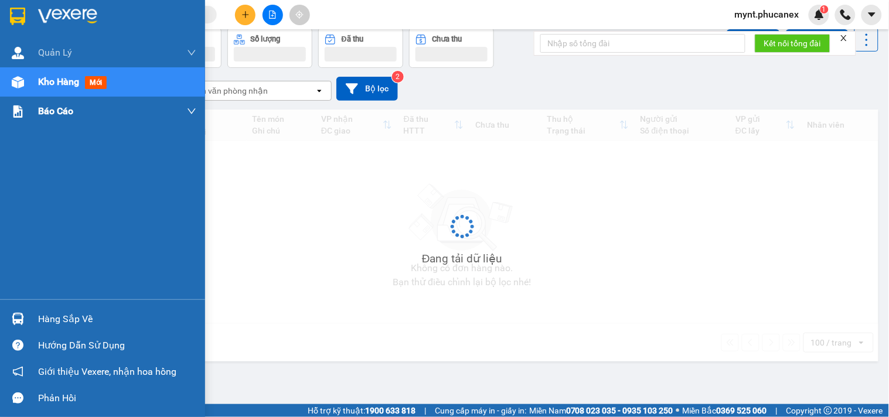
scroll to position [54, 0]
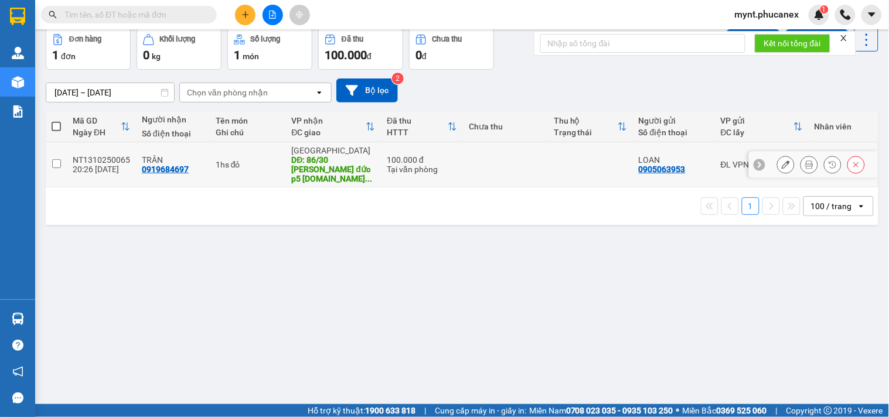
click at [56, 161] on input "checkbox" at bounding box center [56, 163] width 9 height 9
checkbox input "true"
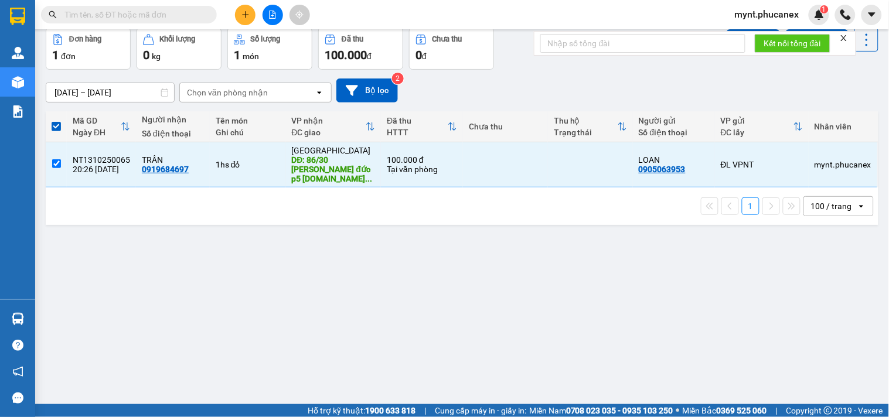
scroll to position [0, 0]
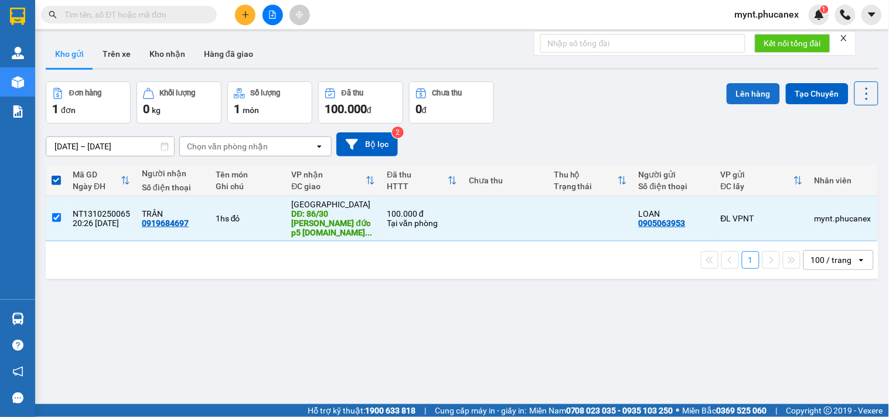
click at [745, 91] on button "Lên hàng" at bounding box center [752, 93] width 53 height 21
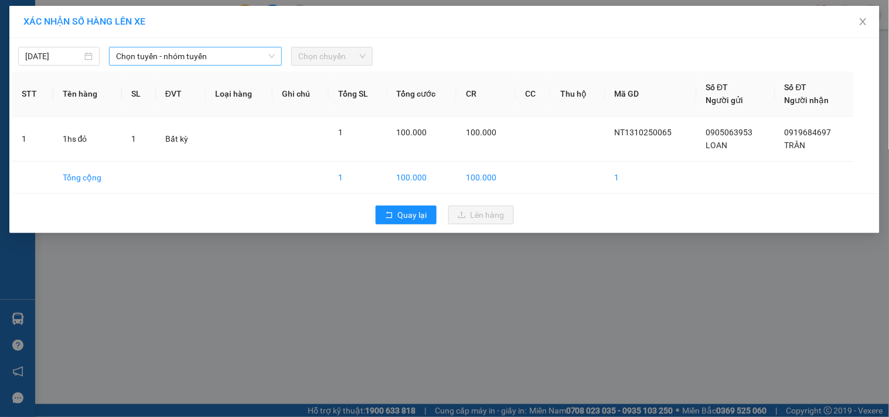
click at [169, 53] on span "Chọn tuyến - nhóm tuyến" at bounding box center [195, 56] width 159 height 18
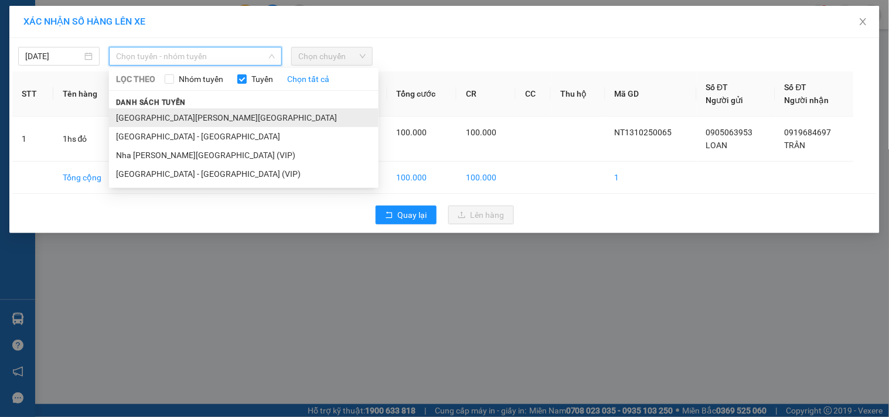
click at [153, 114] on li "[GEOGRAPHIC_DATA][PERSON_NAME][GEOGRAPHIC_DATA]" at bounding box center [243, 117] width 269 height 19
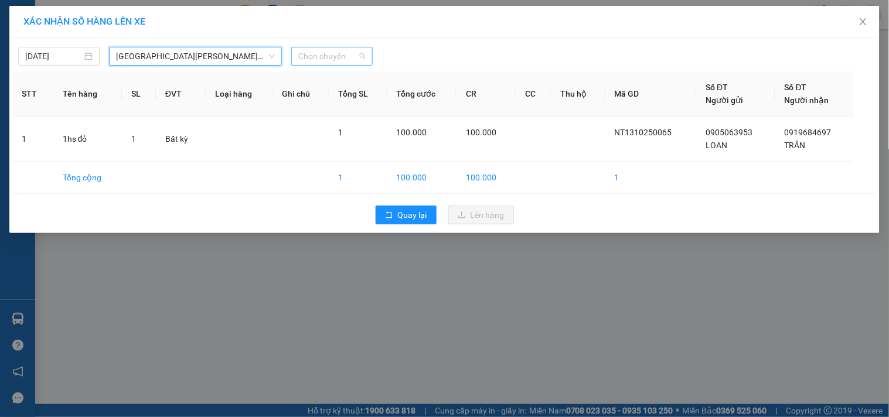
click at [353, 56] on span "Chọn chuyến" at bounding box center [331, 56] width 67 height 18
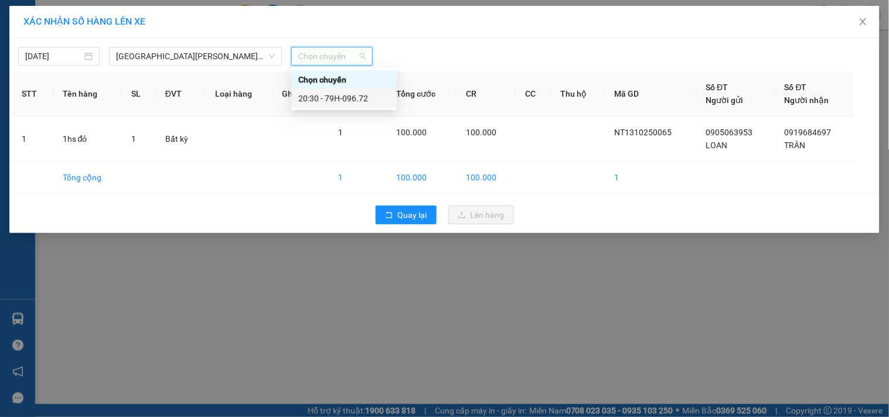
click at [337, 103] on div "20:30 - 79H-096.72" at bounding box center [343, 98] width 91 height 13
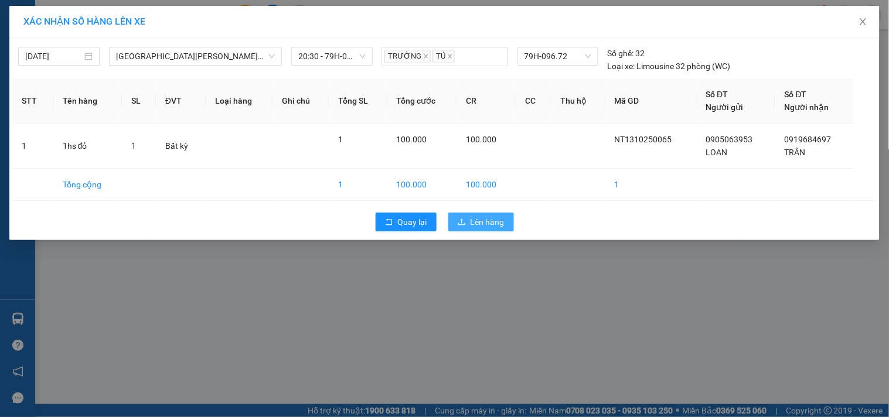
click at [493, 226] on span "Lên hàng" at bounding box center [487, 222] width 34 height 13
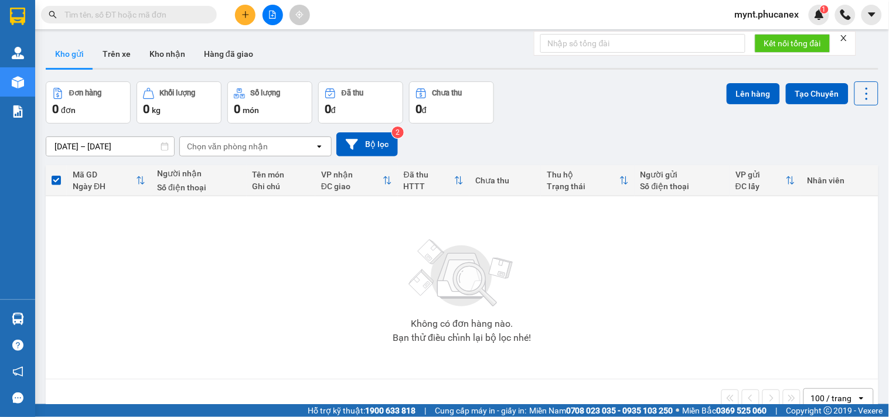
click at [274, 16] on icon "file-add" at bounding box center [272, 15] width 8 height 8
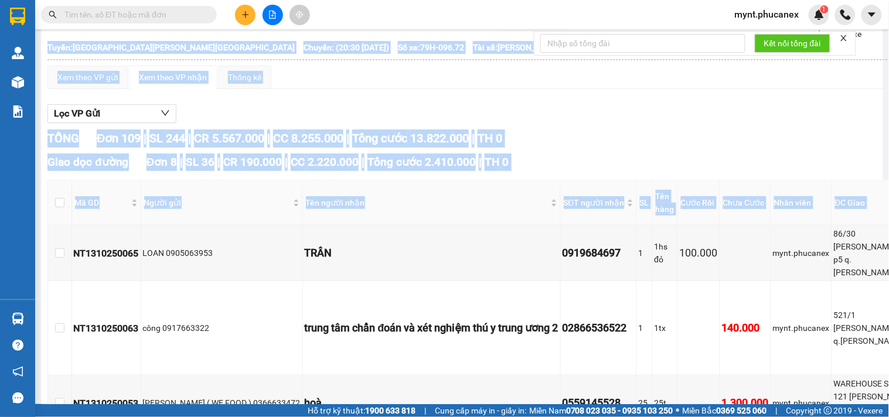
scroll to position [65, 104]
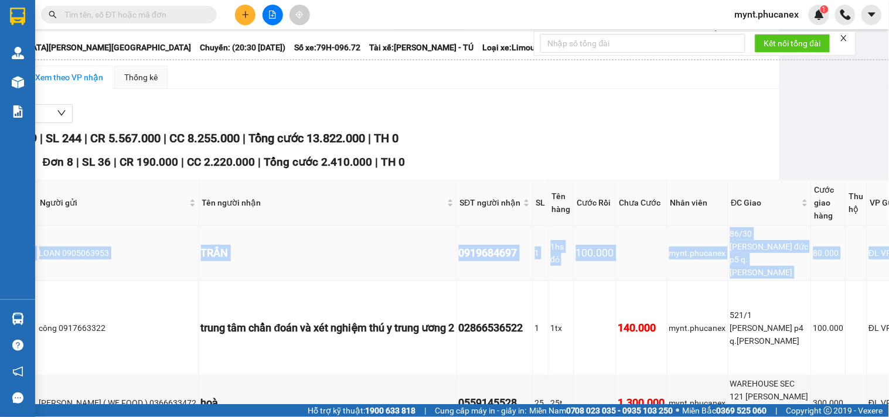
drag, startPoint x: 66, startPoint y: 262, endPoint x: 834, endPoint y: 254, distance: 768.0
click at [834, 254] on tr "NT1310250065 LOAN 0905063953 TRÂN 0919684697 1 1hs đỏ 100.000 mynt.phucanex 86/…" at bounding box center [440, 254] width 992 height 56
copy tr "NT1310250065 LOAN 0905063953 TRÂN 0919684697 1 1hs đỏ 100.000 mynt.phucanex 86/…"
click at [235, 11] on button at bounding box center [245, 15] width 21 height 21
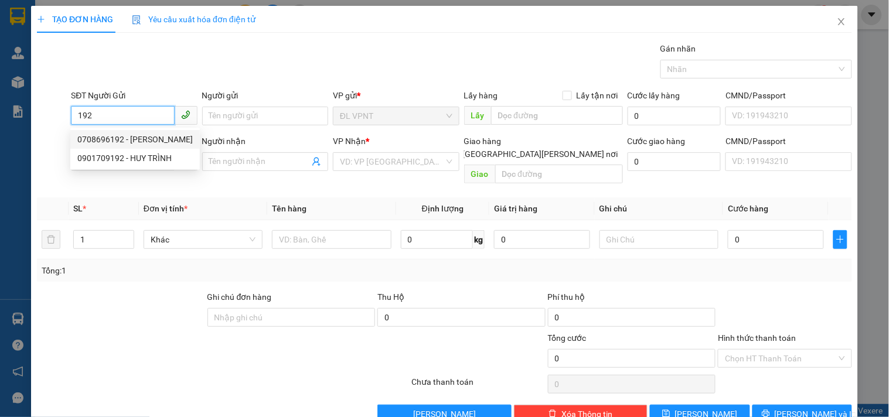
click at [139, 138] on div "0708696192 - KHOA" at bounding box center [134, 139] width 115 height 13
type input "0708696192"
type input "KHOA"
type input "0931018838"
type input "lâm"
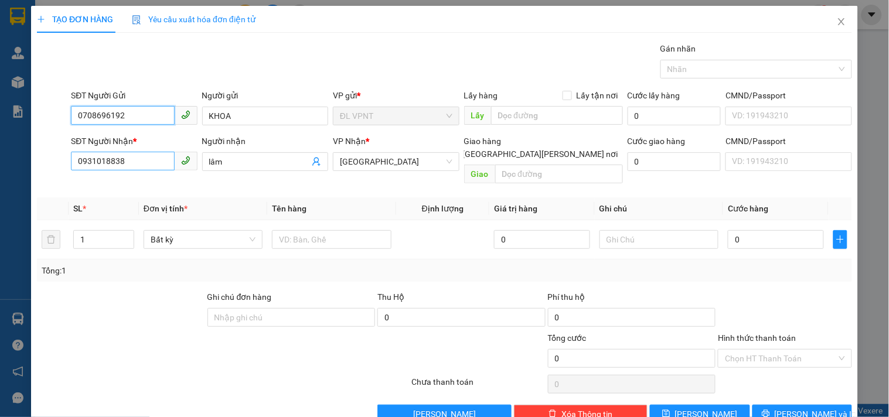
type input "0708696192"
drag, startPoint x: 134, startPoint y: 162, endPoint x: 0, endPoint y: 142, distance: 135.1
click at [0, 142] on div "TẠO ĐƠN HÀNG Yêu cầu xuất hóa đơn điện tử Transit Pickup Surcharge Ids Transit …" at bounding box center [444, 208] width 889 height 417
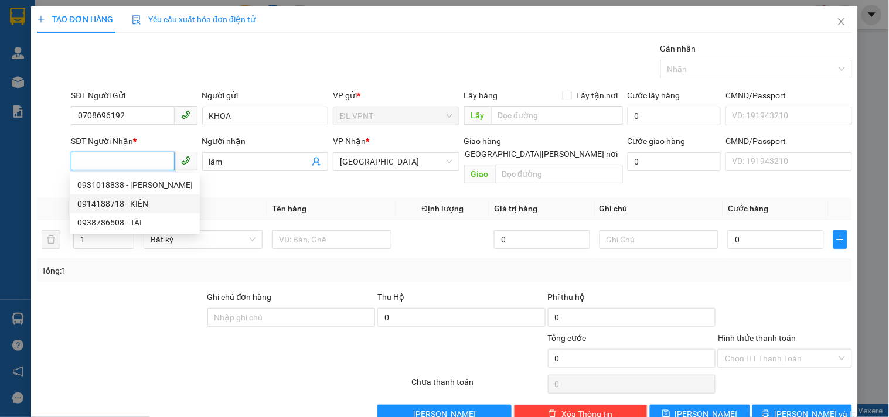
click at [139, 209] on div "0914188718 - KIÊN" at bounding box center [134, 203] width 115 height 13
type input "0914188718"
type input "KIÊN"
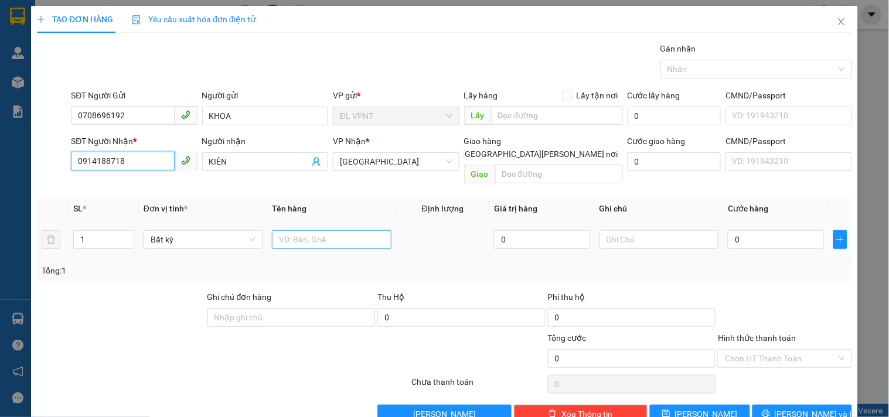
type input "0914188718"
drag, startPoint x: 285, startPoint y: 228, endPoint x: 265, endPoint y: 213, distance: 25.5
click at [286, 230] on input "text" at bounding box center [331, 239] width 119 height 19
type input "1t"
drag, startPoint x: 151, startPoint y: 164, endPoint x: 0, endPoint y: 150, distance: 151.8
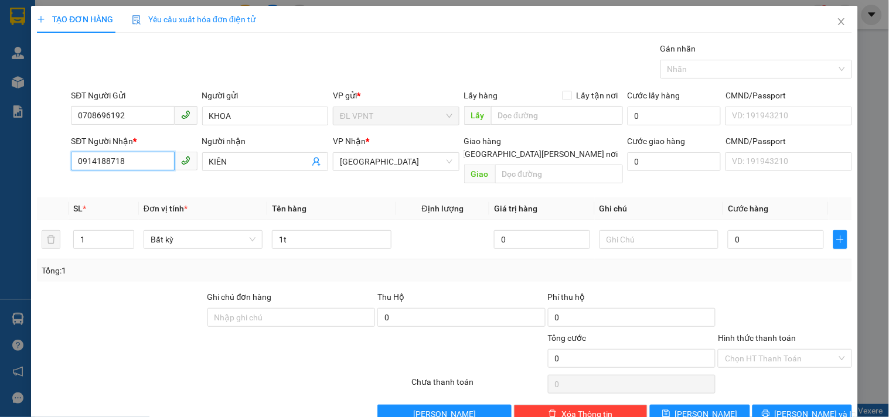
click at [0, 150] on div "TẠO ĐƠN HÀNG Yêu cầu xuất hóa đơn điện tử Transit Pickup Surcharge Ids Transit …" at bounding box center [444, 208] width 889 height 417
click at [763, 230] on input "0" at bounding box center [776, 239] width 96 height 19
type input "1"
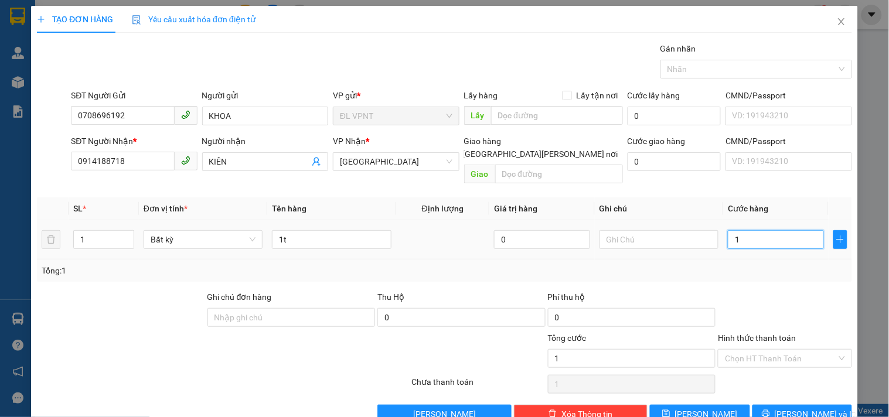
type input "15"
type input "150"
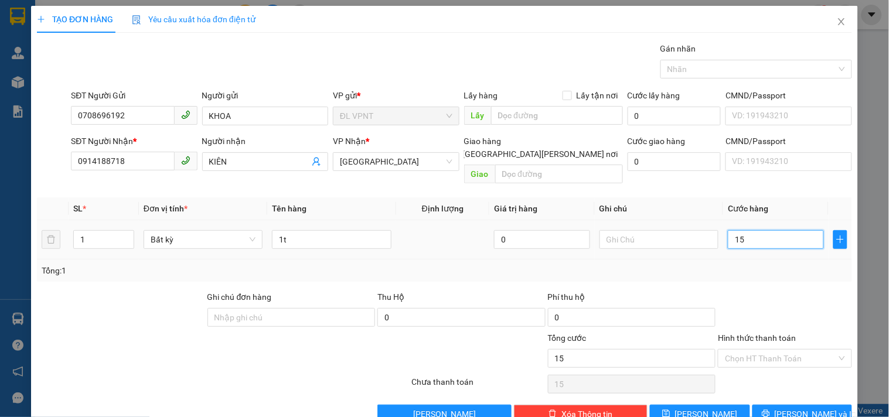
type input "150"
type input "150.000"
click at [621, 230] on input "text" at bounding box center [658, 239] width 119 height 19
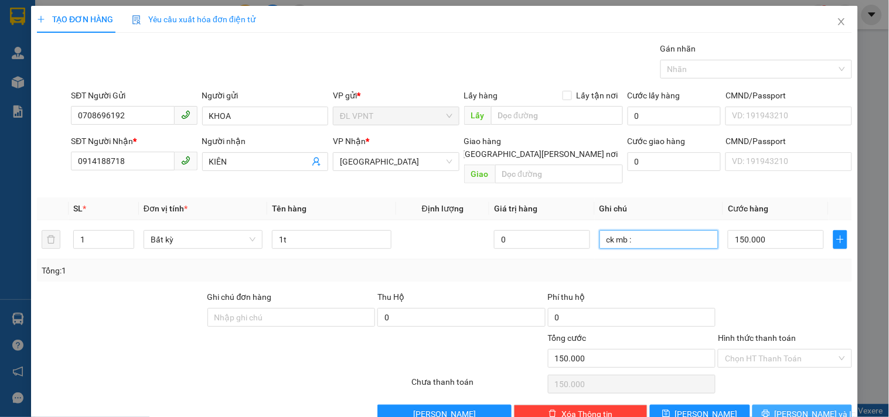
type input "ck mb :"
click at [770, 409] on icon "printer" at bounding box center [766, 413] width 8 height 8
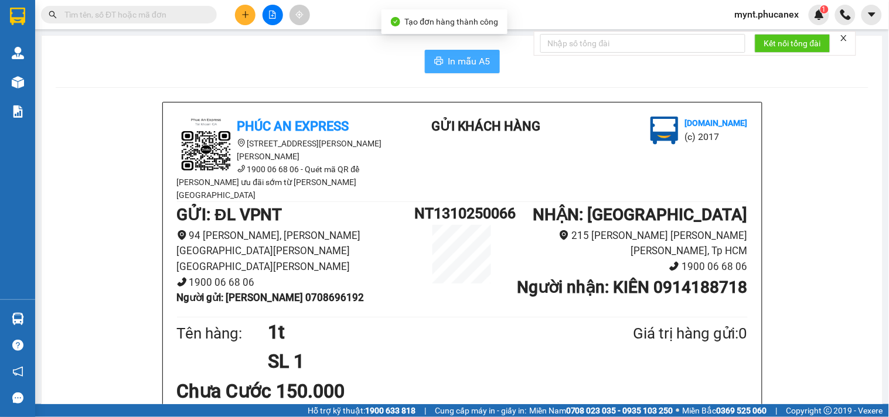
click at [465, 60] on span "In mẫu A5" at bounding box center [469, 61] width 42 height 15
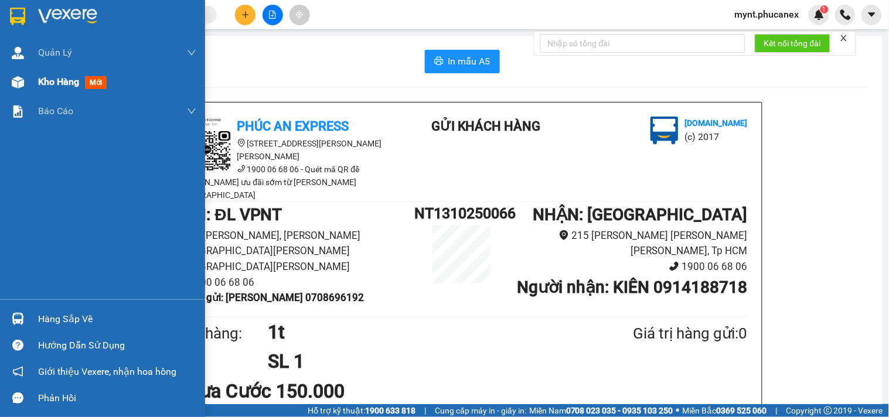
click at [45, 89] on div "Kho hàng mới" at bounding box center [74, 81] width 73 height 15
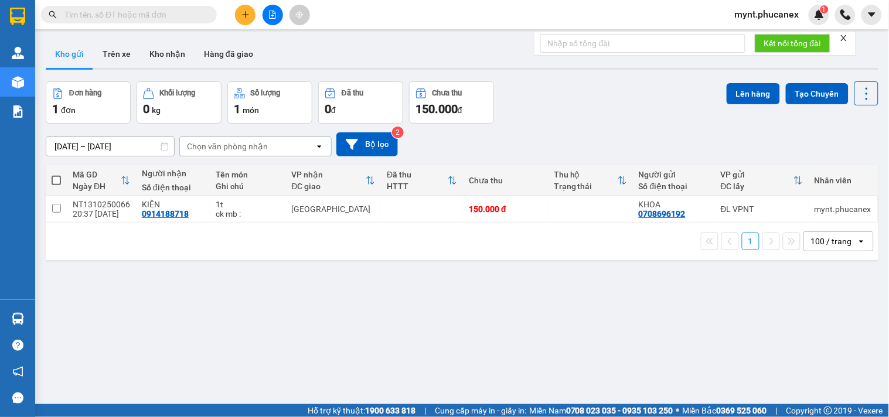
click at [200, 309] on div "ver 1.8.146 Kho gửi Trên xe Kho nhận Hàng đã giao Đơn hàng 1 đơn Khối lượng 0 k…" at bounding box center [462, 243] width 842 height 417
click at [781, 211] on icon at bounding box center [785, 209] width 8 height 8
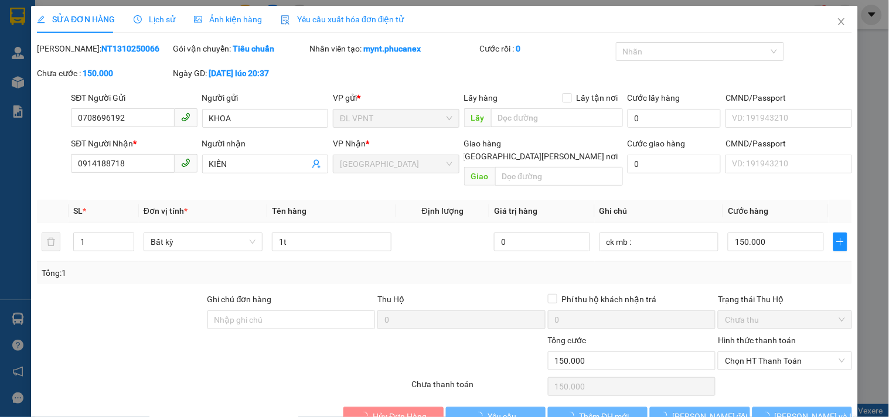
type input "0708696192"
type input "KHOA"
type input "0914188718"
type input "KIÊN"
type input "0"
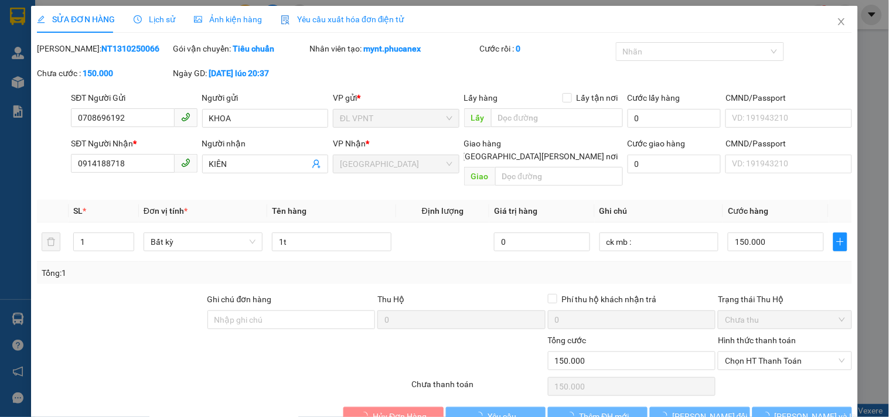
type input "150.000"
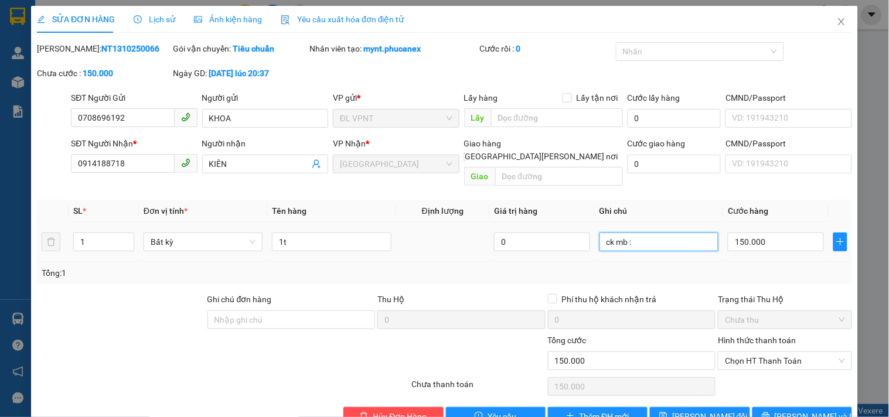
click at [647, 233] on input "ck mb :" at bounding box center [658, 242] width 119 height 19
paste input "13/10/25 20:37"
type input "ck mb : [DATE] 20:37"
click at [687, 410] on span "Lưu thay đổi" at bounding box center [710, 416] width 76 height 13
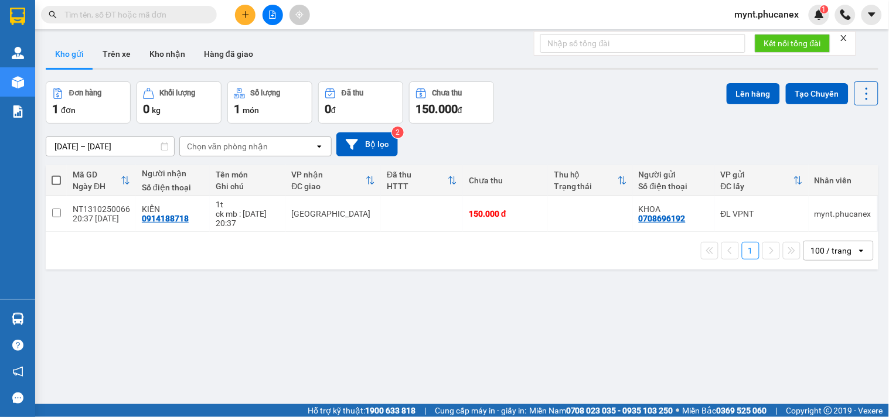
click at [56, 183] on span at bounding box center [56, 180] width 9 height 9
click at [56, 175] on input "checkbox" at bounding box center [56, 175] width 0 height 0
checkbox input "true"
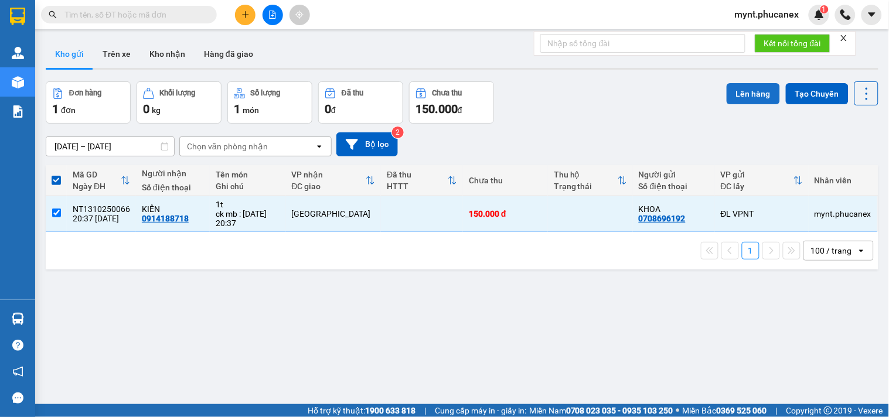
click at [740, 102] on button "Lên hàng" at bounding box center [752, 93] width 53 height 21
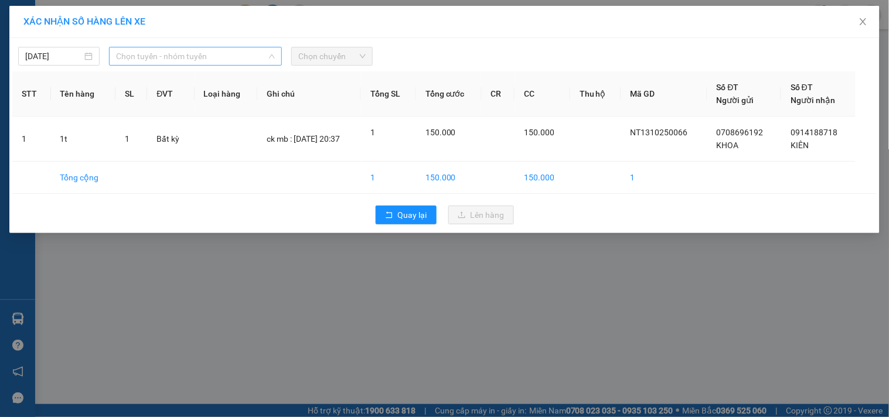
click at [230, 54] on span "Chọn tuyến - nhóm tuyến" at bounding box center [195, 56] width 159 height 18
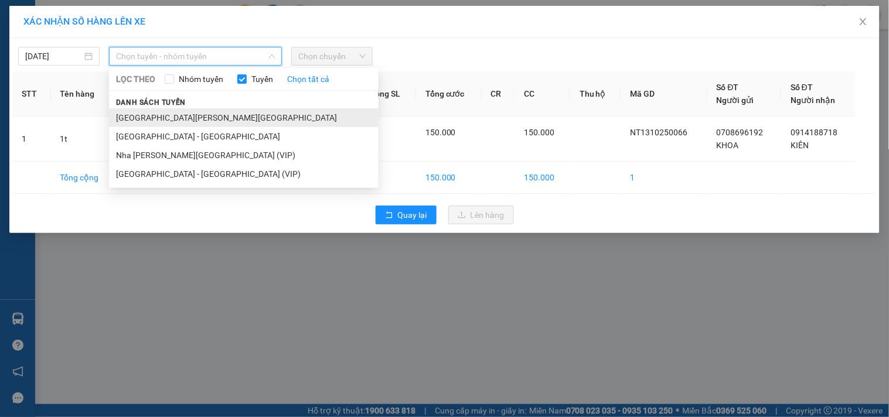
click at [151, 114] on li "Nha Trang - Sài Gòn" at bounding box center [243, 117] width 269 height 19
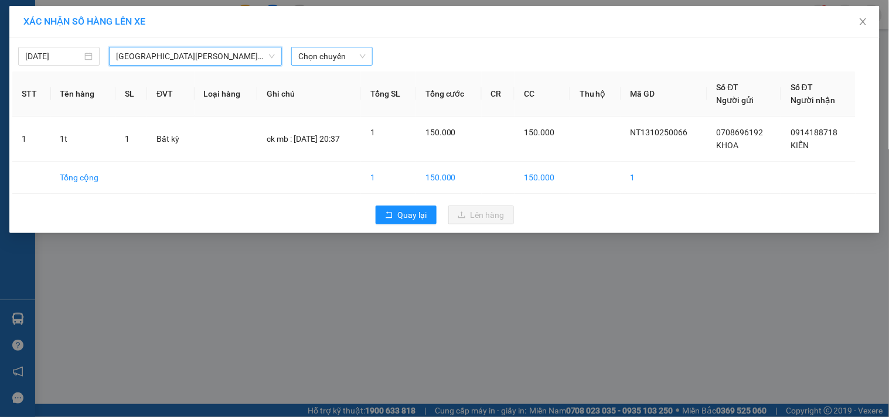
click at [359, 54] on span "Chọn chuyến" at bounding box center [331, 56] width 67 height 18
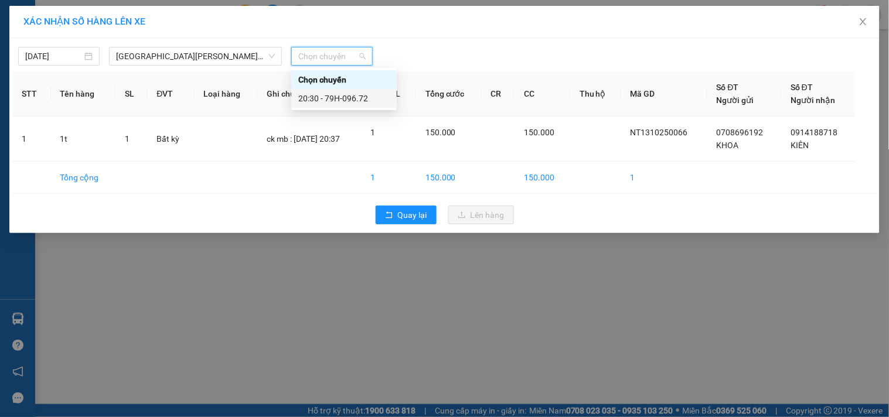
click at [338, 93] on div "20:30 - 79H-096.72" at bounding box center [343, 98] width 91 height 13
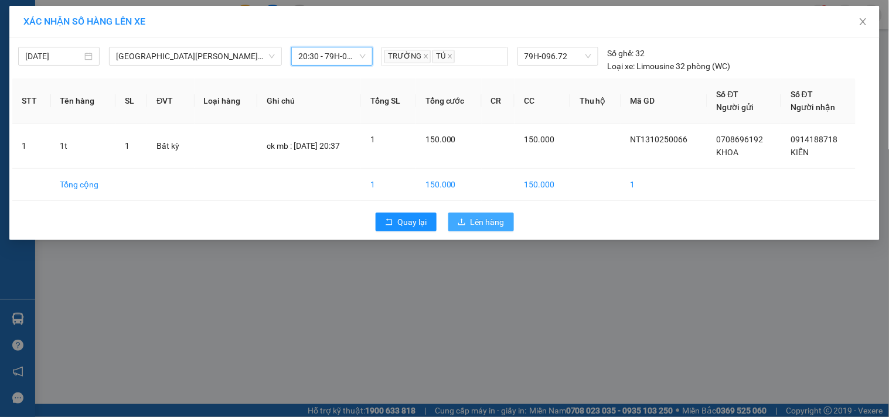
click at [477, 219] on span "Lên hàng" at bounding box center [487, 222] width 34 height 13
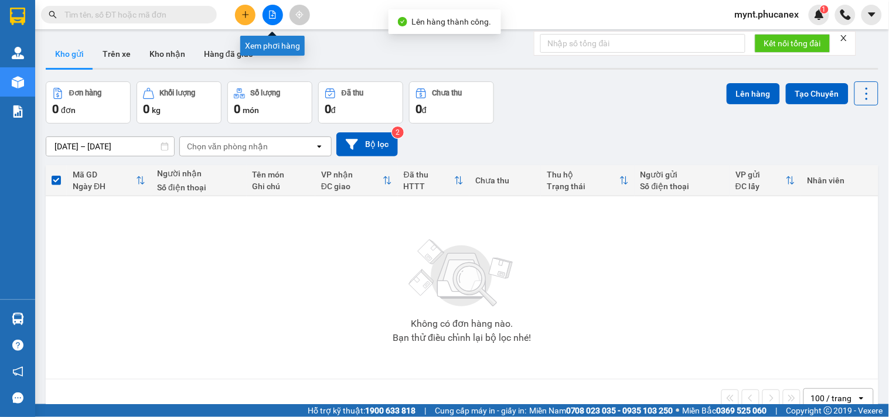
click at [267, 14] on button at bounding box center [272, 15] width 21 height 21
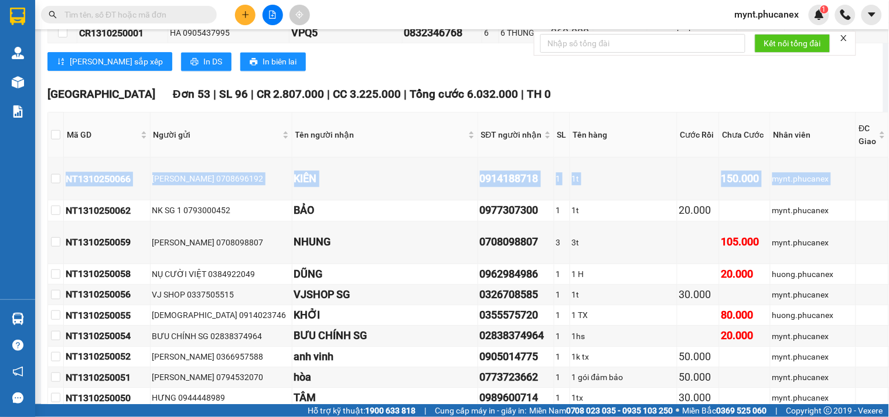
scroll to position [1822, 104]
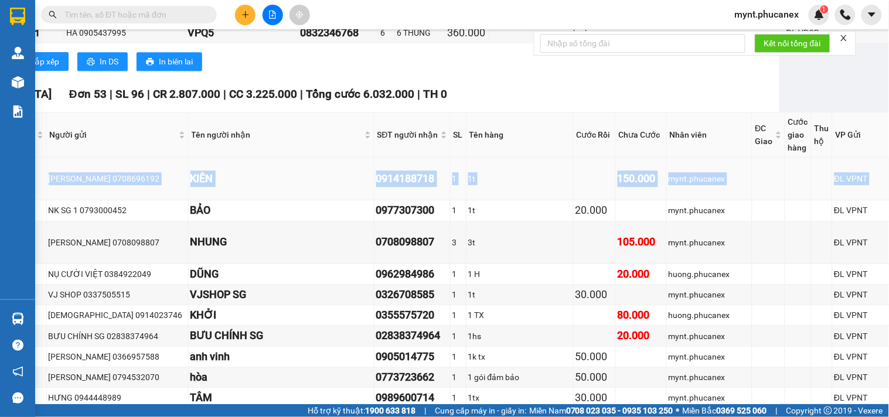
drag, startPoint x: 79, startPoint y: 131, endPoint x: 832, endPoint y: 139, distance: 753.4
click at [832, 158] on tr "NT1310250066 KHOA 0708696192 KIÊN 0914188718 1 1t 150.000 mynt.phucanex ĐL VPNT…" at bounding box center [440, 179] width 992 height 43
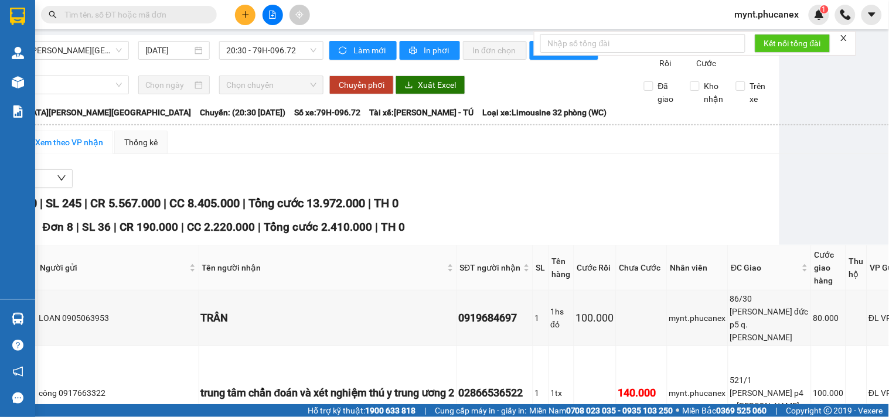
scroll to position [0, 104]
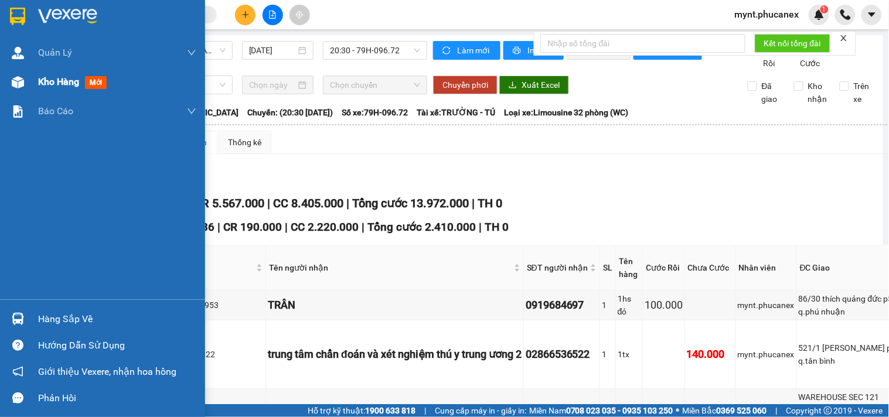
click at [19, 73] on div at bounding box center [18, 82] width 21 height 21
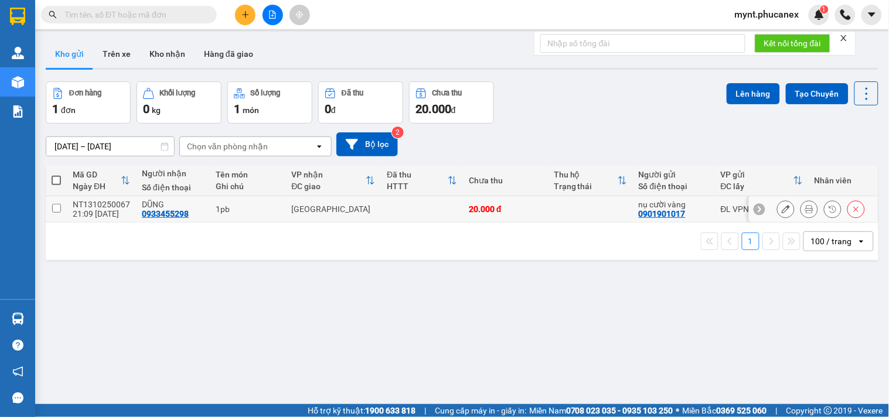
click at [59, 207] on input "checkbox" at bounding box center [56, 208] width 9 height 9
checkbox input "true"
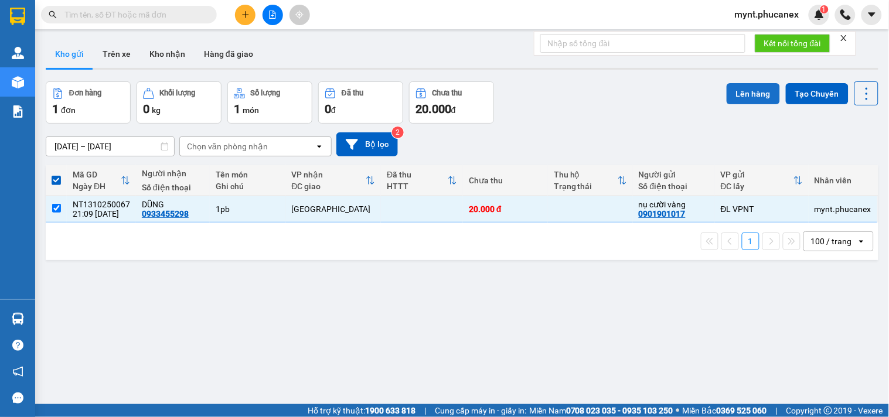
click at [759, 103] on button "Lên hàng" at bounding box center [752, 93] width 53 height 21
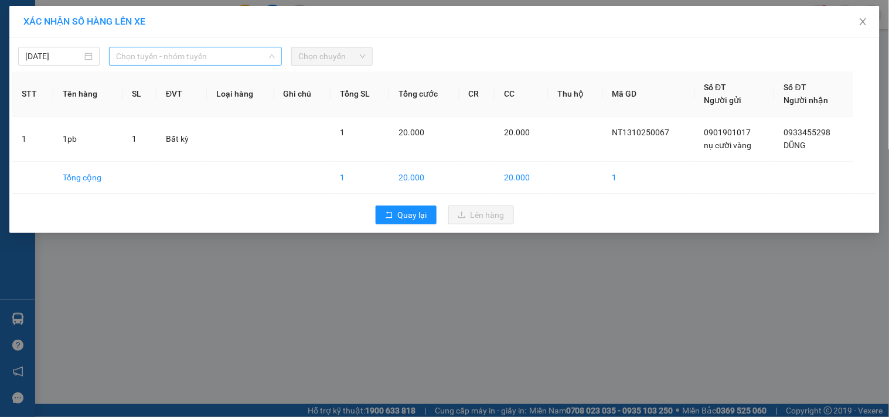
click at [155, 53] on span "Chọn tuyến - nhóm tuyến" at bounding box center [195, 56] width 159 height 18
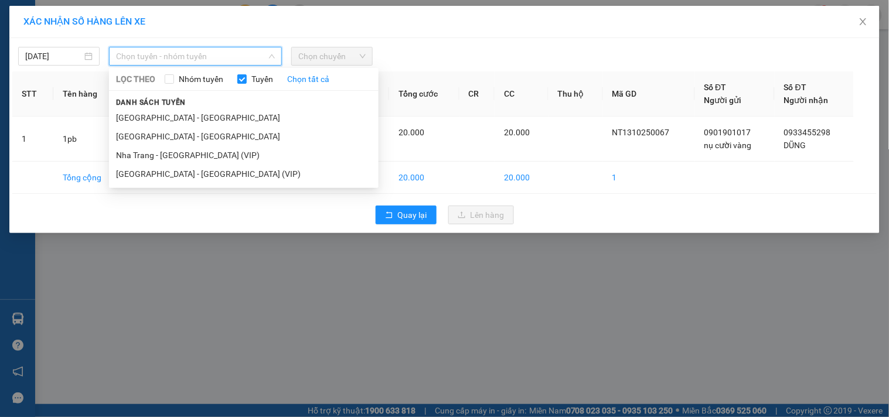
drag, startPoint x: 144, startPoint y: 122, endPoint x: 353, endPoint y: 97, distance: 210.0
click at [145, 123] on li "[GEOGRAPHIC_DATA] - [GEOGRAPHIC_DATA]" at bounding box center [243, 117] width 269 height 19
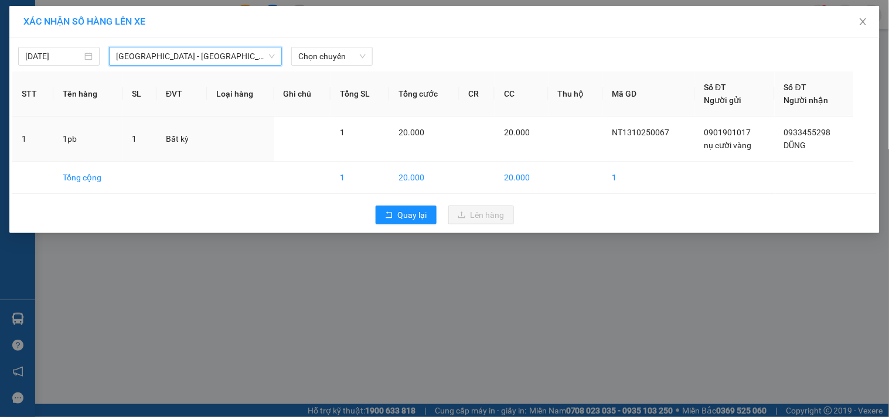
click at [326, 66] on div "Chọn chuyến" at bounding box center [331, 56] width 91 height 19
click at [325, 62] on span "Chọn chuyến" at bounding box center [331, 56] width 67 height 18
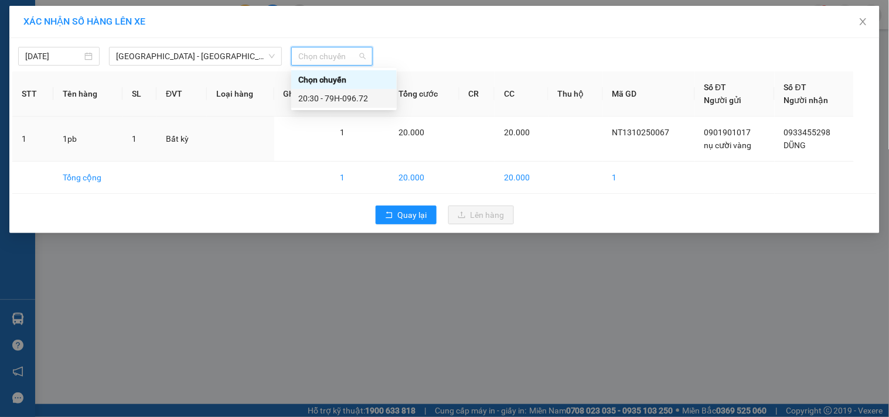
click at [310, 100] on div "20:30 - 79H-096.72" at bounding box center [343, 98] width 91 height 13
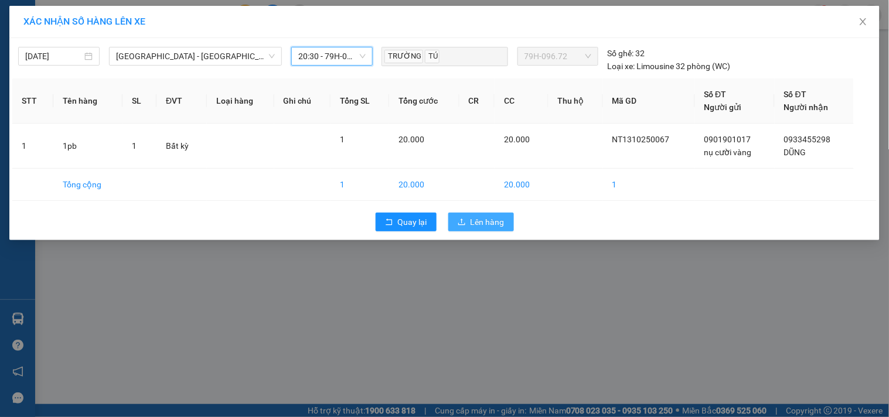
click at [471, 216] on span "Lên hàng" at bounding box center [487, 222] width 34 height 13
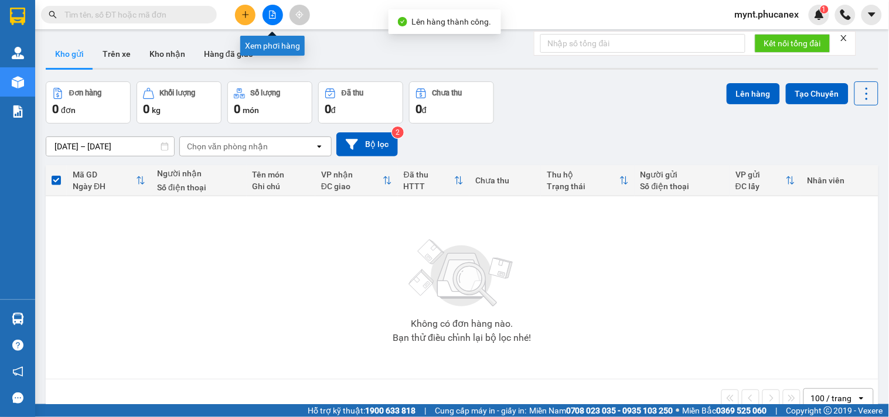
click at [266, 20] on button at bounding box center [272, 15] width 21 height 21
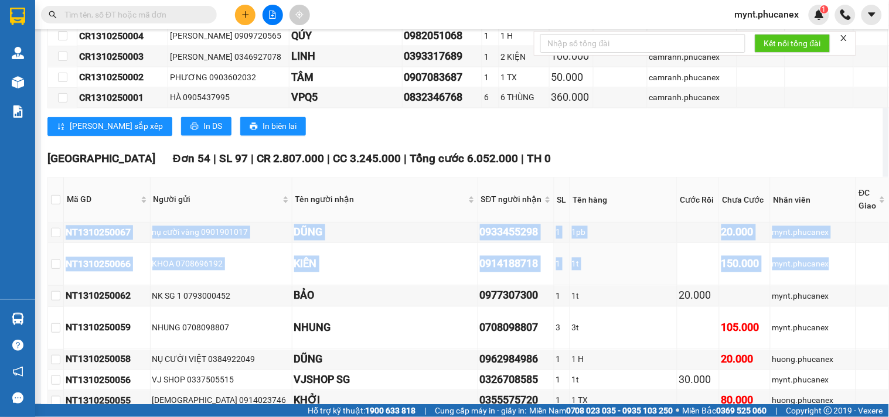
scroll to position [1627, 104]
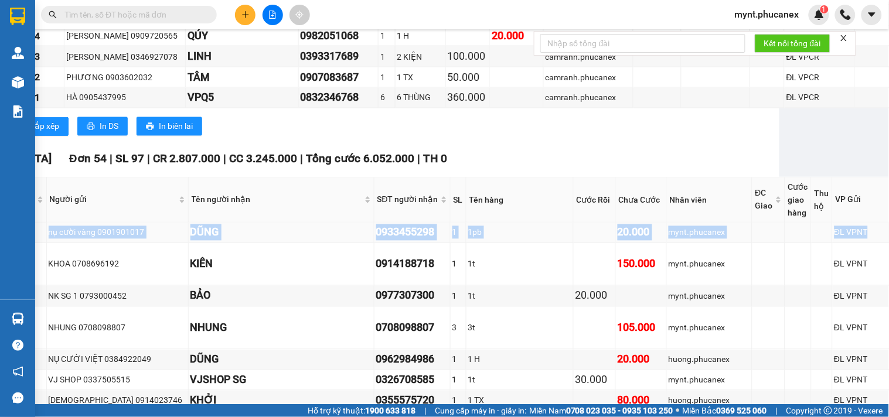
drag, startPoint x: 80, startPoint y: 318, endPoint x: 823, endPoint y: 313, distance: 742.8
click at [823, 243] on tr "NT1310250067 nụ cười vàng 0901901017 DŨNG 0933455298 1 1pb 20.000 mynt.phucanex…" at bounding box center [440, 233] width 992 height 21
copy tr "NT1310250067 nụ cười vàng 0901901017 DŨNG 0933455298 1 1pb 20.000 mynt.phucanex…"
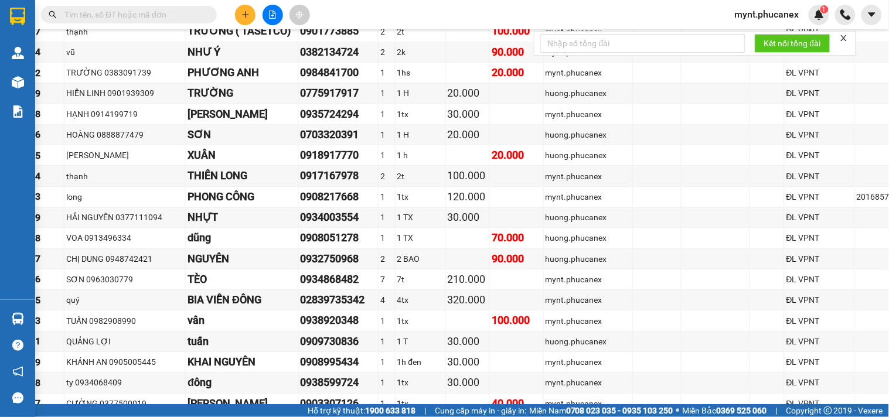
scroll to position [651, 104]
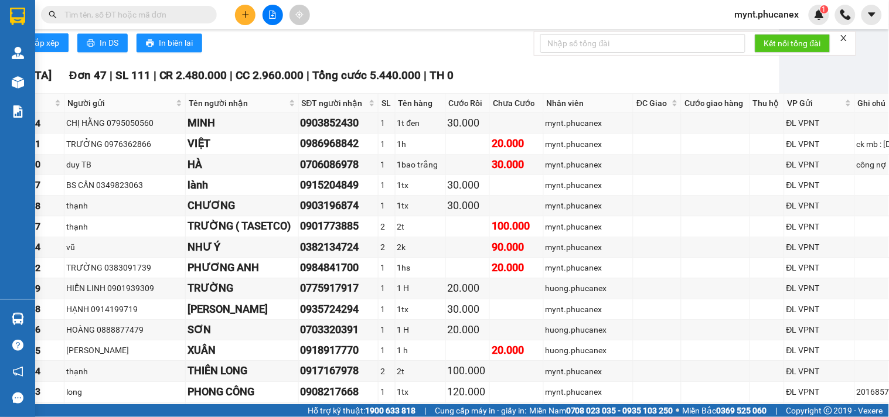
click at [746, 19] on span "mynt.phucanex" at bounding box center [766, 14] width 83 height 15
click at [736, 35] on icon "login" at bounding box center [735, 36] width 7 height 7
